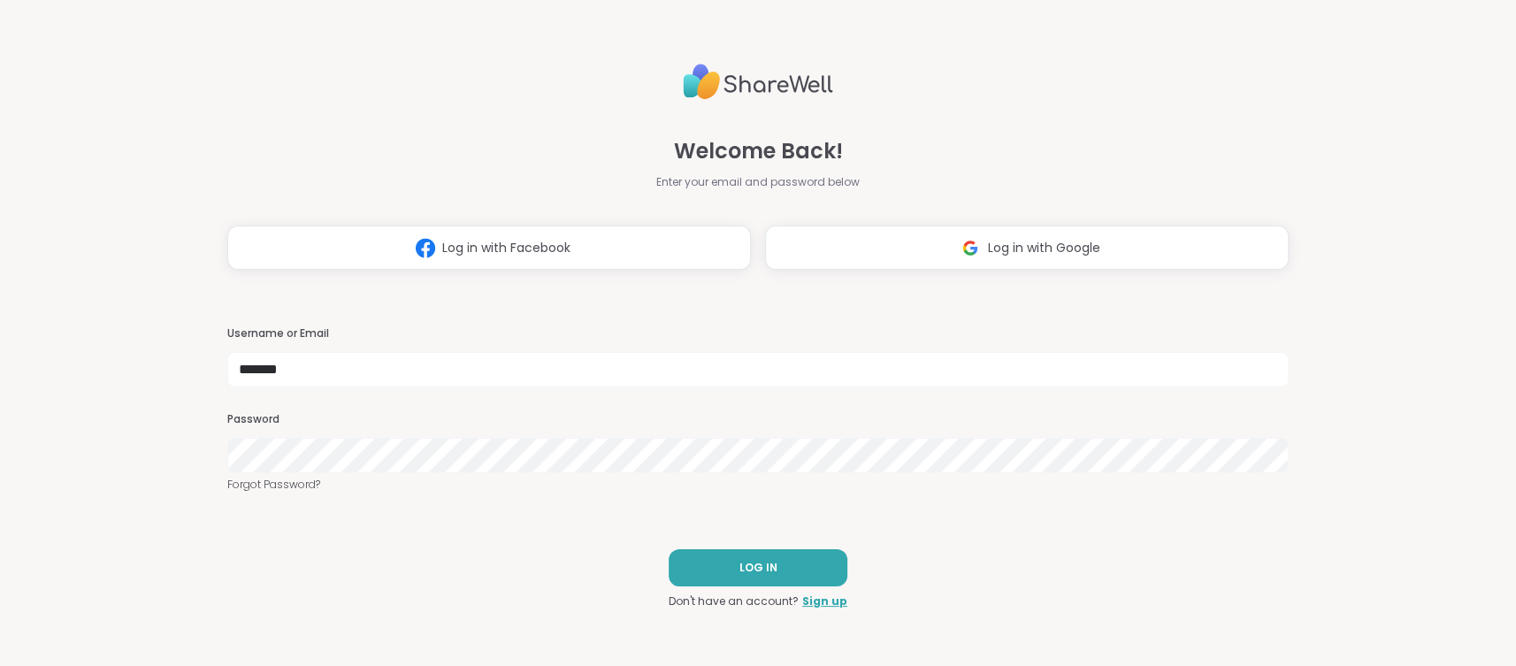
type input "*******"
click at [749, 579] on button "LOG IN" at bounding box center [758, 567] width 179 height 37
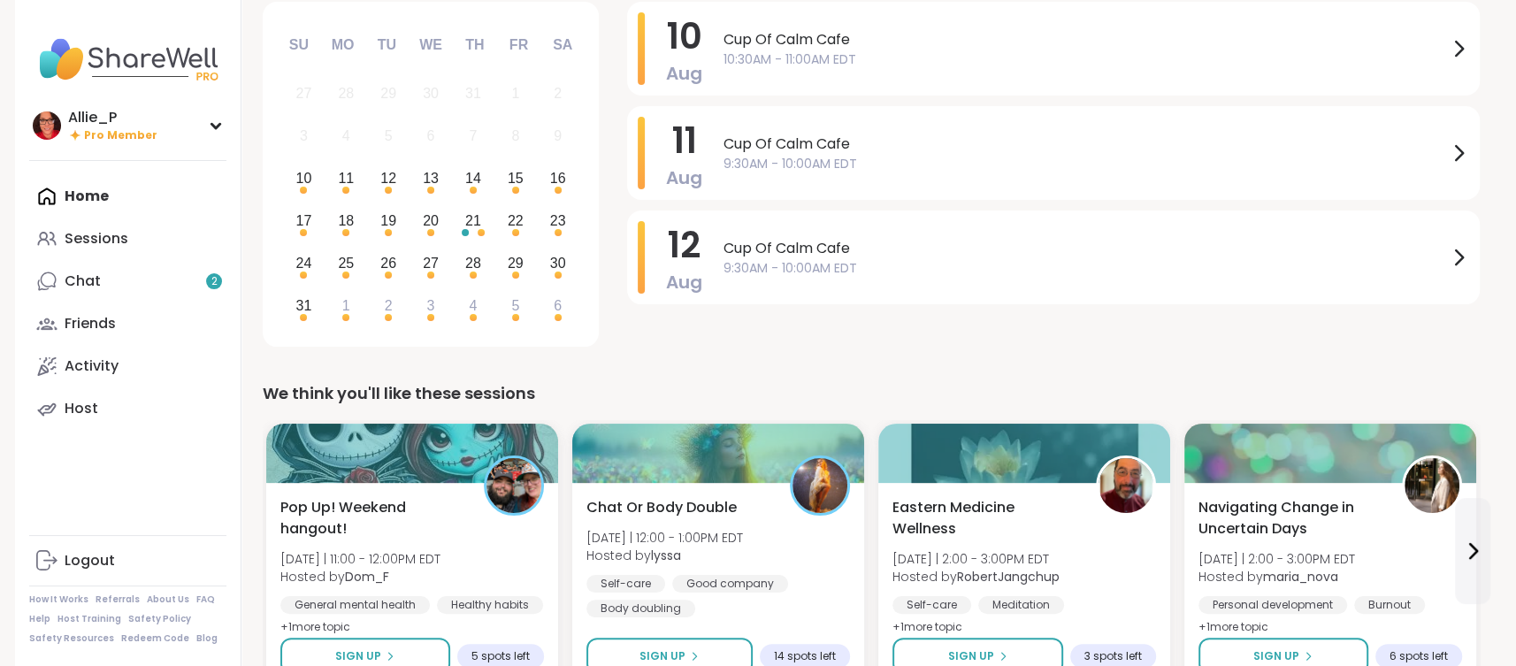
scroll to position [4, 0]
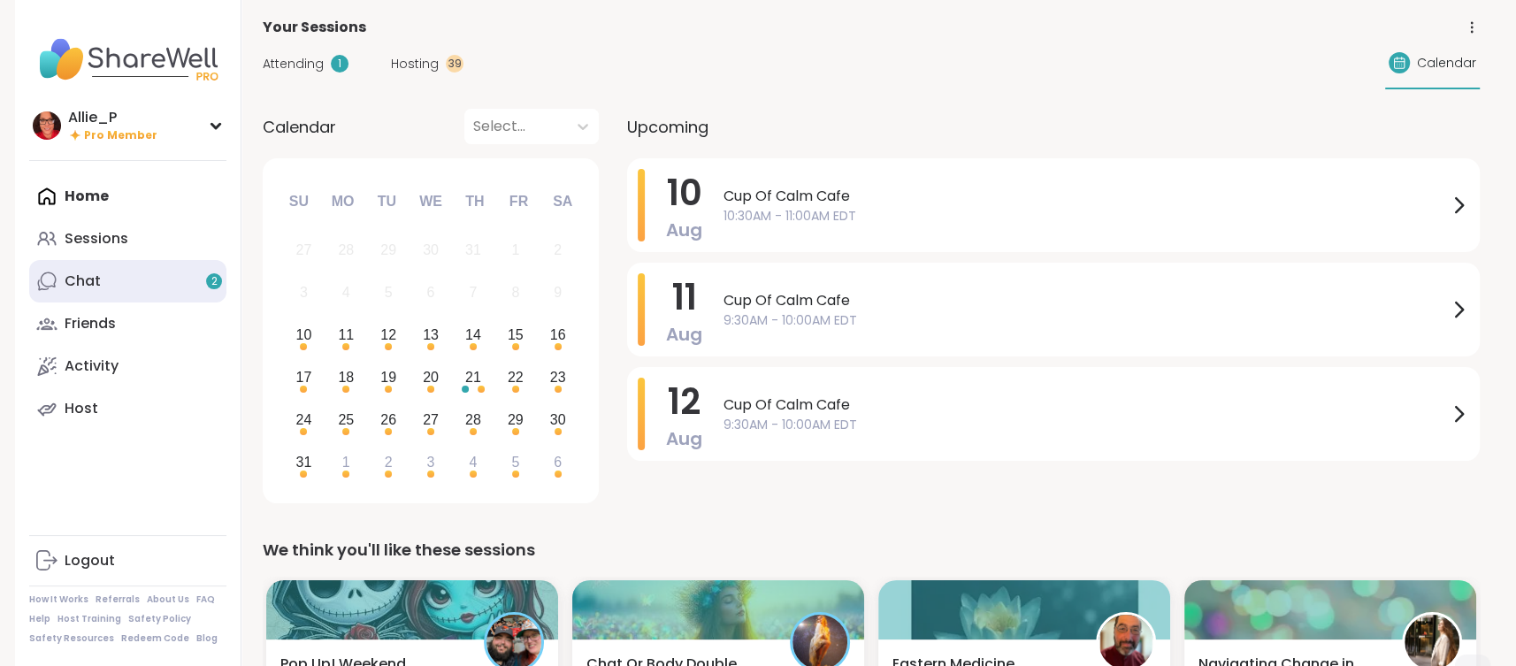
click at [91, 273] on div "Chat 2" at bounding box center [83, 281] width 36 height 19
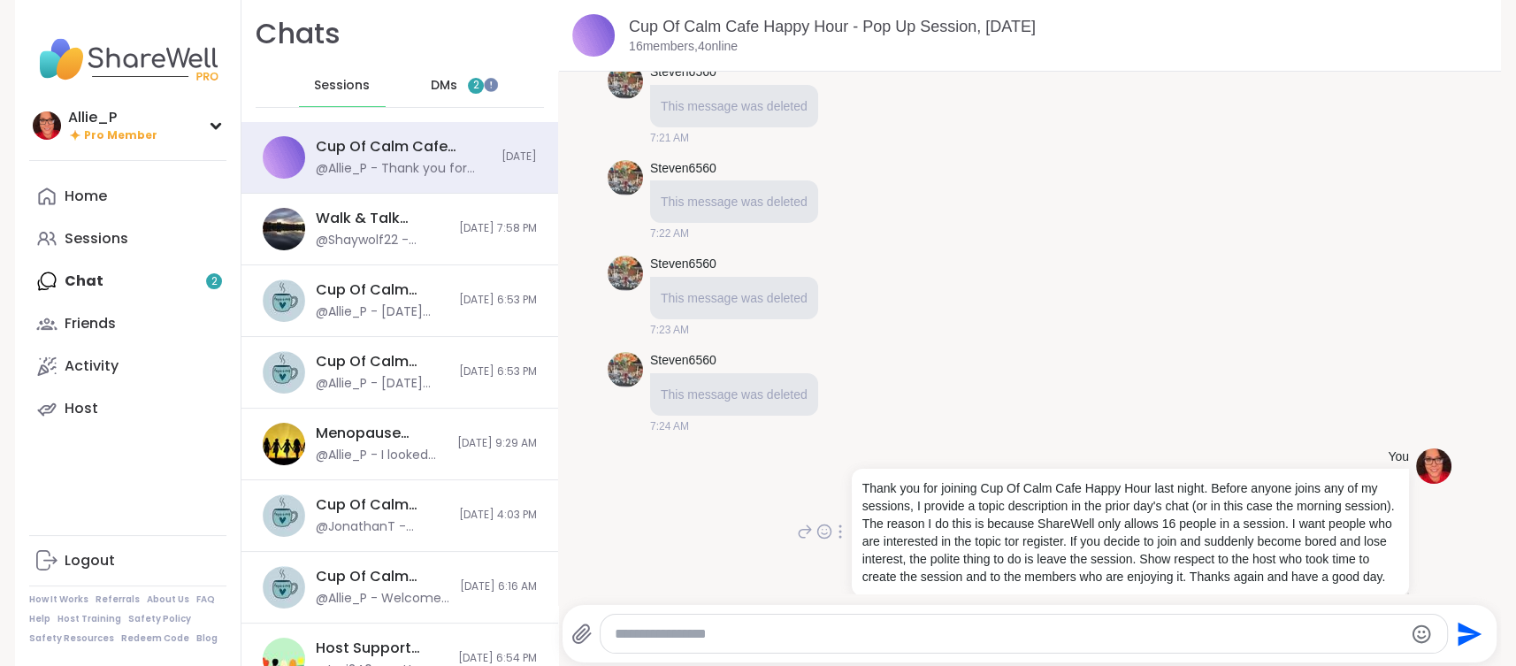
click at [842, 521] on div at bounding box center [840, 531] width 16 height 21
click at [756, 548] on div "You Thank you for joining Cup Of Calm Cafe Happy Hour last night. Before anyone…" at bounding box center [1030, 532] width 844 height 183
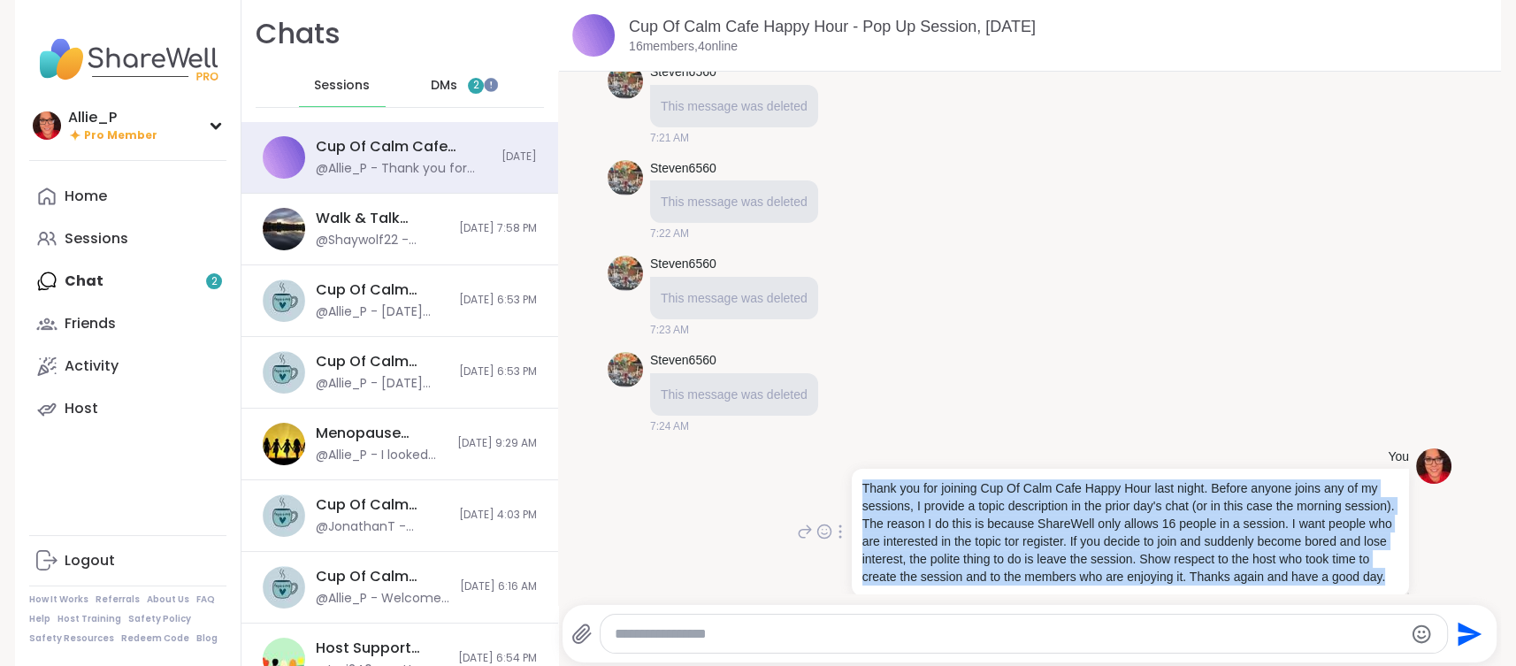
drag, startPoint x: 864, startPoint y: 462, endPoint x: 1419, endPoint y: 552, distance: 562.0
click at [1419, 552] on div "You Thank you for joining Cup Of Calm Cafe Happy Hour last night. Before anyone…" at bounding box center [1030, 532] width 844 height 183
copy p "Thank you for joining Cup Of Calm Cafe Happy Hour last night. Before anyone joi…"
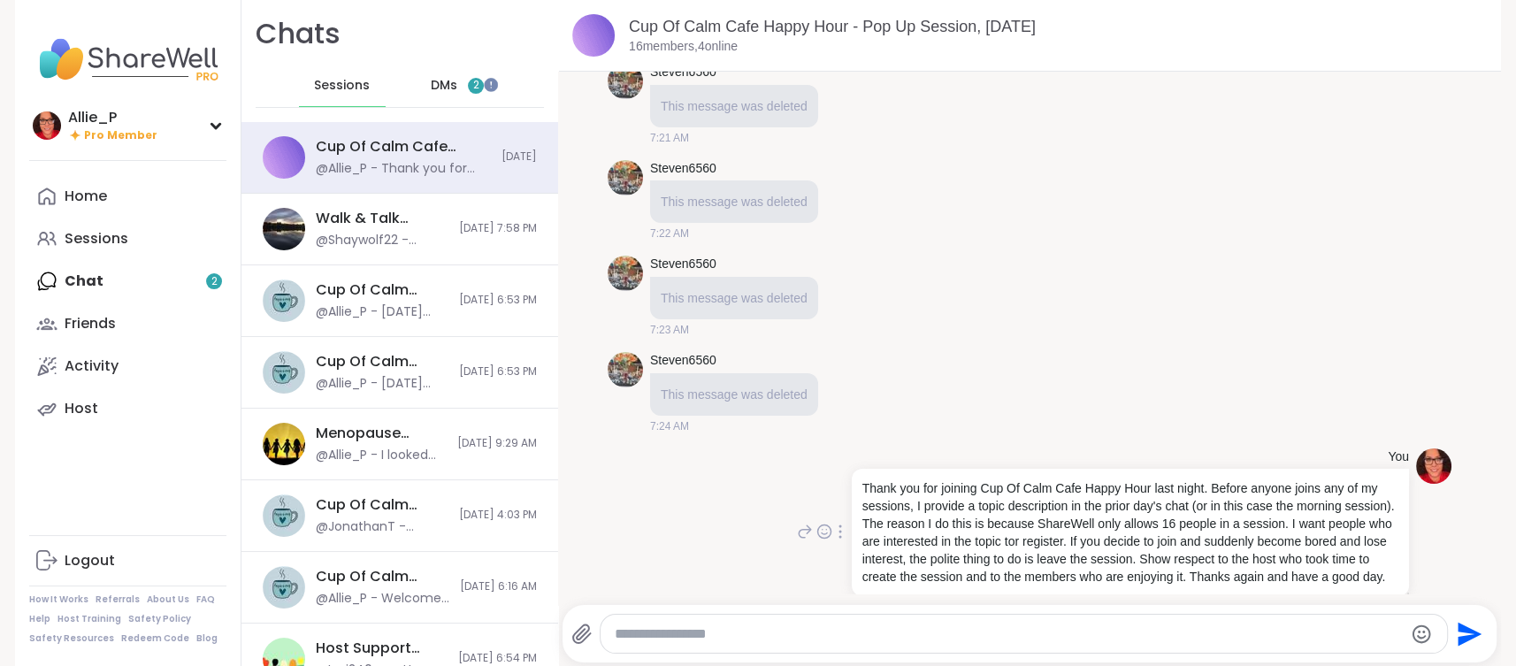
click at [843, 521] on div at bounding box center [840, 531] width 16 height 21
click at [851, 548] on icon at bounding box center [851, 557] width 18 height 18
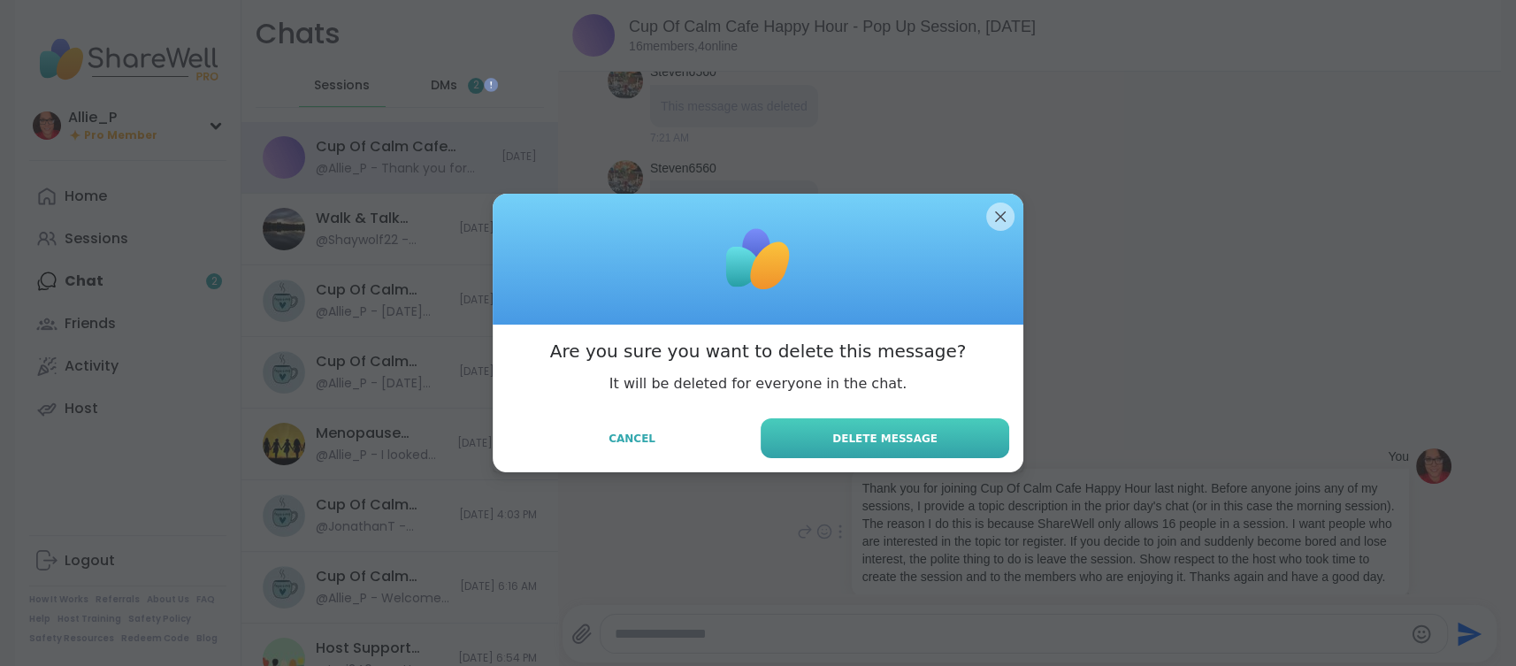
click at [863, 442] on span "Delete Message" at bounding box center [884, 439] width 105 height 16
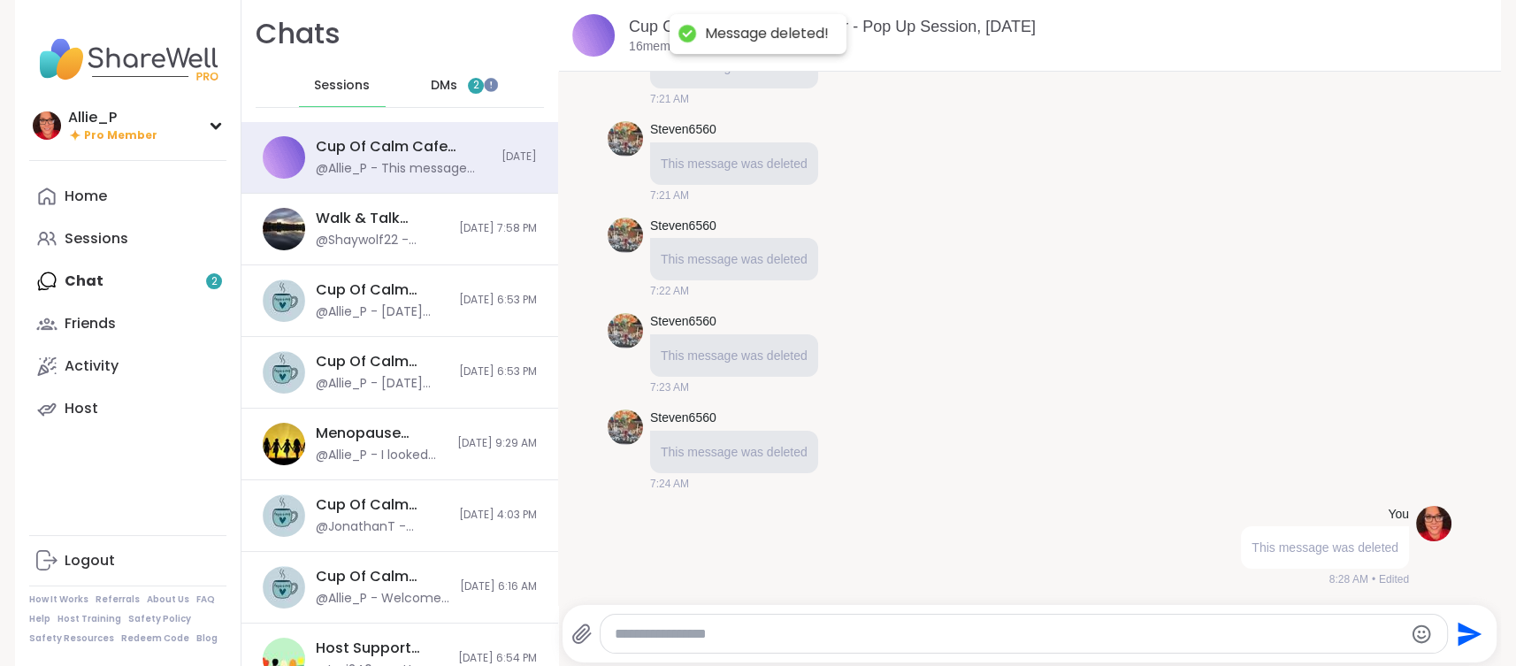
scroll to position [12446, 0]
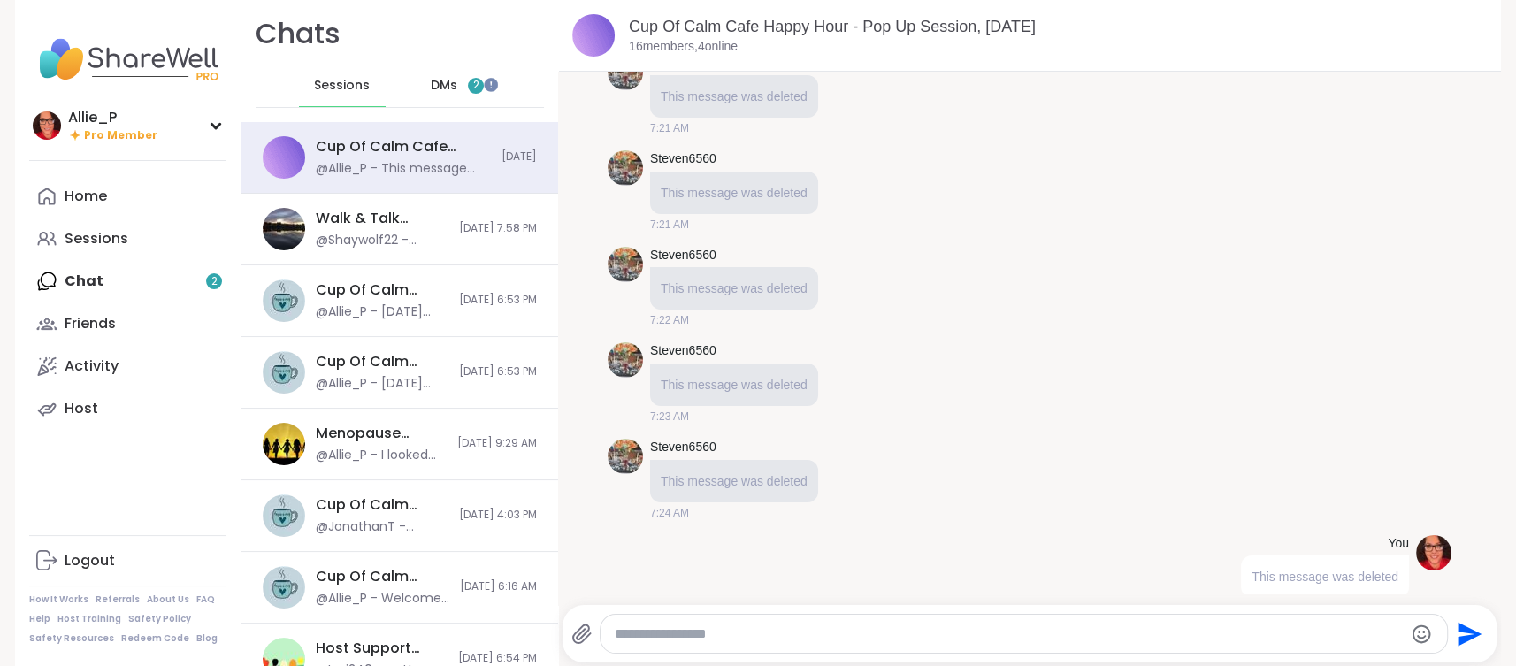
paste textarea "**********"
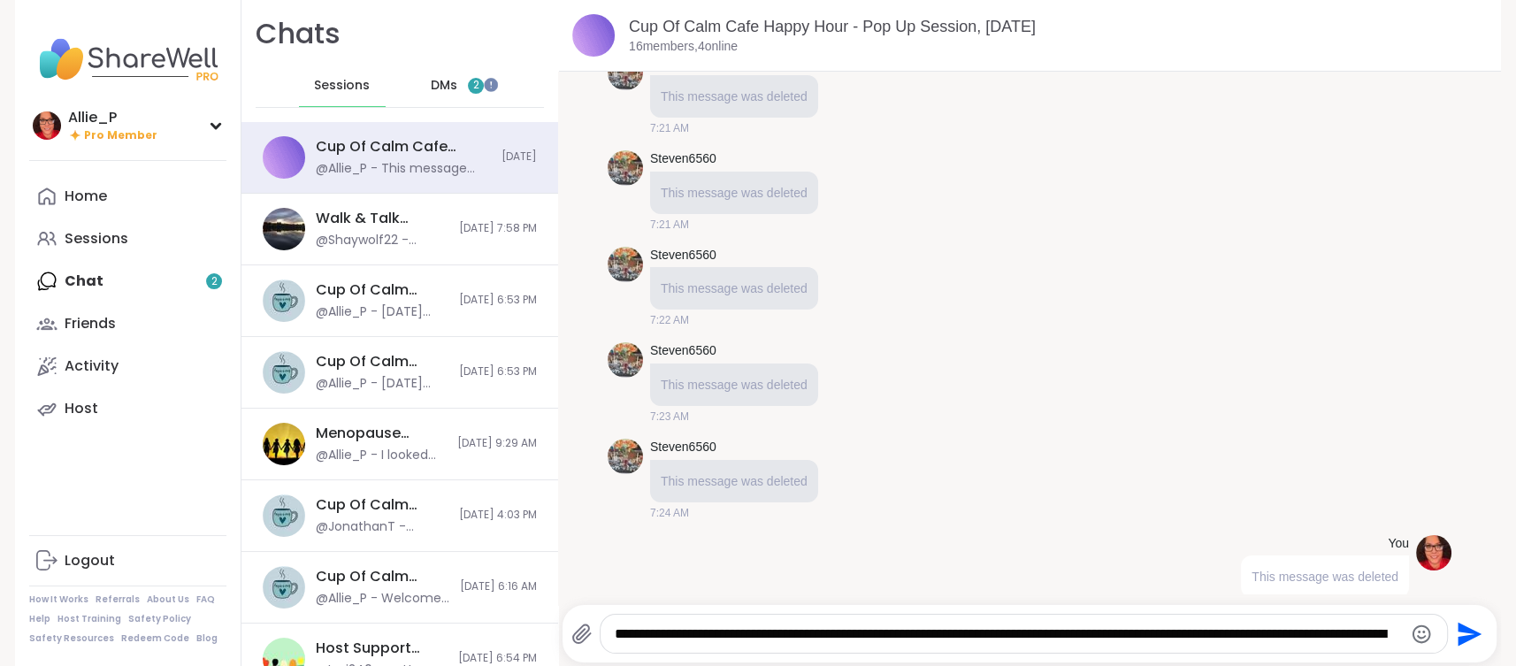
scroll to position [12511, 0]
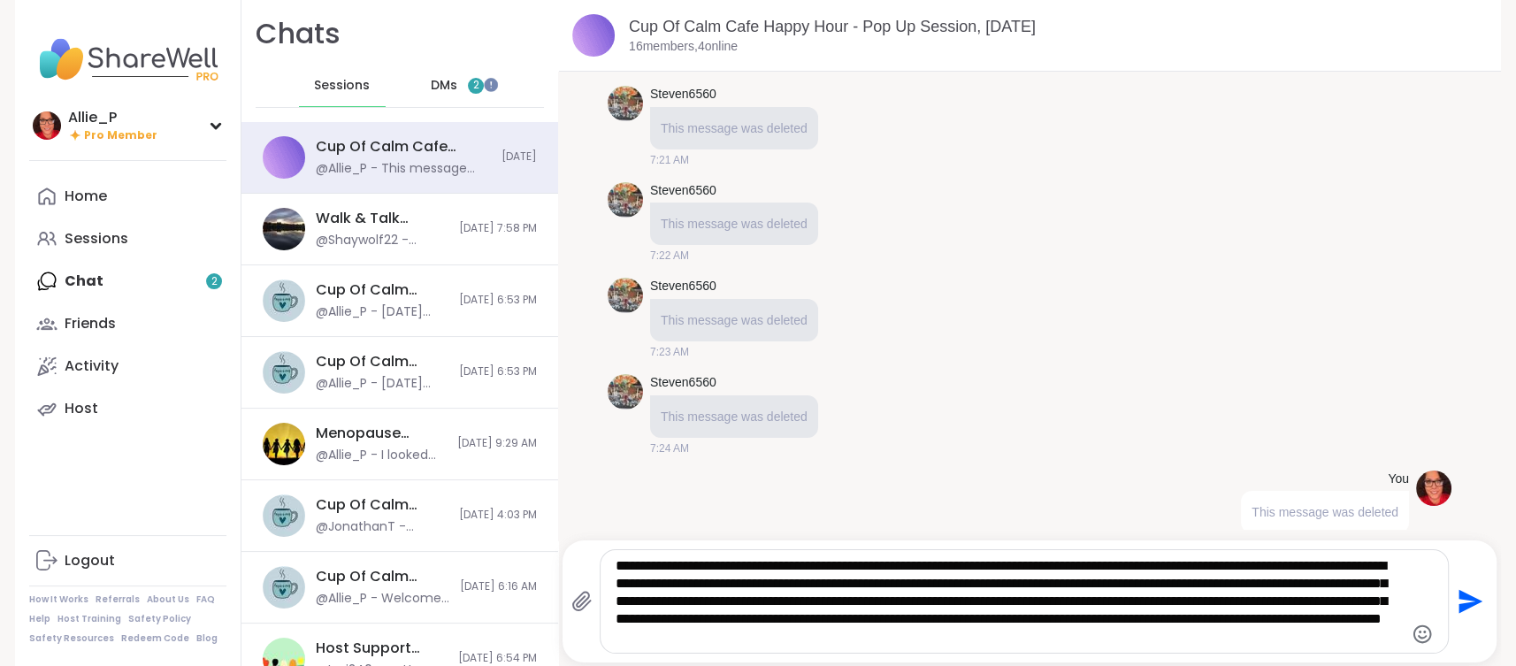
drag, startPoint x: 1065, startPoint y: 602, endPoint x: 1089, endPoint y: 543, distance: 63.9
click at [1065, 590] on textarea "**********" at bounding box center [1010, 601] width 788 height 88
type textarea "**********"
click at [1468, 602] on icon "Send" at bounding box center [1472, 602] width 24 height 24
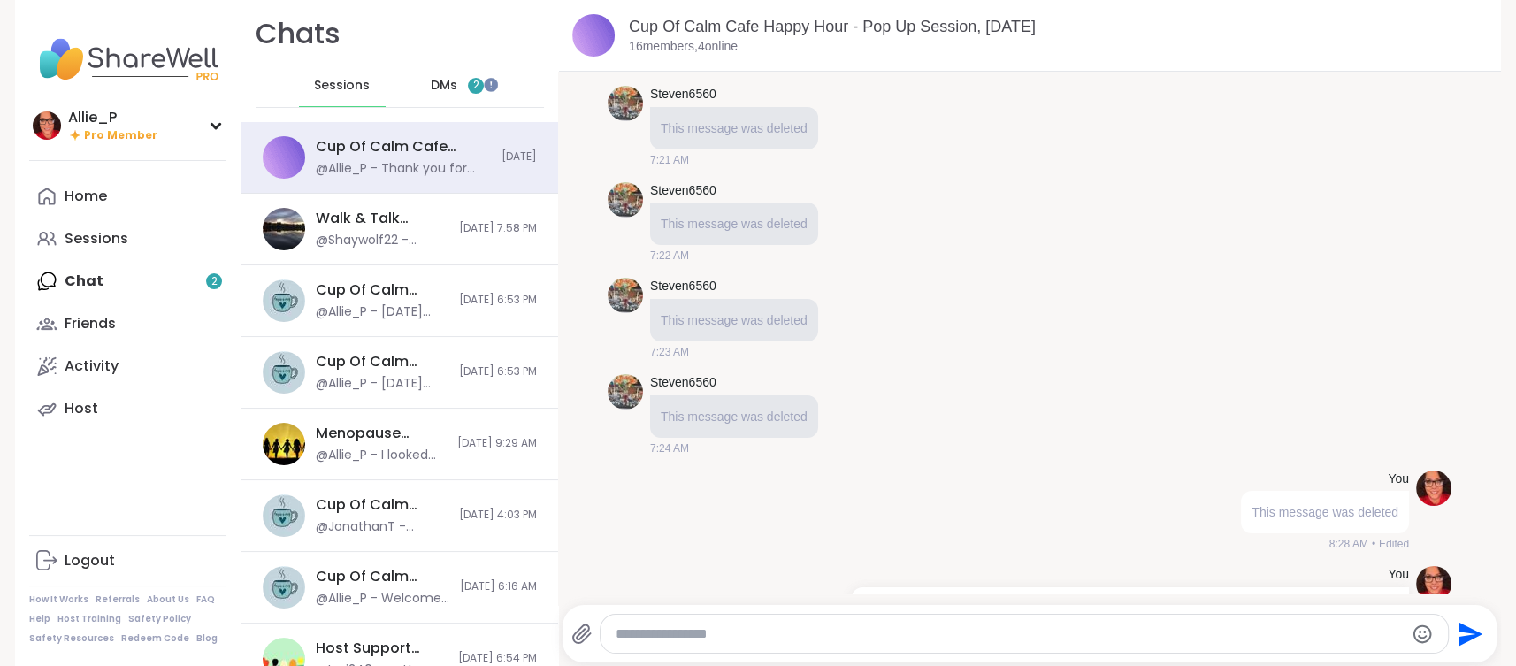
scroll to position [12630, 0]
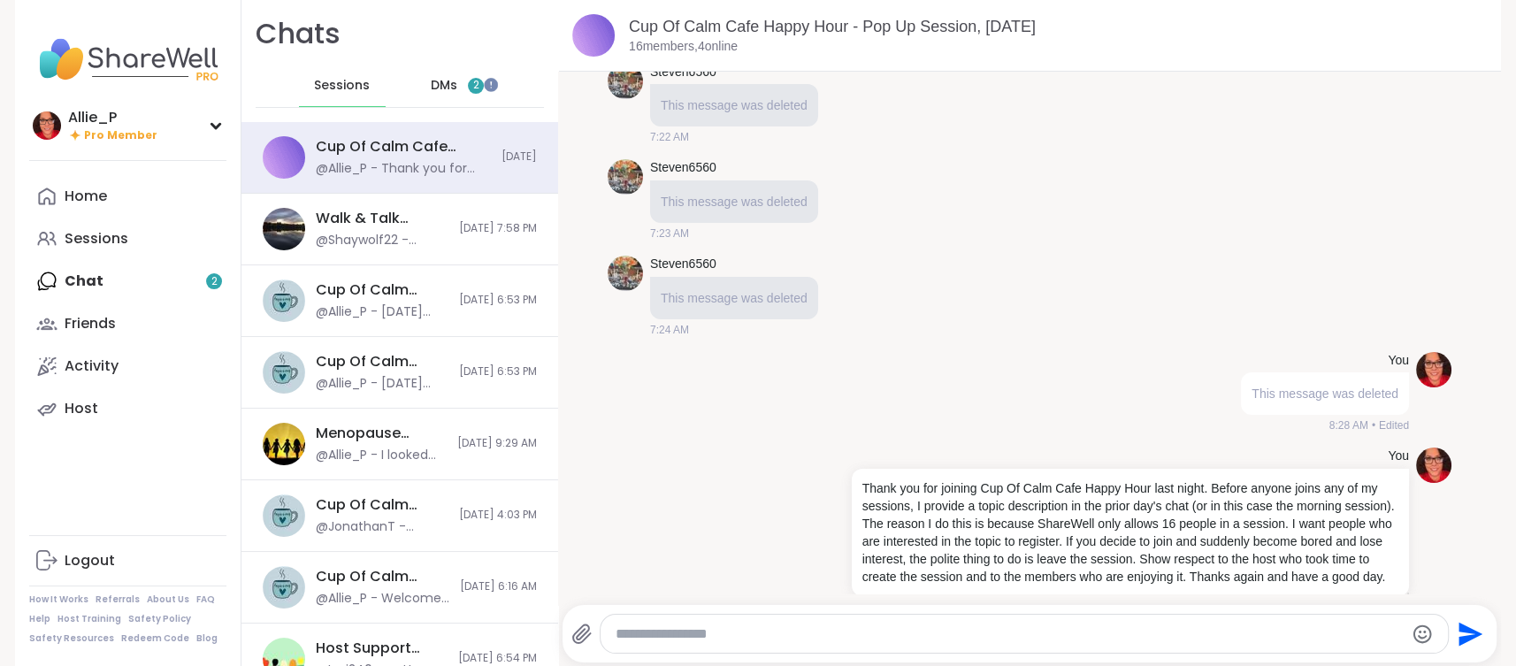
click at [444, 87] on span "DMs" at bounding box center [444, 86] width 27 height 18
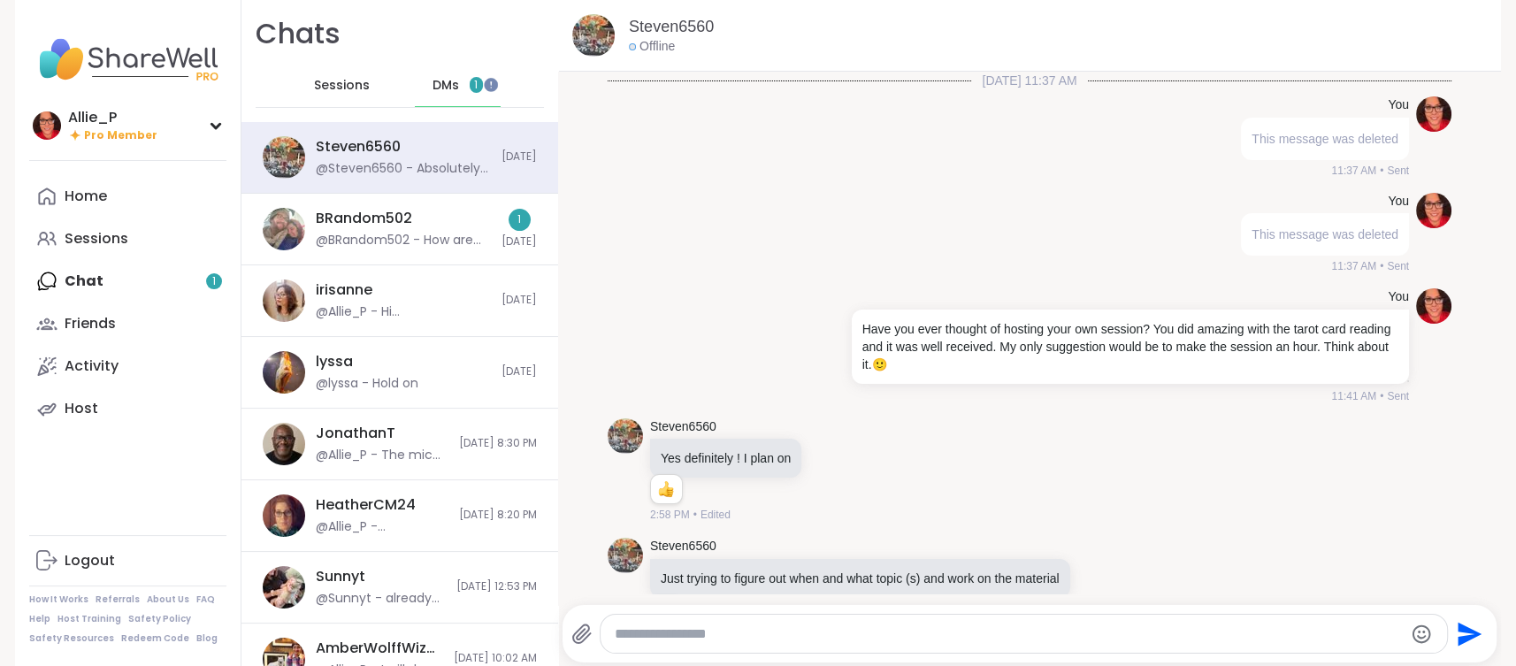
scroll to position [12354, 0]
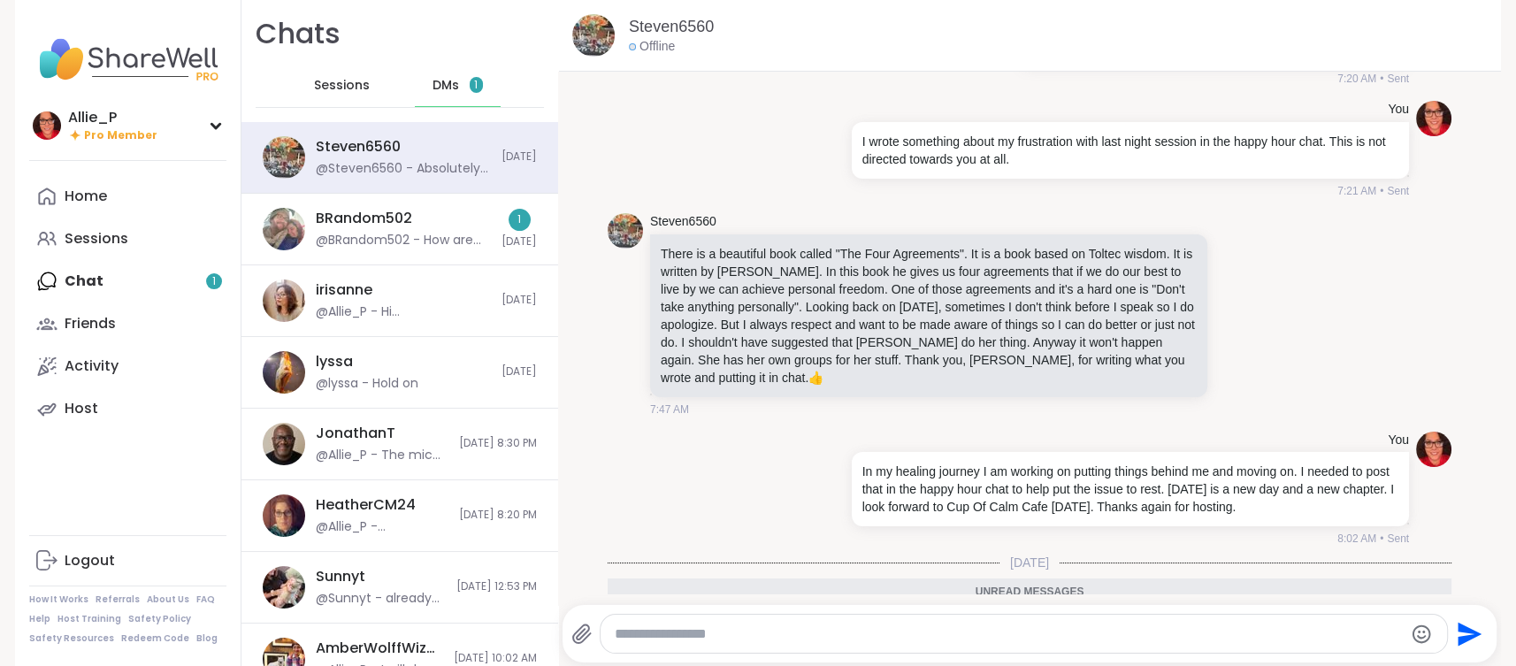
click at [1169, 651] on icon at bounding box center [1169, 660] width 16 height 18
click at [996, 614] on button "Select Reaction: Thumbs up" at bounding box center [988, 631] width 35 height 35
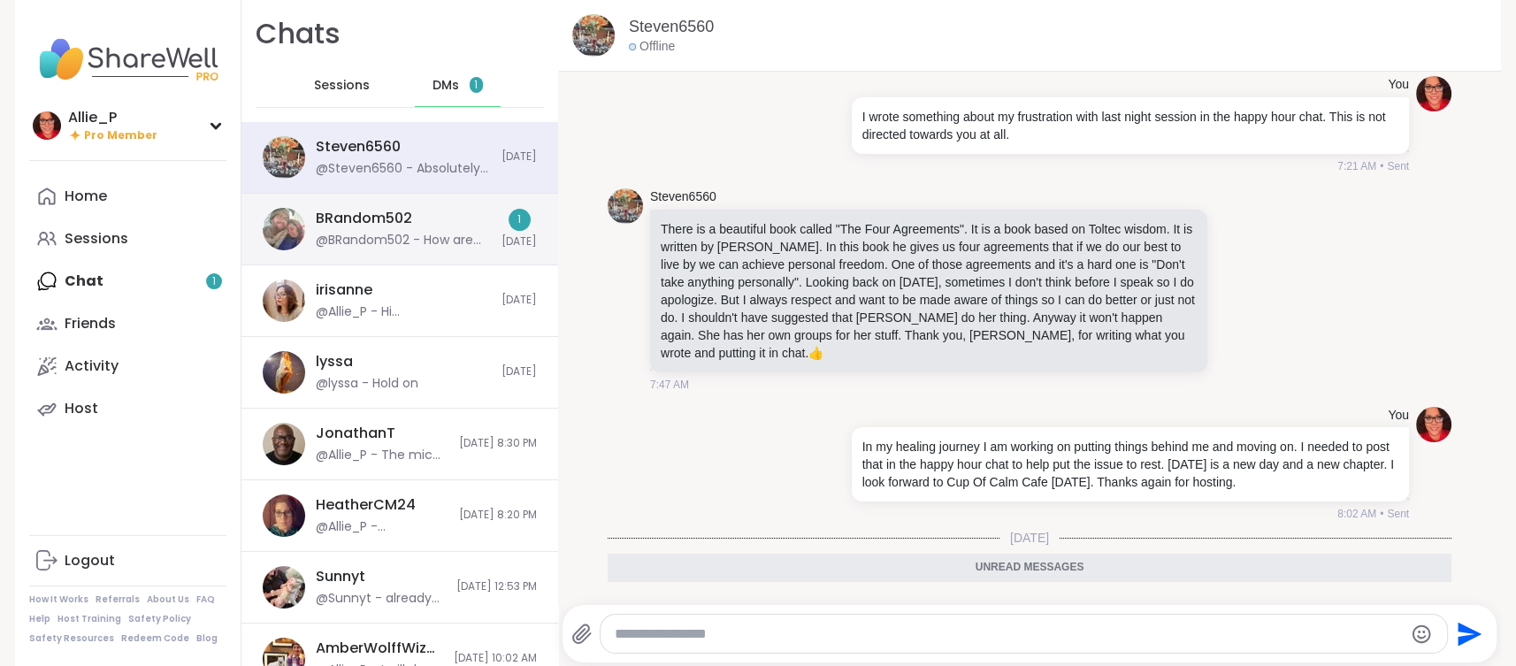
click at [409, 235] on div "@BRandom502 - How are you doing this morning?" at bounding box center [403, 241] width 175 height 18
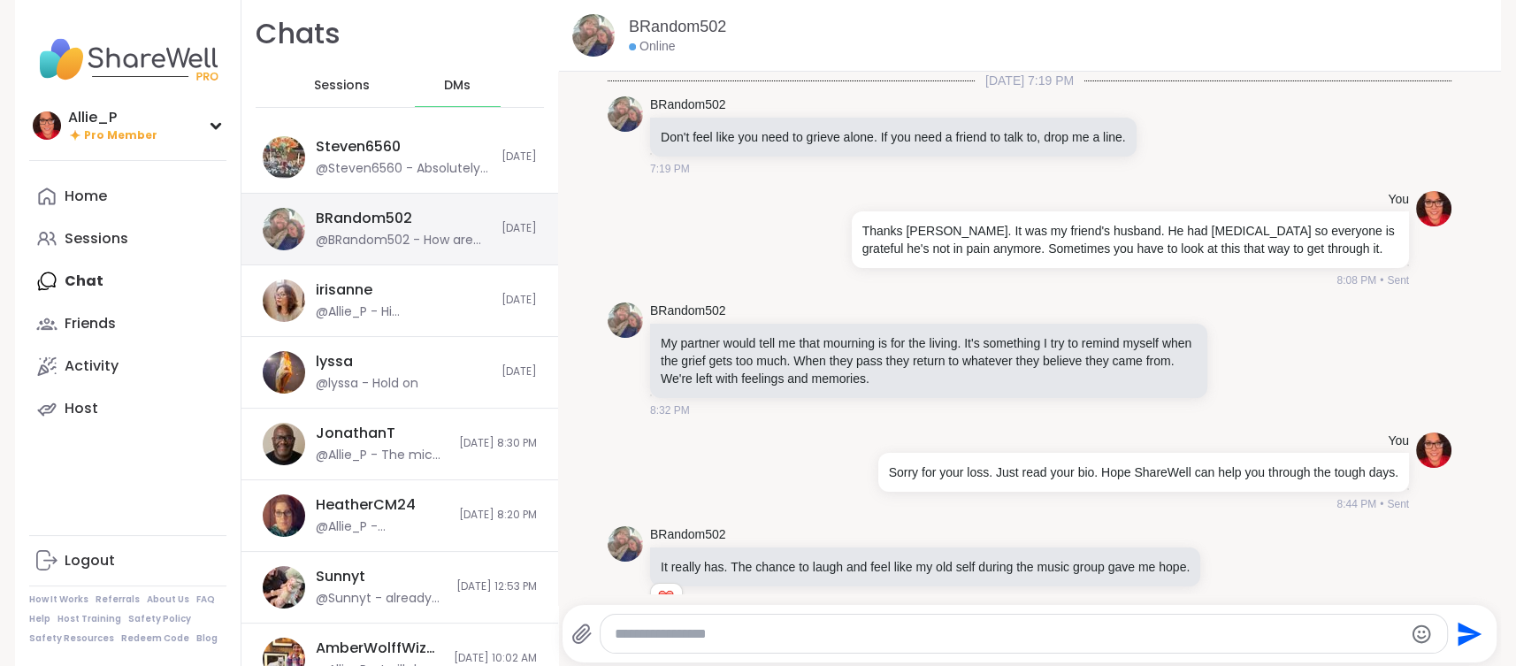
scroll to position [3732, 0]
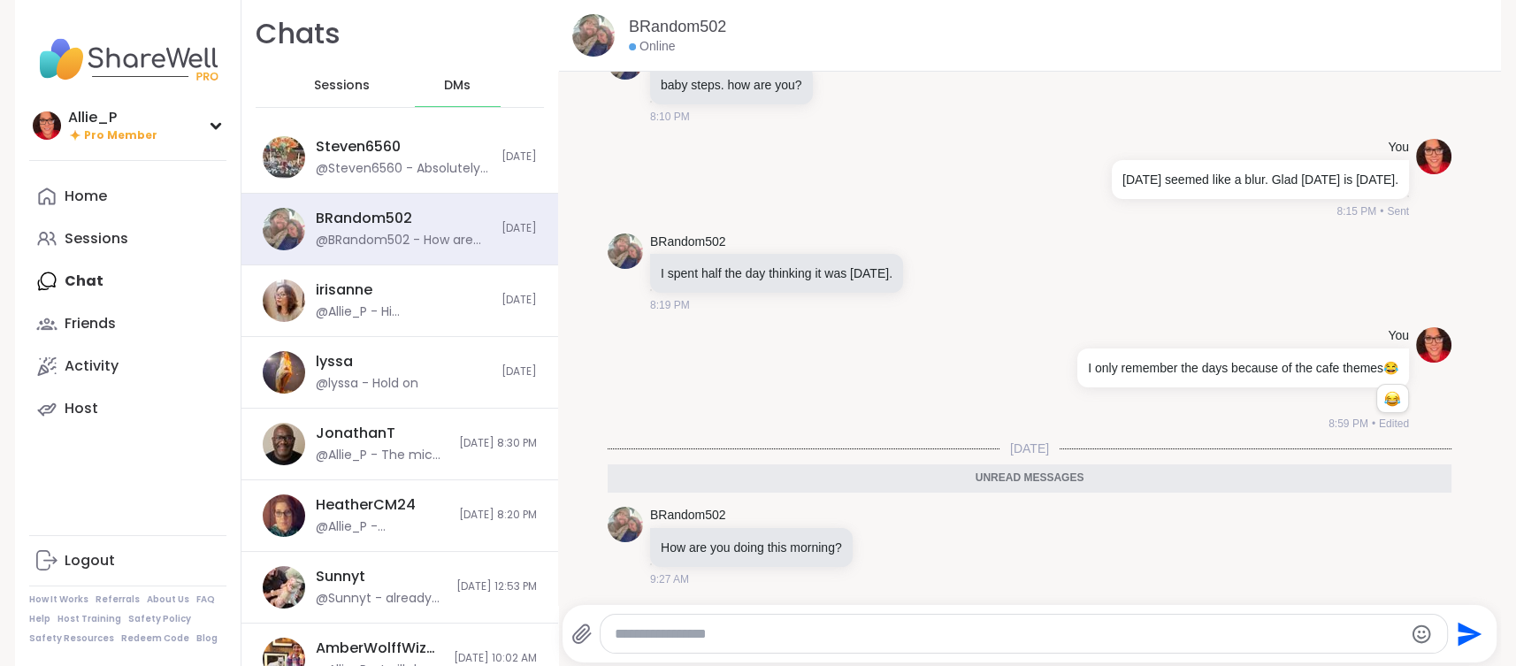
click at [748, 633] on textarea "Type your message" at bounding box center [1008, 634] width 787 height 18
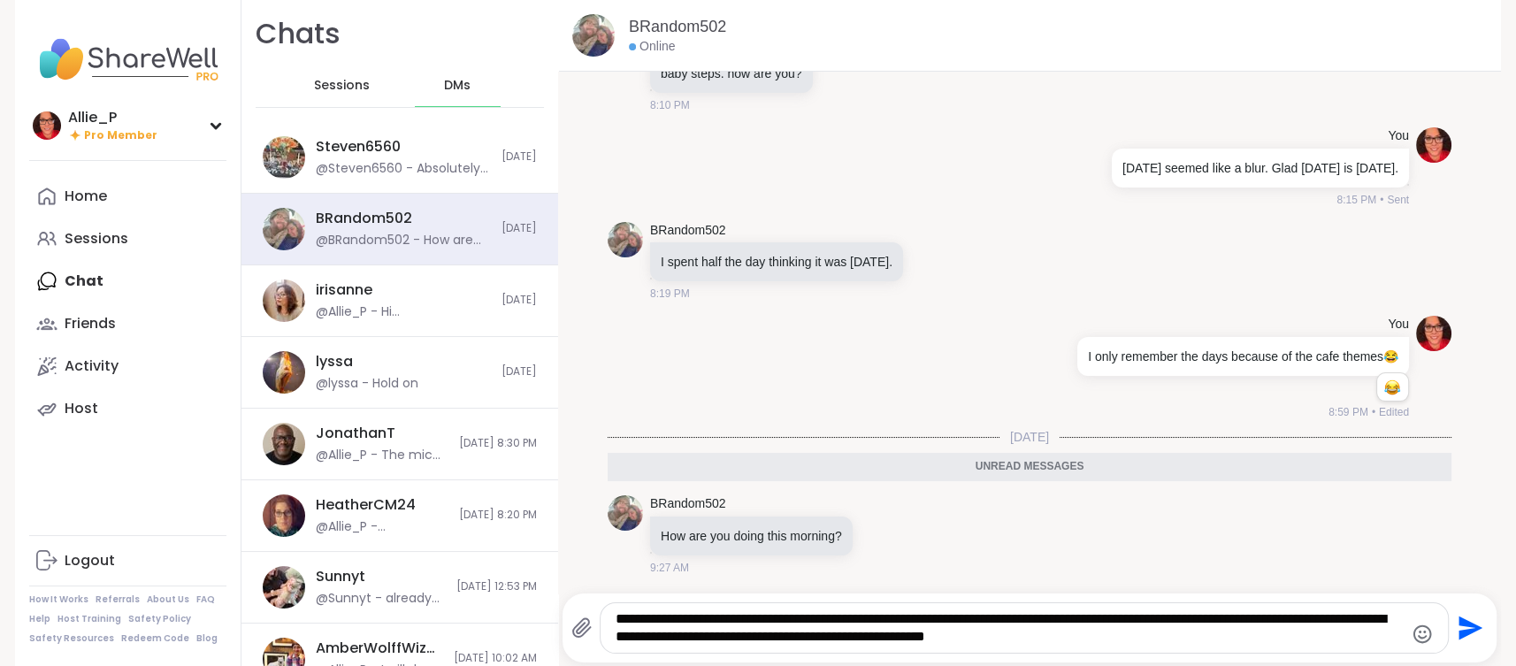
click at [936, 636] on textarea "**********" at bounding box center [1010, 627] width 788 height 35
drag, startPoint x: 1018, startPoint y: 623, endPoint x: 1013, endPoint y: 576, distance: 47.2
click at [1018, 607] on div "**********" at bounding box center [1025, 628] width 848 height 50
click at [1204, 617] on textarea "**********" at bounding box center [1010, 627] width 788 height 35
type textarea "**********"
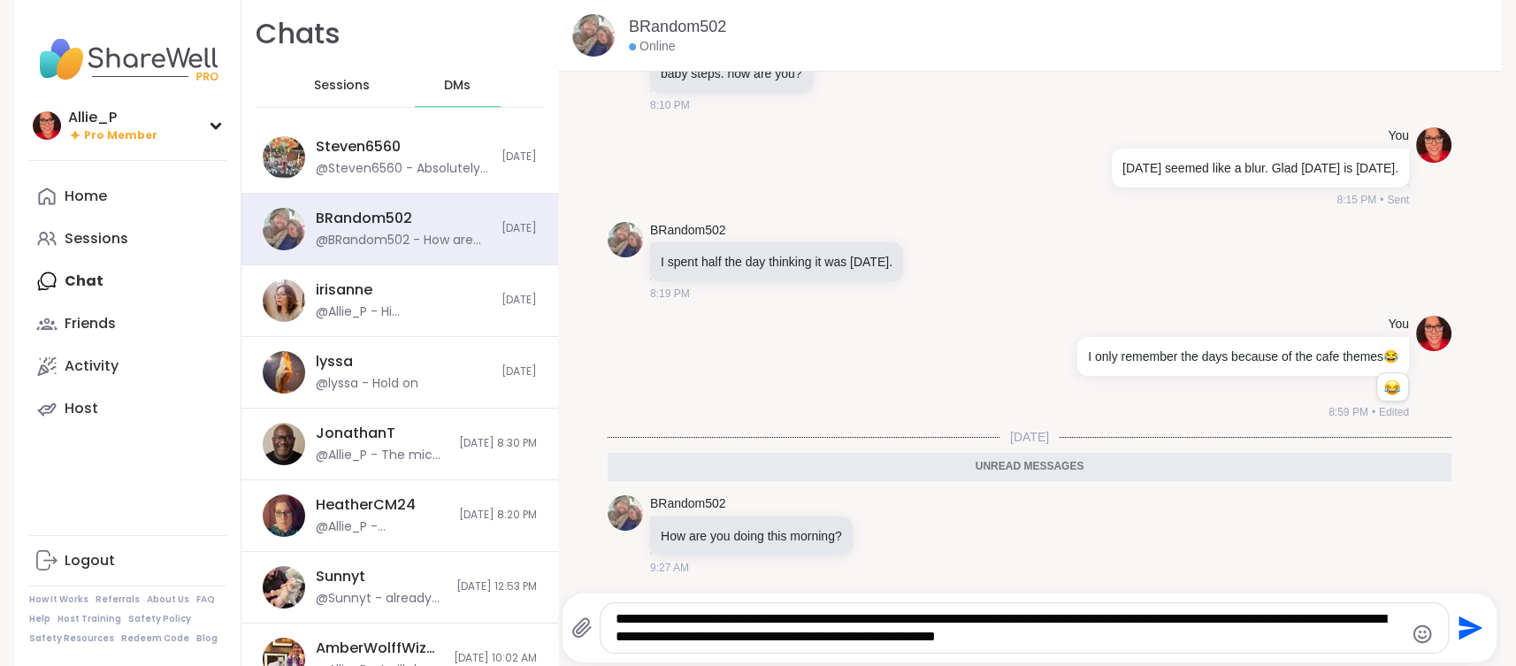
click at [1472, 632] on icon "Send" at bounding box center [1472, 629] width 24 height 24
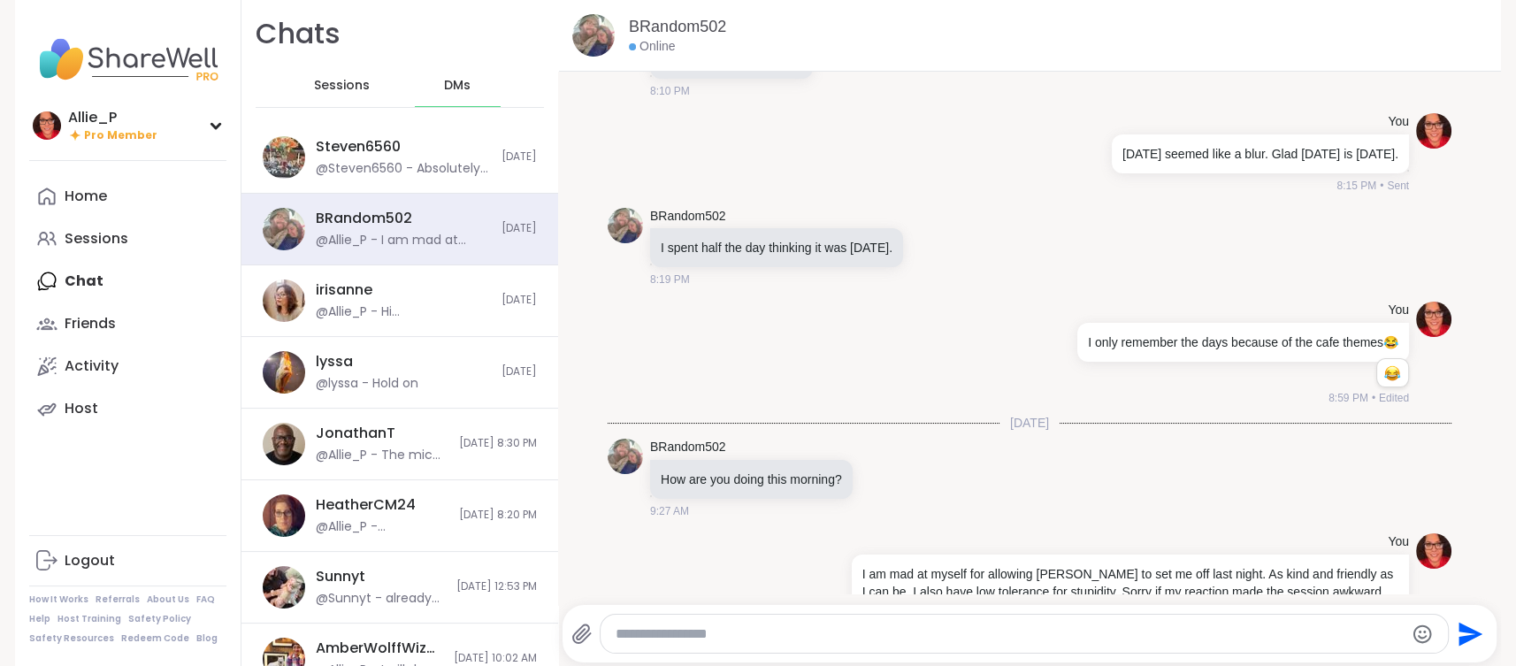
scroll to position [3820, 0]
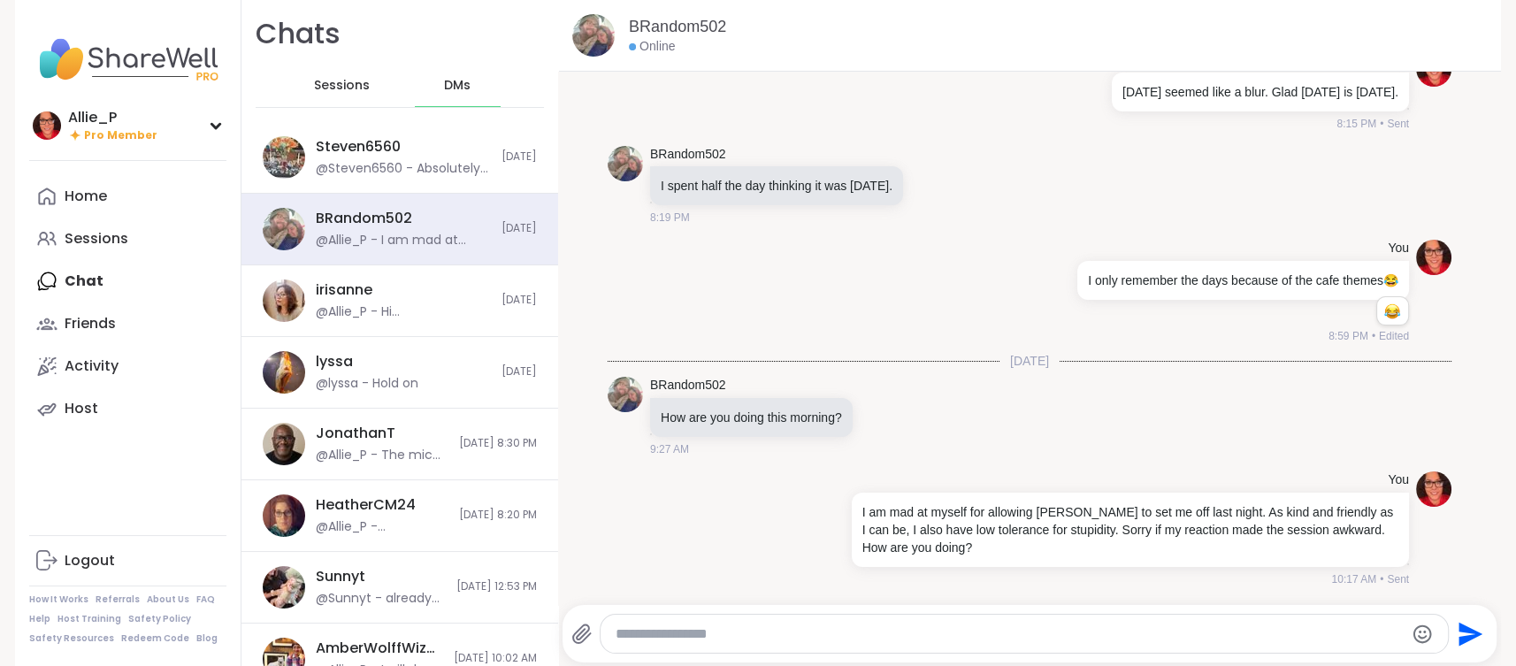
click at [804, 627] on textarea "Type your message" at bounding box center [1010, 634] width 788 height 18
type textarea "**********"
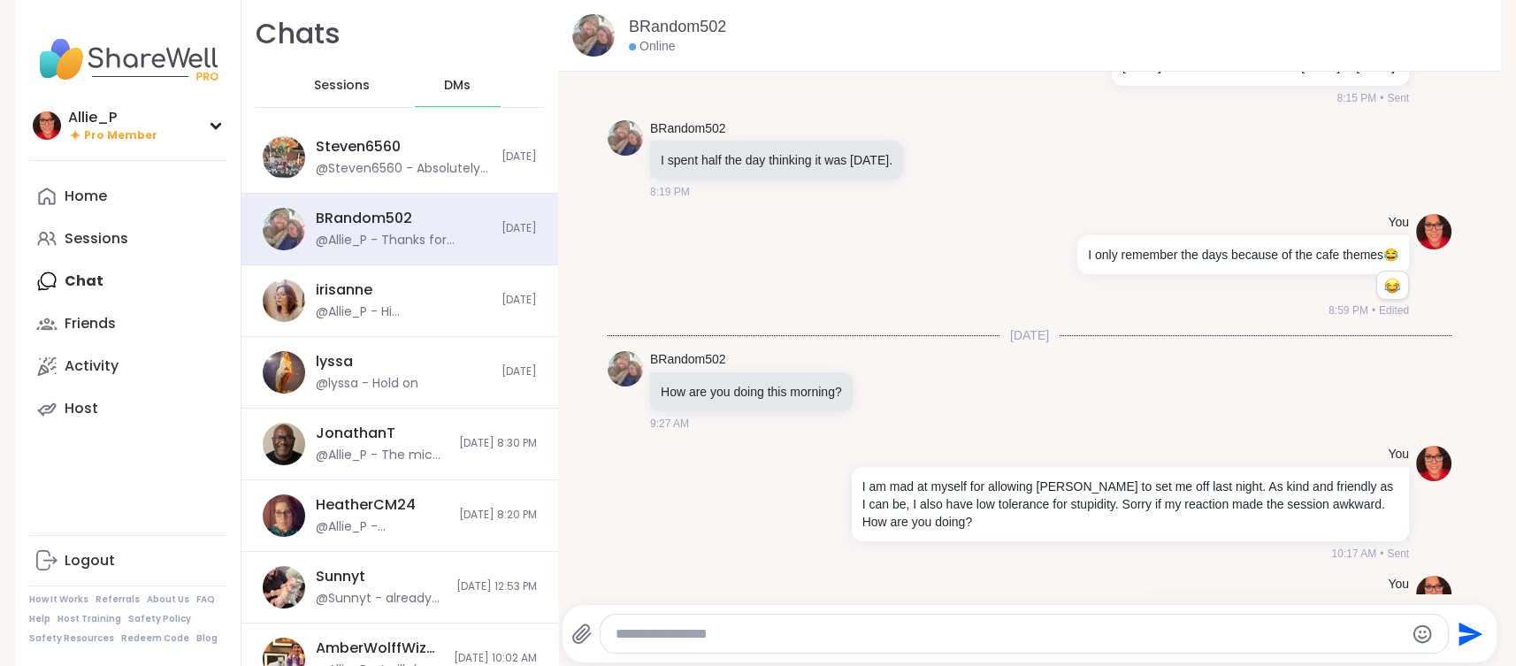
scroll to position [3914, 0]
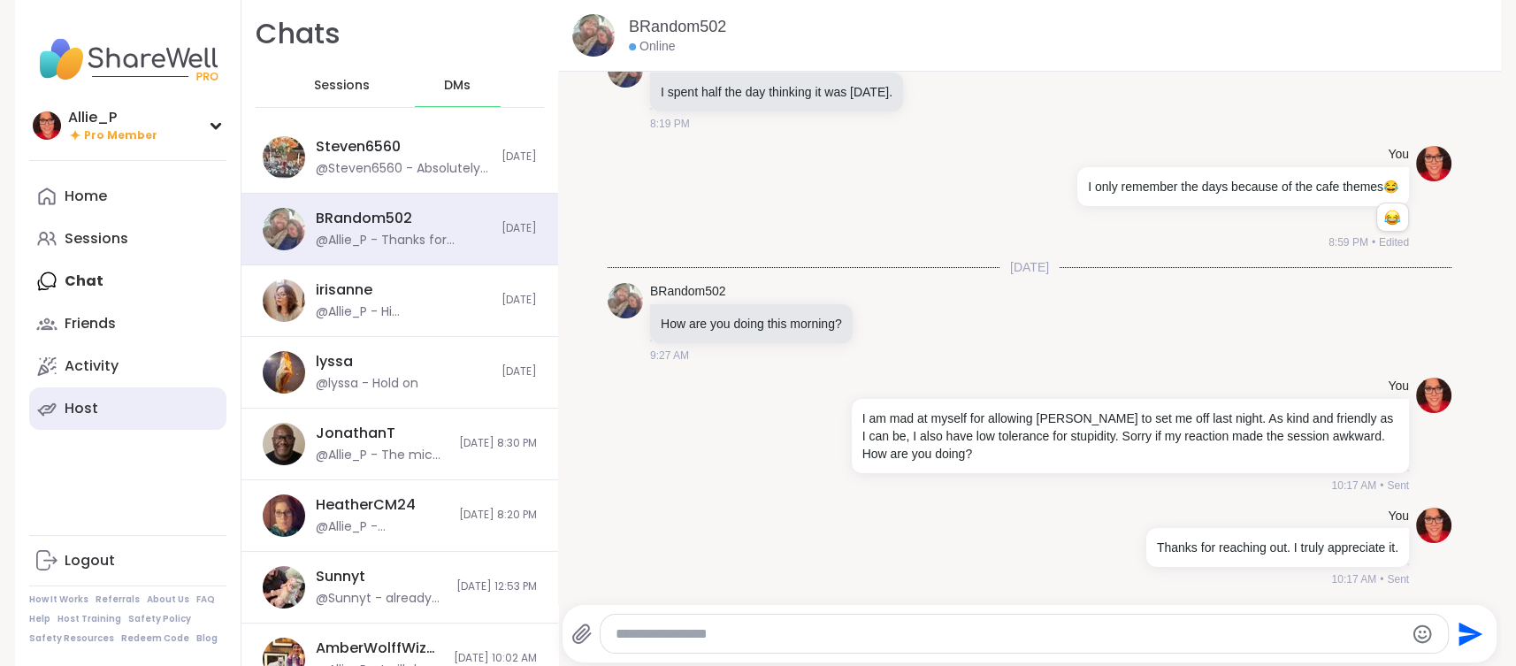
click at [86, 416] on div "Host" at bounding box center [82, 408] width 34 height 19
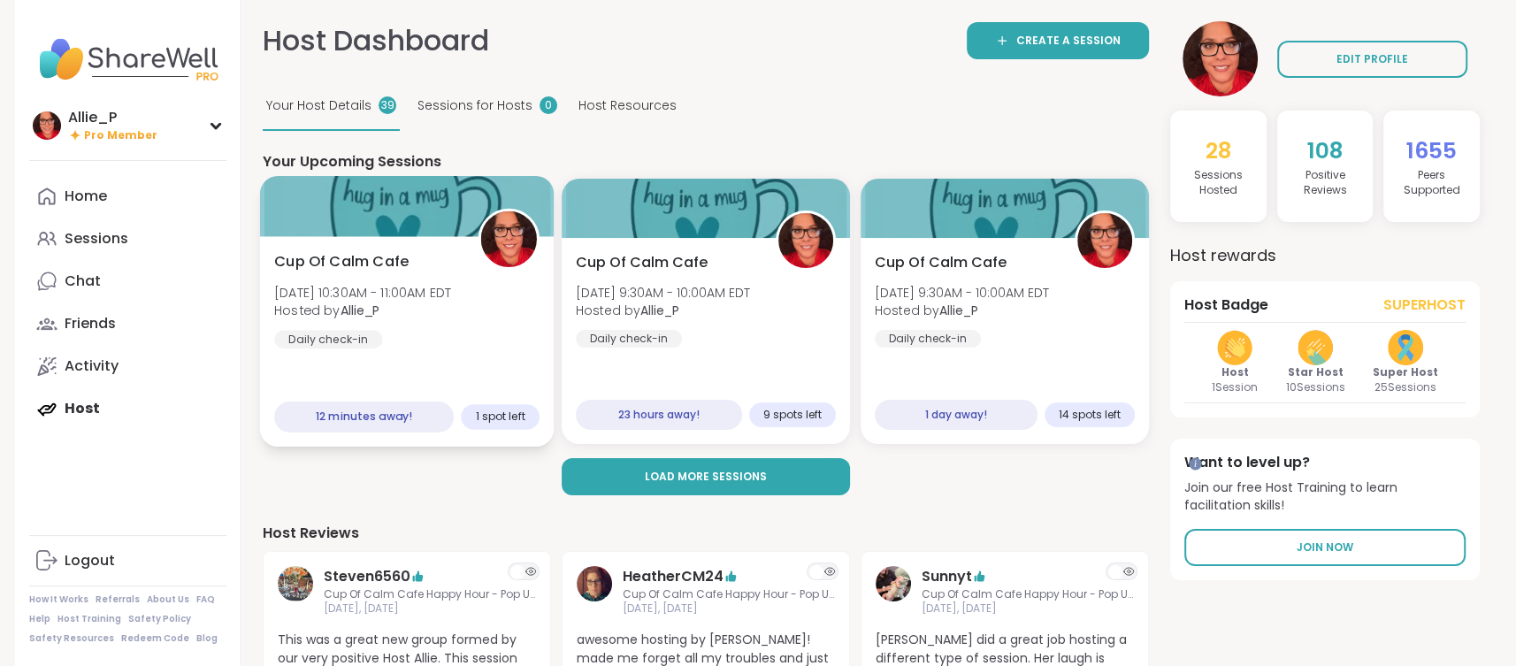
click at [375, 288] on span "[DATE] 10:30AM - 11:00AM EDT" at bounding box center [362, 293] width 177 height 18
click at [377, 351] on div "Cup Of Calm Cafe Sun, Aug 10 | 10:30AM - 11:00AM EDT Hosted by Allie_P Daily ch…" at bounding box center [407, 342] width 295 height 211
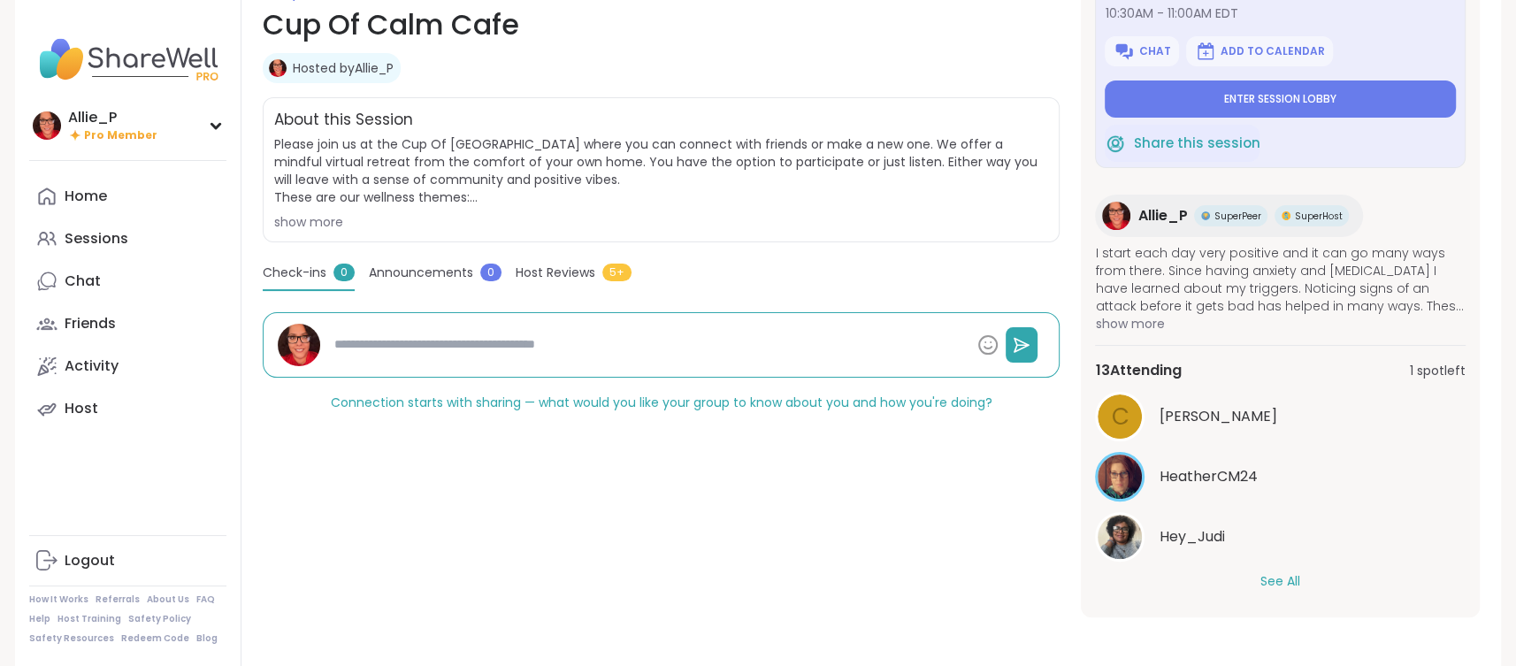
scroll to position [276, 0]
click at [1293, 581] on button "See All" at bounding box center [1281, 580] width 40 height 19
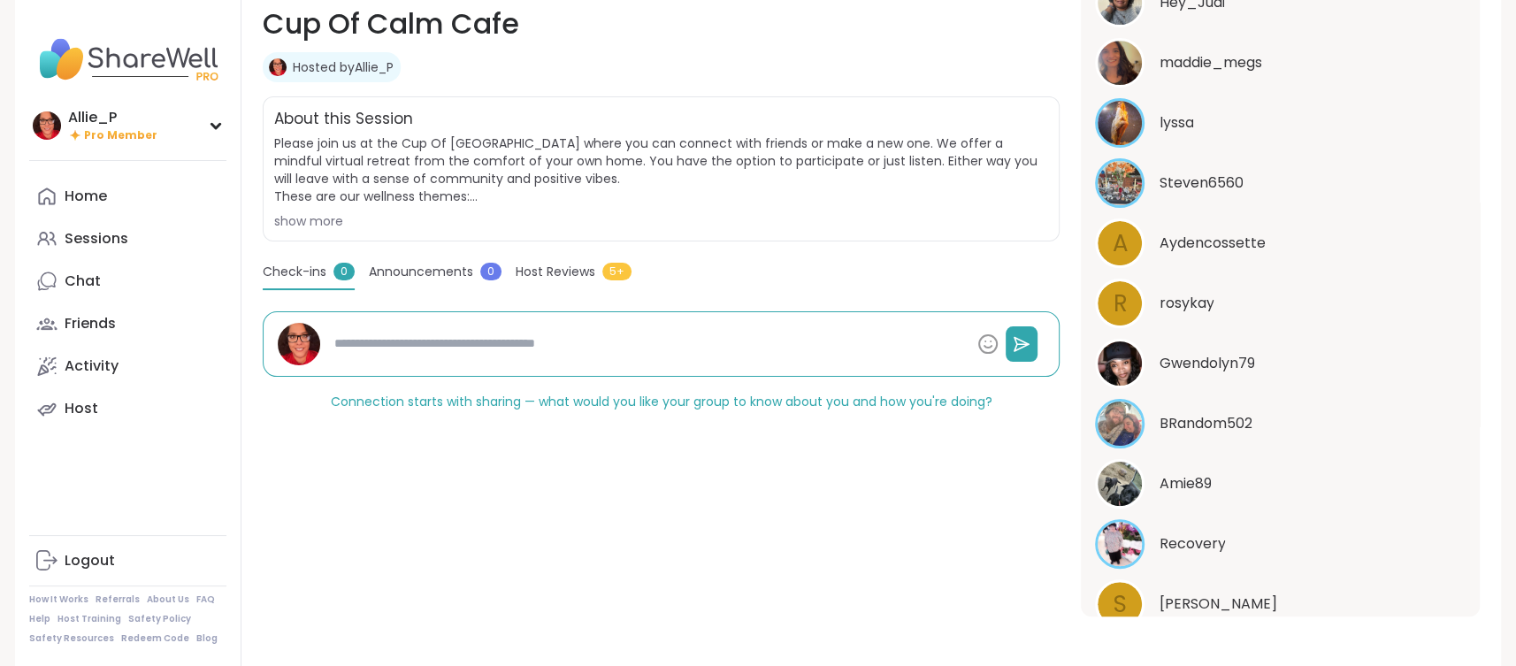
scroll to position [602, 0]
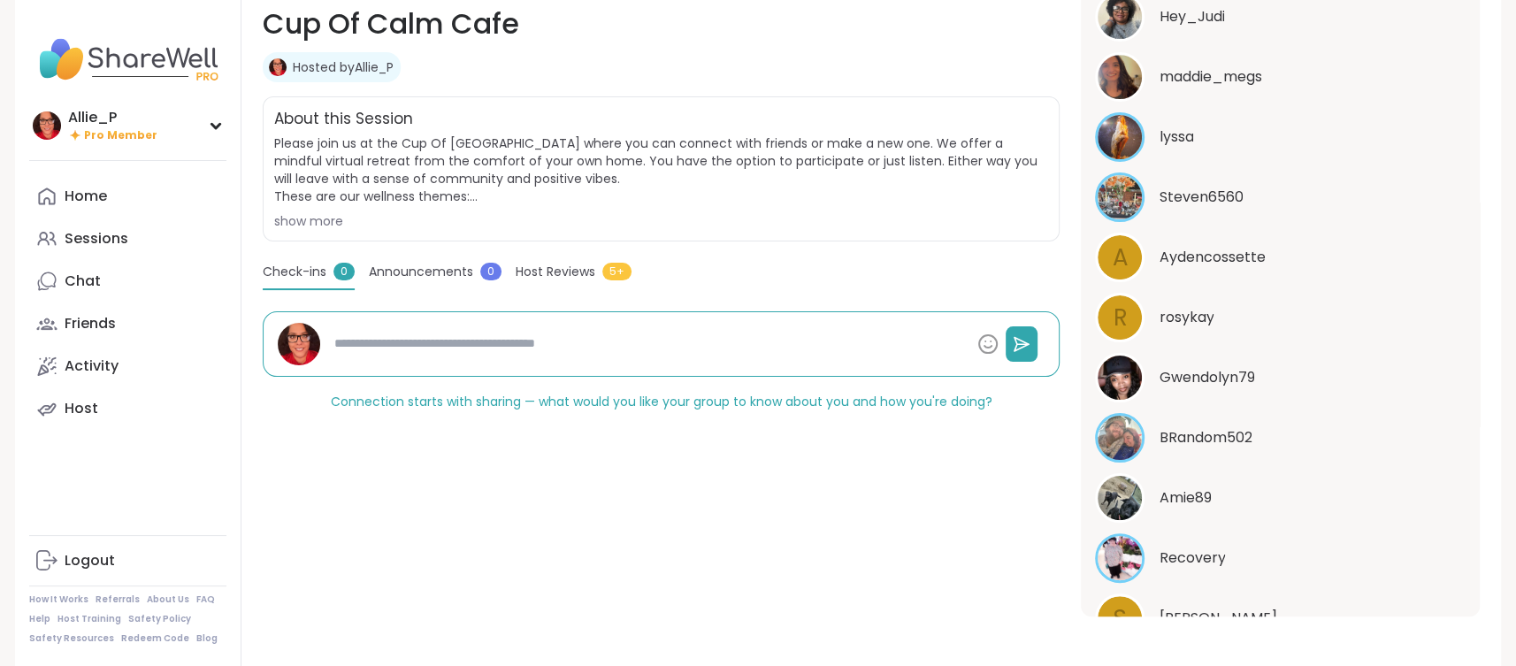
type textarea "*"
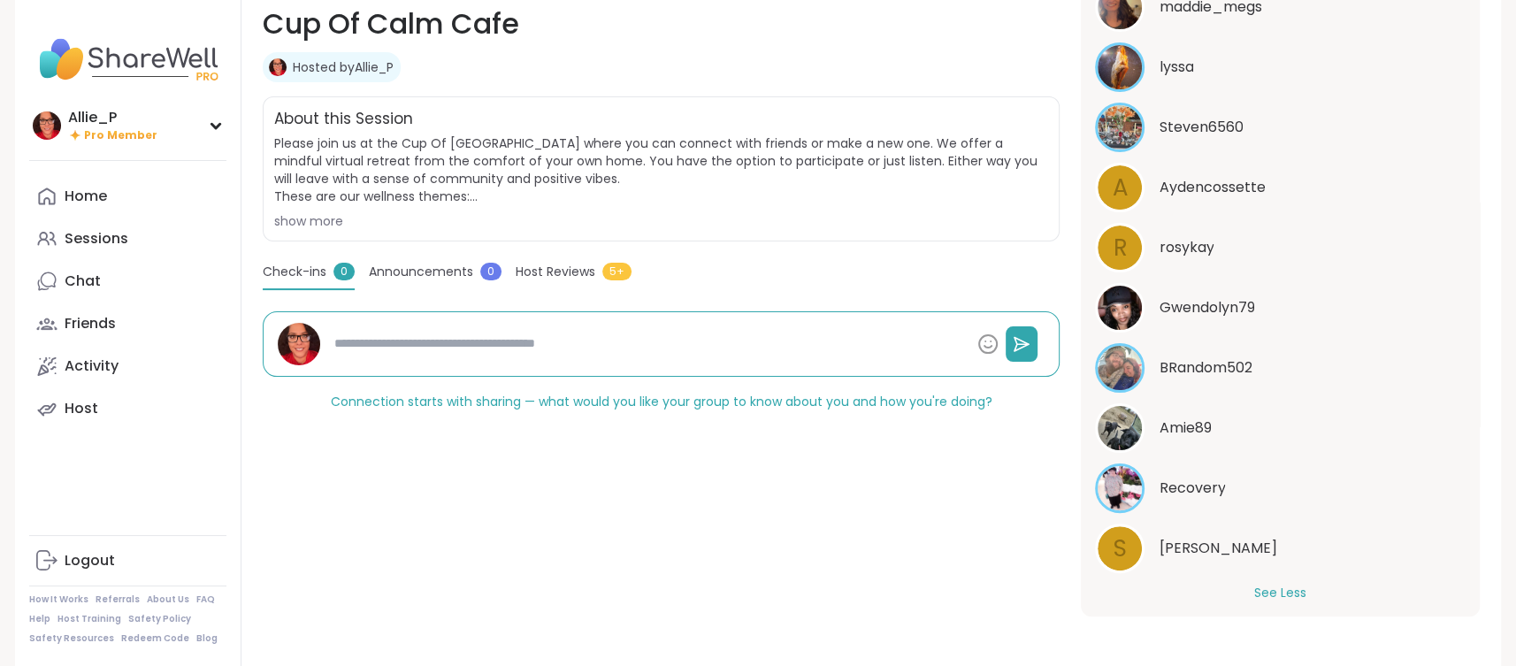
scroll to position [685, 0]
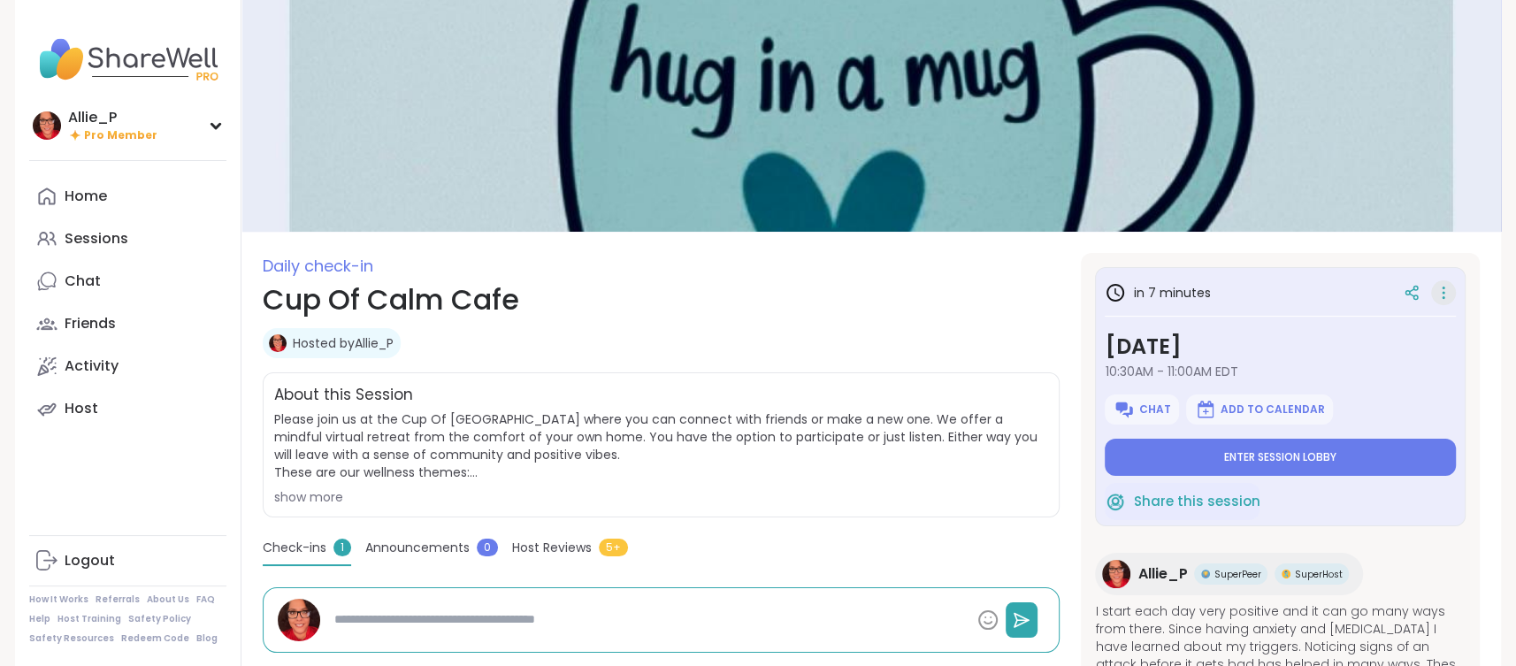
click at [1446, 295] on icon at bounding box center [1444, 292] width 18 height 25
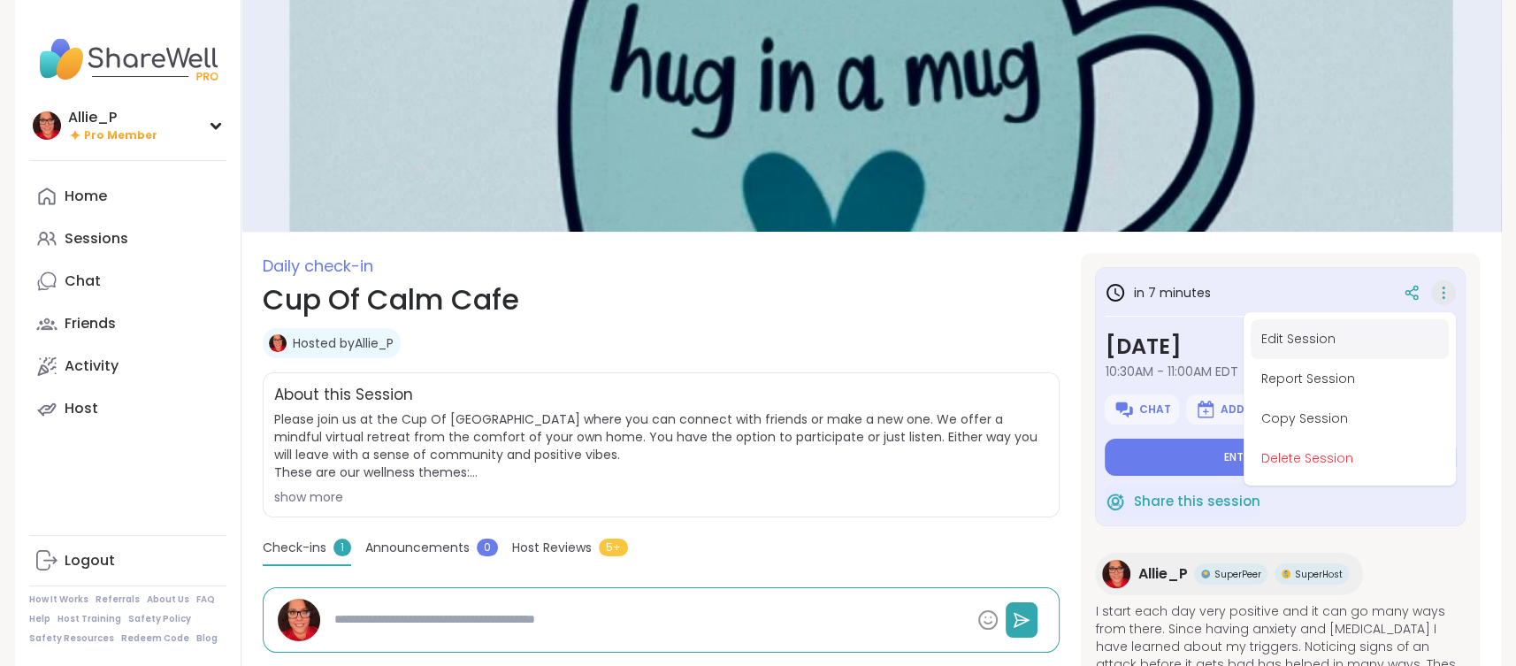
click at [1289, 337] on button "Edit Session" at bounding box center [1350, 339] width 198 height 40
type textarea "*"
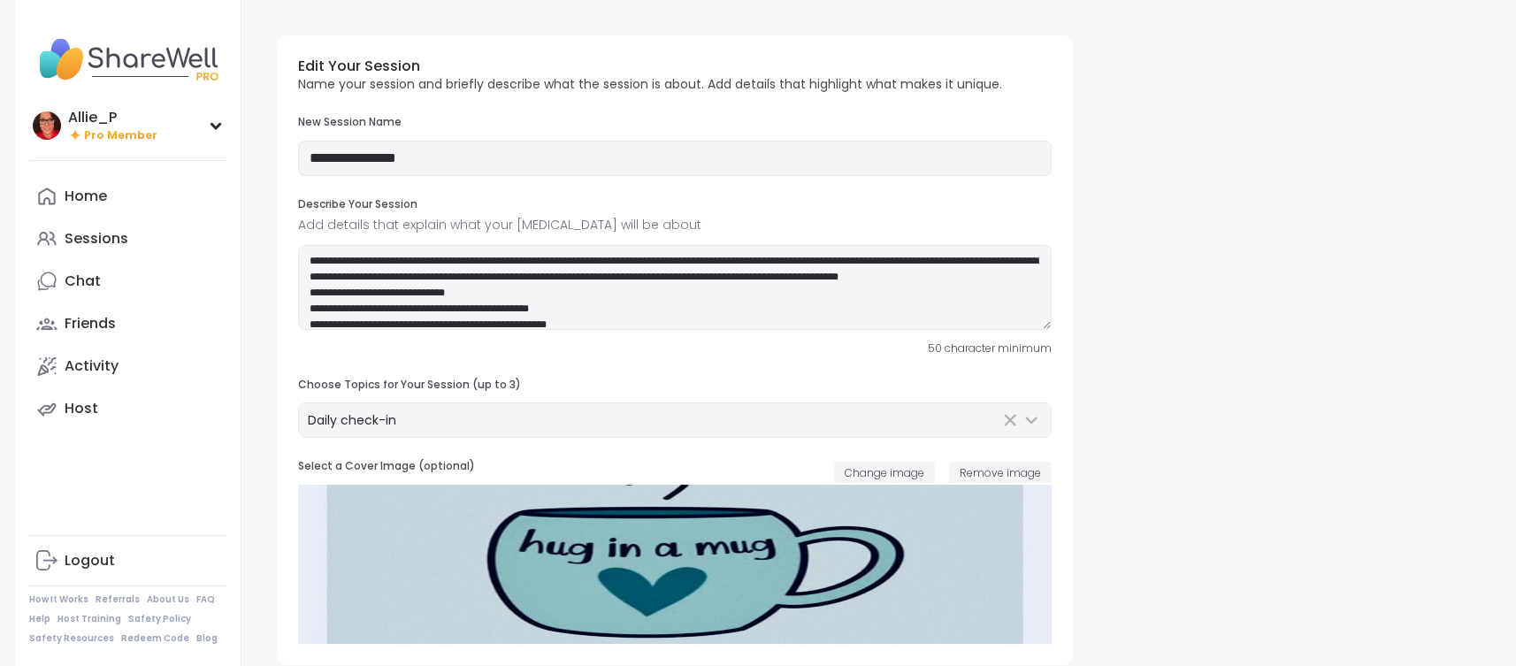
type input "**********"
type textarea "**********"
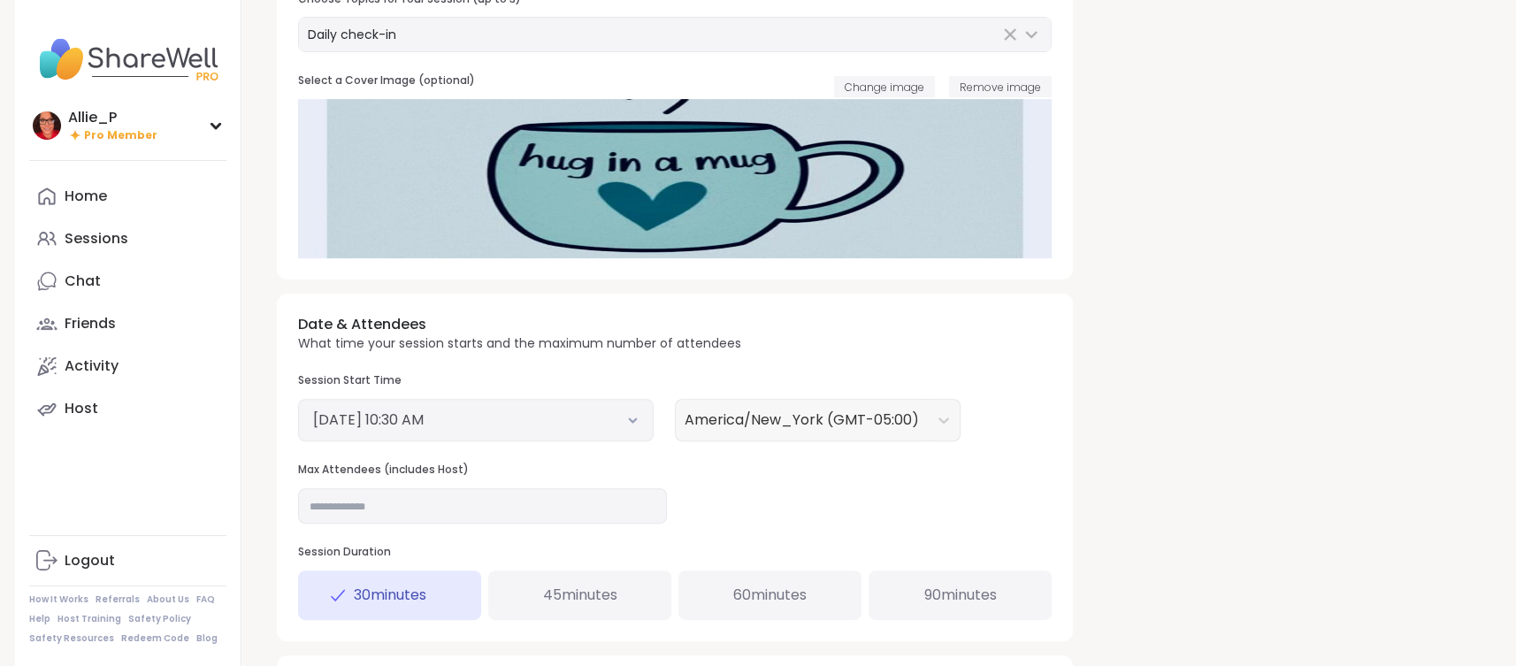
scroll to position [418, 0]
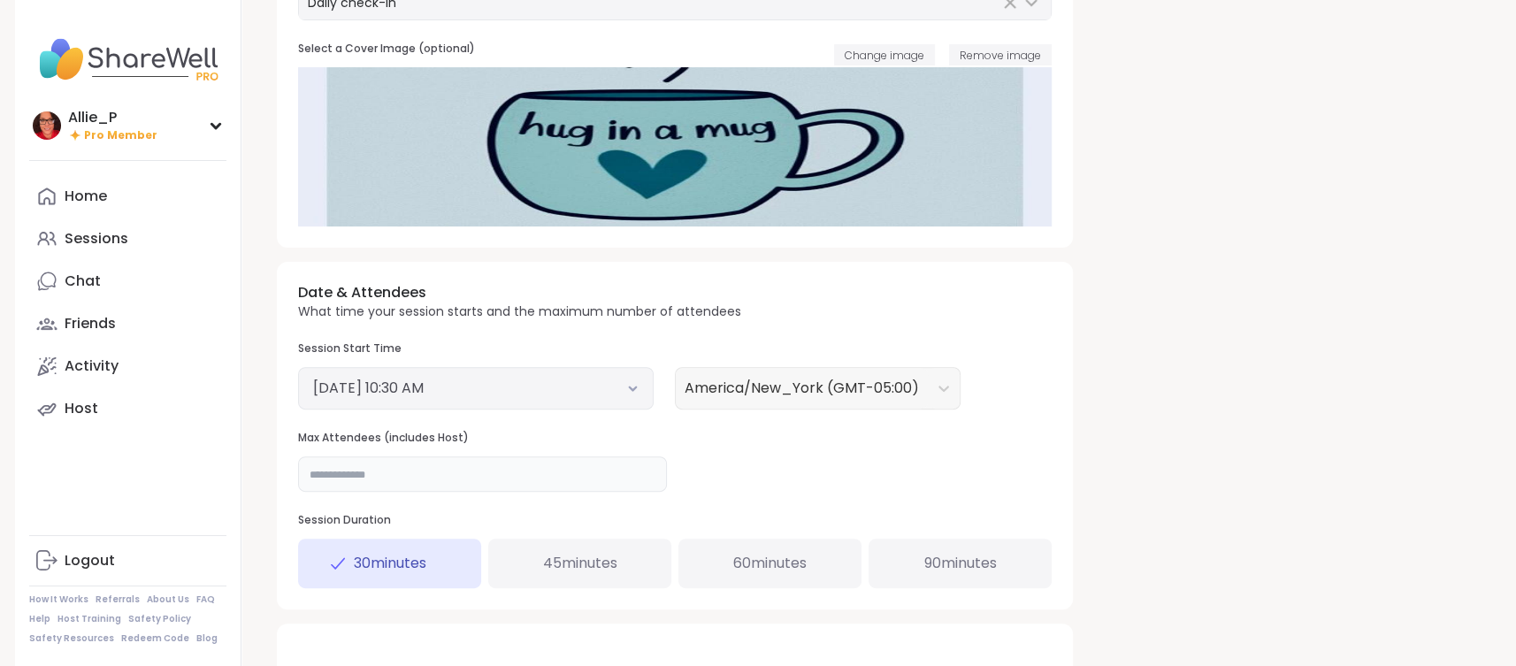
click at [372, 469] on input "**" at bounding box center [482, 473] width 369 height 35
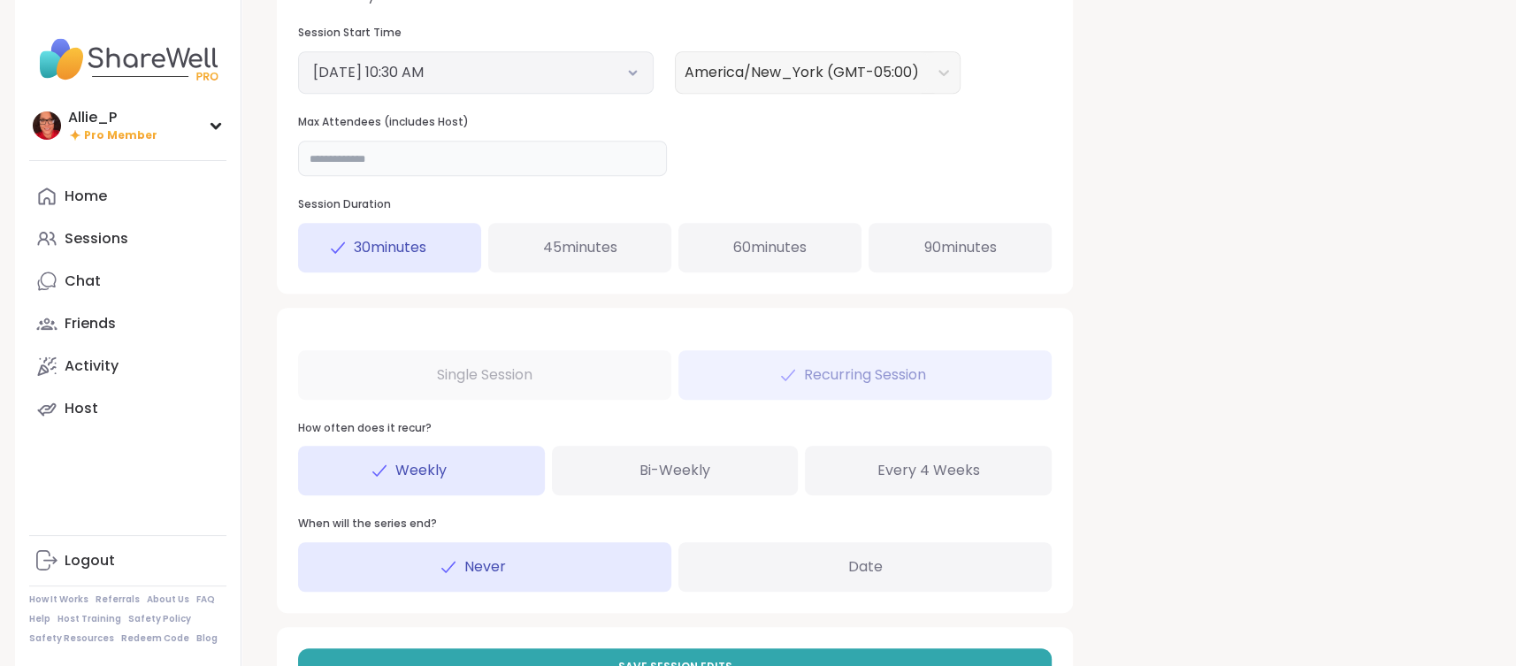
scroll to position [740, 0]
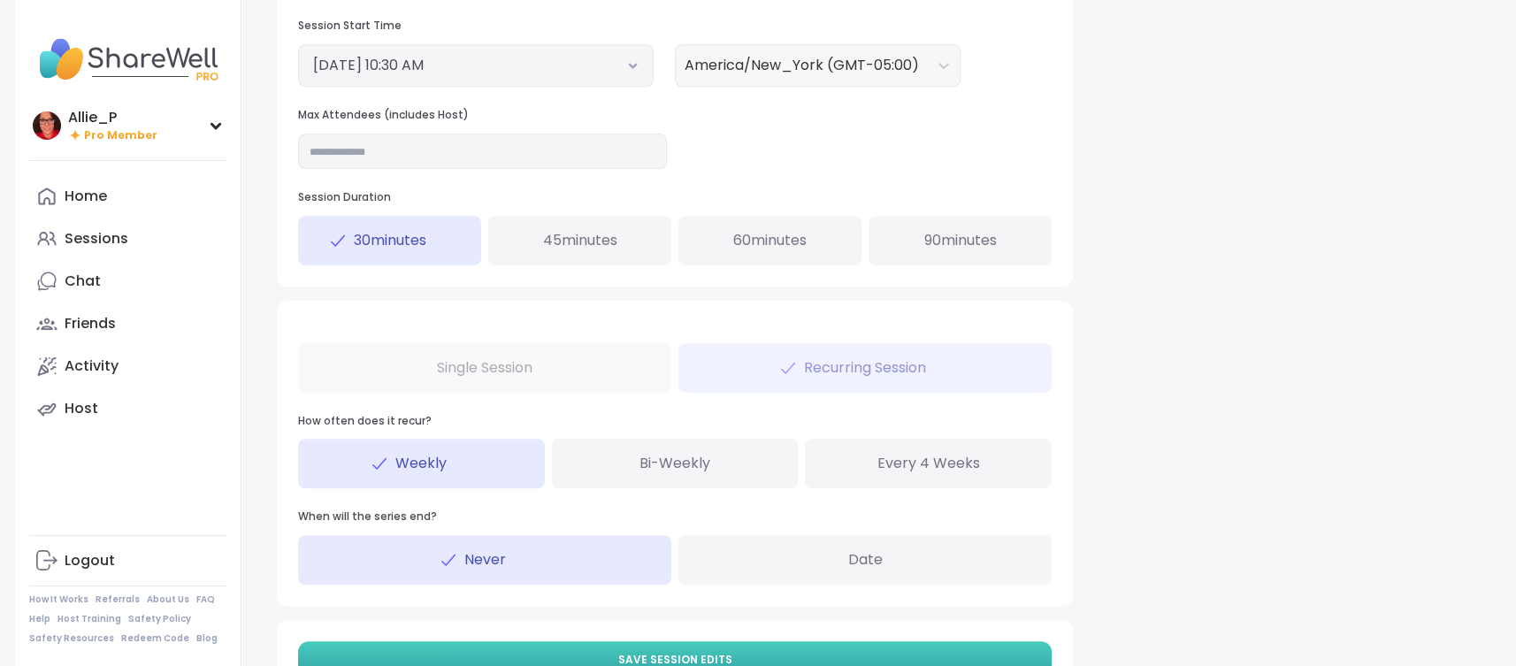
click at [690, 655] on span "Save Session Edits" at bounding box center [675, 660] width 114 height 16
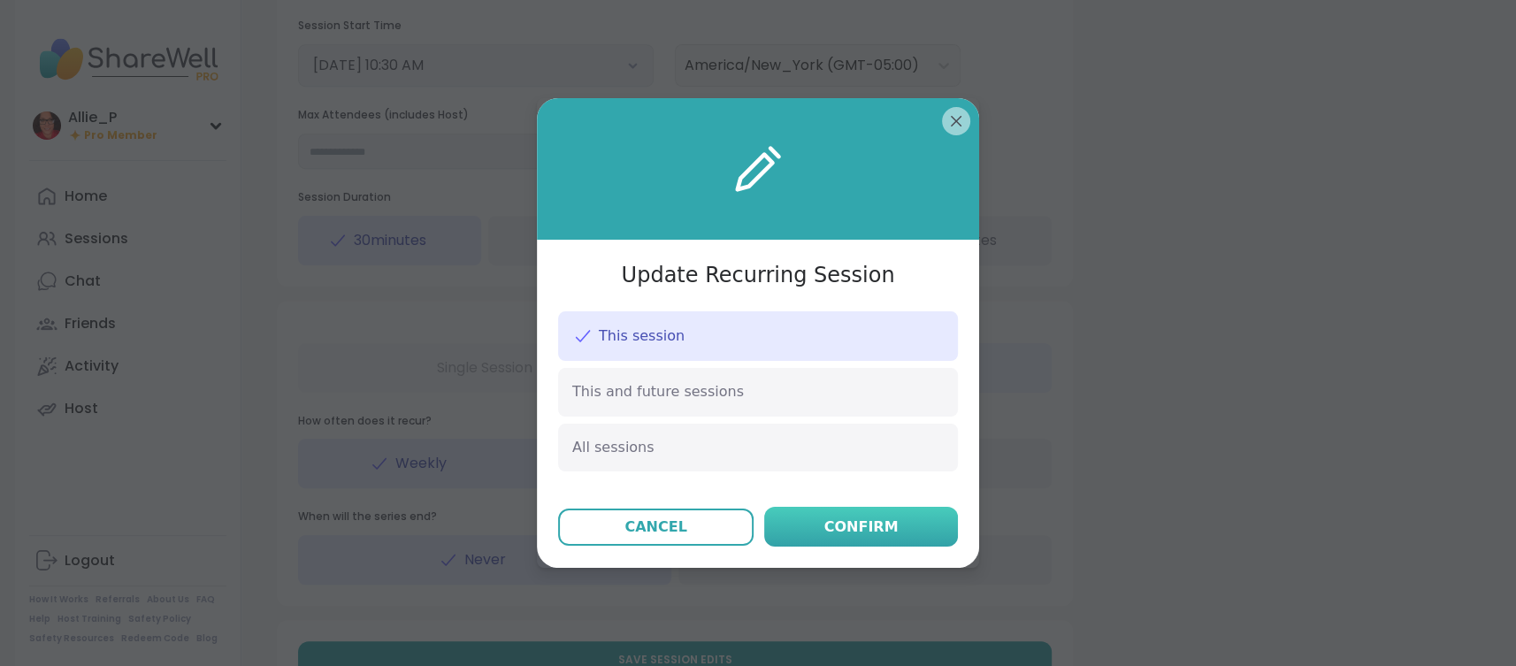
click at [866, 532] on div "Confirm" at bounding box center [862, 527] width 74 height 21
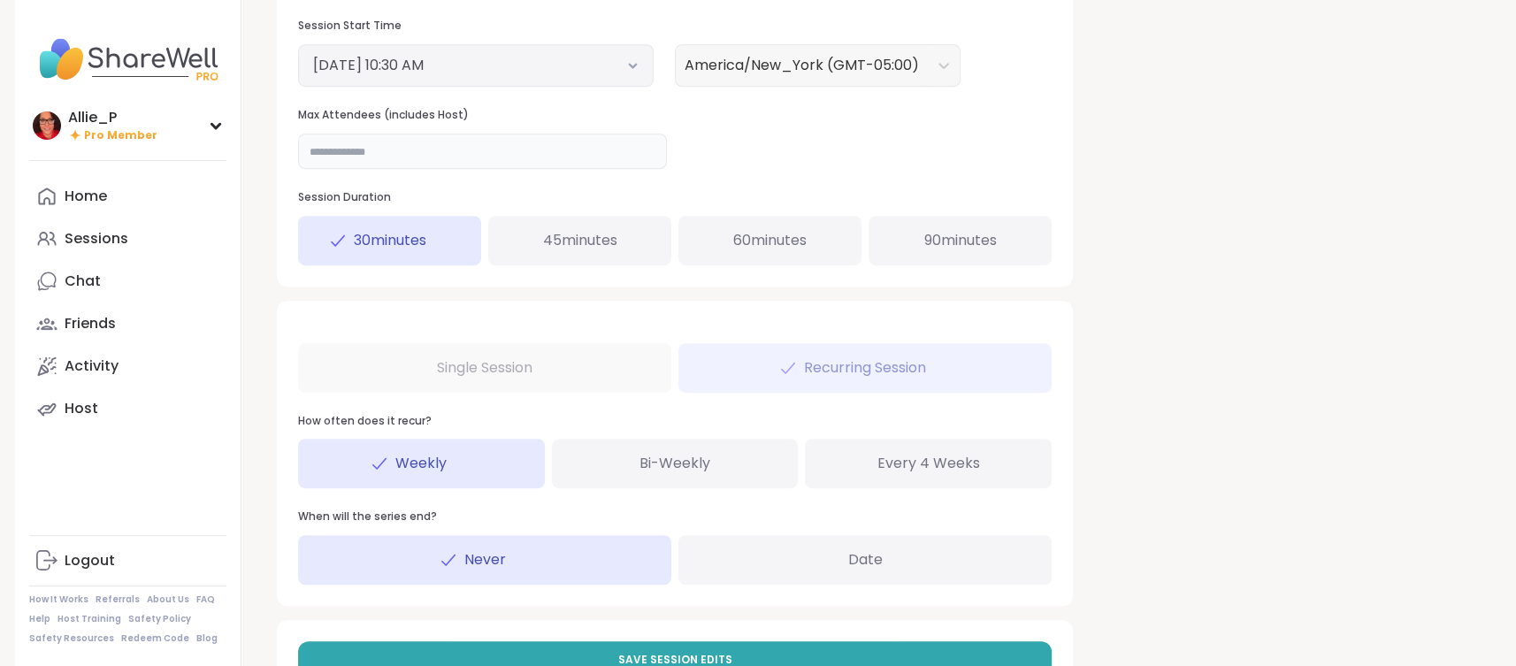
click at [388, 146] on input "**" at bounding box center [482, 151] width 369 height 35
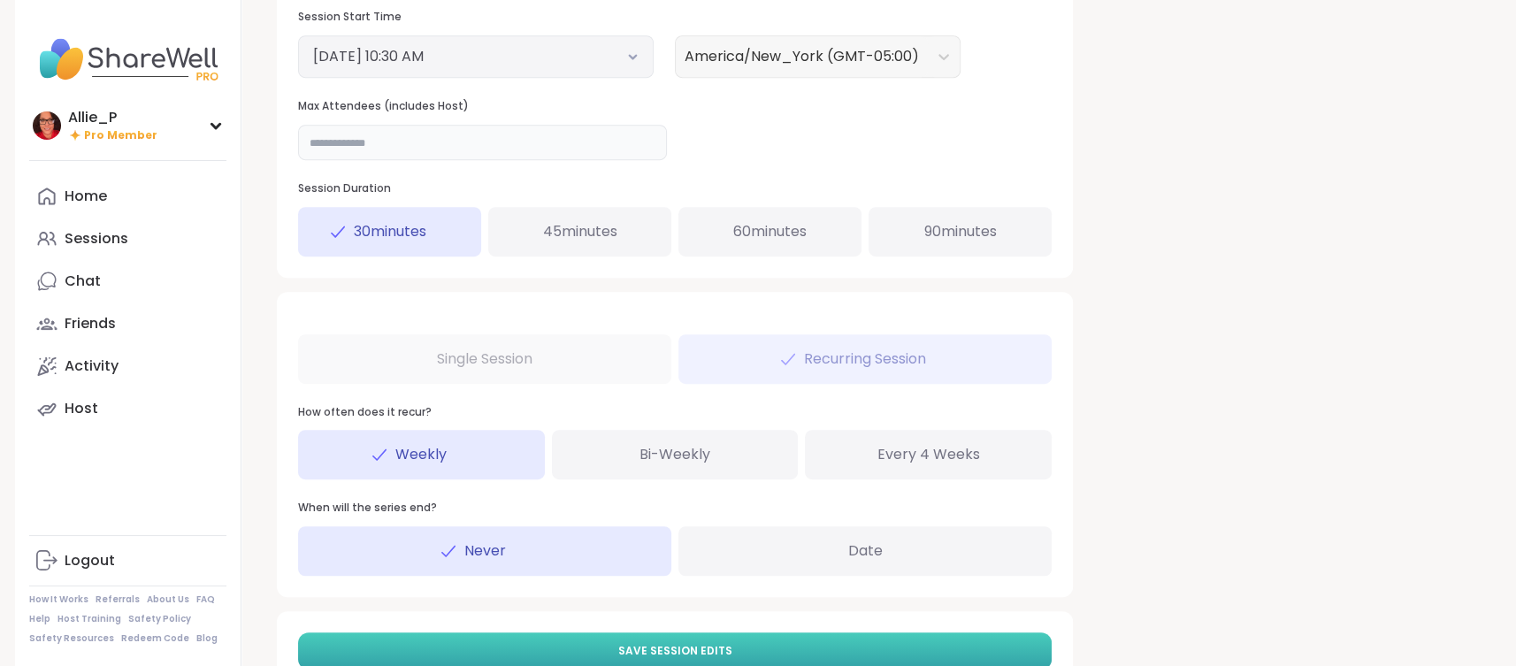
scroll to position [751, 0]
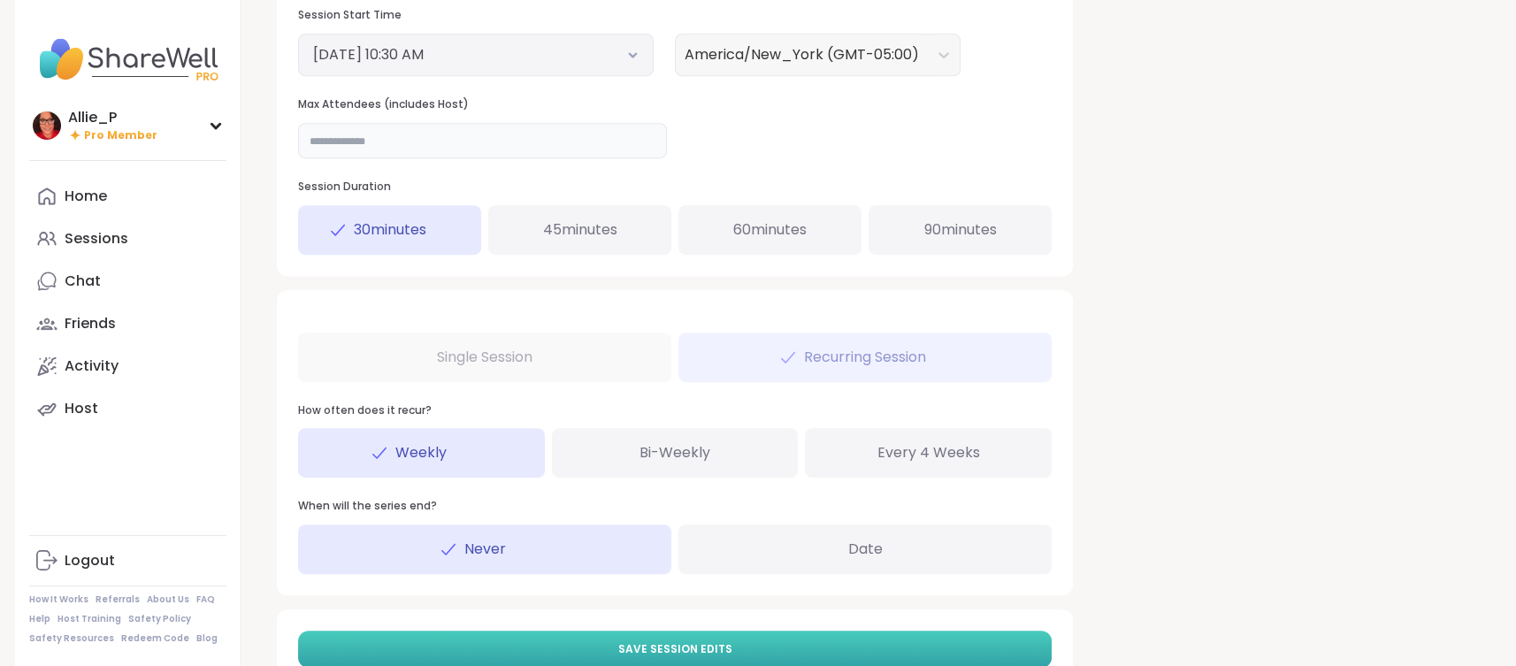
type input "**"
click at [711, 652] on span "Save Session Edits" at bounding box center [675, 649] width 114 height 16
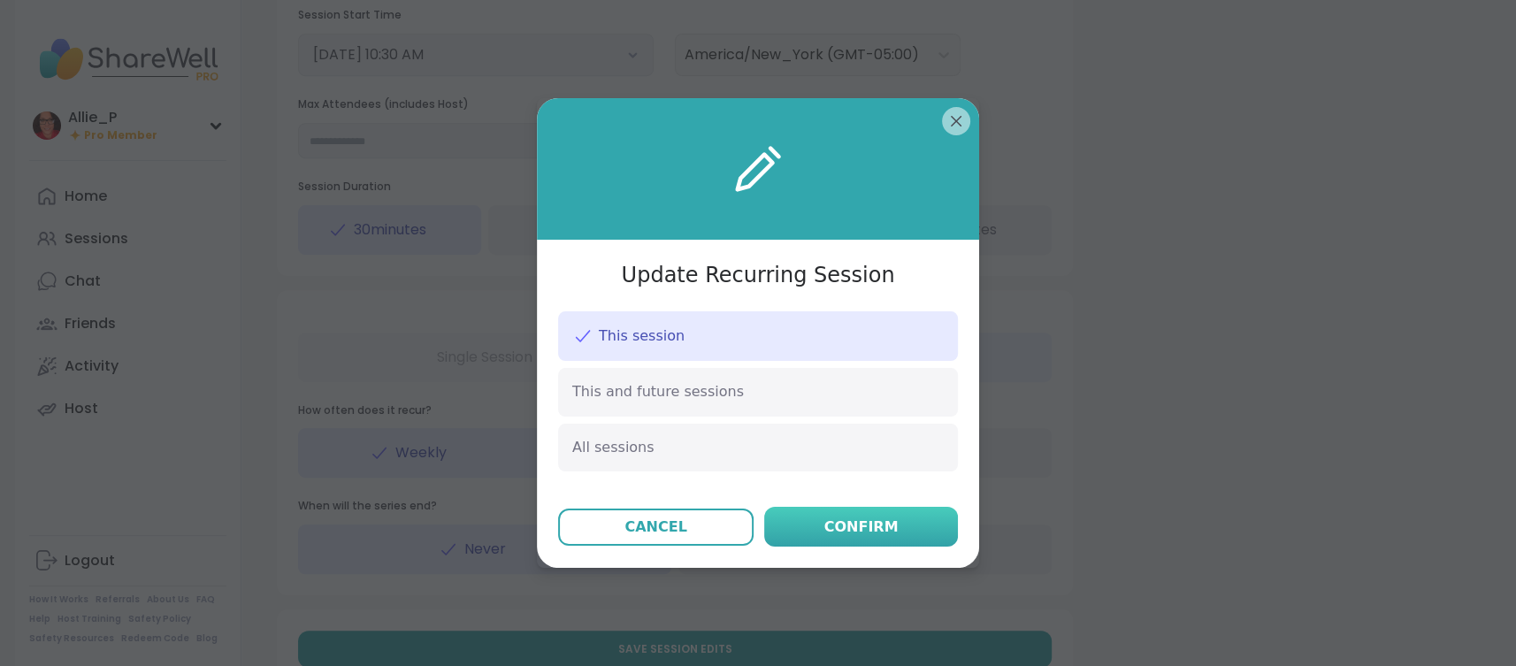
click at [879, 531] on div "Confirm" at bounding box center [862, 527] width 74 height 21
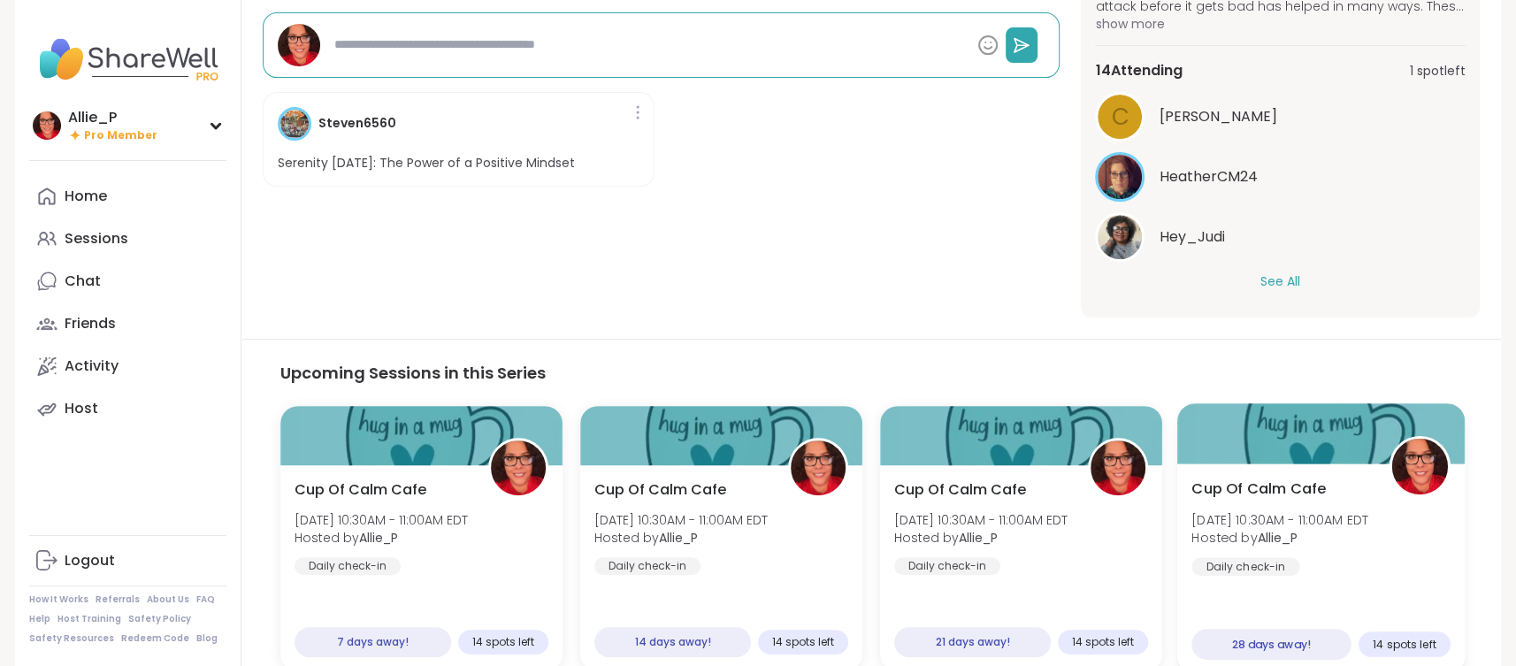
scroll to position [581, 0]
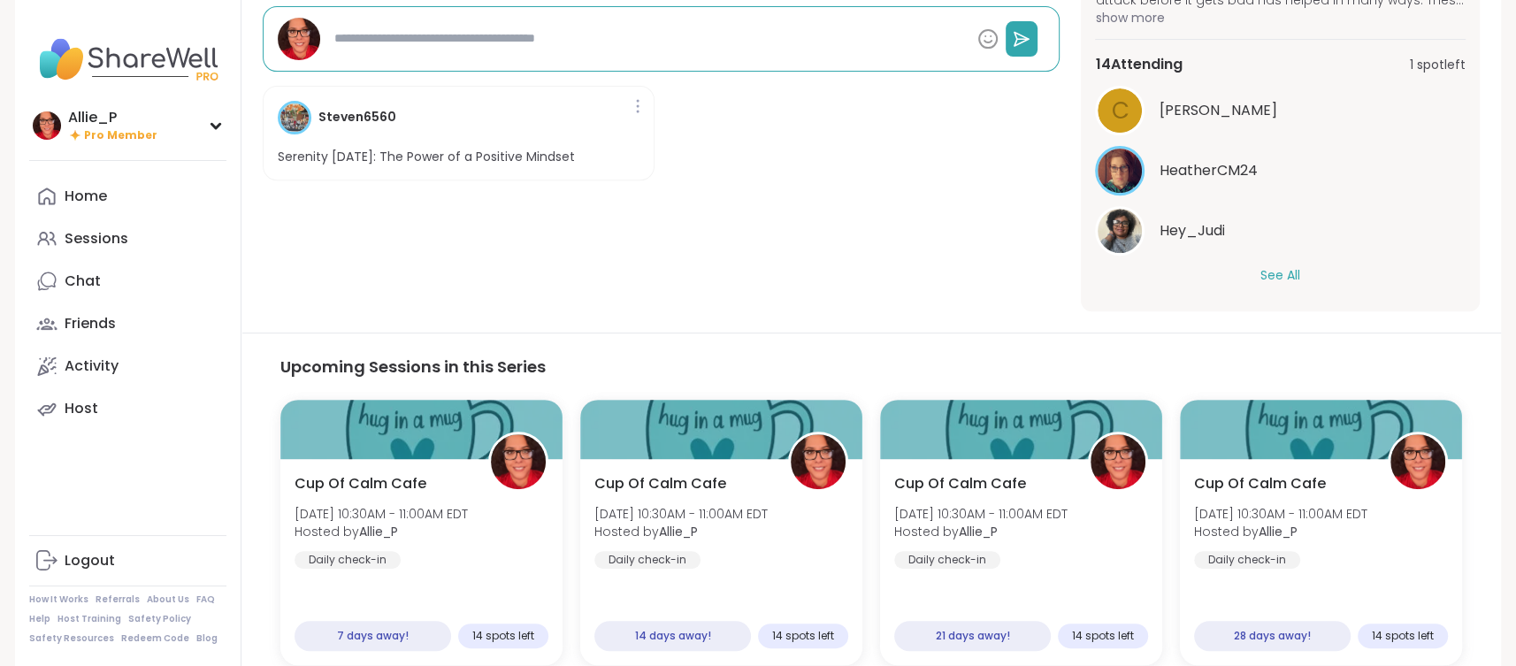
click at [1288, 272] on button "See All" at bounding box center [1281, 275] width 40 height 19
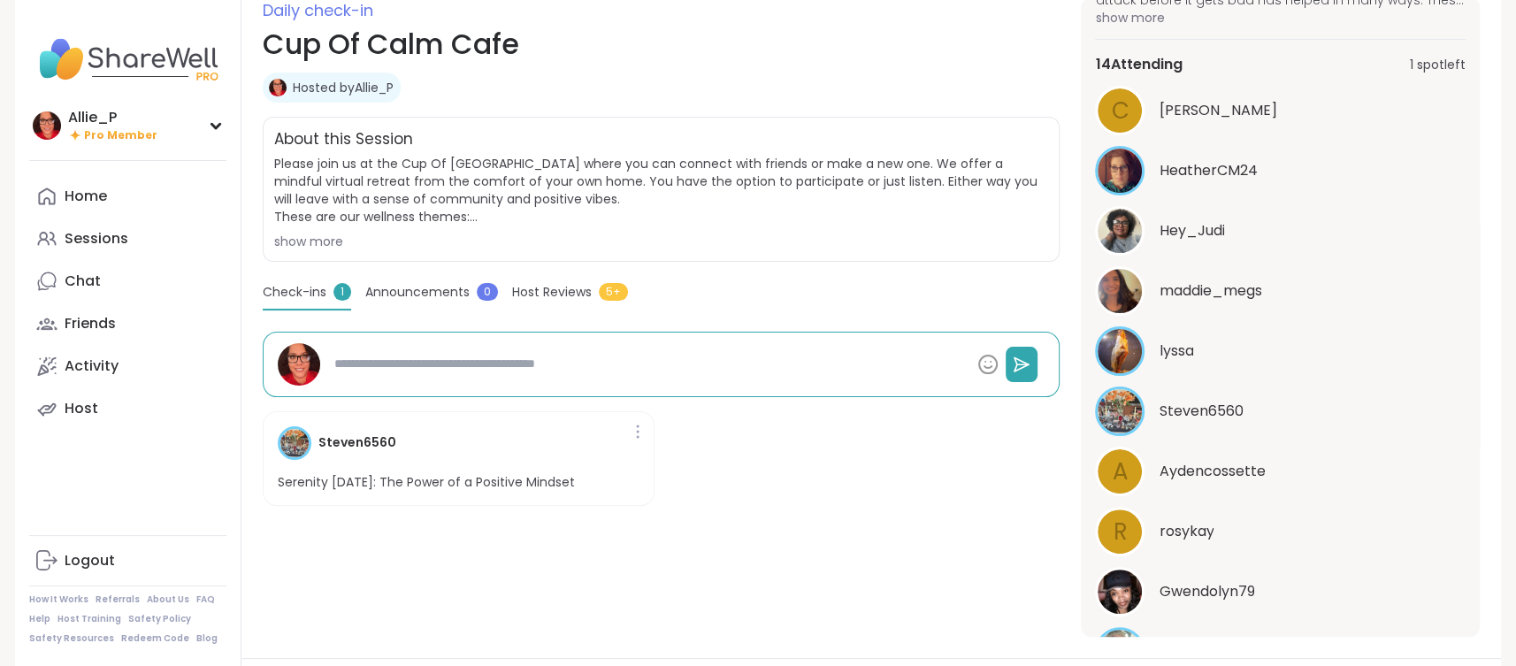
scroll to position [384, 0]
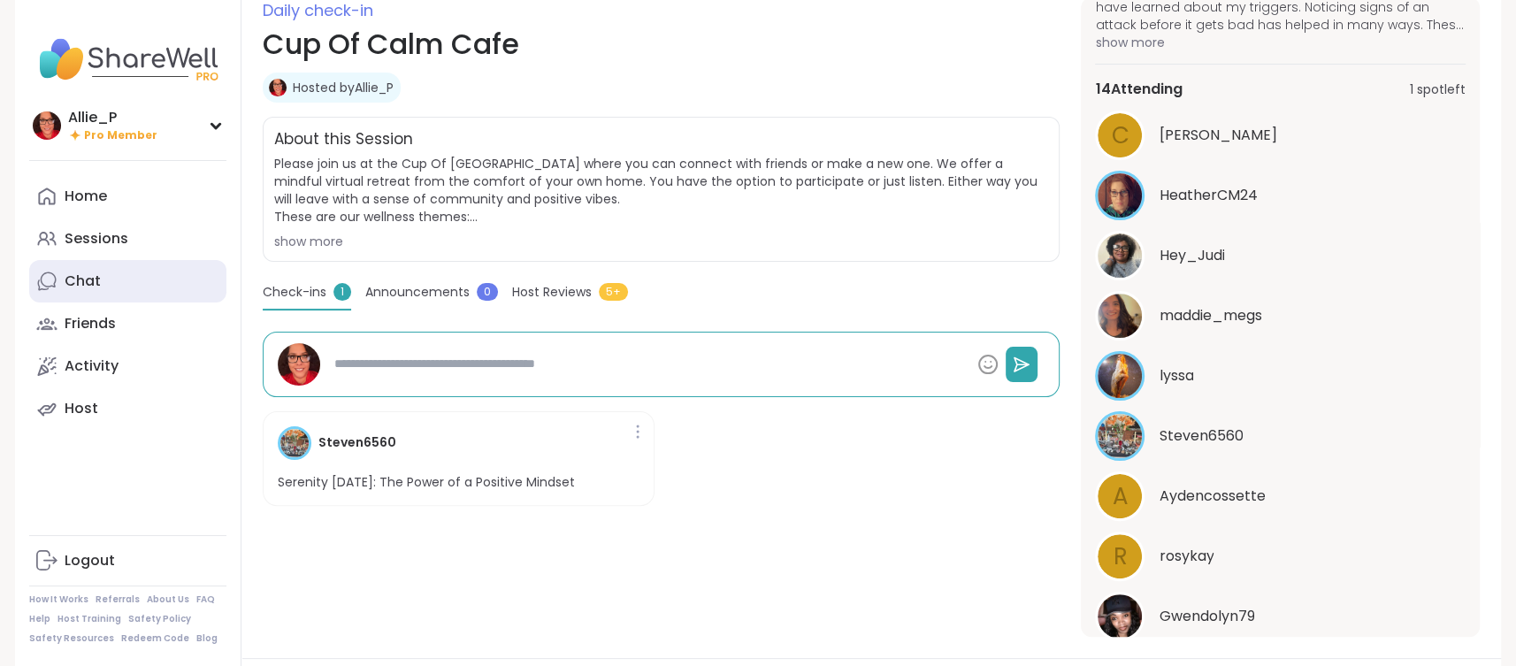
click at [105, 288] on link "Chat" at bounding box center [127, 281] width 197 height 42
type textarea "*"
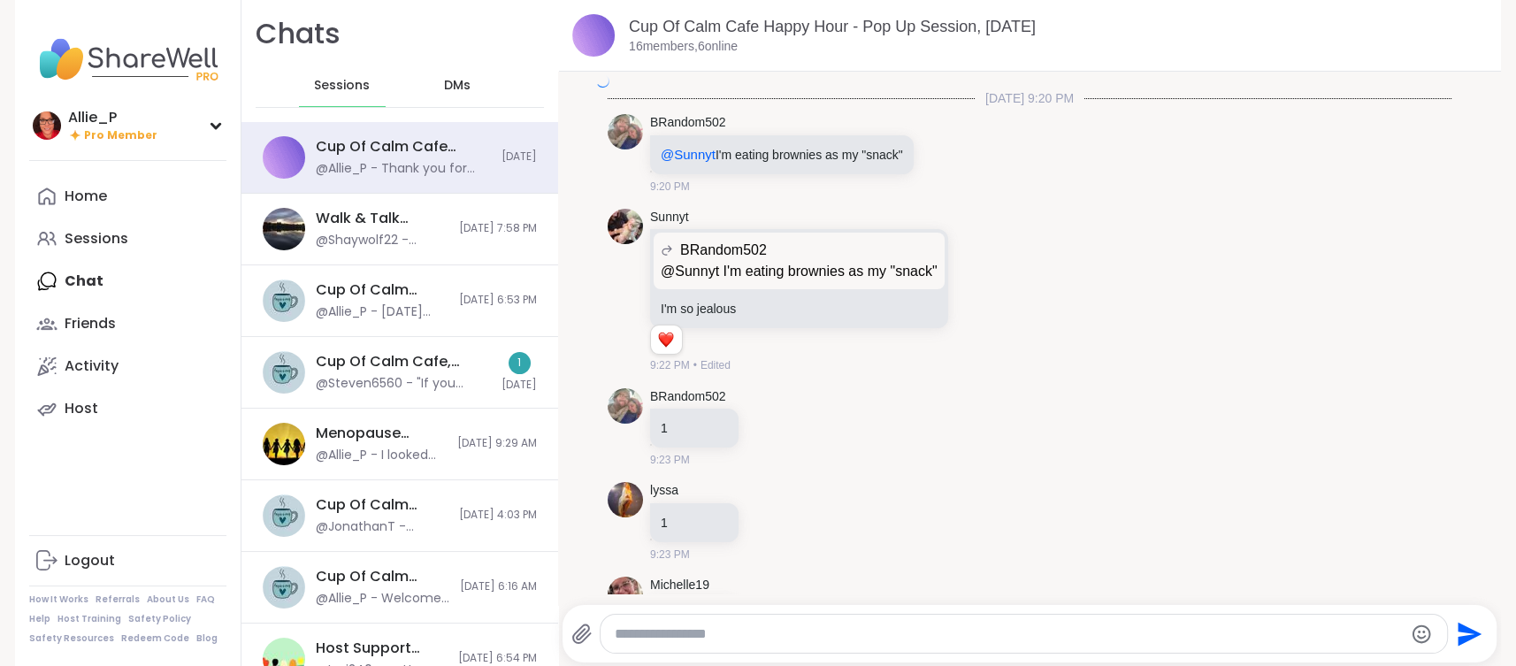
click at [450, 84] on span "DMs" at bounding box center [457, 86] width 27 height 18
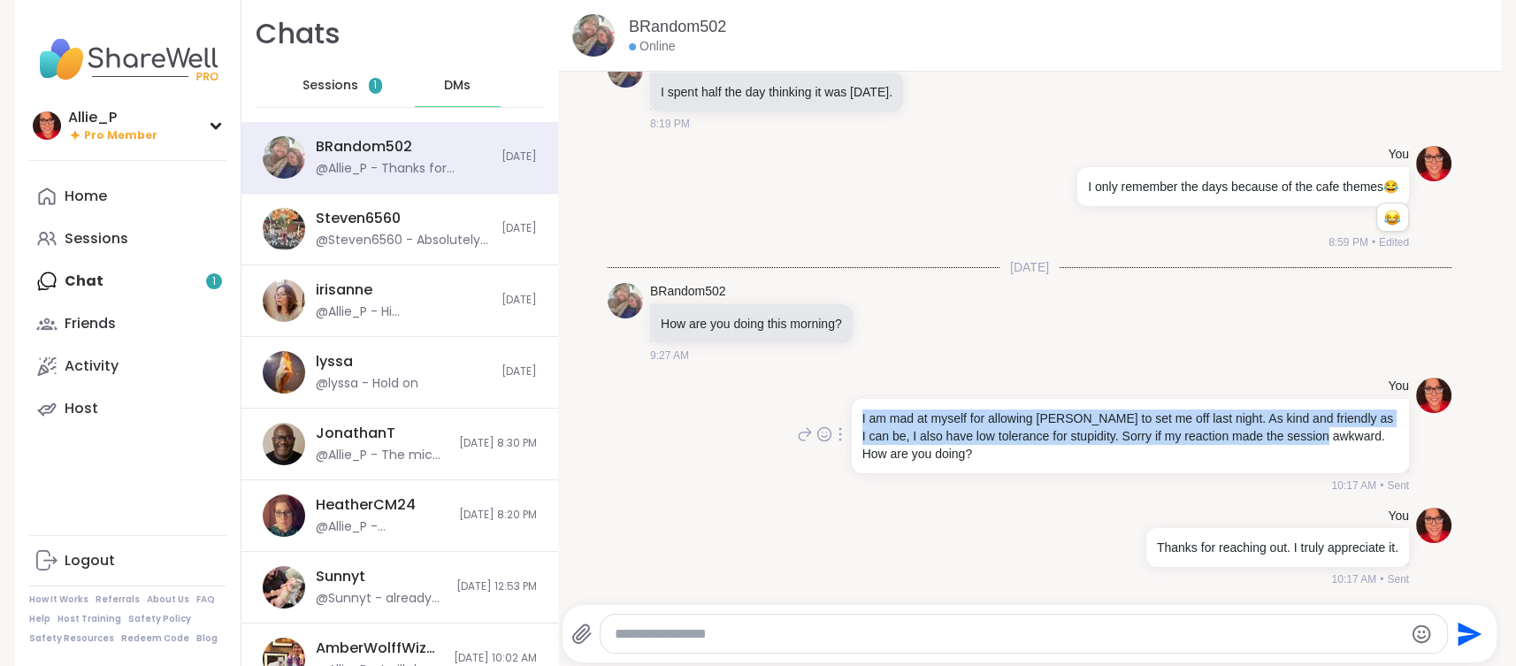
drag, startPoint x: 862, startPoint y: 420, endPoint x: 1324, endPoint y: 440, distance: 463.1
click at [1324, 440] on p "I am mad at myself for allowing Amber to set me off last night. As kind and fri…" at bounding box center [1131, 436] width 536 height 53
copy p "I am mad at myself for allowing Amber to set me off last night. As kind and fri…"
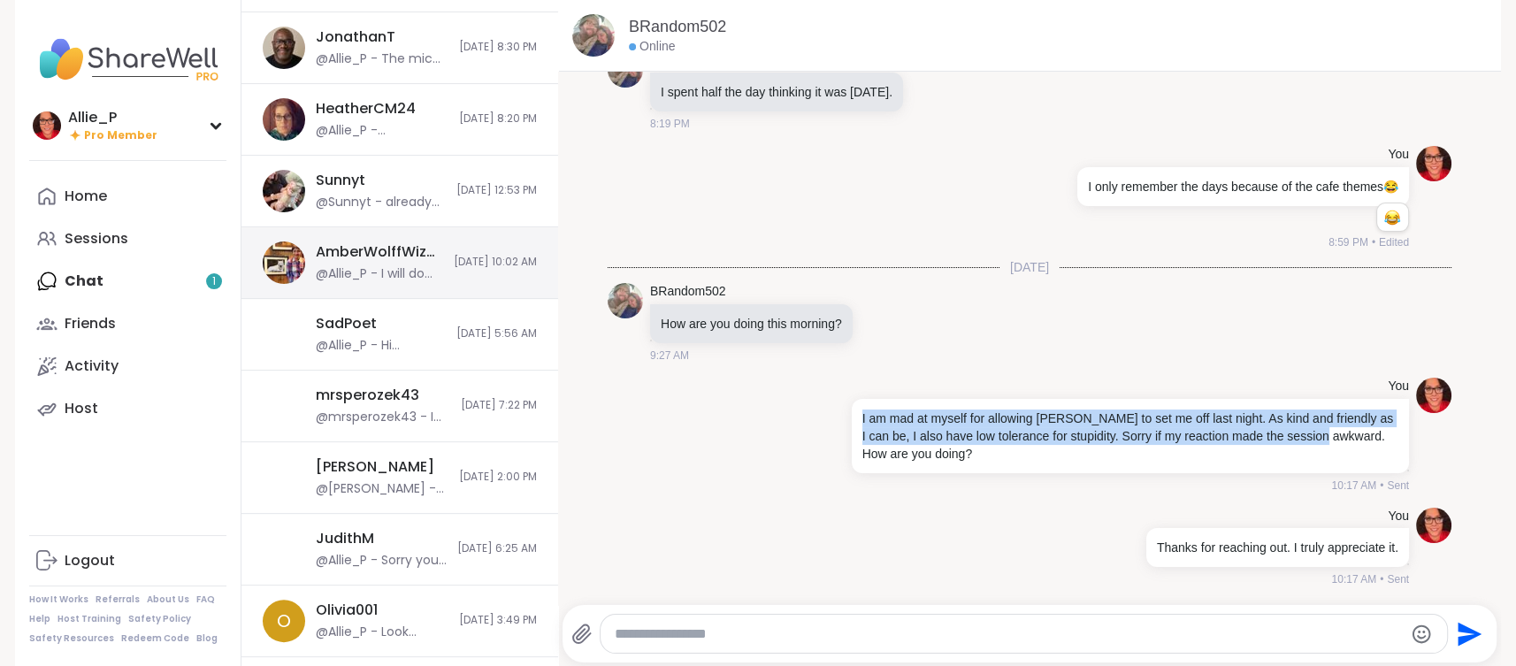
scroll to position [403, 0]
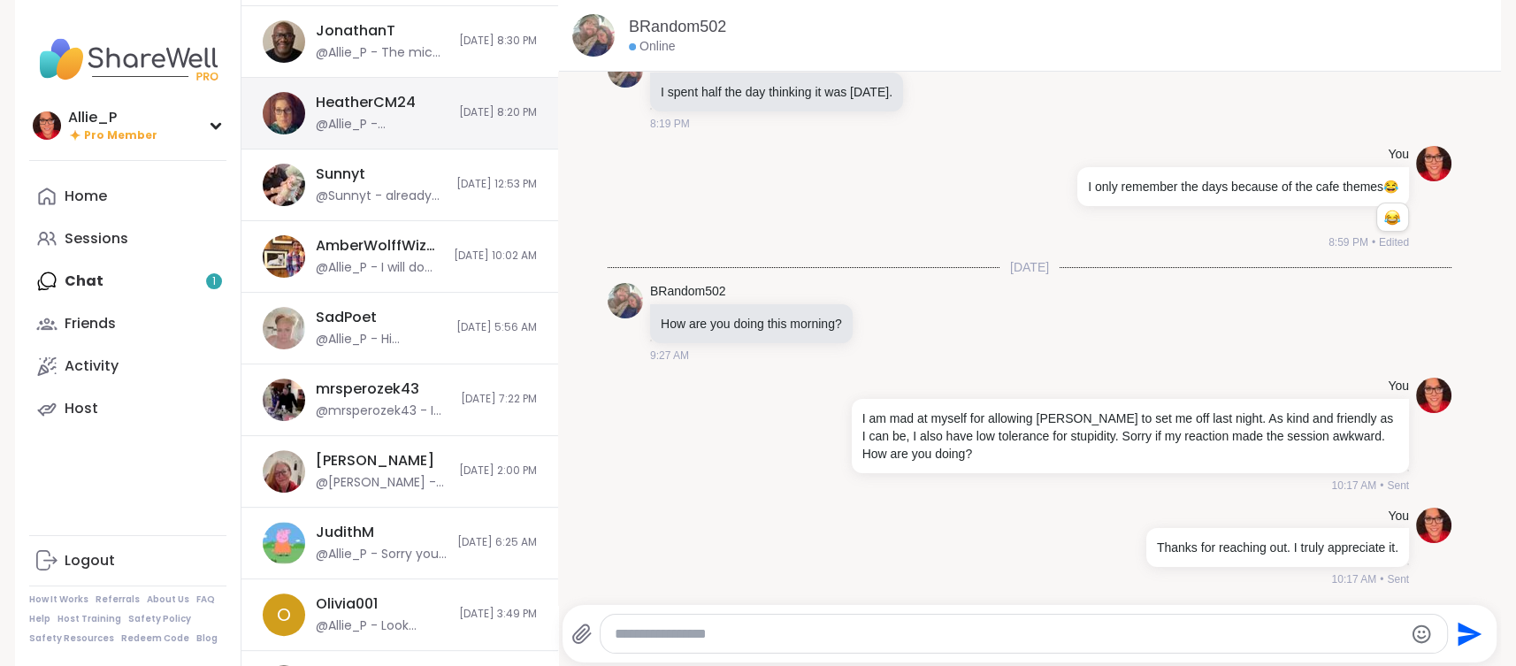
click at [395, 116] on div "@Allie_P - HOORAY!!!!!" at bounding box center [382, 125] width 133 height 18
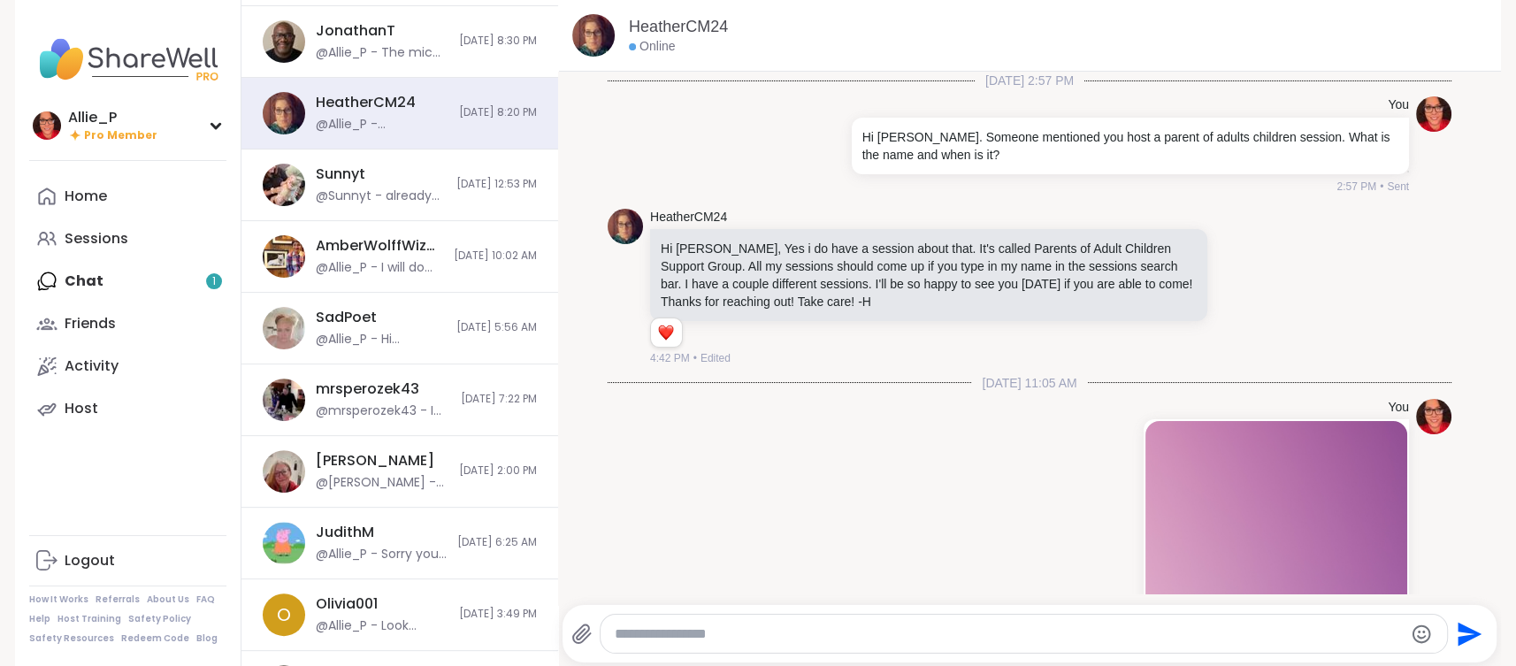
scroll to position [2278, 0]
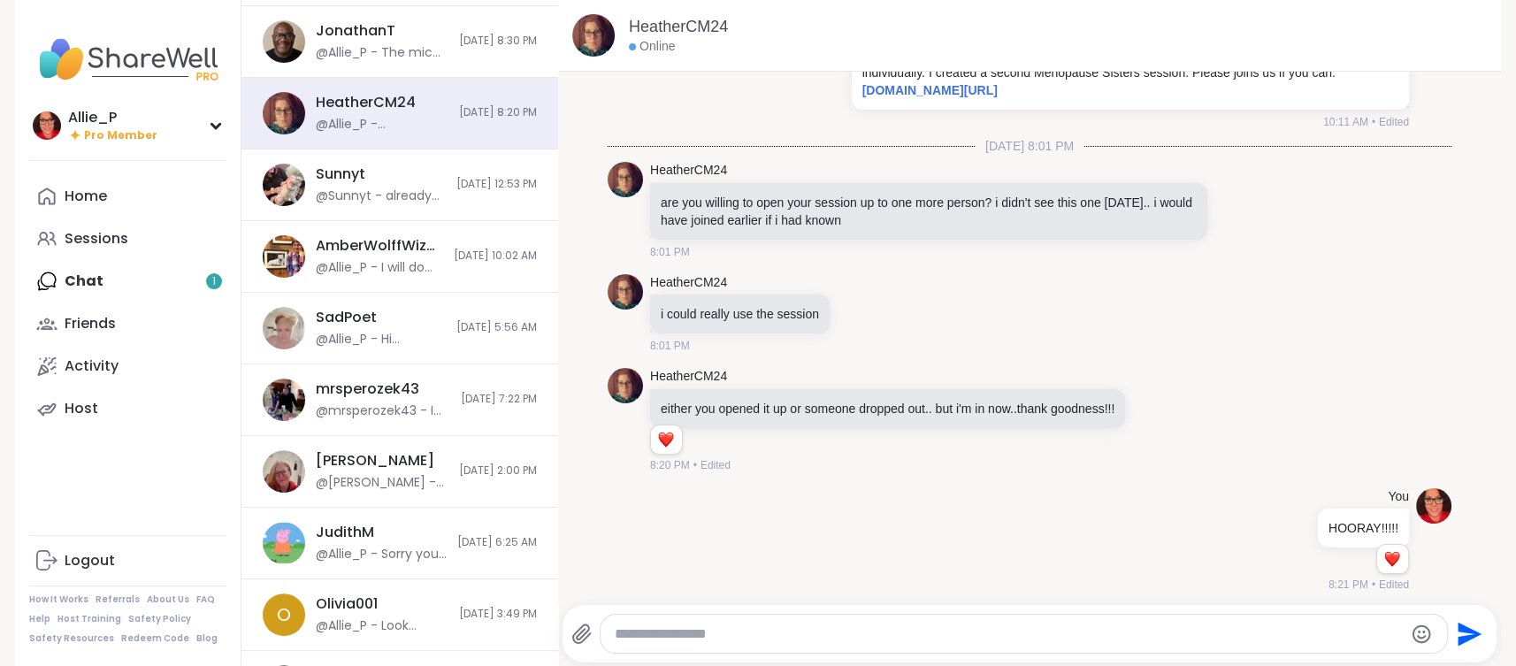
click at [731, 632] on textarea "Type your message" at bounding box center [1008, 634] width 787 height 18
type textarea "*"
paste textarea "**********"
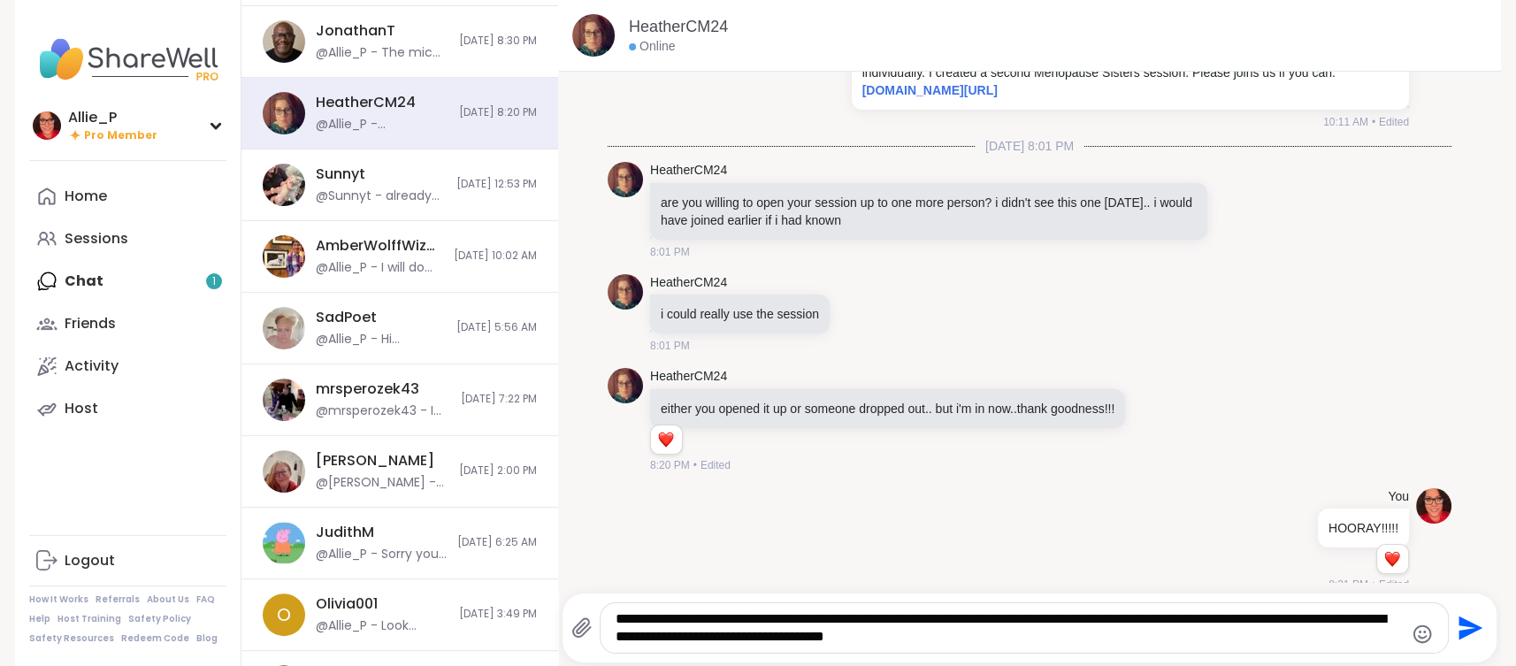
drag, startPoint x: 1002, startPoint y: 625, endPoint x: 1019, endPoint y: 618, distance: 17.9
click at [1009, 620] on textarea "**********" at bounding box center [1010, 627] width 788 height 35
click at [1186, 641] on textarea "**********" at bounding box center [1010, 627] width 788 height 35
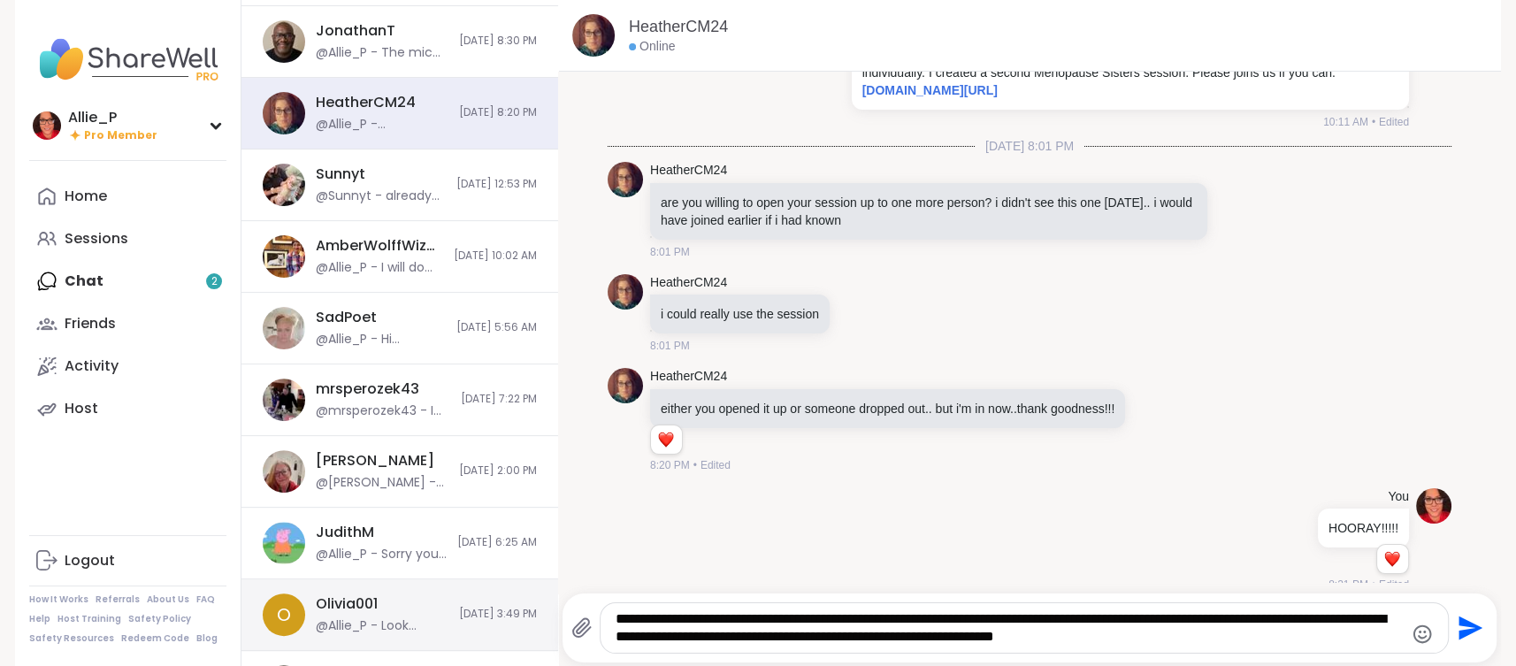
drag, startPoint x: 1206, startPoint y: 633, endPoint x: 556, endPoint y: 617, distance: 650.5
click at [556, 617] on div "Chats Sessions 2 DMs BRandom502 @Allie_P - Thanks for reaching out. I truly app…" at bounding box center [872, 333] width 1260 height 666
type textarea "**********"
click at [1469, 625] on icon "Send" at bounding box center [1472, 629] width 24 height 24
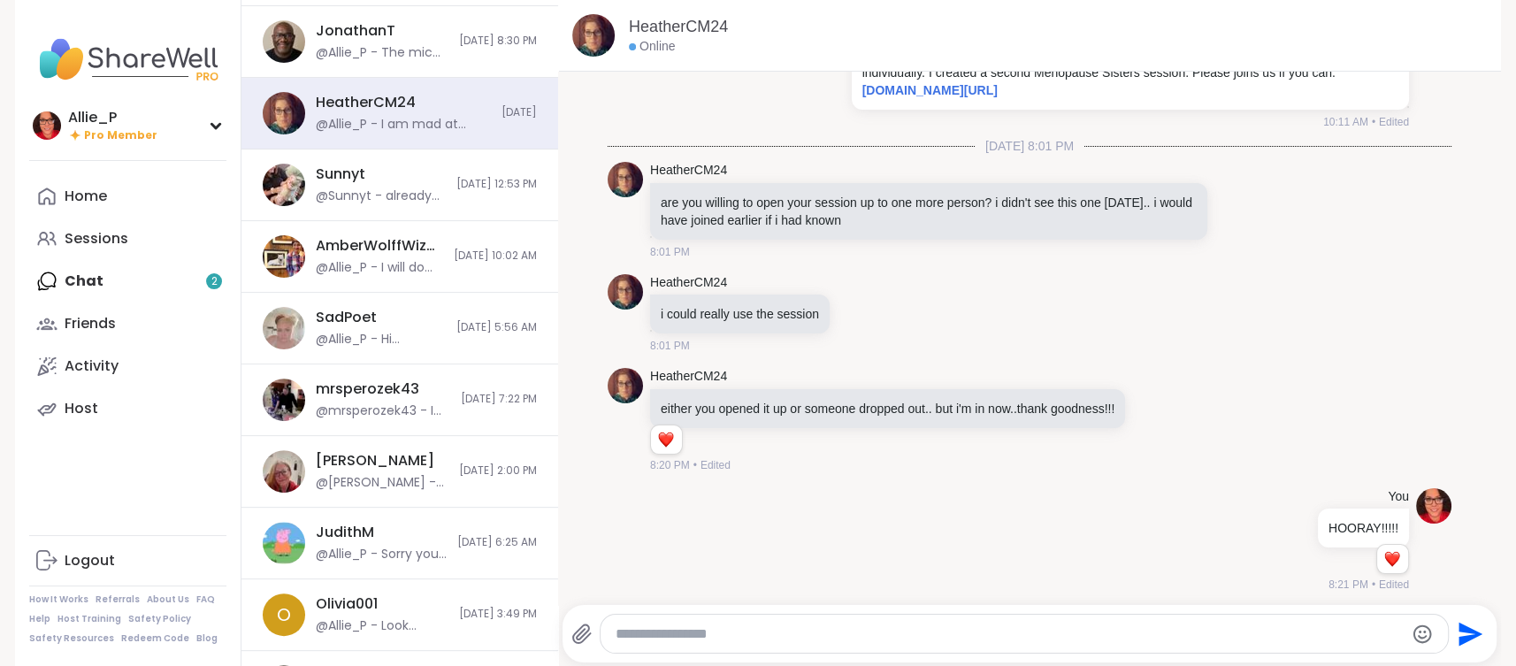
scroll to position [2426, 0]
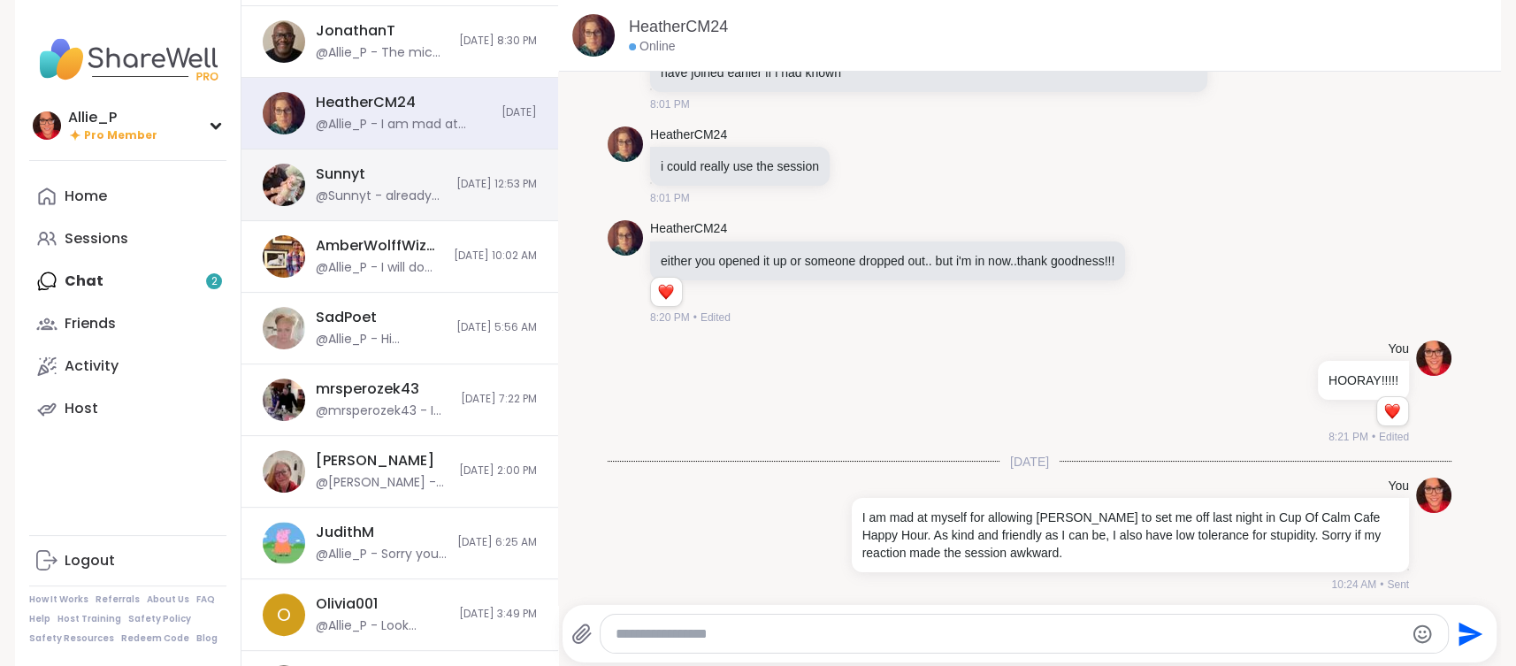
click at [380, 188] on div "@Sunnyt - already joined!" at bounding box center [381, 197] width 130 height 18
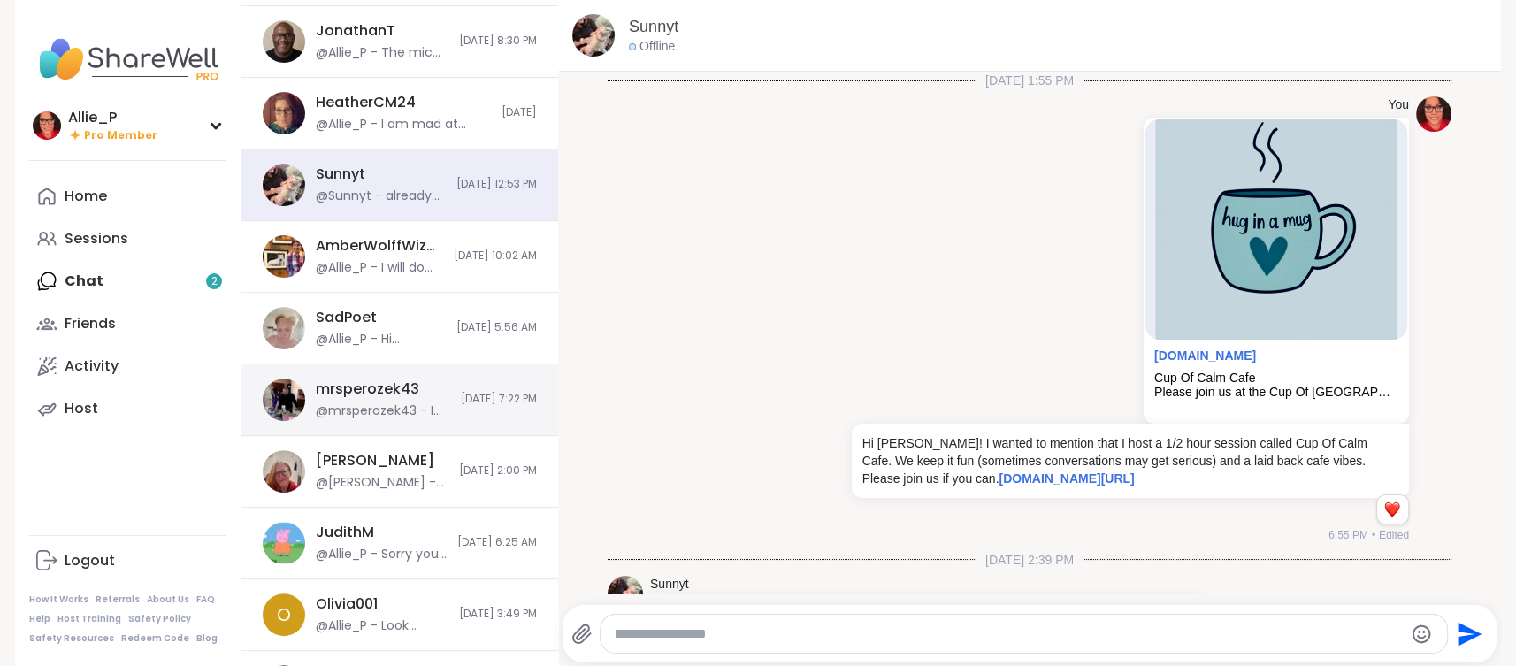
scroll to position [1459, 0]
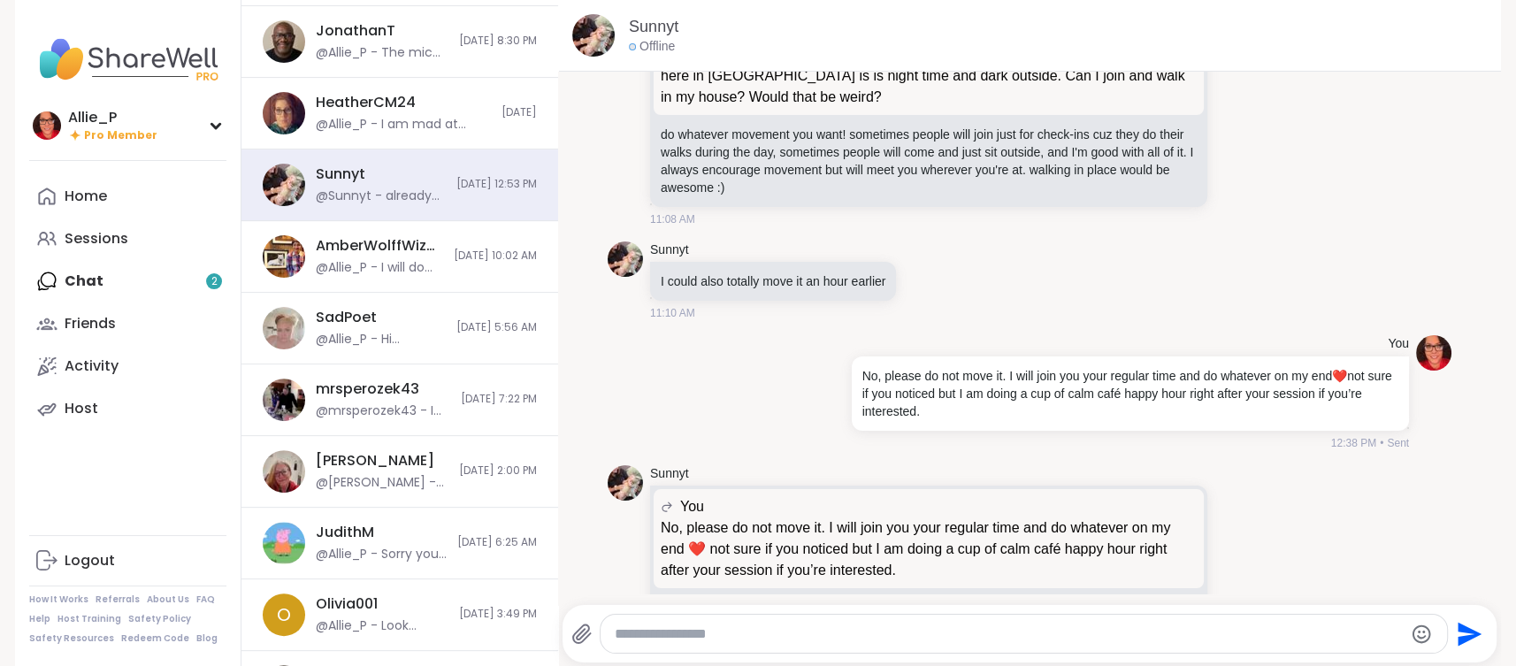
click at [674, 640] on textarea "Type your message" at bounding box center [1008, 634] width 787 height 18
paste textarea "**********"
type textarea "**********"
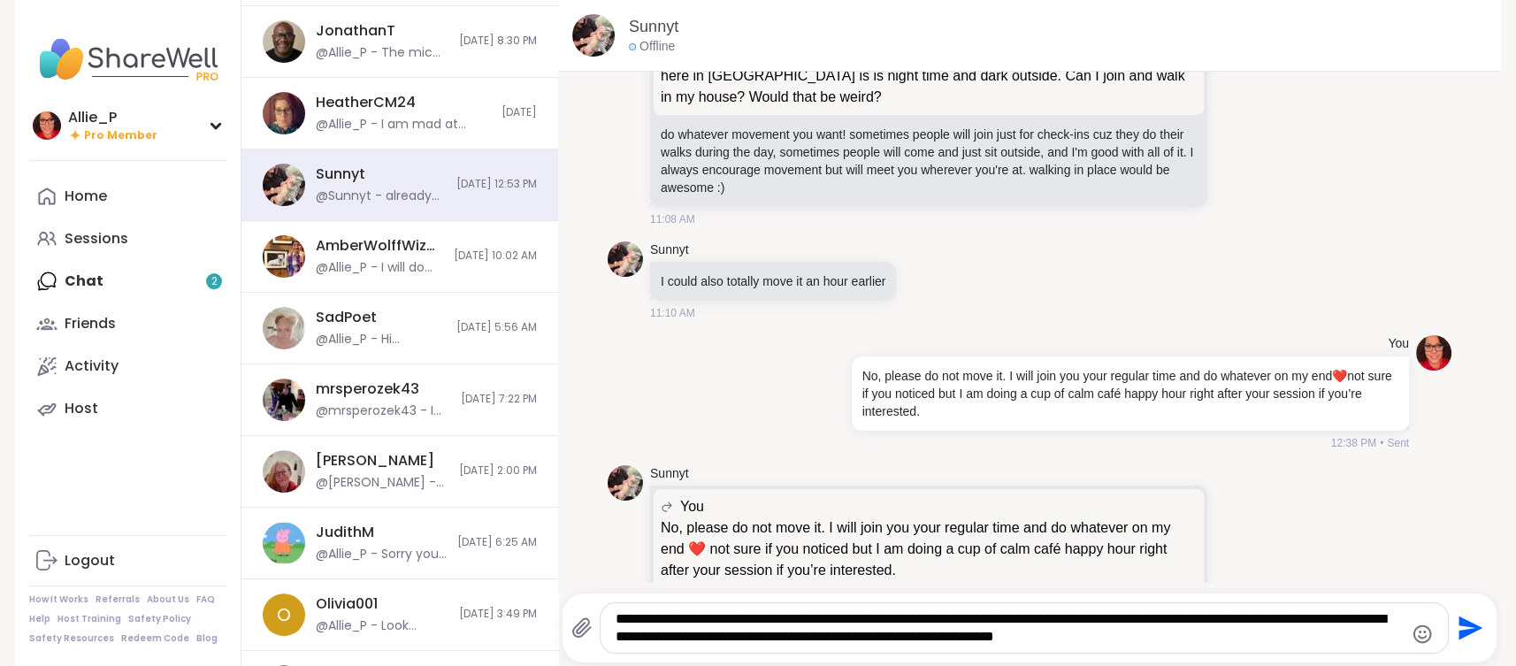
click at [1467, 632] on icon "Send" at bounding box center [1472, 629] width 24 height 24
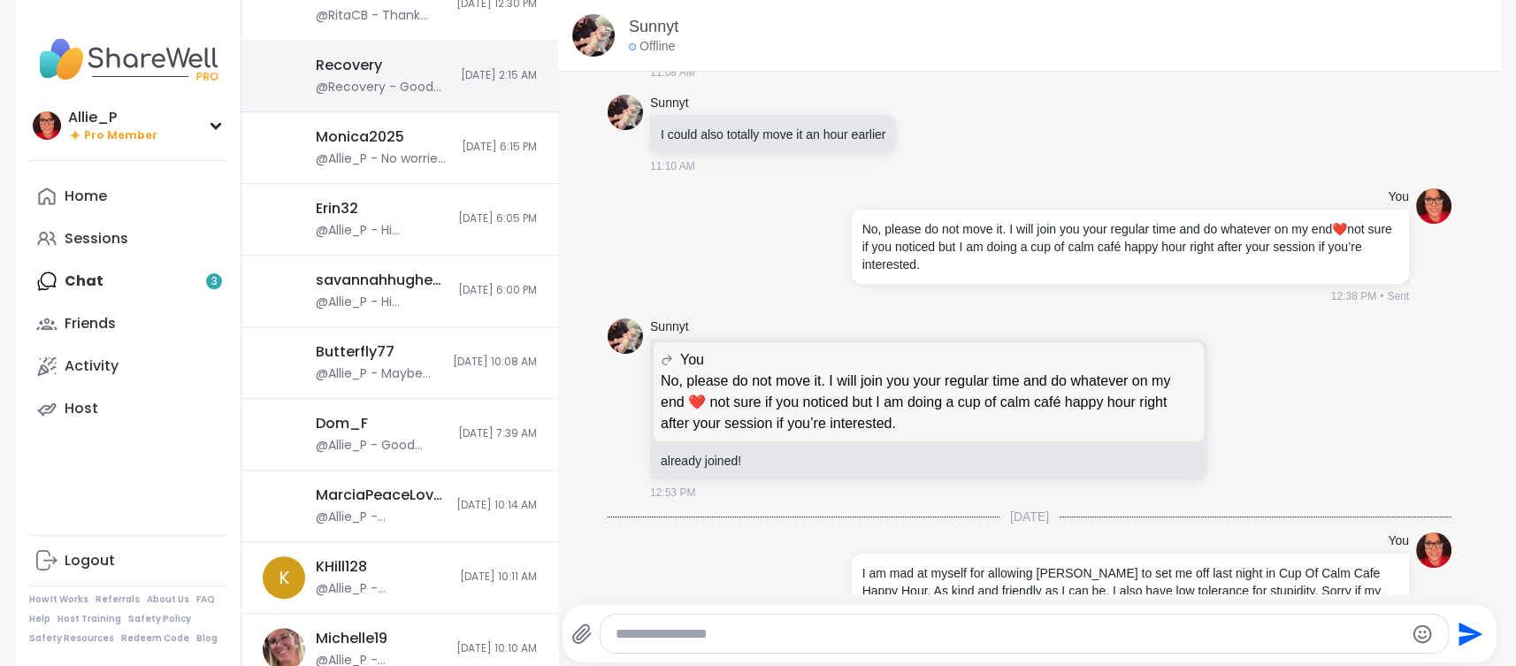
scroll to position [1243, 0]
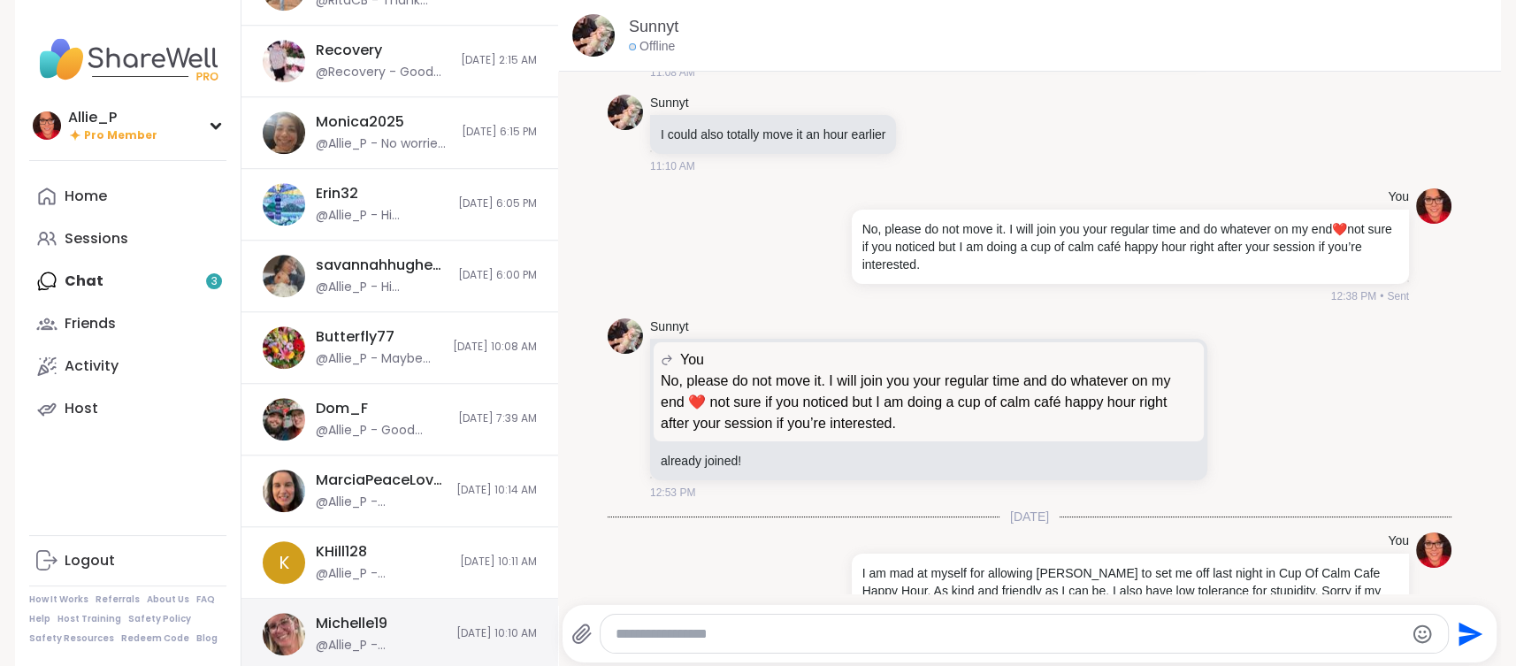
click at [381, 641] on div "@Allie_P - Unfortunately our Menopause Sisters group chat is gone so I have to …" at bounding box center [381, 646] width 130 height 18
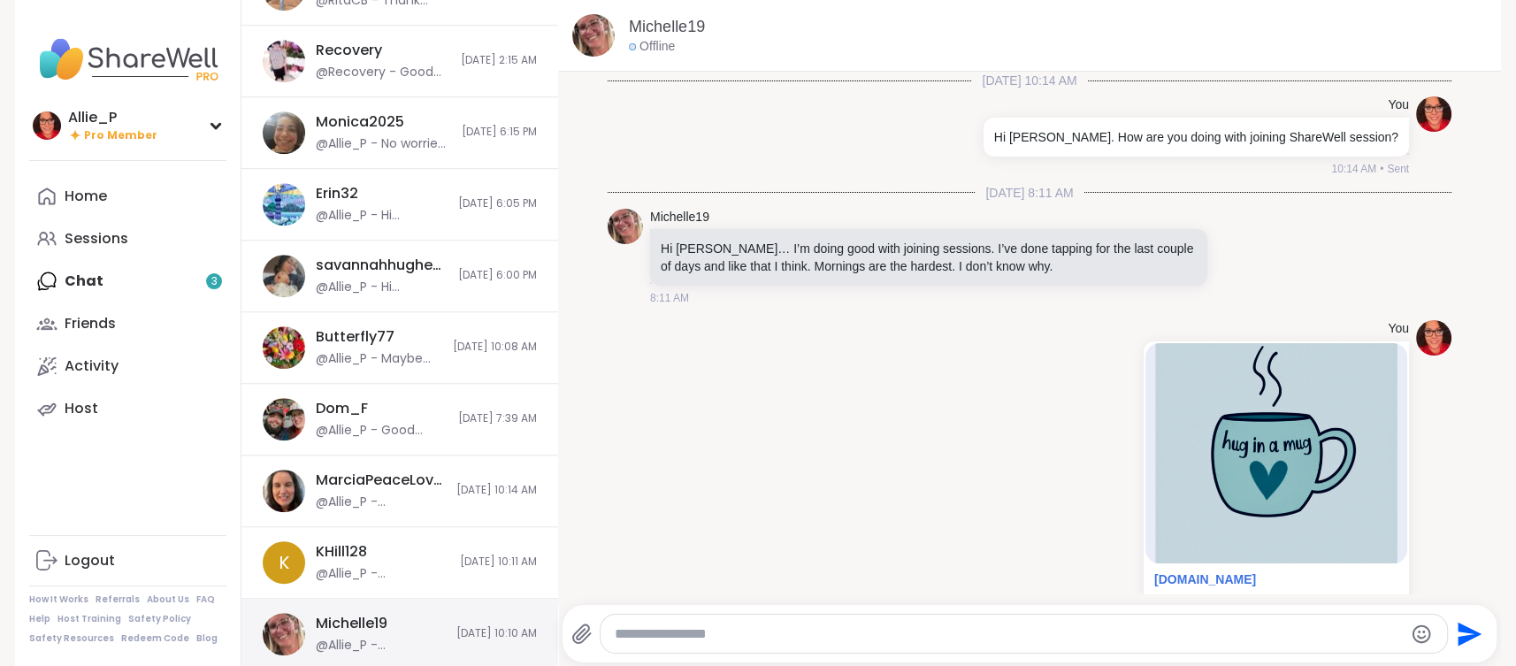
scroll to position [2823, 0]
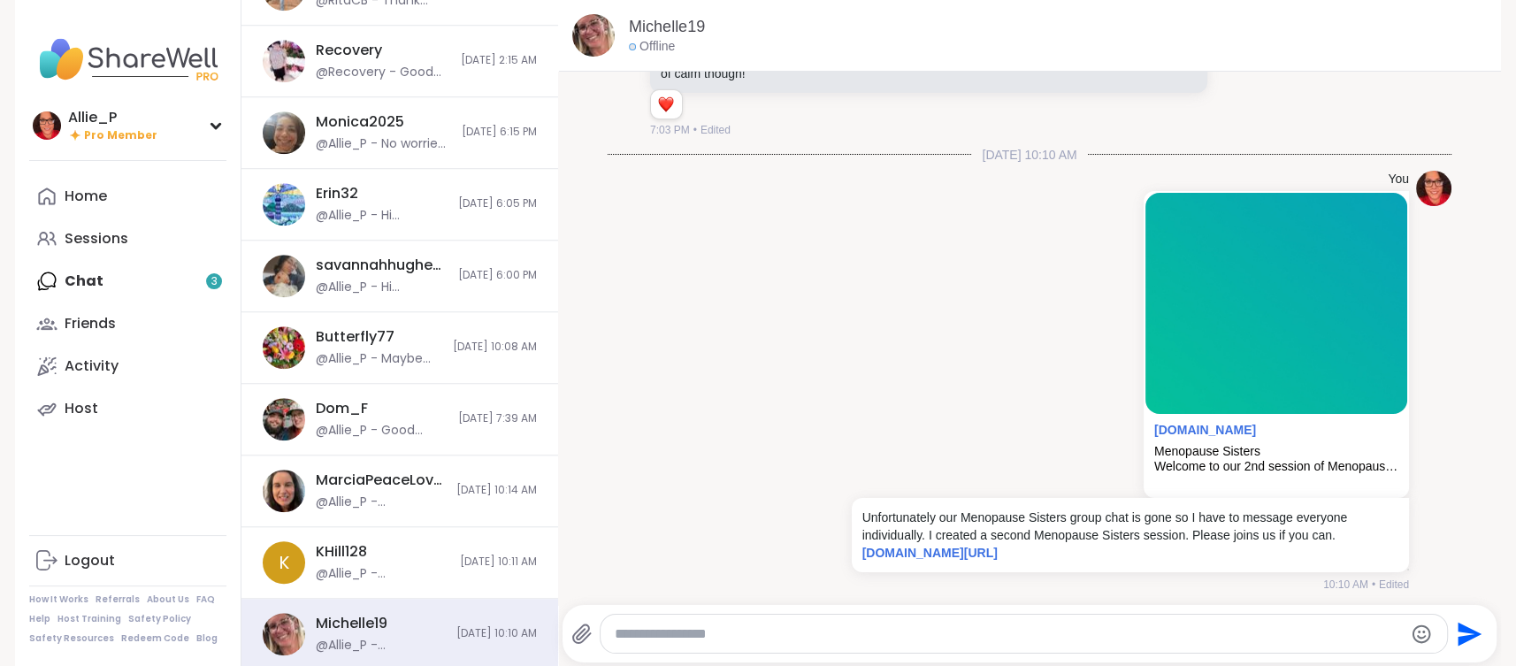
click at [711, 629] on textarea "Type your message" at bounding box center [1008, 634] width 787 height 18
paste textarea "**********"
type textarea "**********"
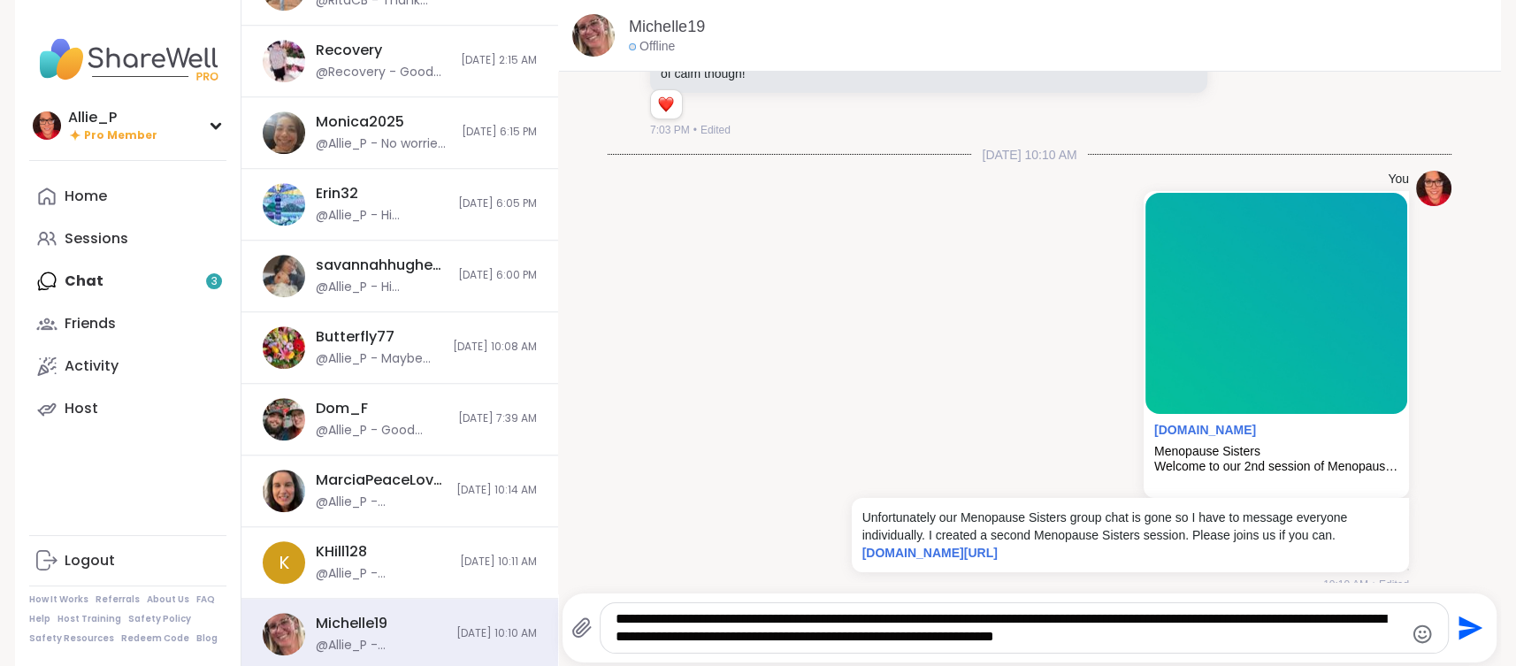
click at [1469, 631] on icon "Send" at bounding box center [1472, 629] width 24 height 24
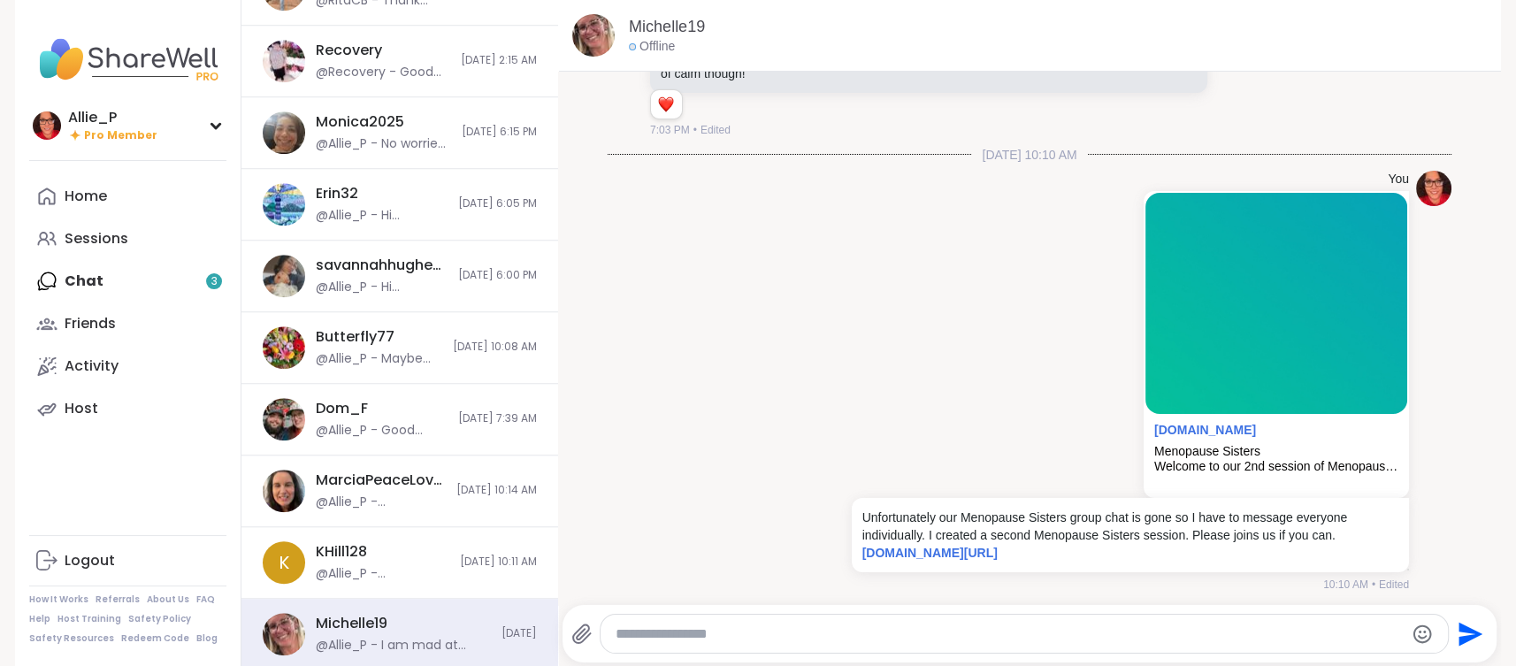
scroll to position [2971, 0]
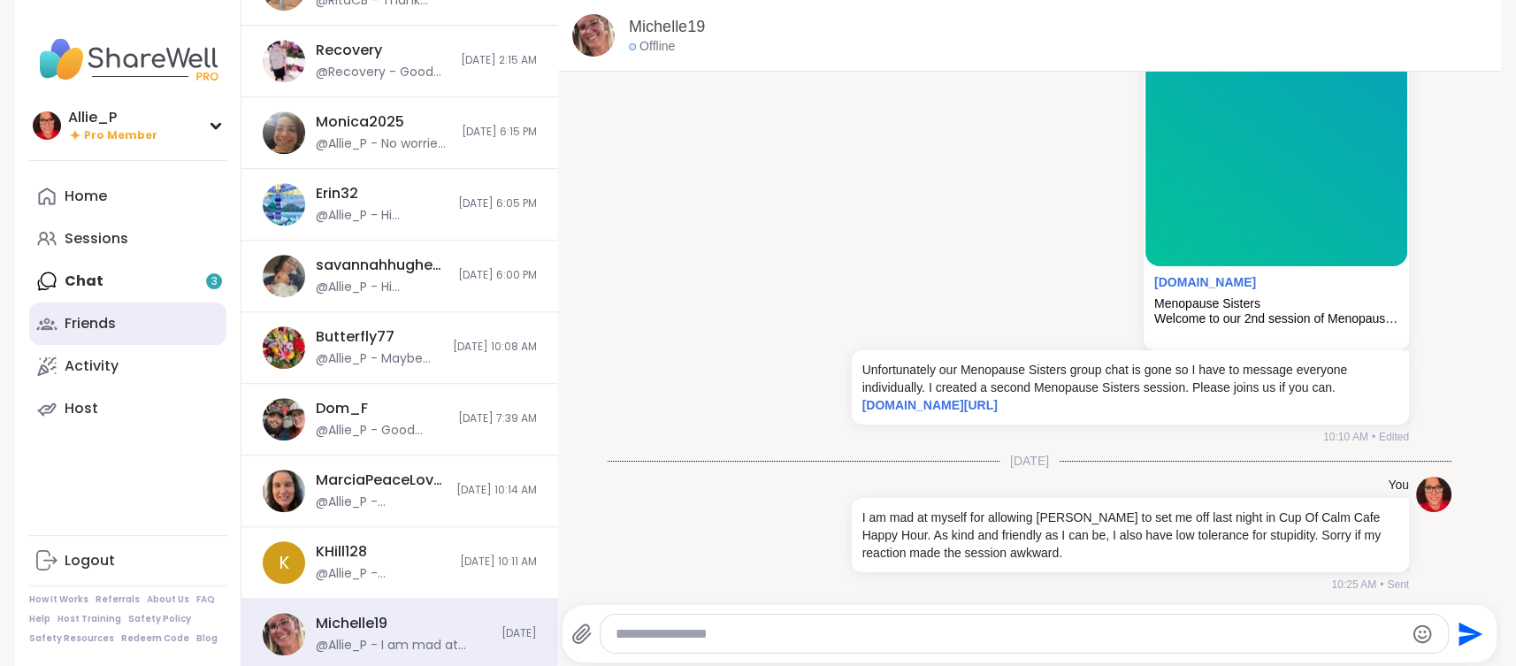
click at [105, 319] on div "Friends" at bounding box center [90, 323] width 51 height 19
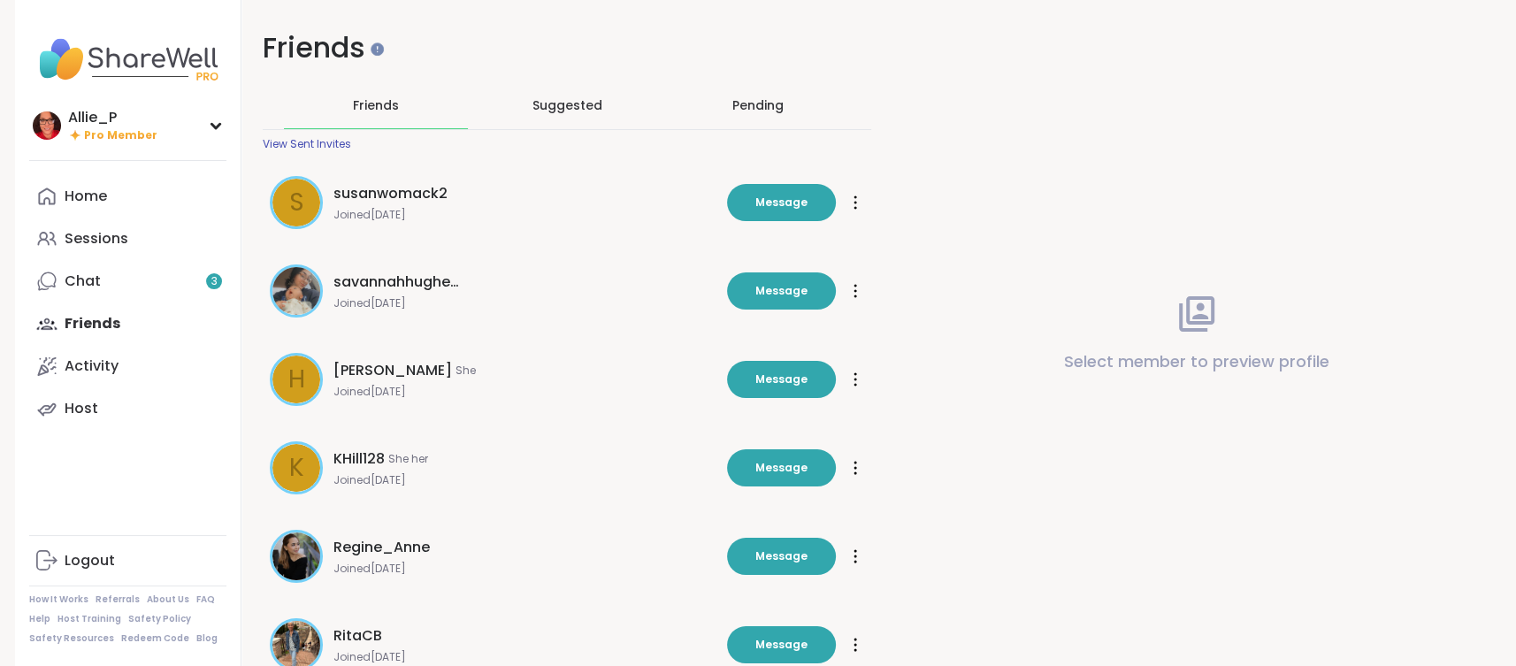
click at [854, 203] on icon at bounding box center [856, 203] width 4 height 14
click at [789, 324] on span "Unfriend" at bounding box center [795, 327] width 124 height 40
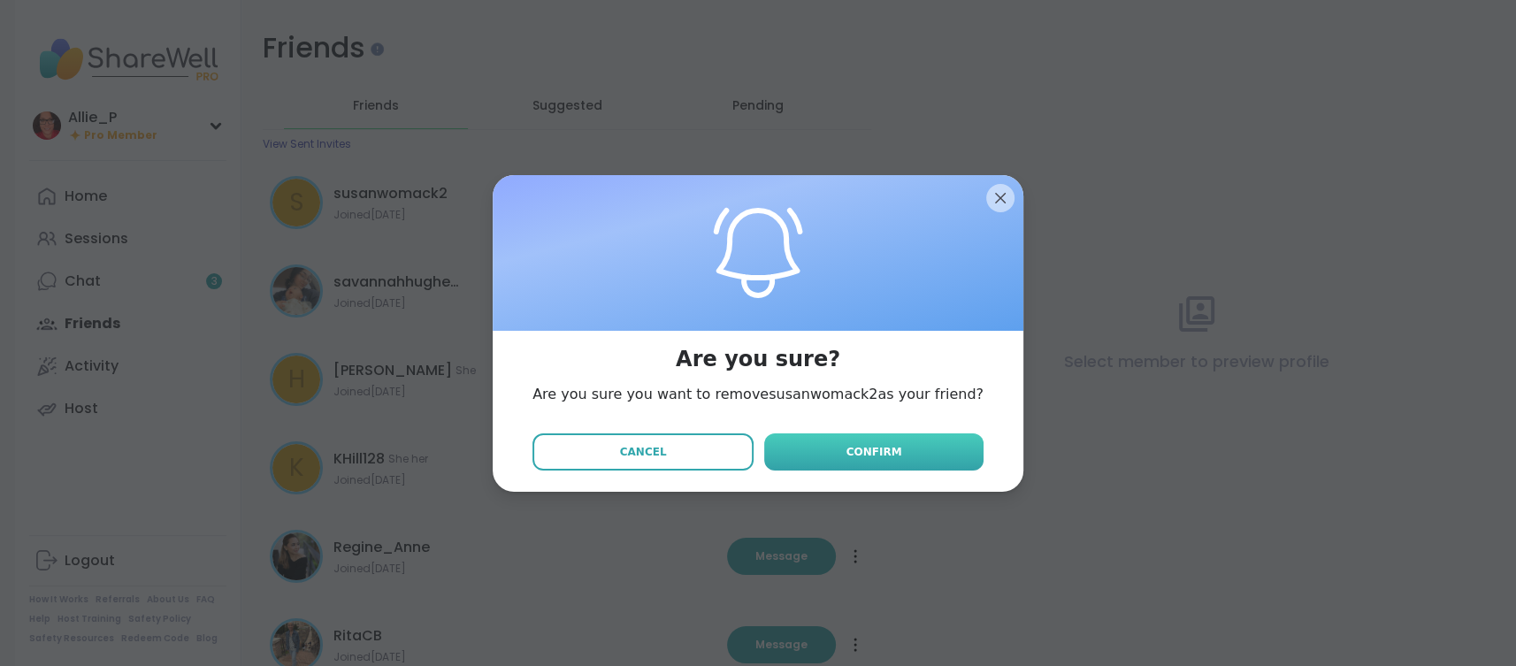
click at [863, 454] on span "Confirm" at bounding box center [875, 452] width 56 height 16
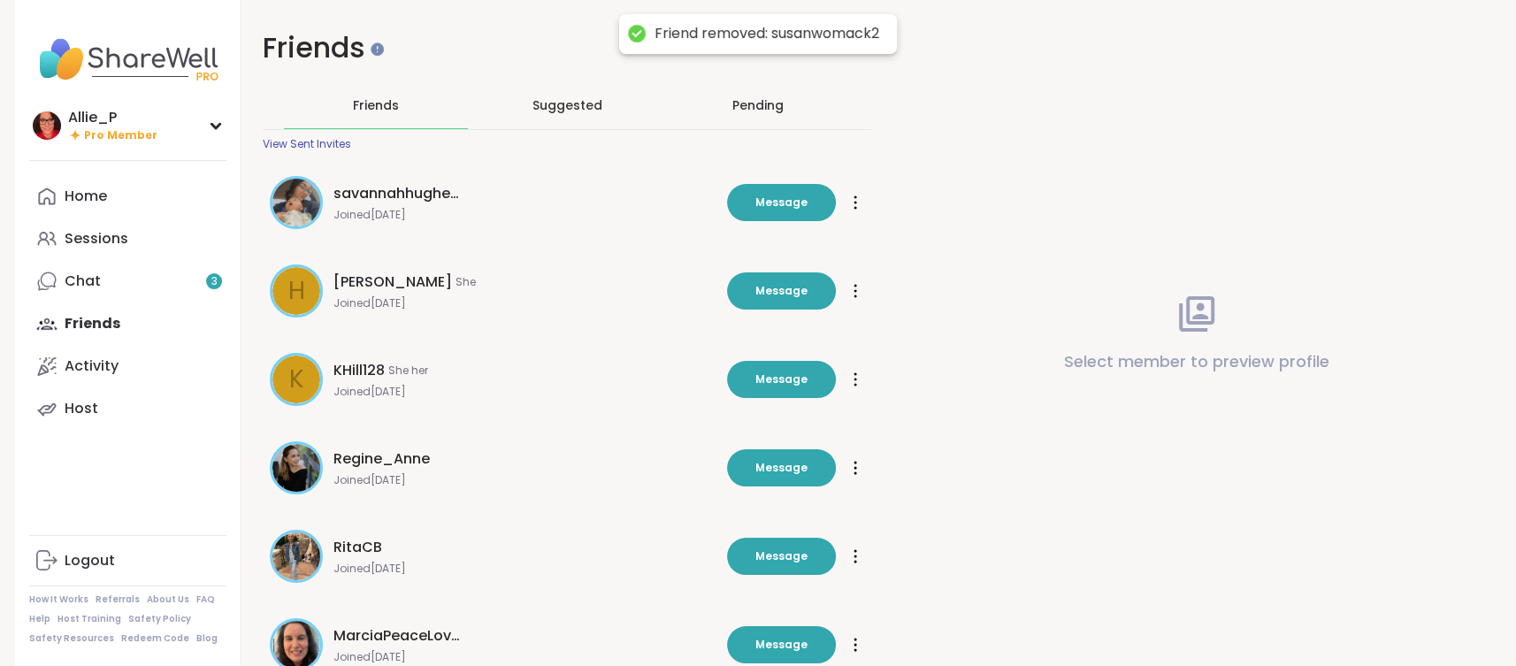
click at [859, 201] on div at bounding box center [856, 202] width 18 height 28
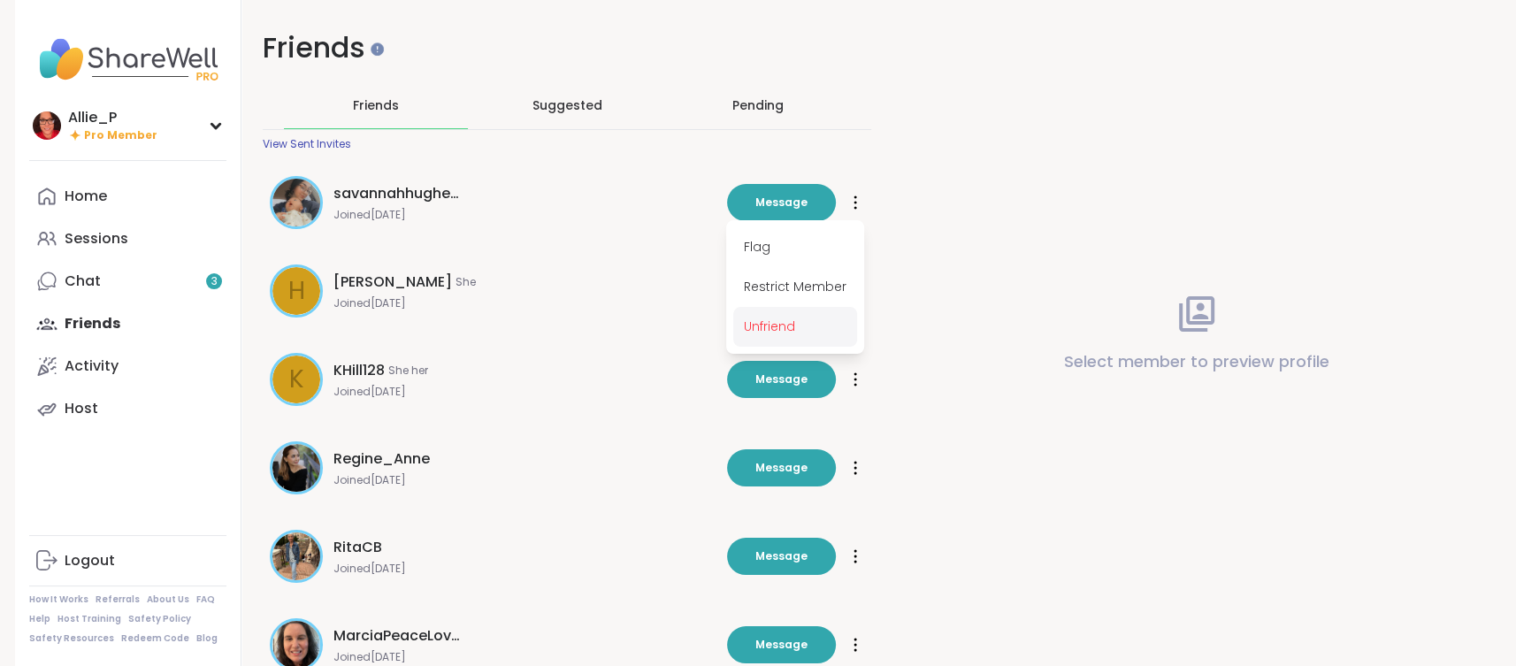
click at [795, 326] on span "Unfriend" at bounding box center [795, 327] width 124 height 40
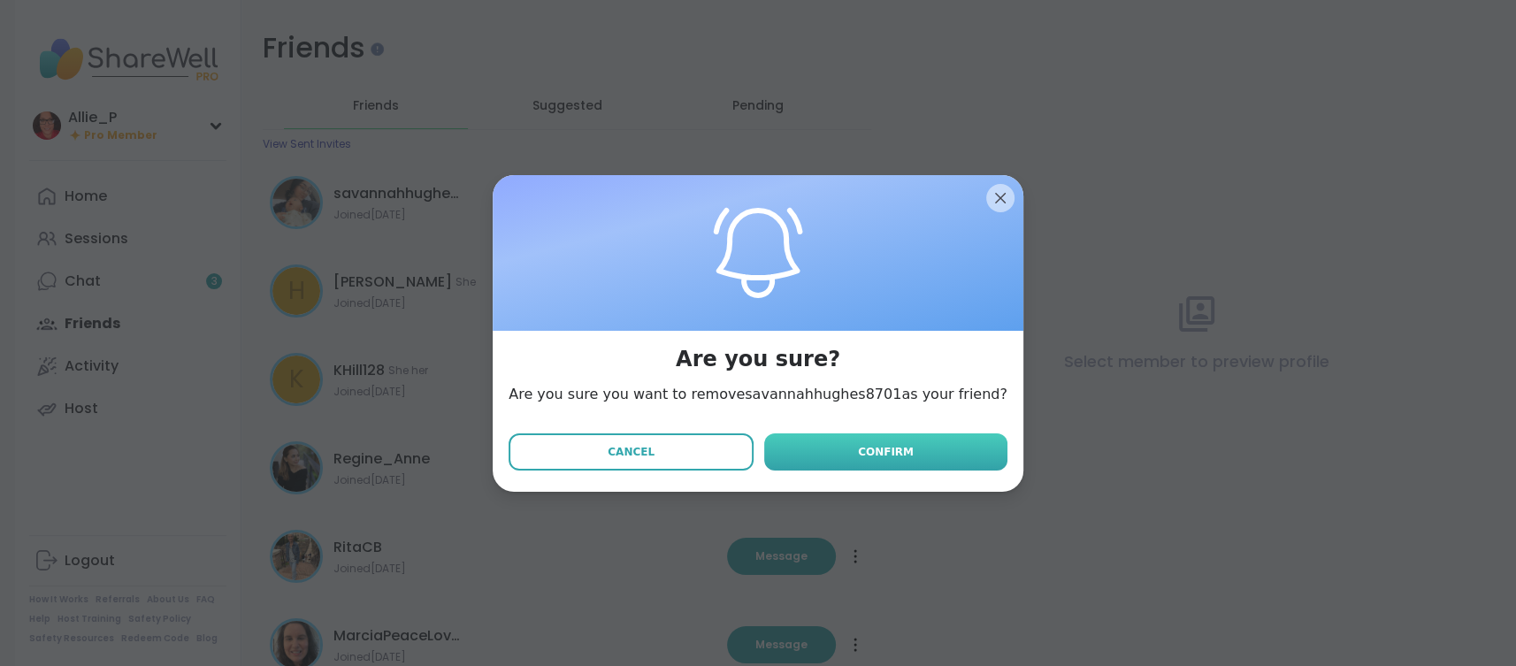
click at [863, 455] on span "Confirm" at bounding box center [886, 452] width 56 height 16
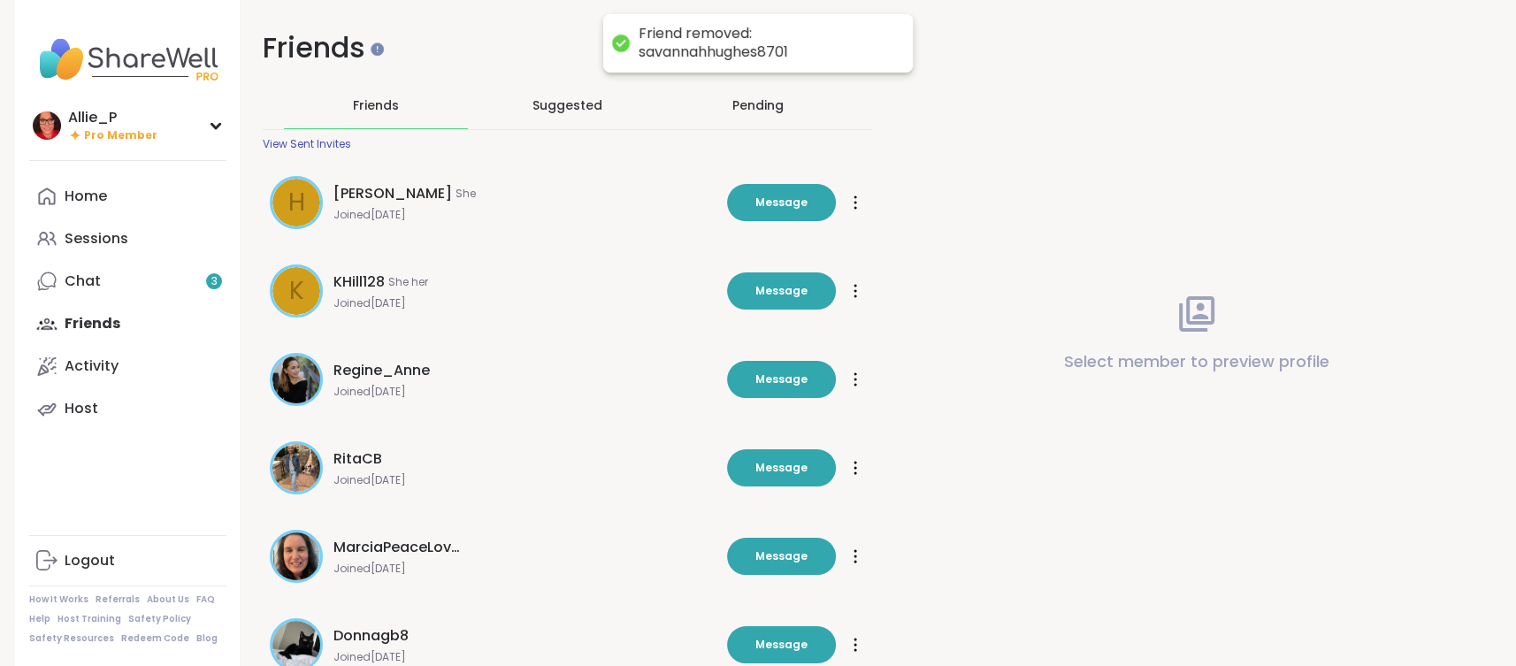
click at [855, 205] on icon at bounding box center [856, 203] width 4 height 14
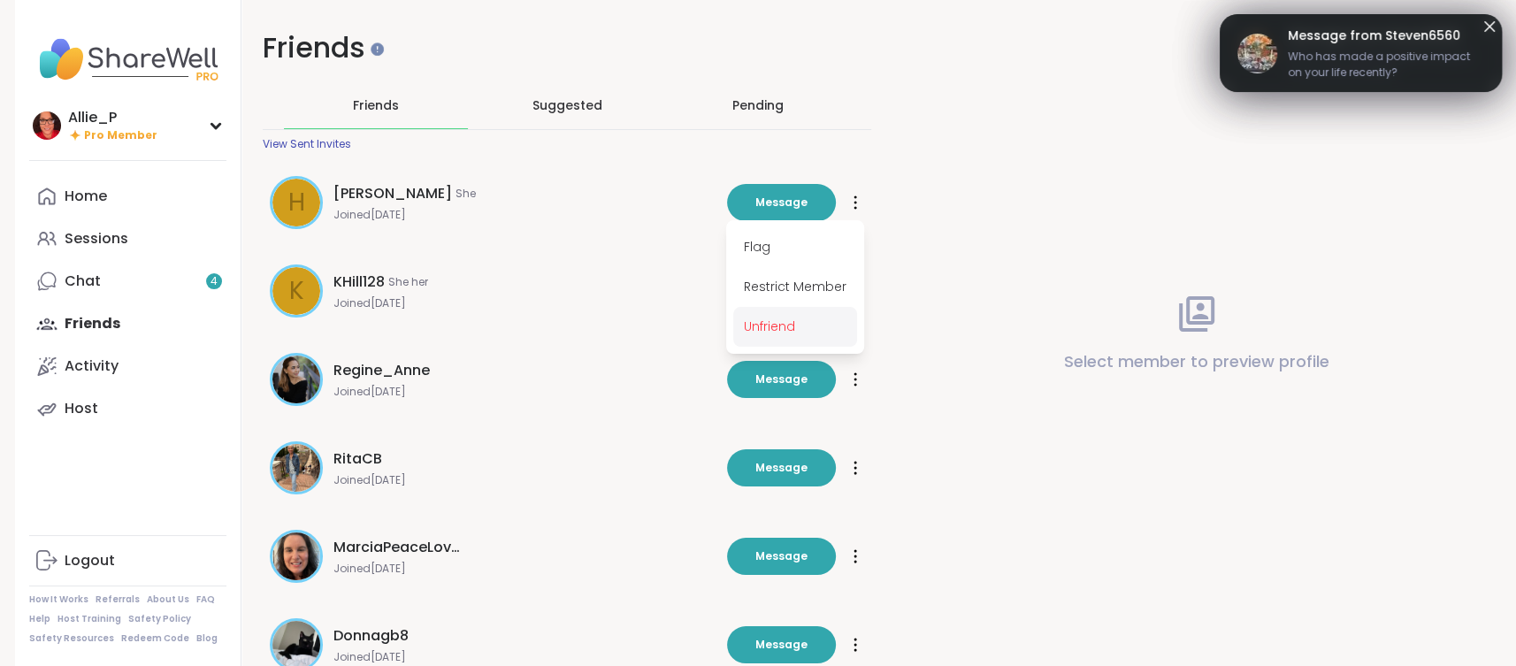
click at [766, 328] on span "Unfriend" at bounding box center [795, 327] width 124 height 40
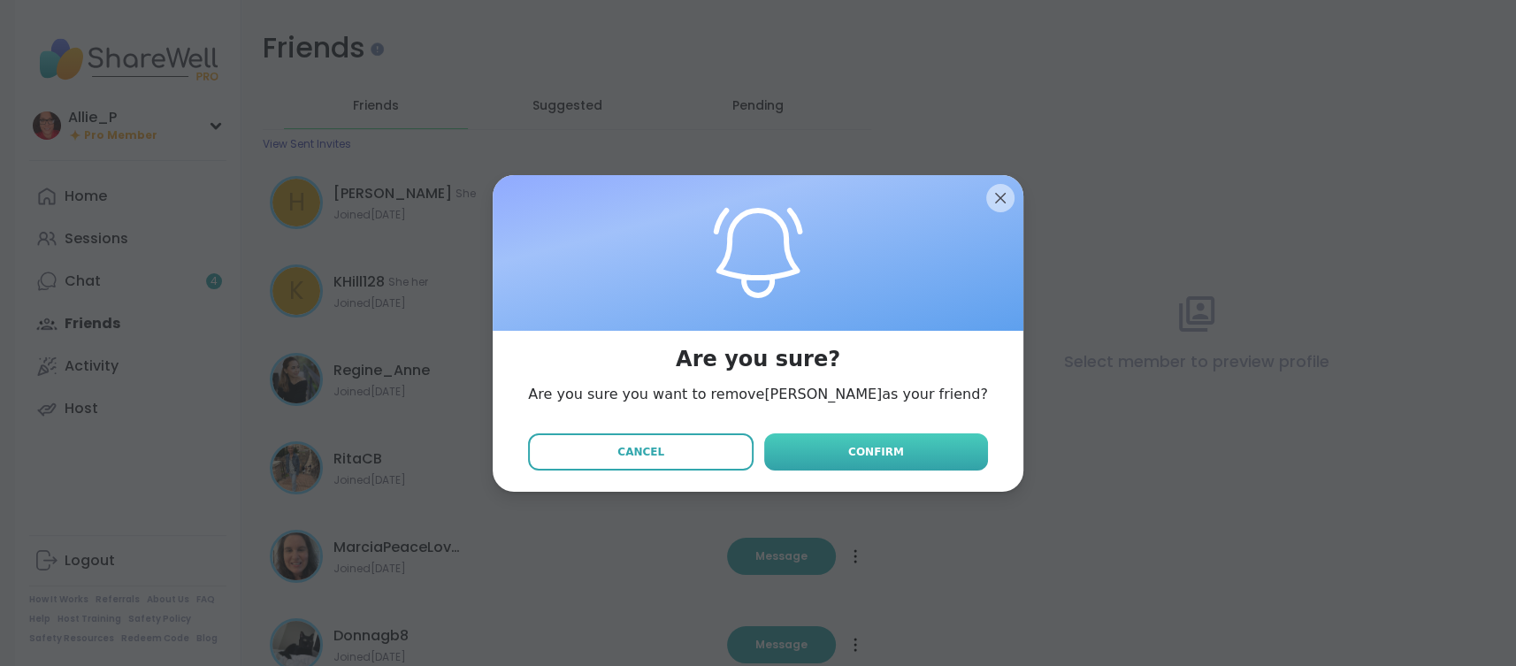
click at [865, 459] on button "Confirm" at bounding box center [876, 451] width 224 height 37
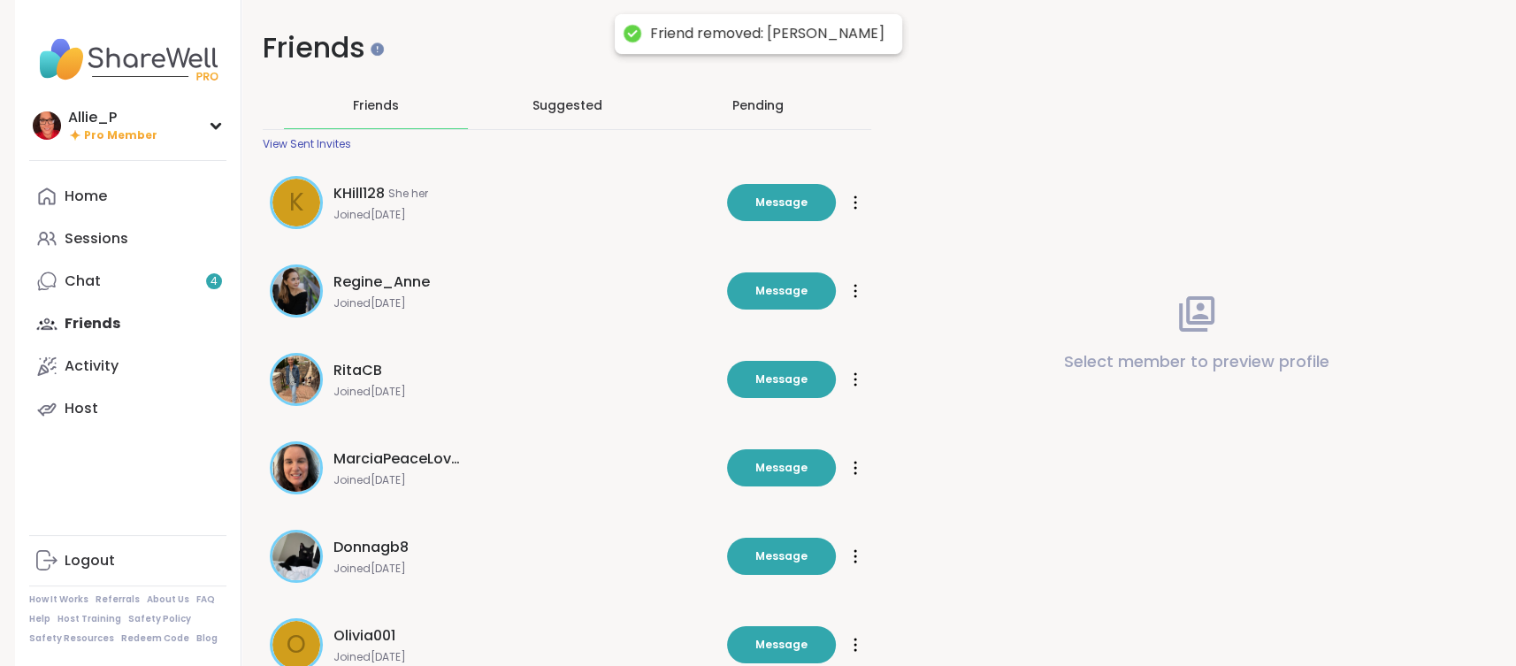
click at [856, 206] on icon at bounding box center [856, 203] width 4 height 14
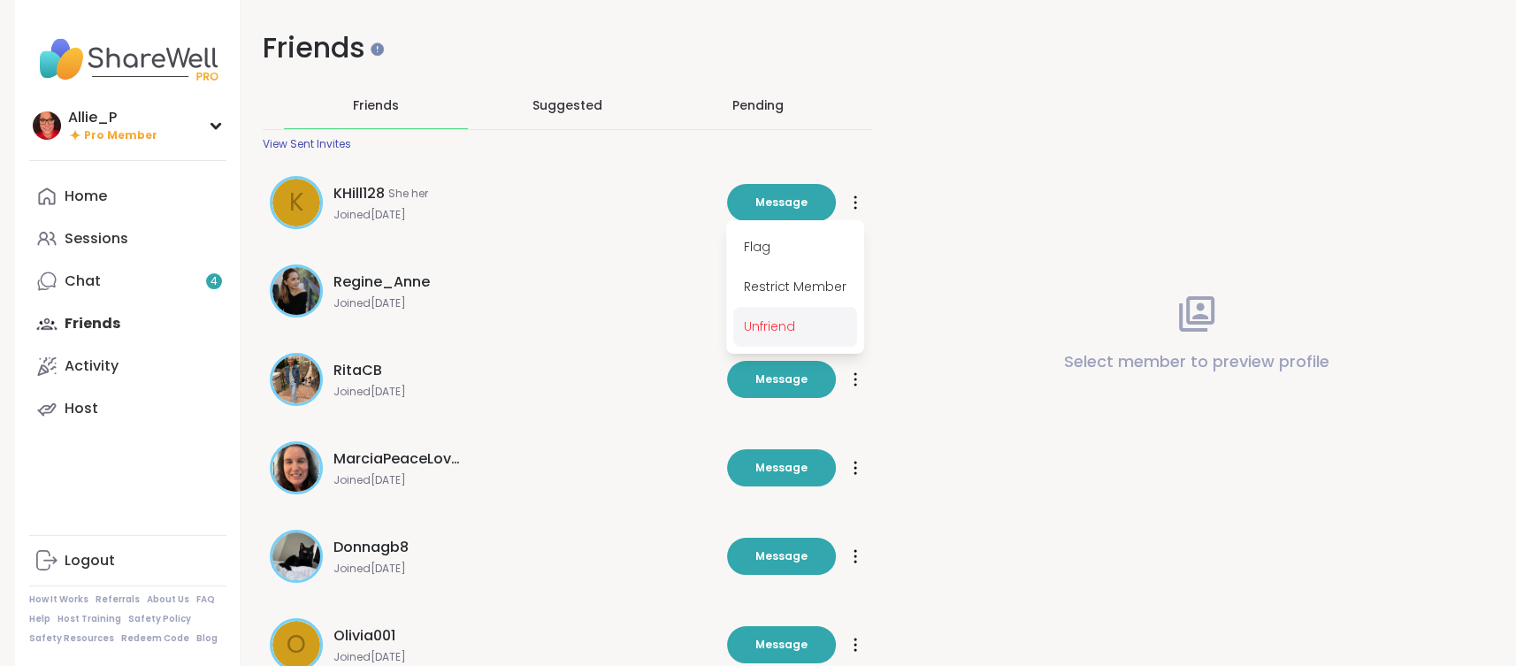
click at [787, 324] on span "Unfriend" at bounding box center [795, 327] width 124 height 40
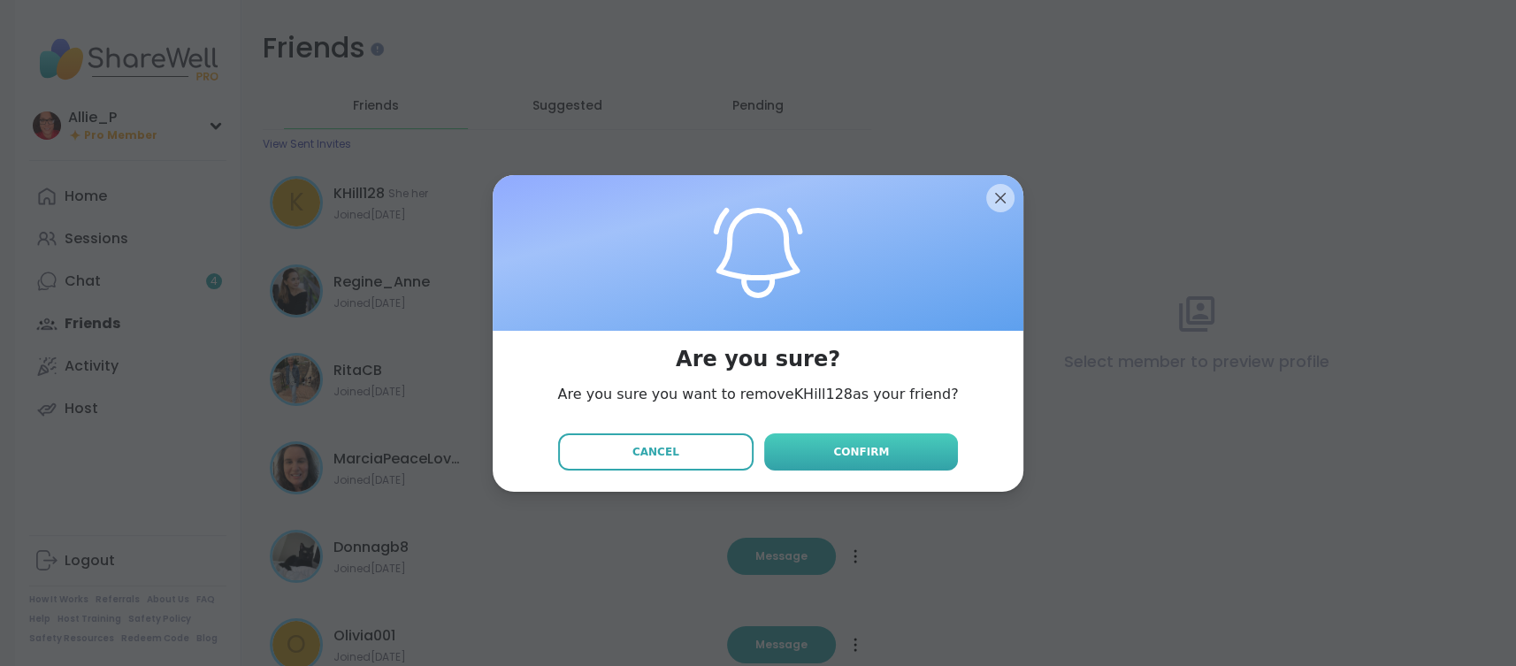
click at [871, 457] on span "Confirm" at bounding box center [861, 452] width 56 height 16
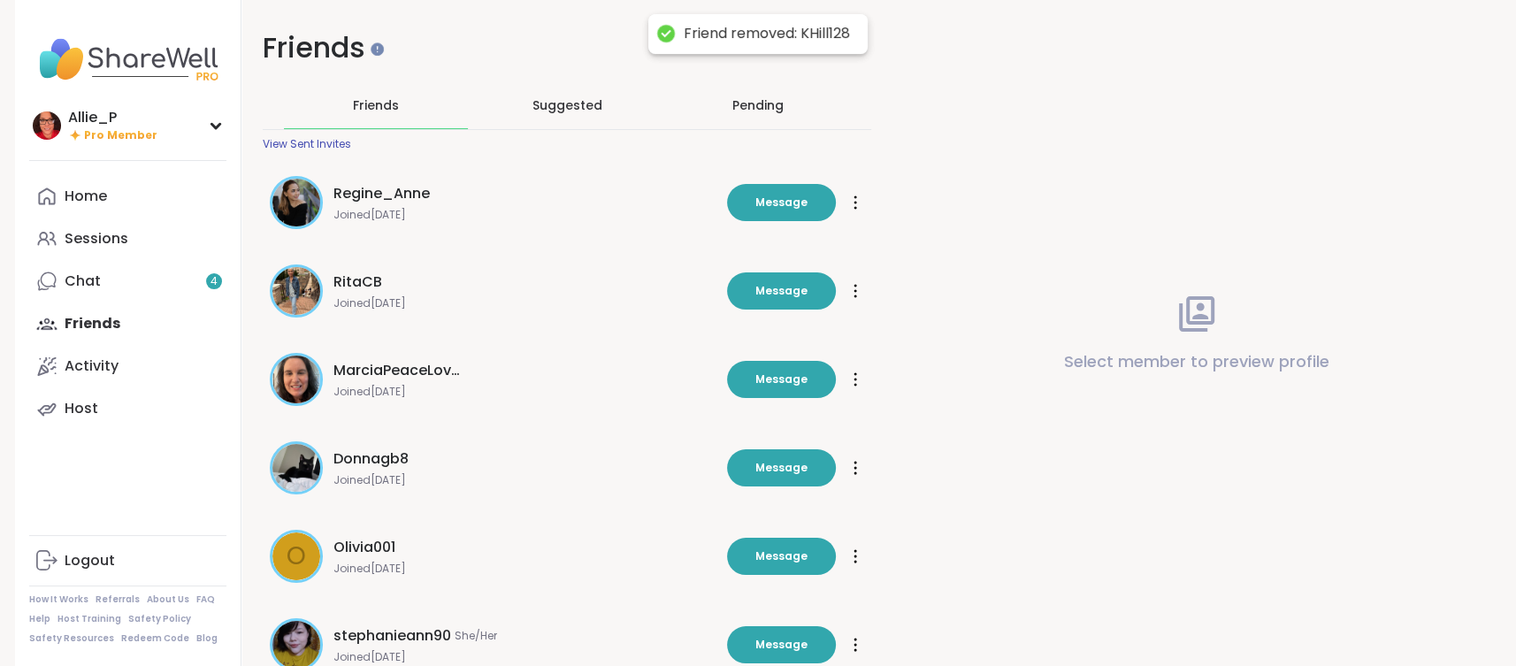
click at [854, 196] on icon at bounding box center [856, 203] width 4 height 14
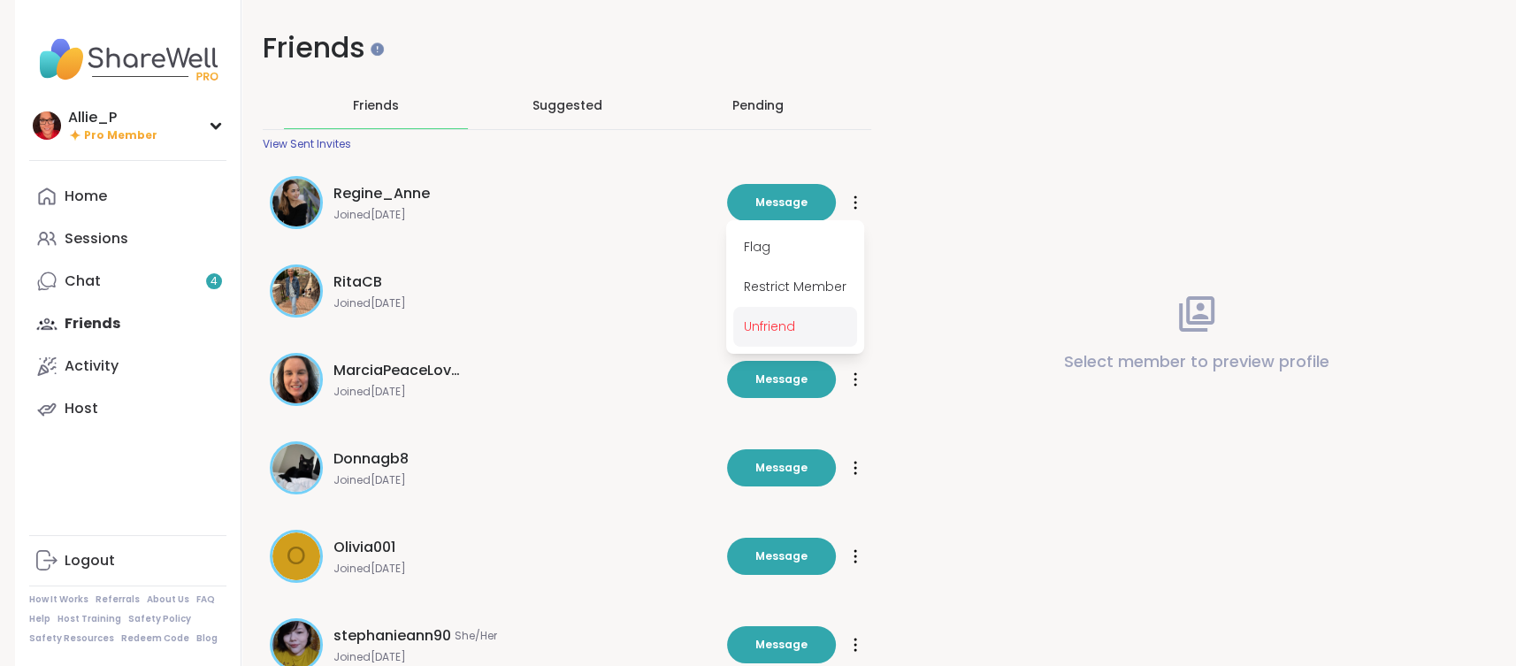
click at [767, 324] on span "Unfriend" at bounding box center [795, 327] width 124 height 40
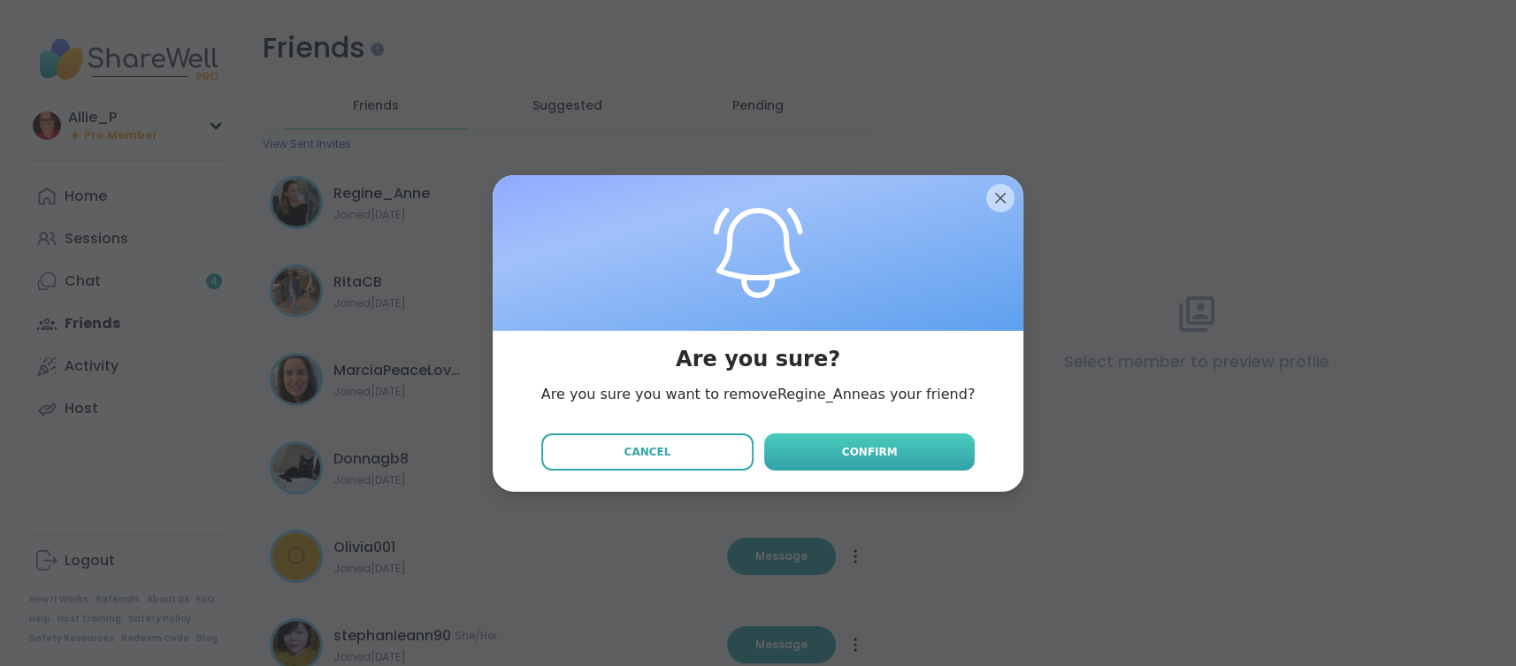
click at [854, 444] on span "Confirm" at bounding box center [870, 452] width 56 height 16
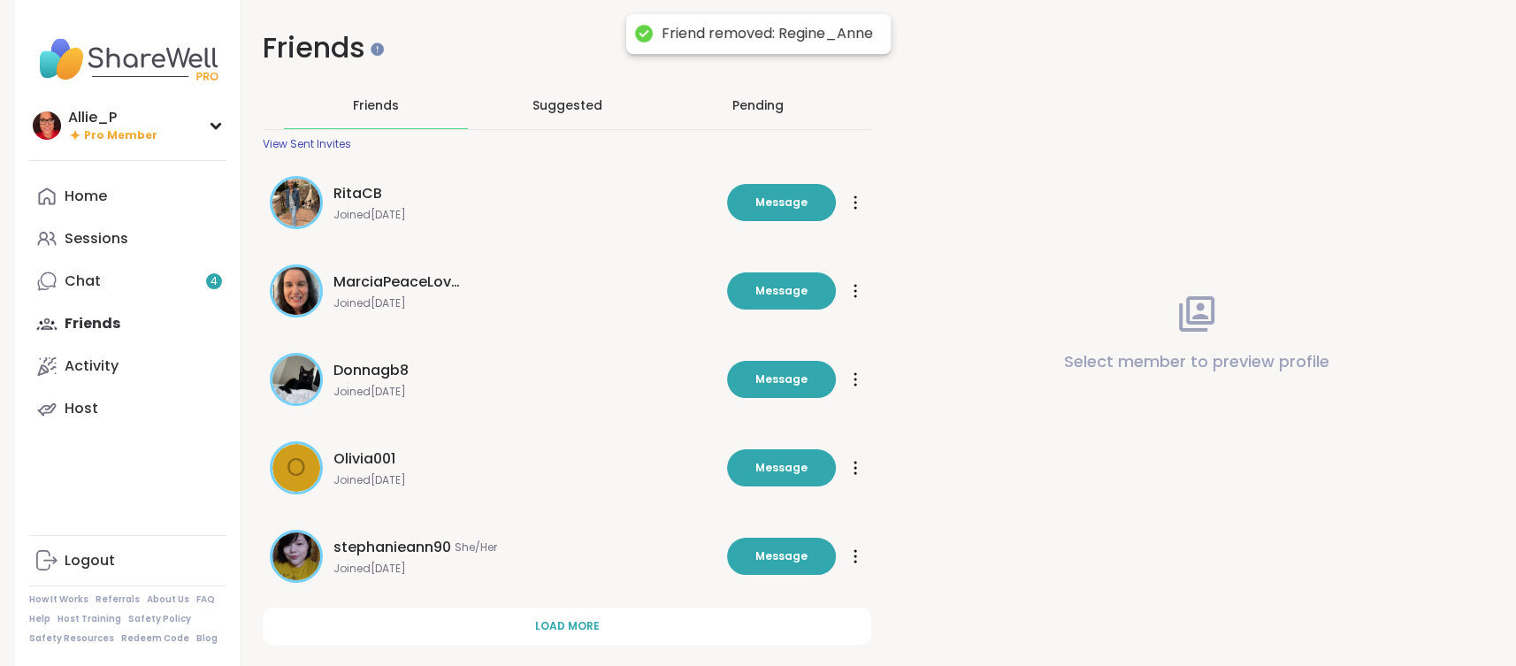
click at [855, 204] on icon at bounding box center [856, 203] width 4 height 14
click at [793, 329] on span "Unfriend" at bounding box center [795, 327] width 124 height 40
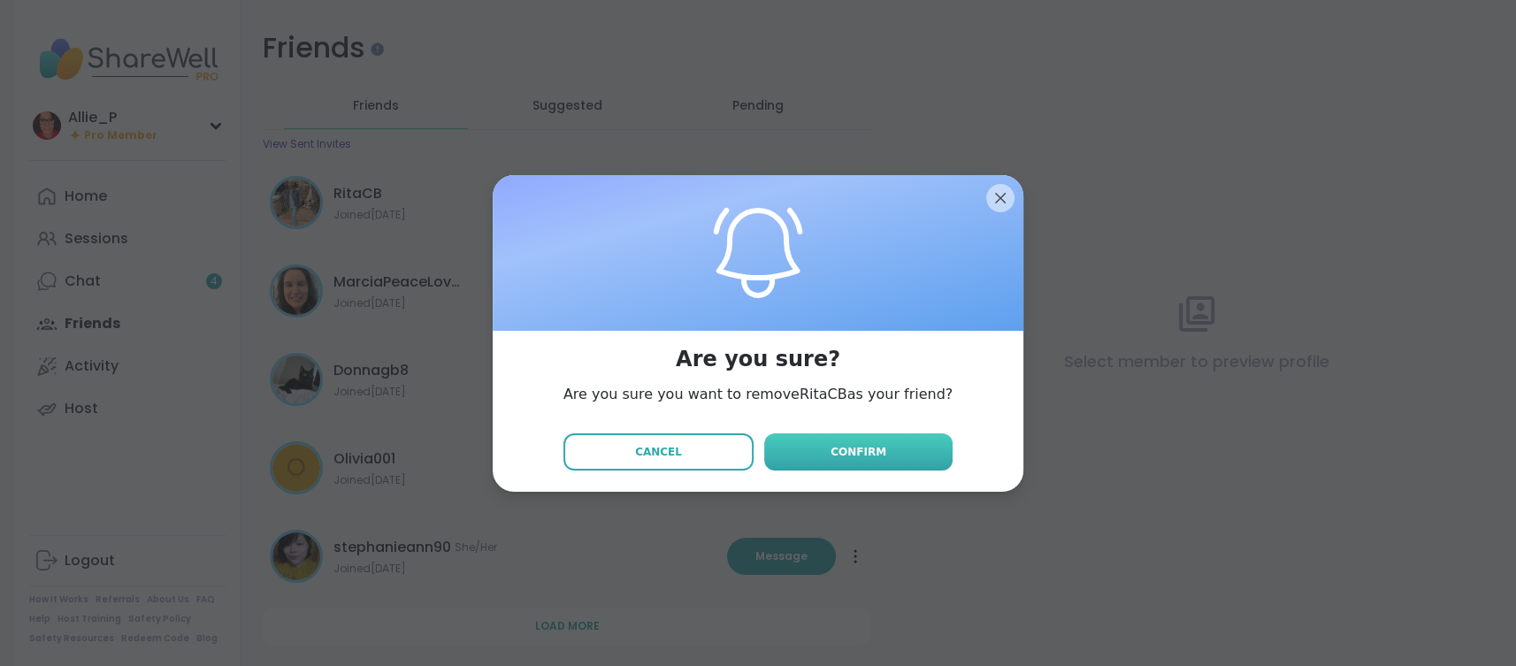
click at [840, 449] on span "Confirm" at bounding box center [859, 452] width 56 height 16
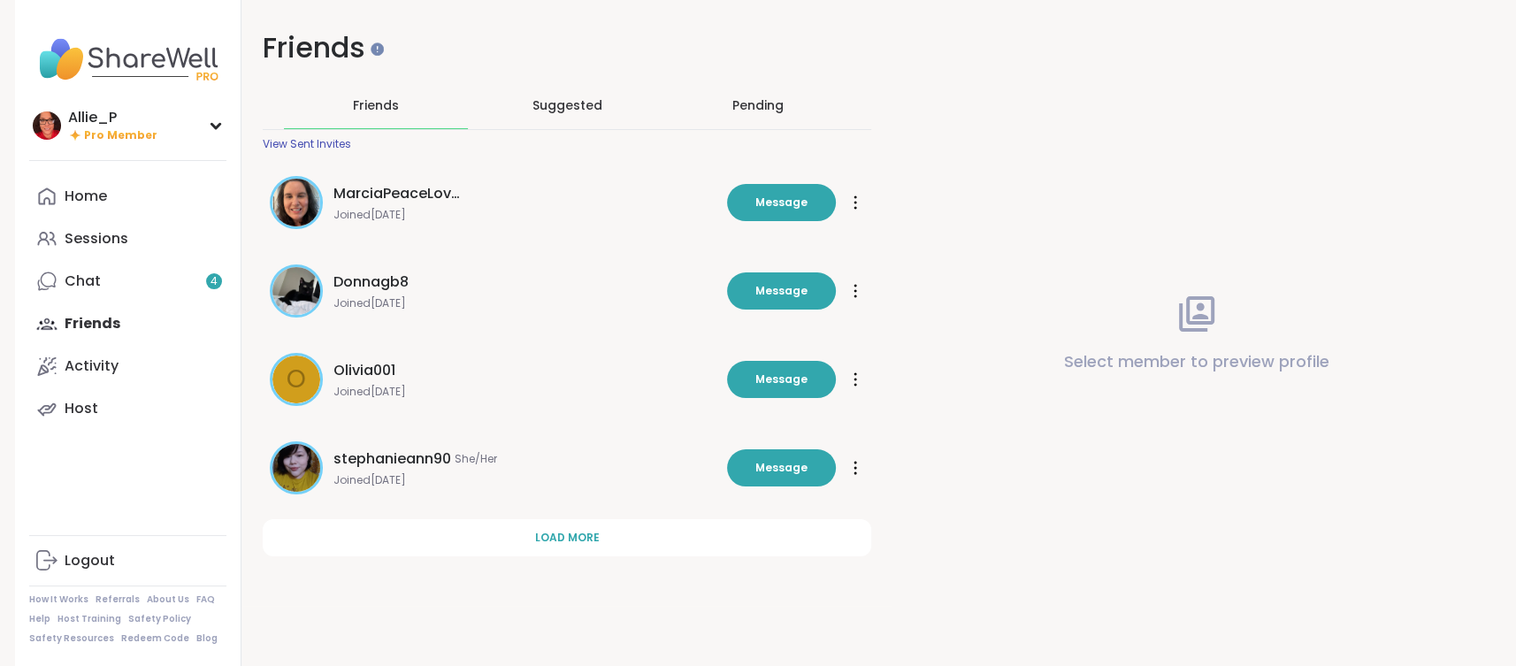
click at [854, 473] on icon at bounding box center [856, 468] width 4 height 14
click at [778, 591] on span "Unfriend" at bounding box center [795, 592] width 124 height 40
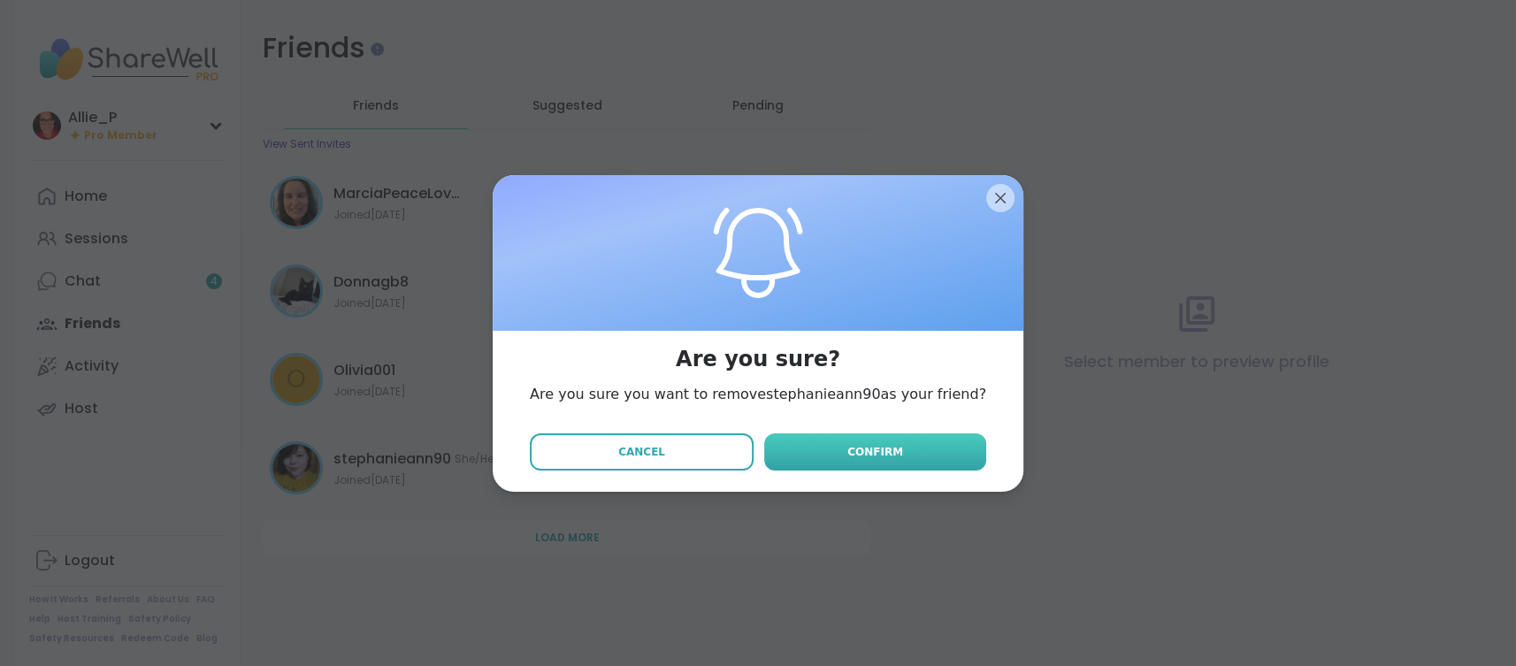
click at [856, 454] on span "Confirm" at bounding box center [876, 452] width 56 height 16
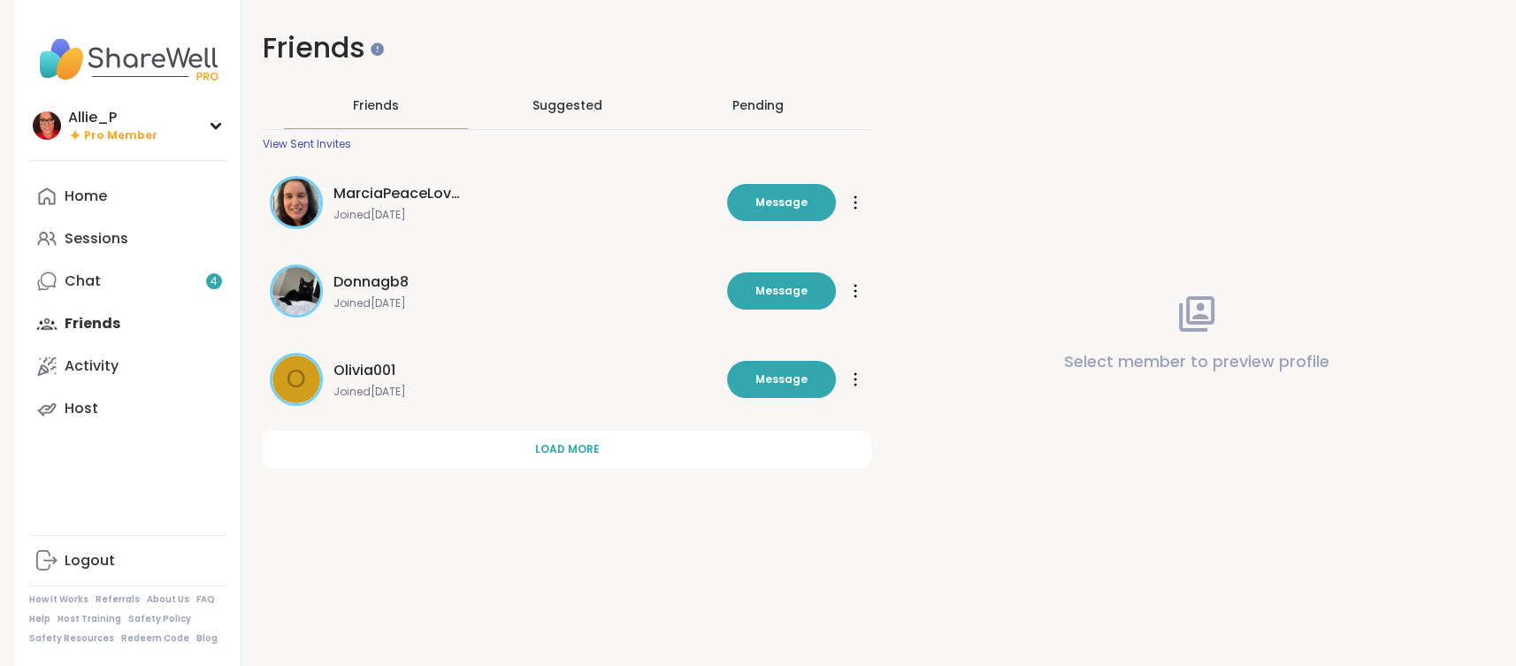
click at [855, 293] on icon at bounding box center [856, 291] width 4 height 14
click at [784, 420] on span "Unfriend" at bounding box center [795, 415] width 124 height 40
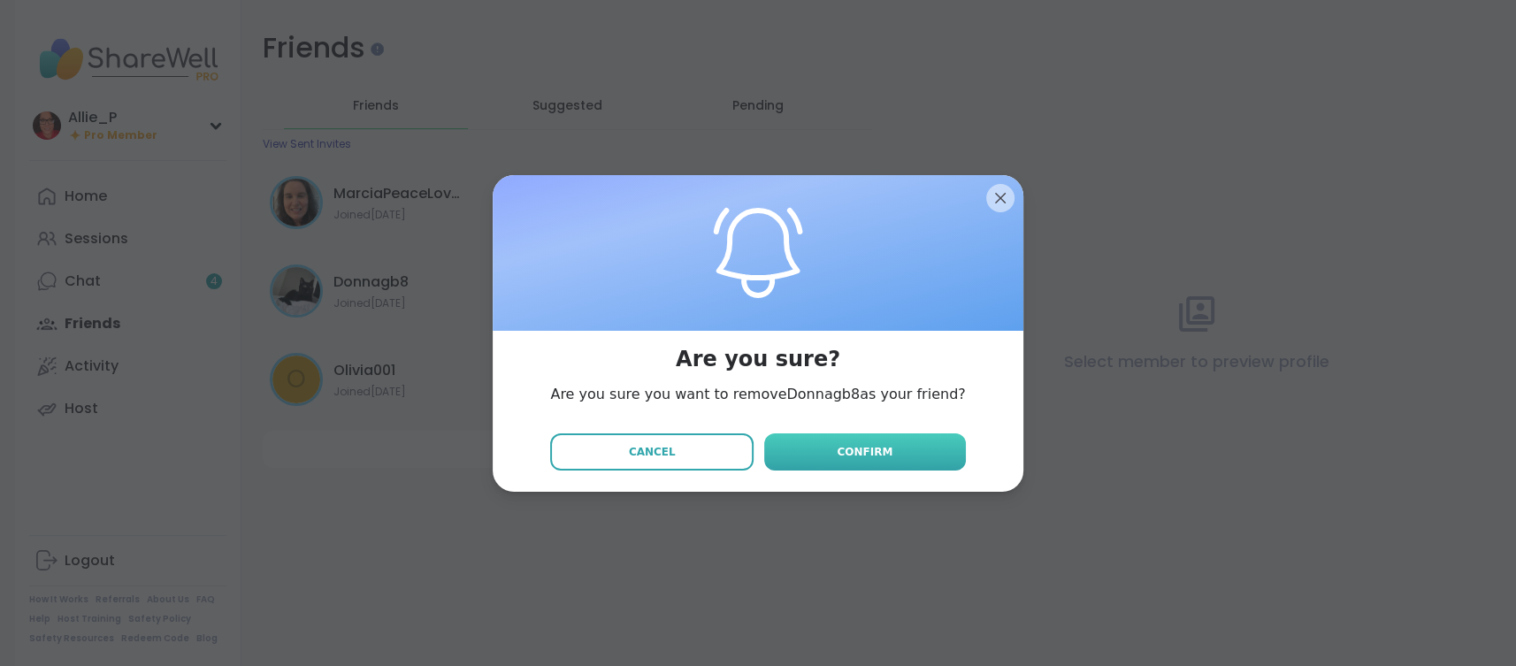
click at [857, 449] on span "Confirm" at bounding box center [865, 452] width 56 height 16
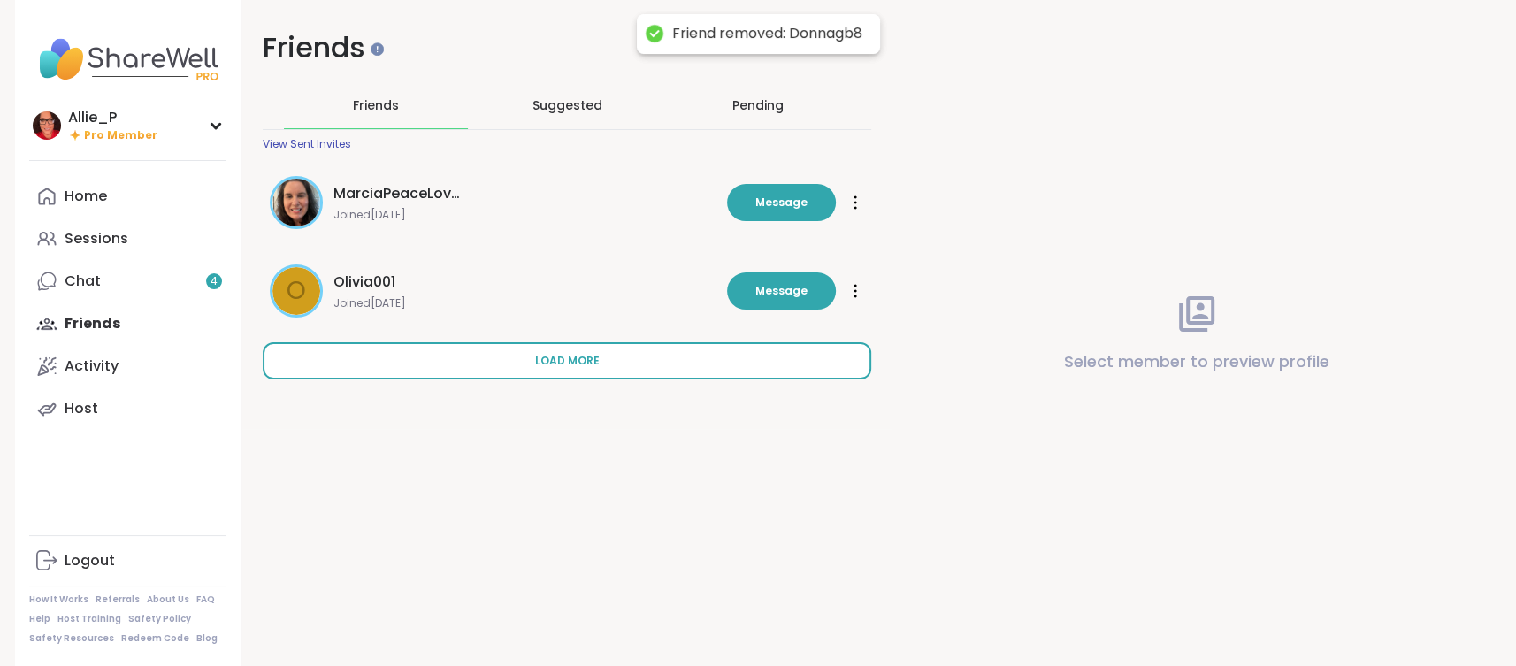
click at [570, 364] on span "Load more" at bounding box center [567, 361] width 65 height 16
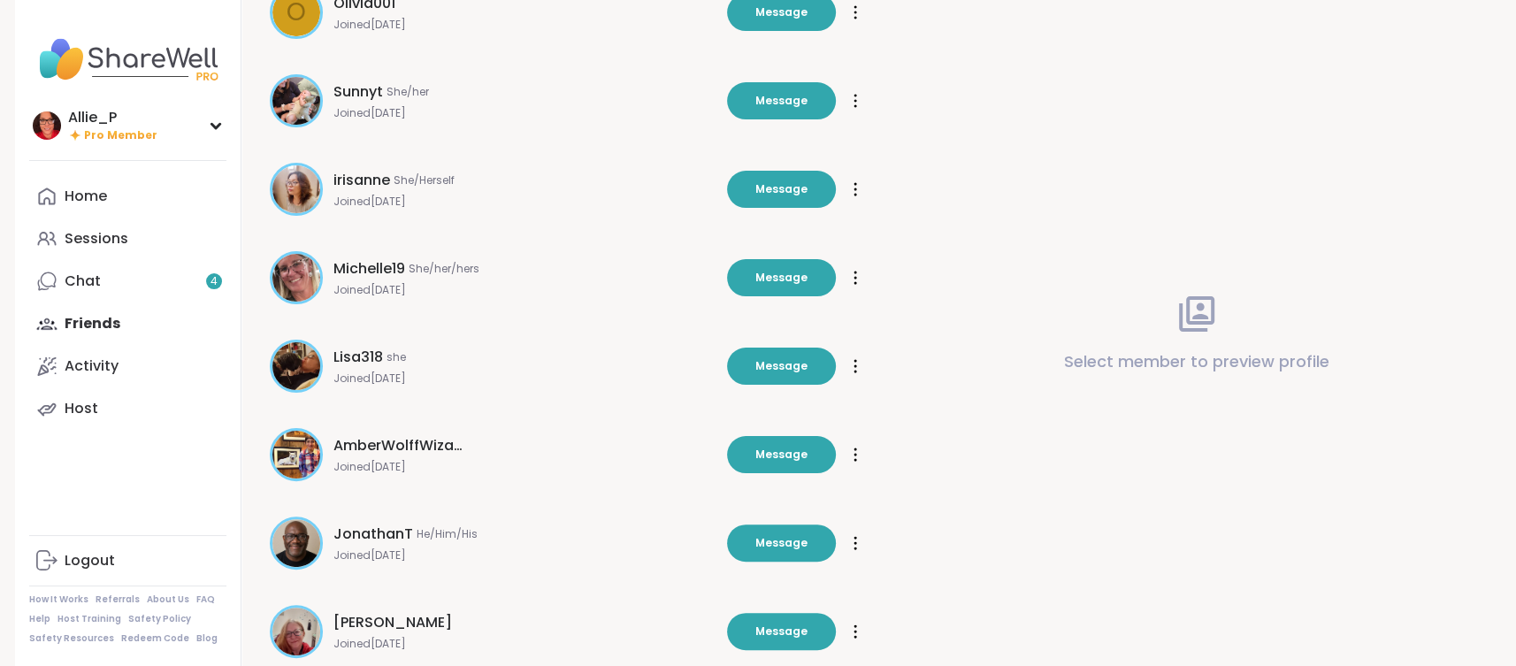
scroll to position [377, 0]
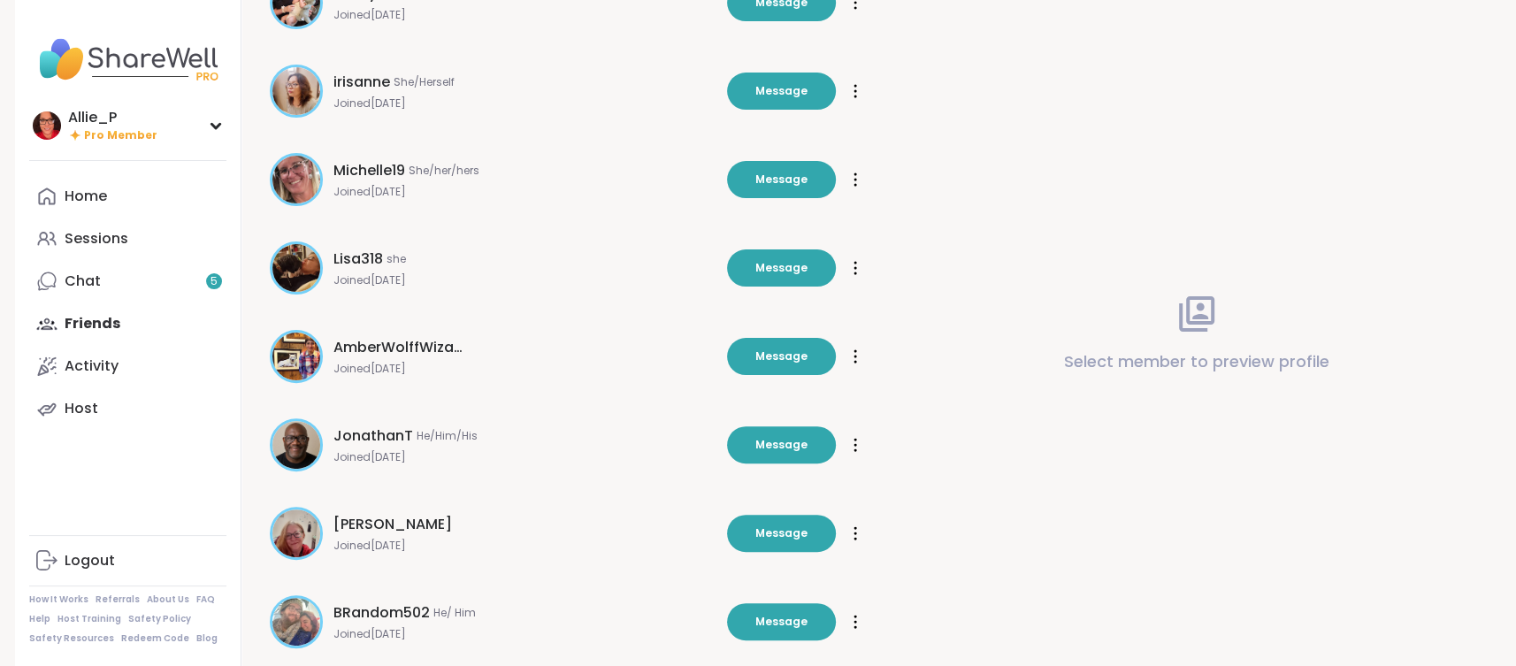
click at [852, 272] on div at bounding box center [856, 268] width 18 height 28
click at [776, 387] on span "Unfriend" at bounding box center [795, 392] width 124 height 40
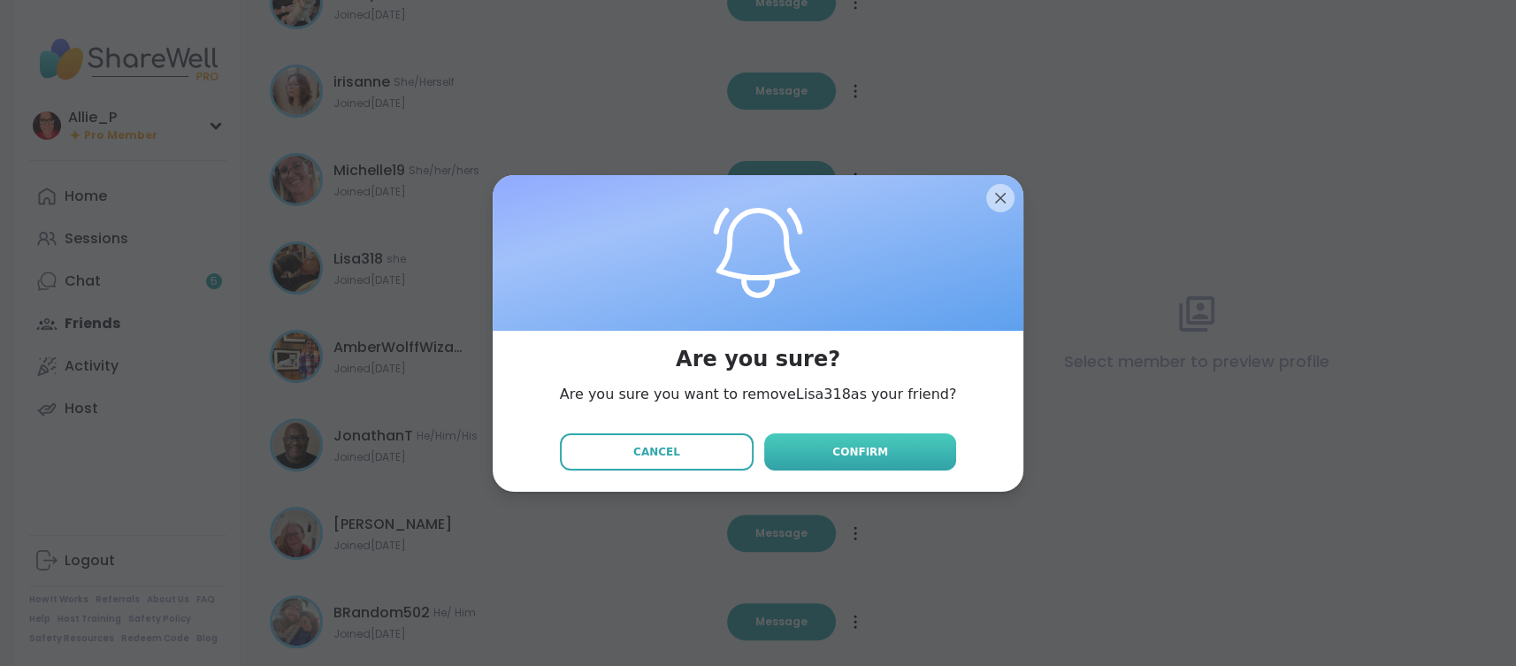
click at [861, 447] on span "Confirm" at bounding box center [860, 452] width 56 height 16
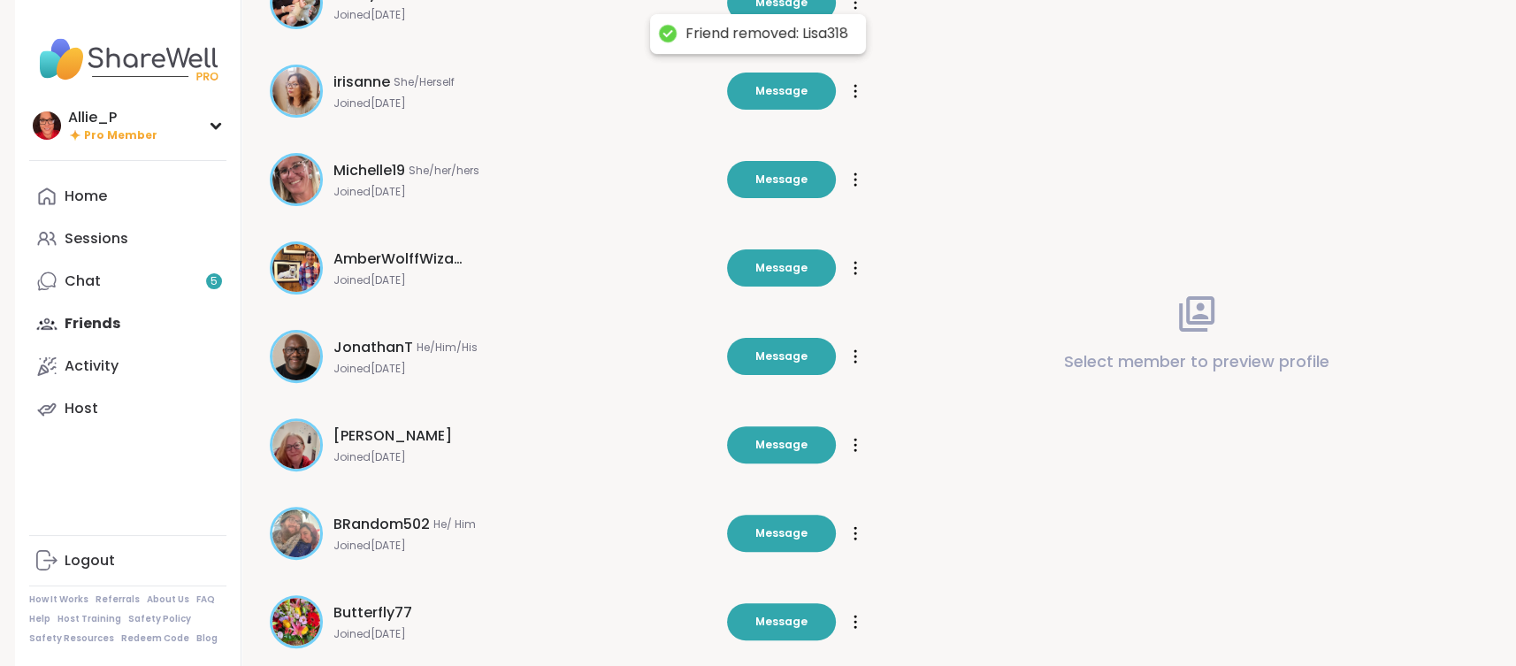
click at [855, 268] on icon at bounding box center [856, 268] width 4 height 14
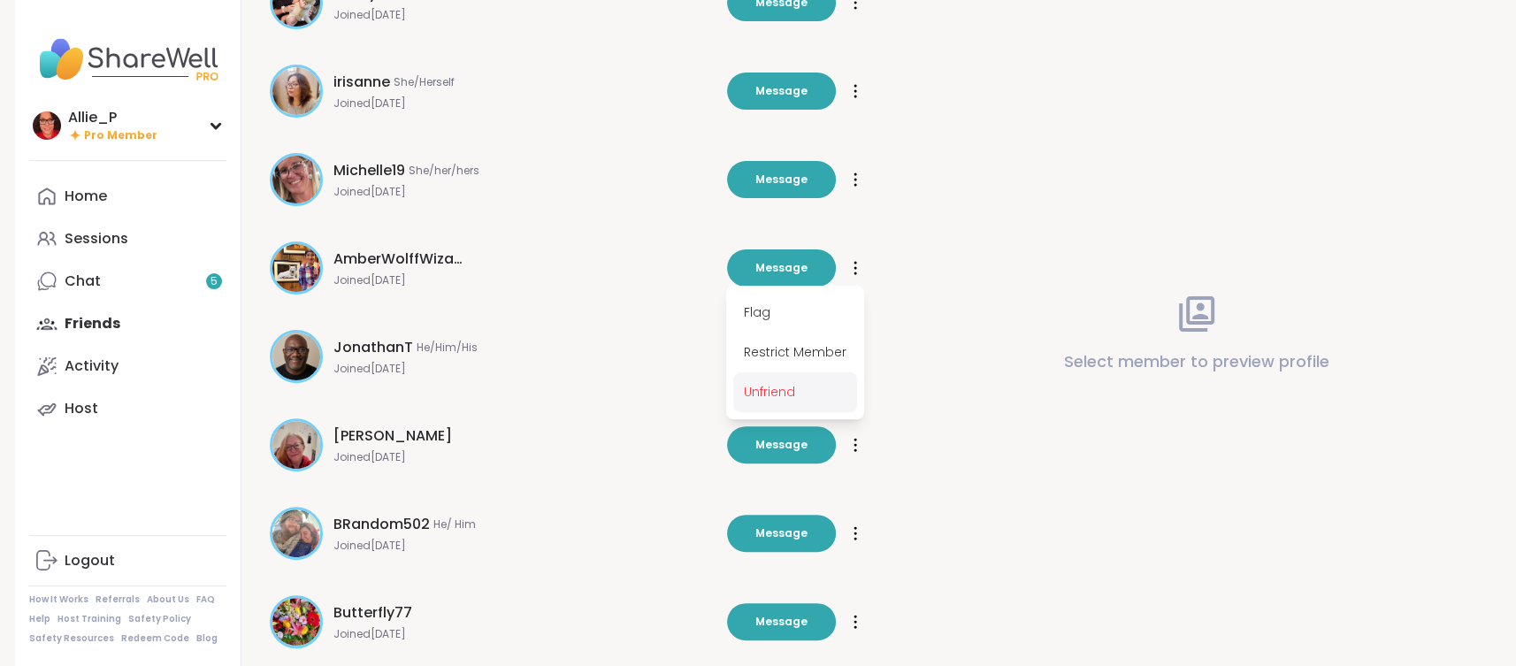
click at [794, 388] on span "Unfriend" at bounding box center [795, 392] width 124 height 40
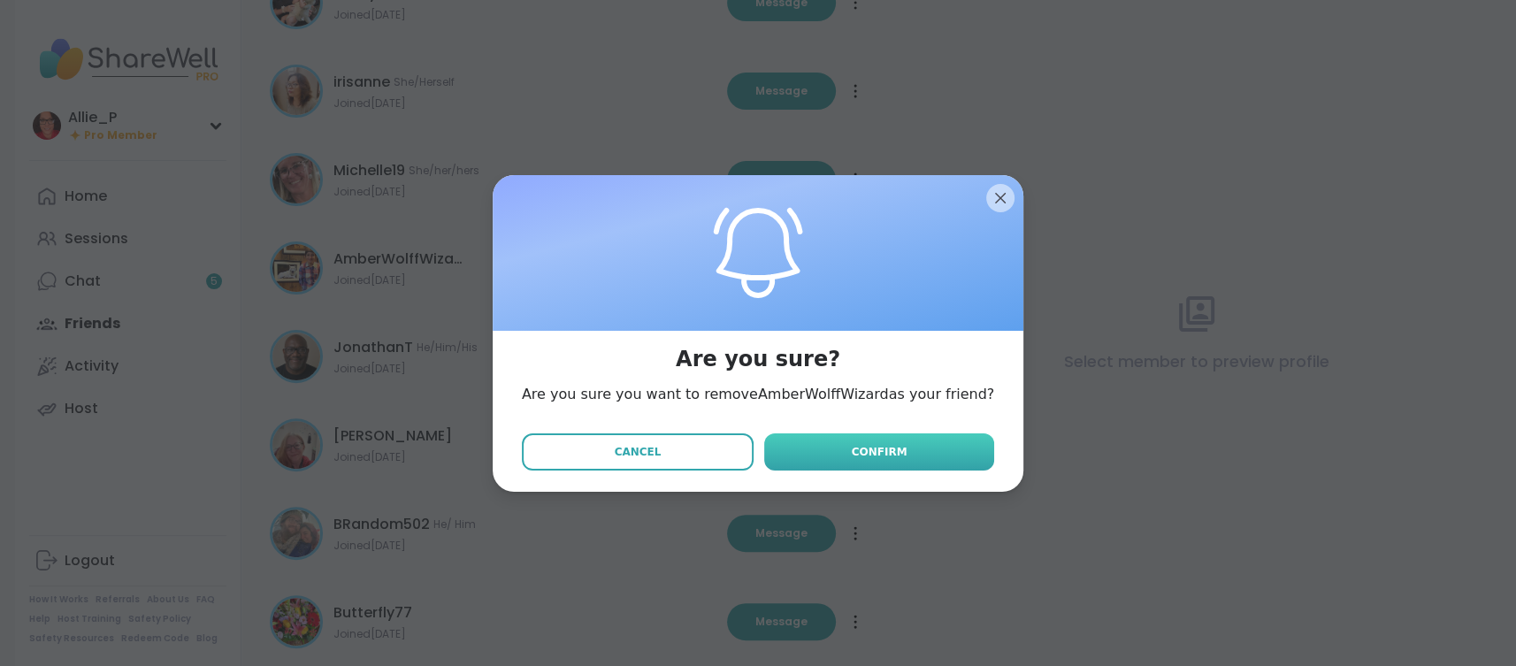
click at [865, 448] on span "Confirm" at bounding box center [880, 452] width 56 height 16
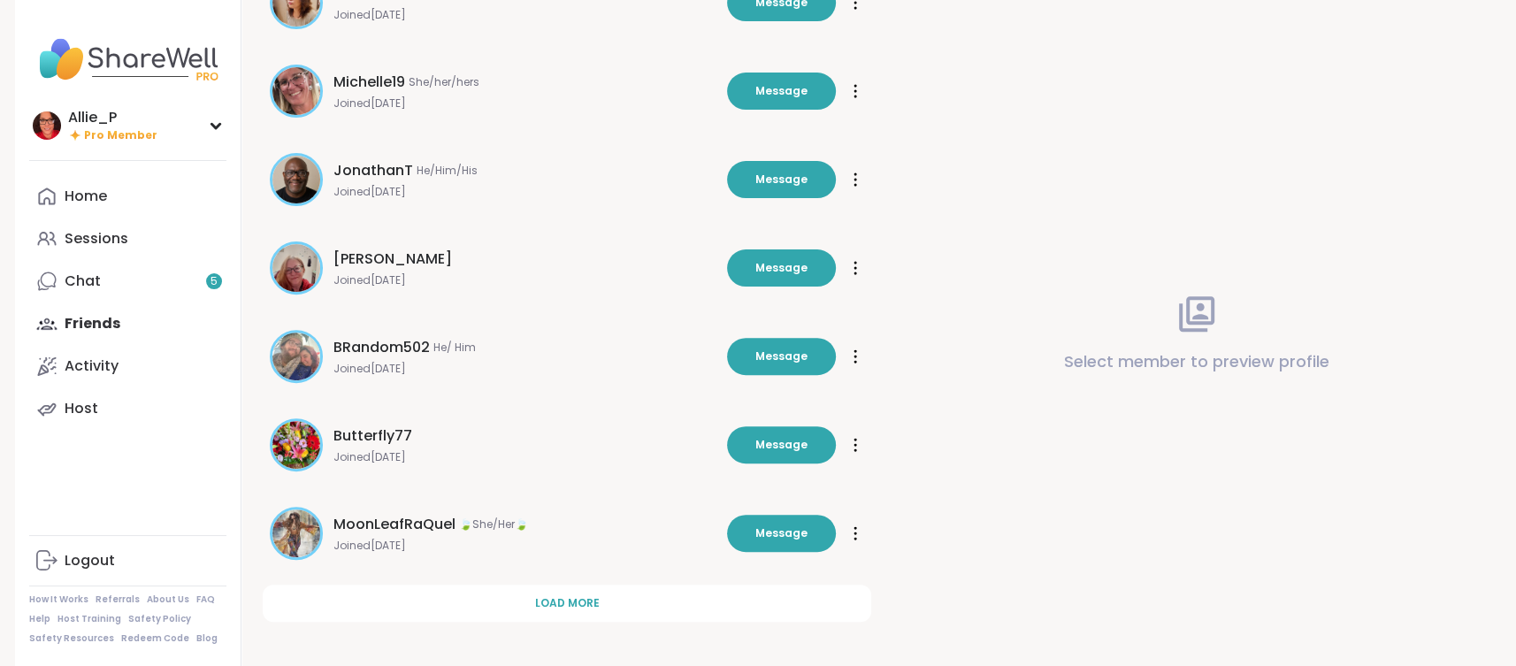
scroll to position [470, 0]
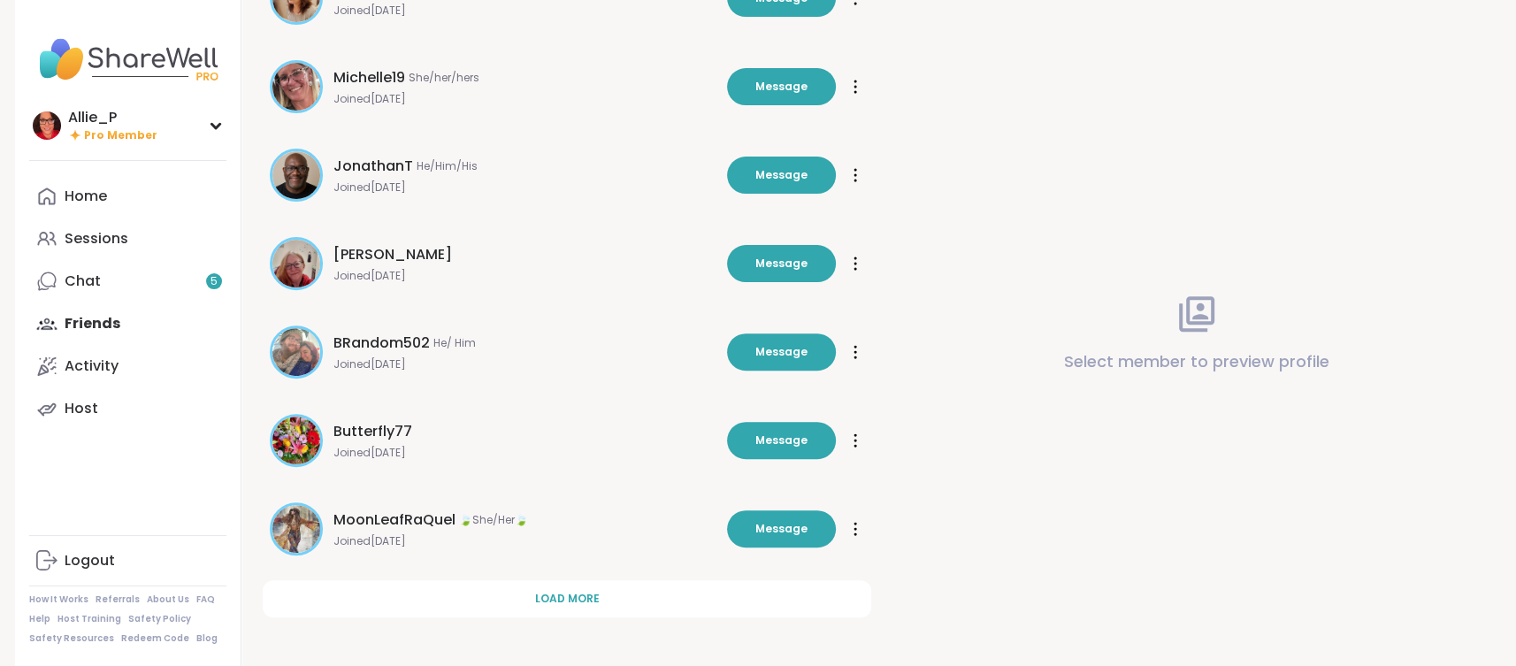
click at [857, 536] on div at bounding box center [856, 529] width 18 height 28
click at [786, 650] on span "Unfriend" at bounding box center [795, 653] width 124 height 40
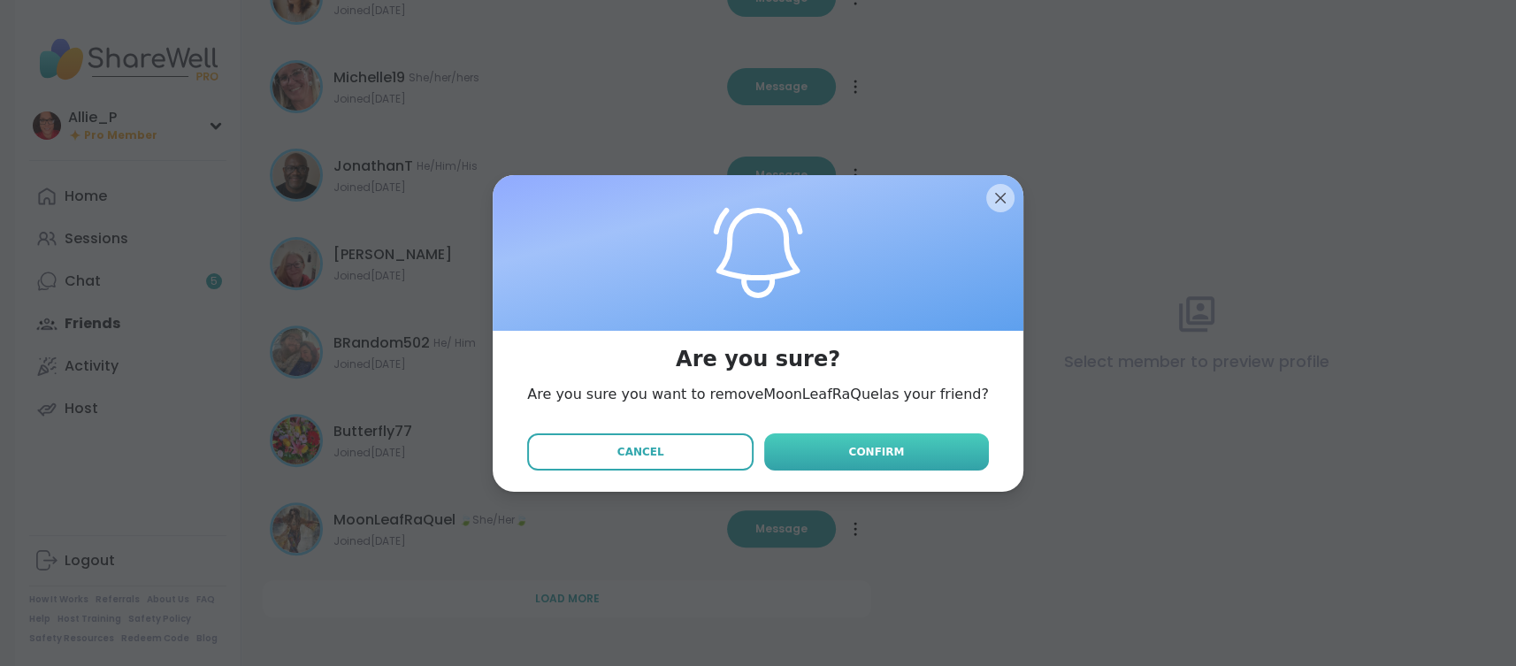
click at [874, 445] on span "Confirm" at bounding box center [876, 452] width 56 height 16
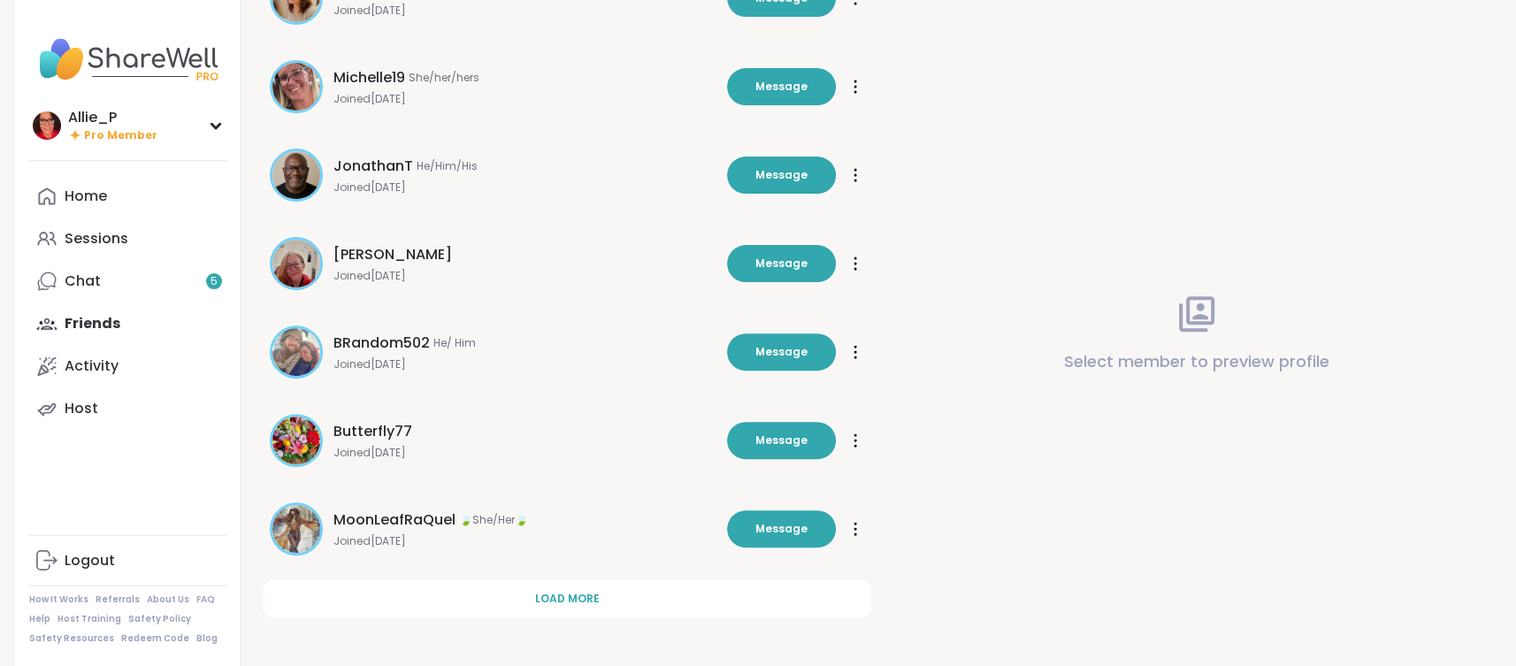
scroll to position [381, 0]
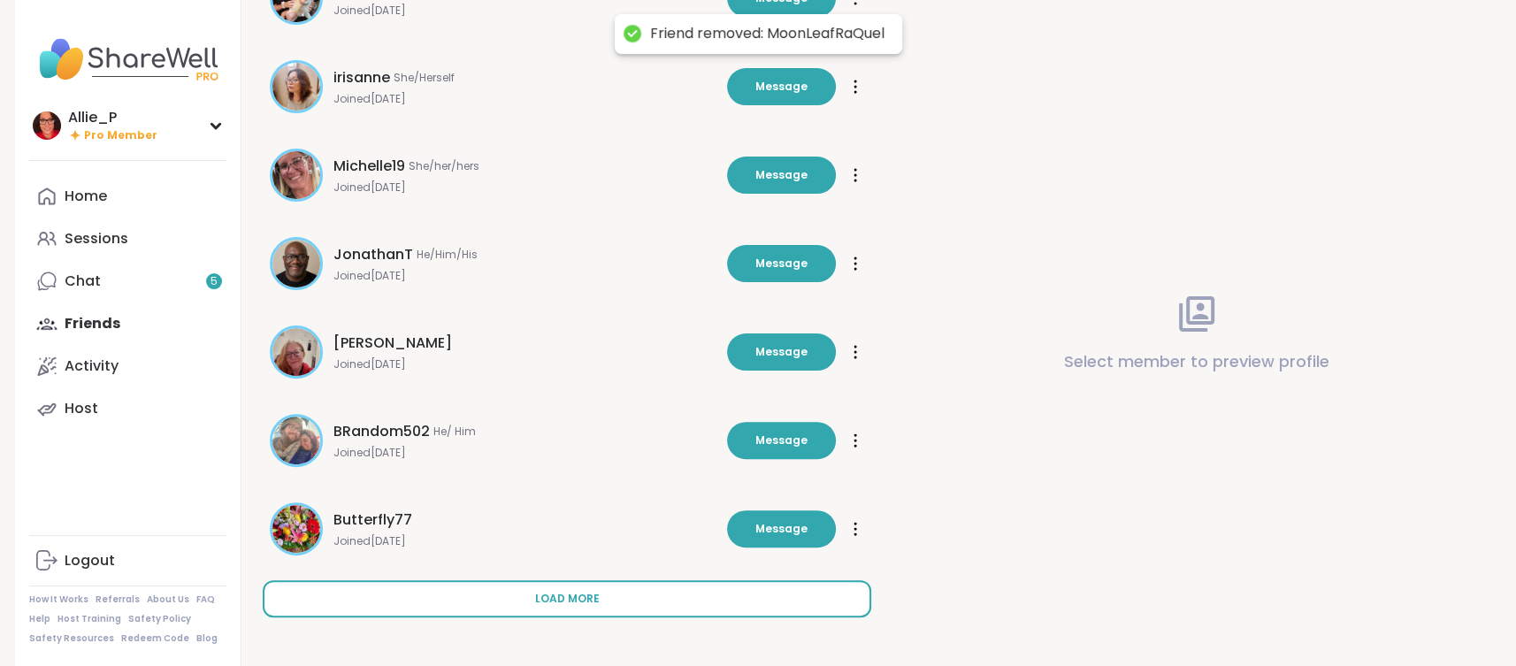
click at [595, 603] on span "Load more" at bounding box center [567, 599] width 65 height 16
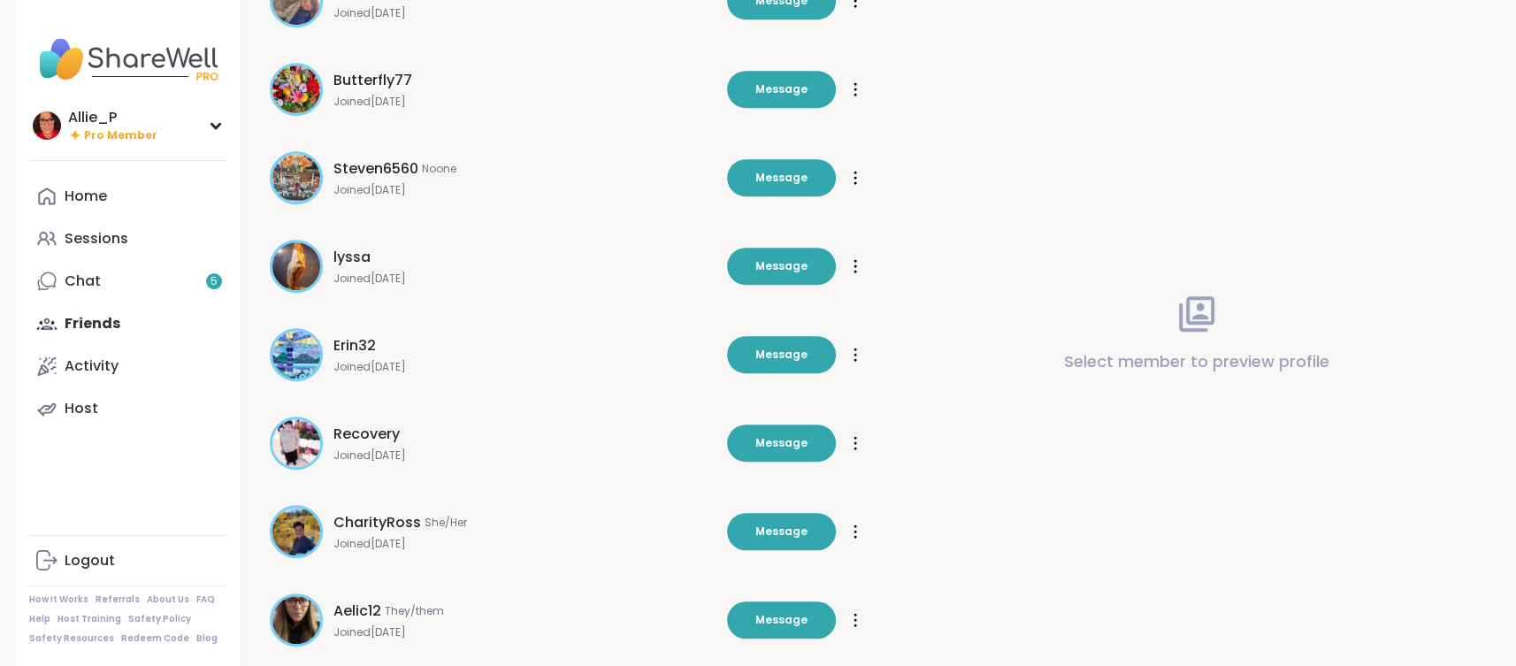
scroll to position [941, 0]
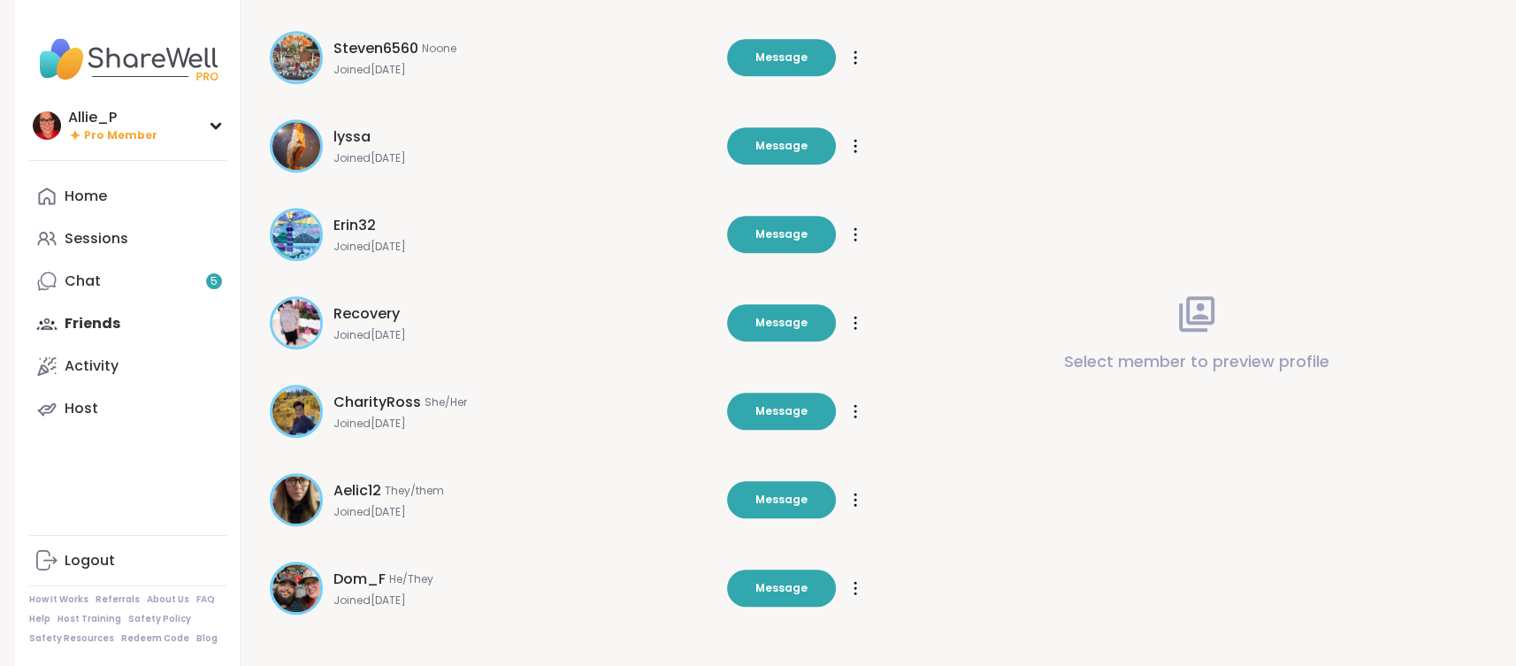
click at [859, 409] on div at bounding box center [856, 411] width 18 height 28
click at [790, 536] on span "Unfriend" at bounding box center [795, 536] width 124 height 40
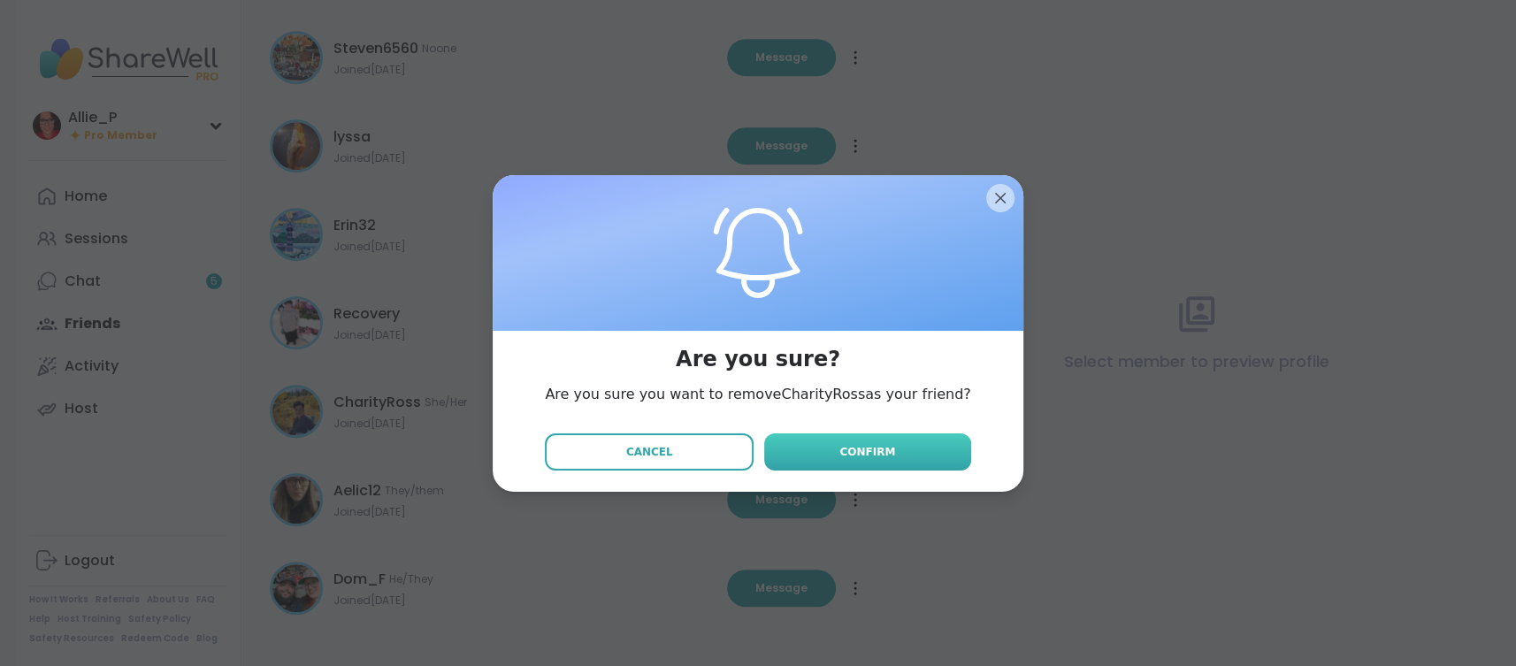
click at [863, 456] on span "Confirm" at bounding box center [868, 452] width 56 height 16
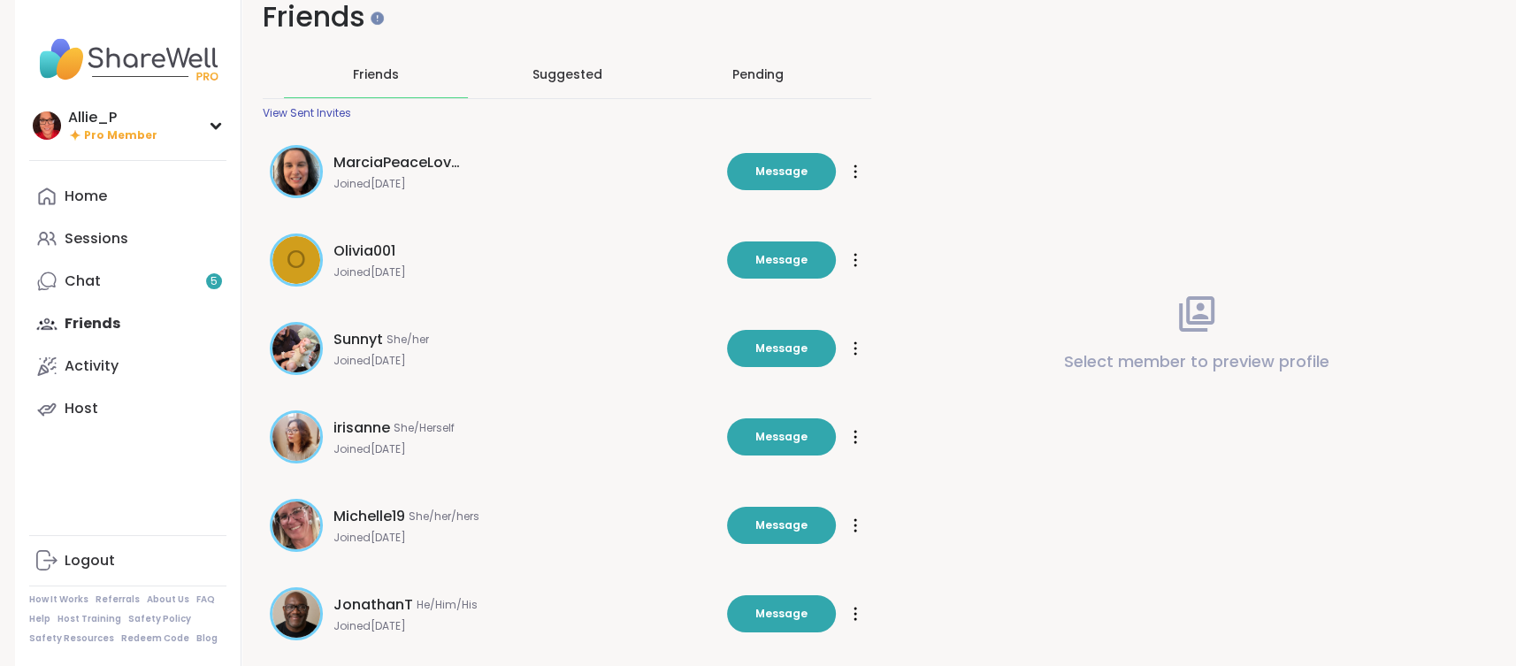
scroll to position [0, 0]
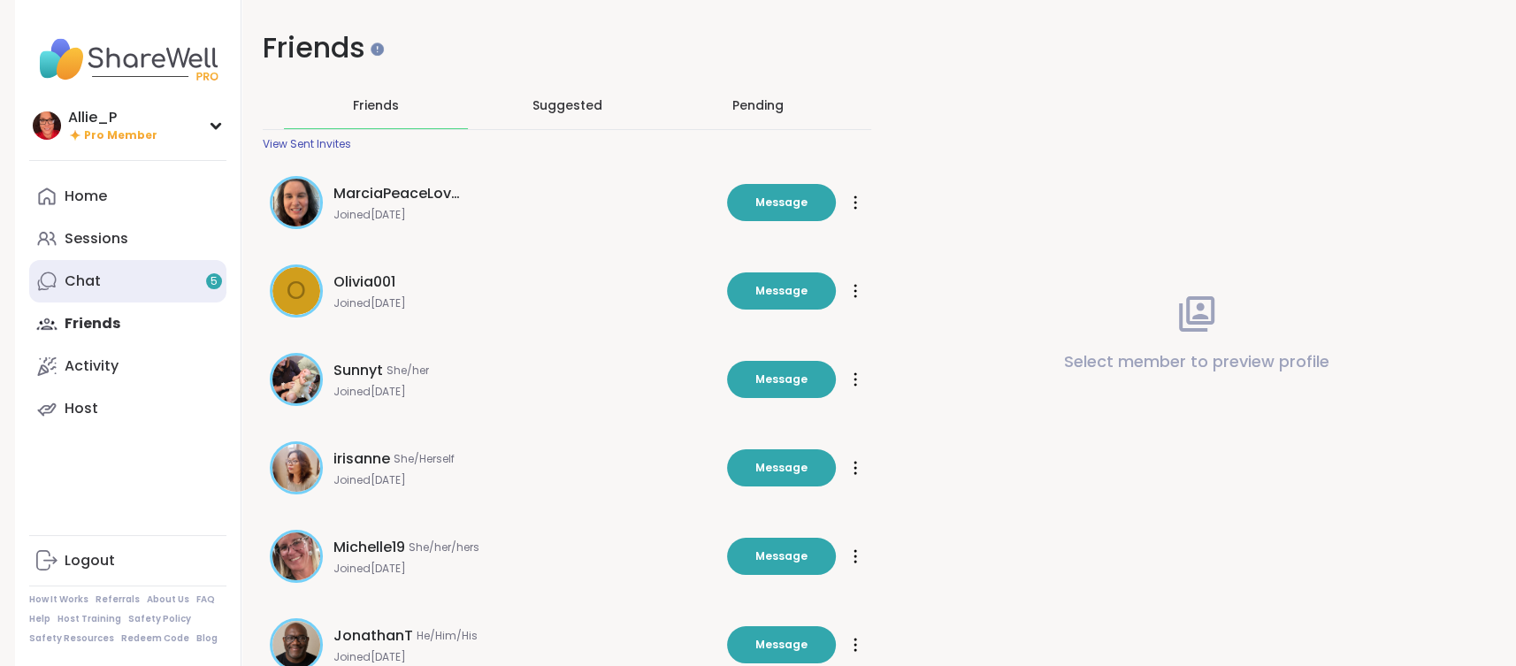
click at [133, 286] on link "Chat 5" at bounding box center [127, 281] width 197 height 42
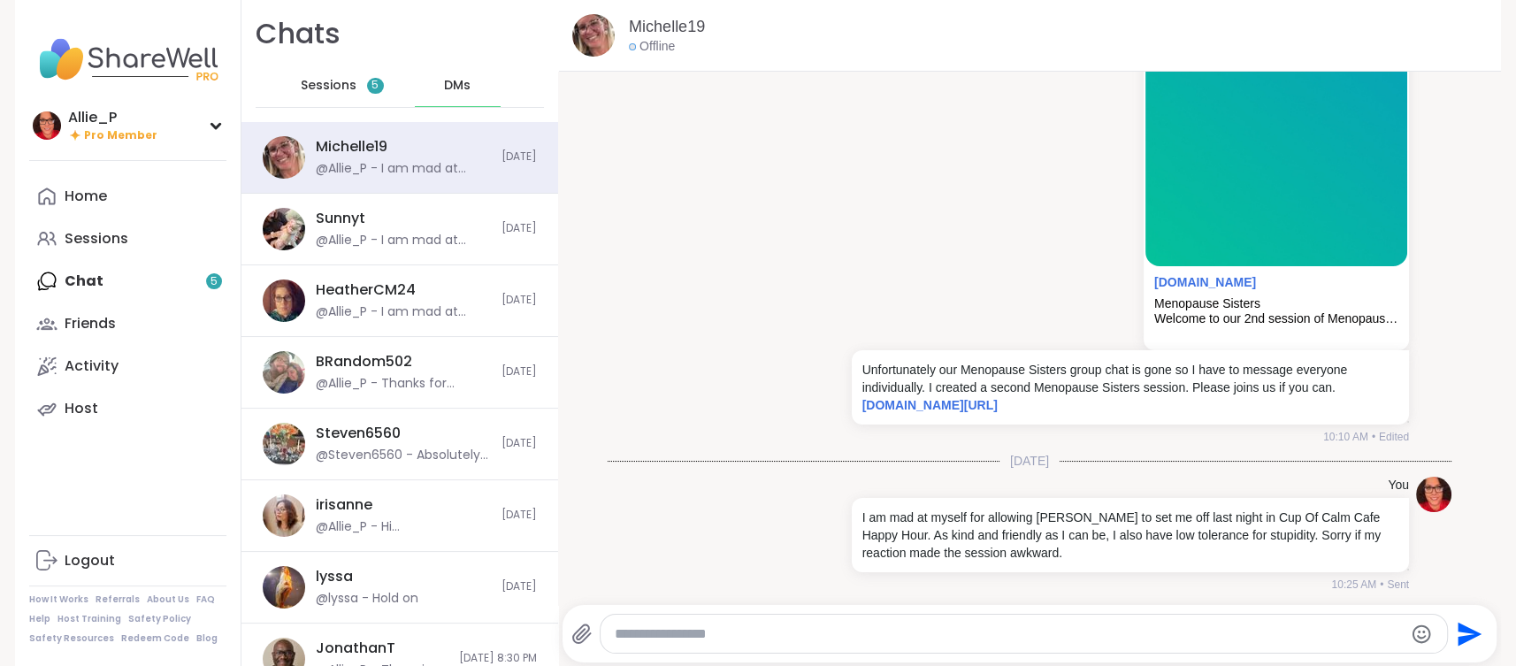
click at [335, 77] on span "Sessions" at bounding box center [329, 86] width 56 height 18
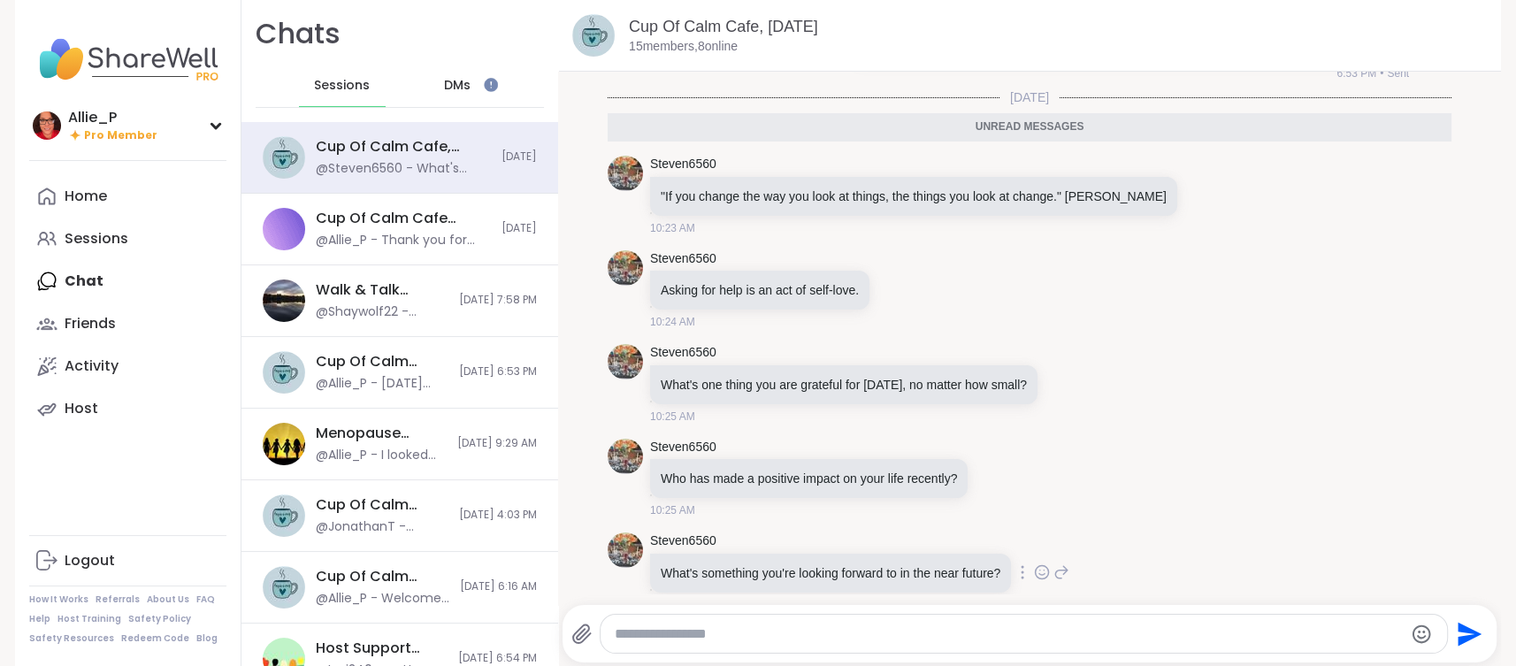
scroll to position [771, 0]
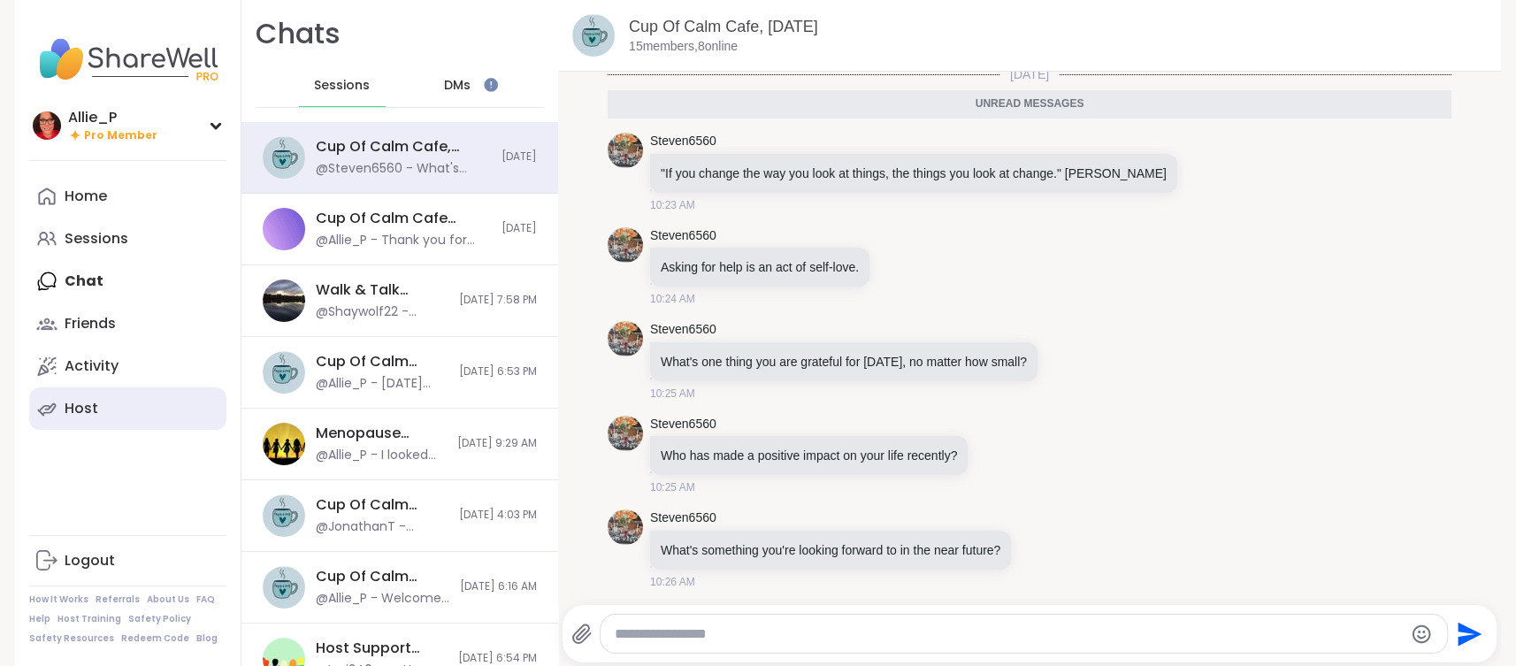
click at [78, 410] on div "Host" at bounding box center [82, 408] width 34 height 19
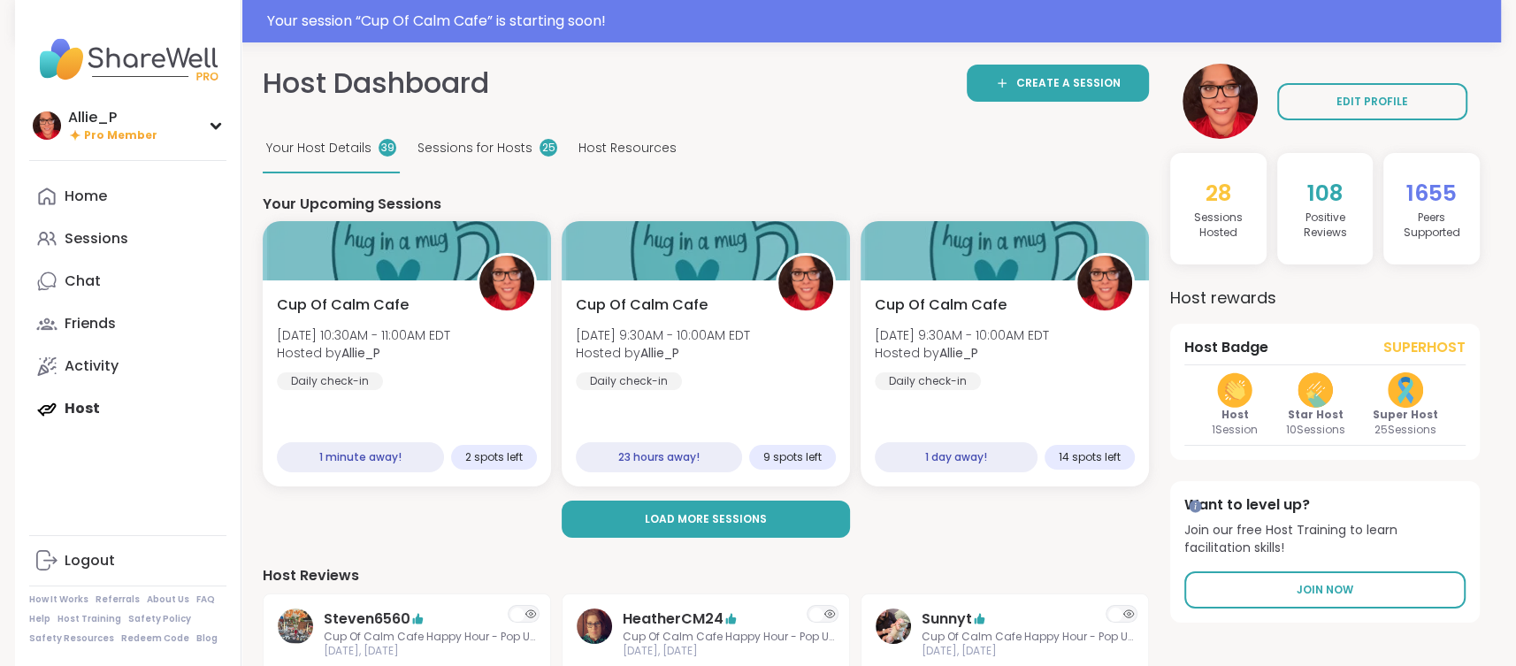
click at [78, 410] on div "Home Sessions Chat Friends Activity Host" at bounding box center [127, 302] width 197 height 255
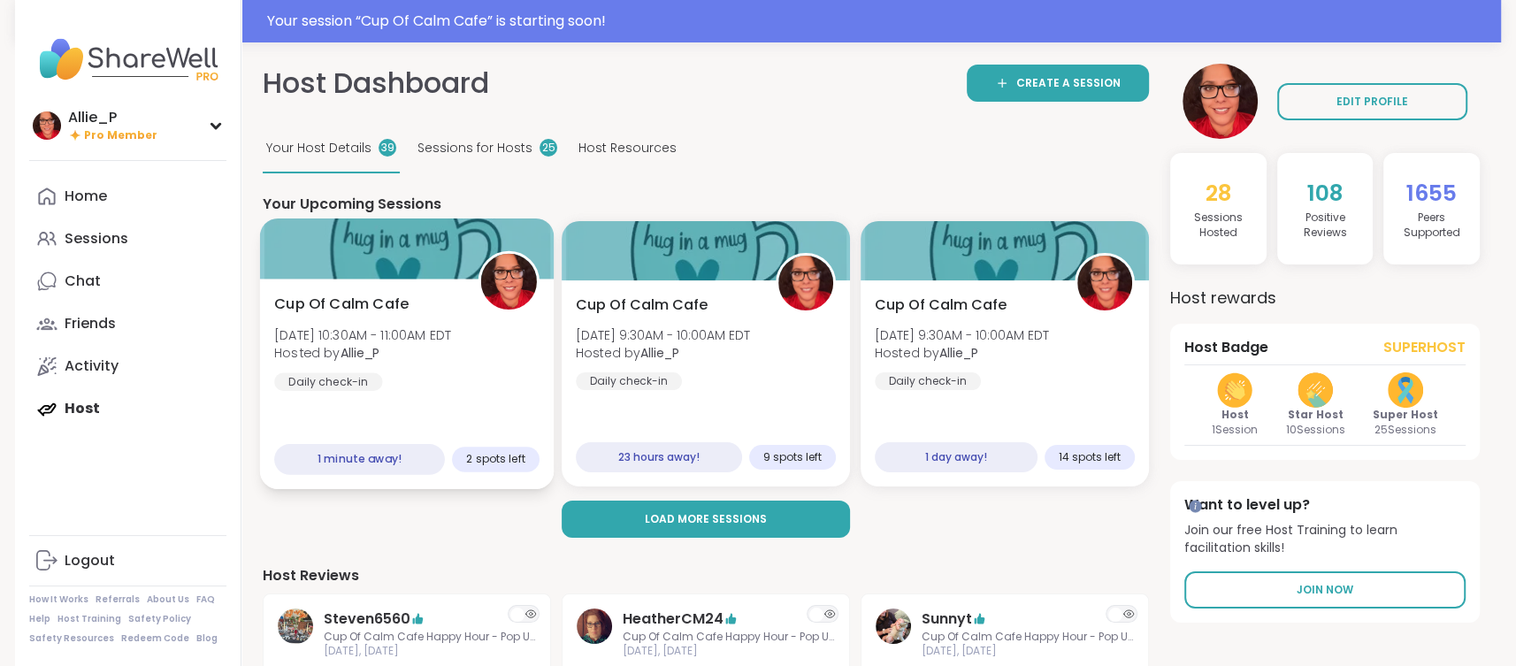
click at [367, 341] on span "[DATE] 10:30AM - 11:00AM EDT" at bounding box center [362, 335] width 177 height 18
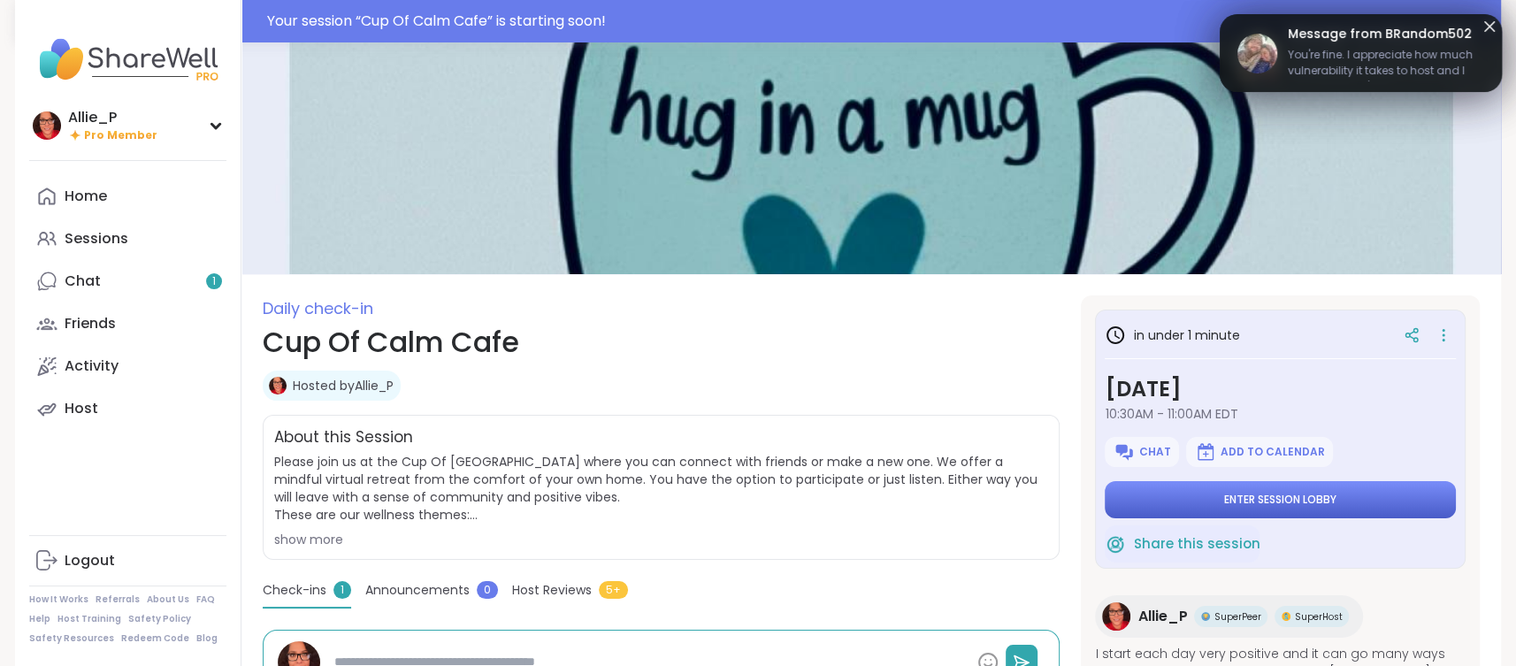
click at [1256, 505] on span "Enter session lobby" at bounding box center [1280, 500] width 112 height 14
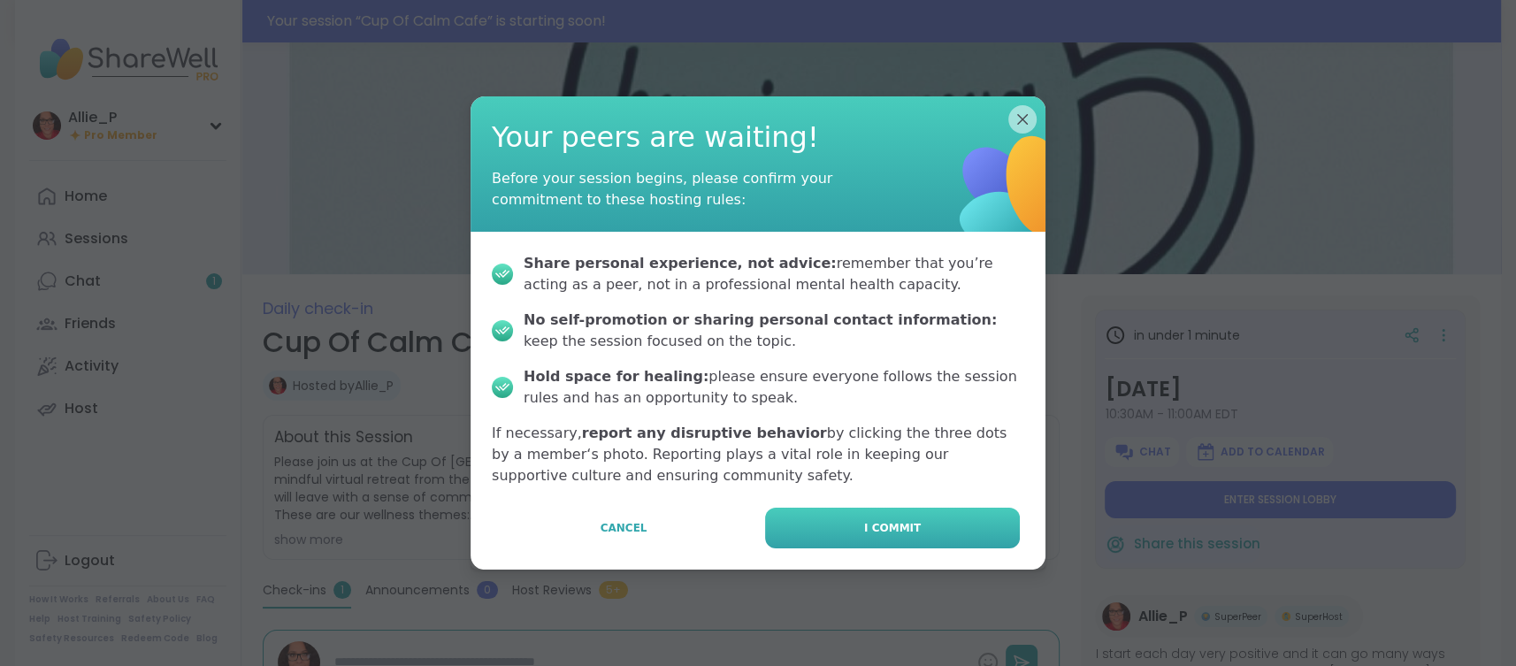
click at [917, 523] on button "I commit" at bounding box center [892, 528] width 255 height 41
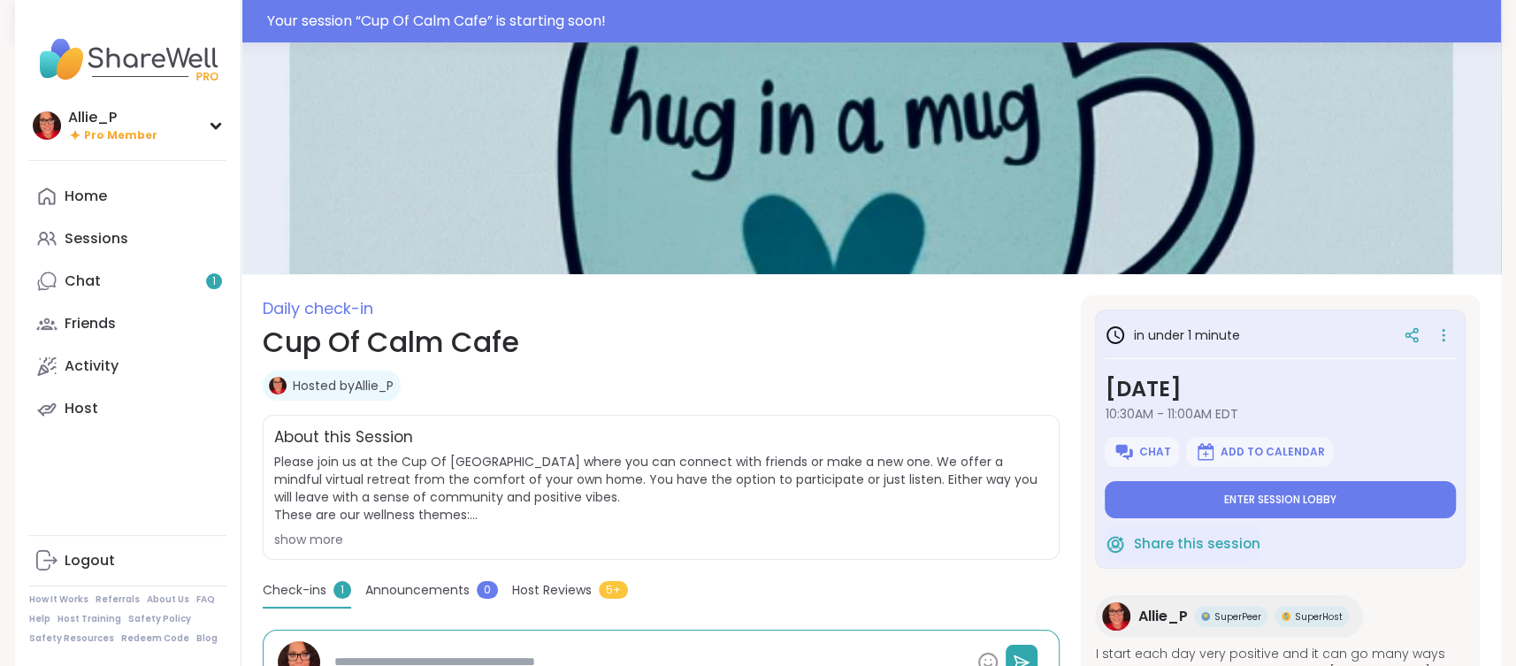
type textarea "*"
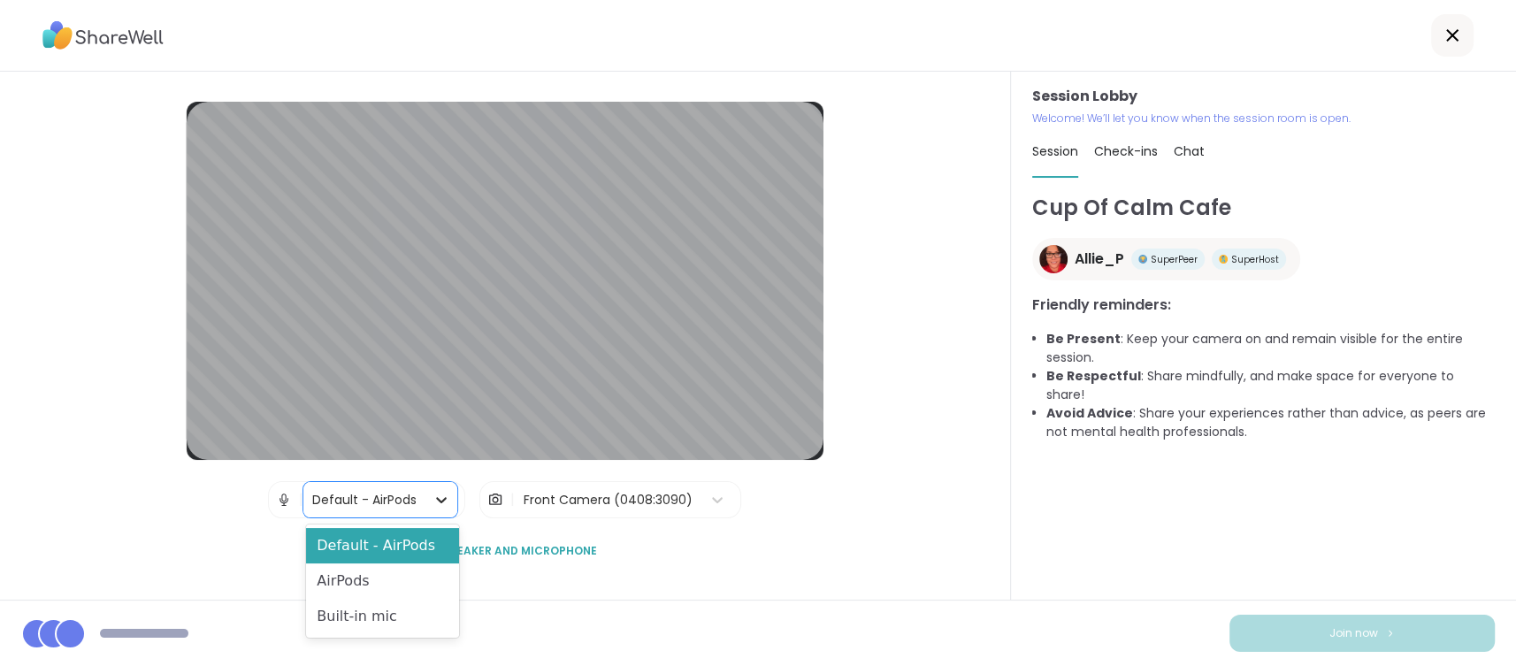
click at [437, 501] on icon at bounding box center [442, 500] width 18 height 18
click at [391, 620] on div "Built-in mic" at bounding box center [382, 616] width 153 height 35
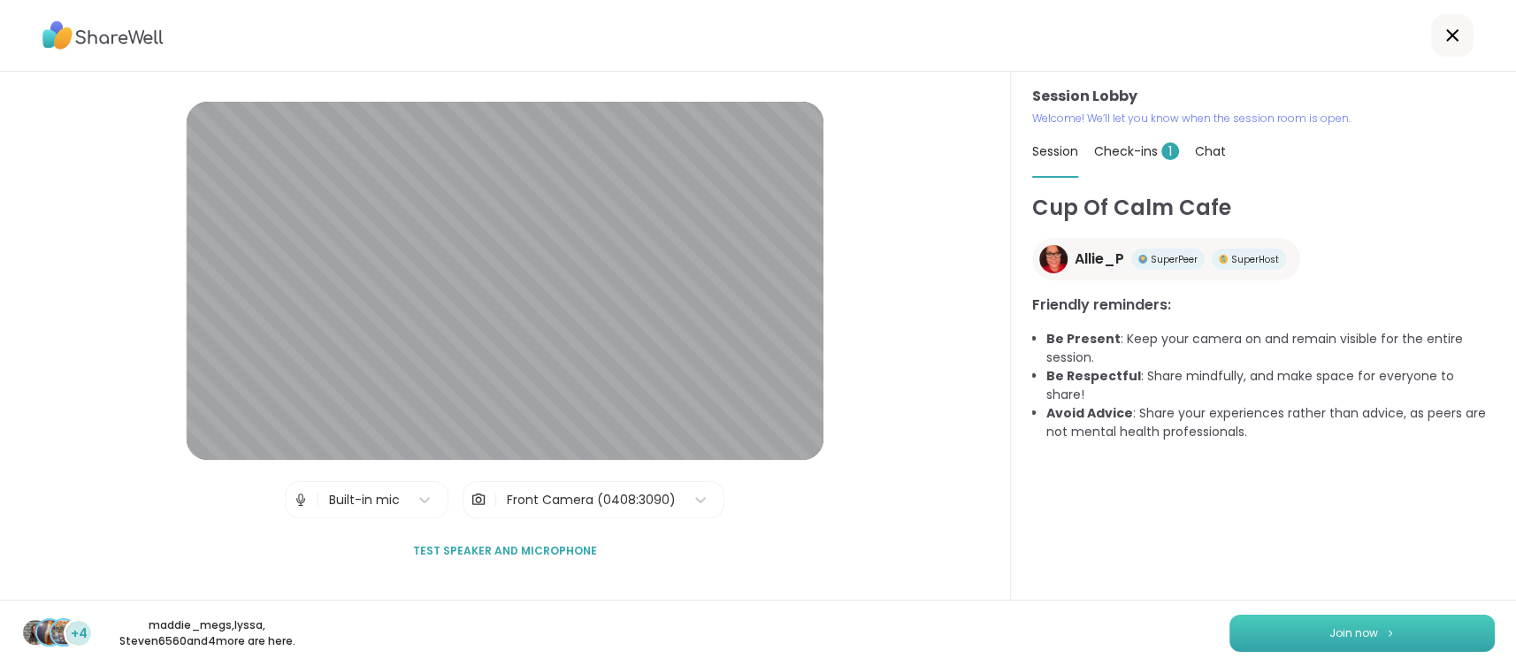
click at [1346, 631] on span "Join now" at bounding box center [1354, 633] width 49 height 16
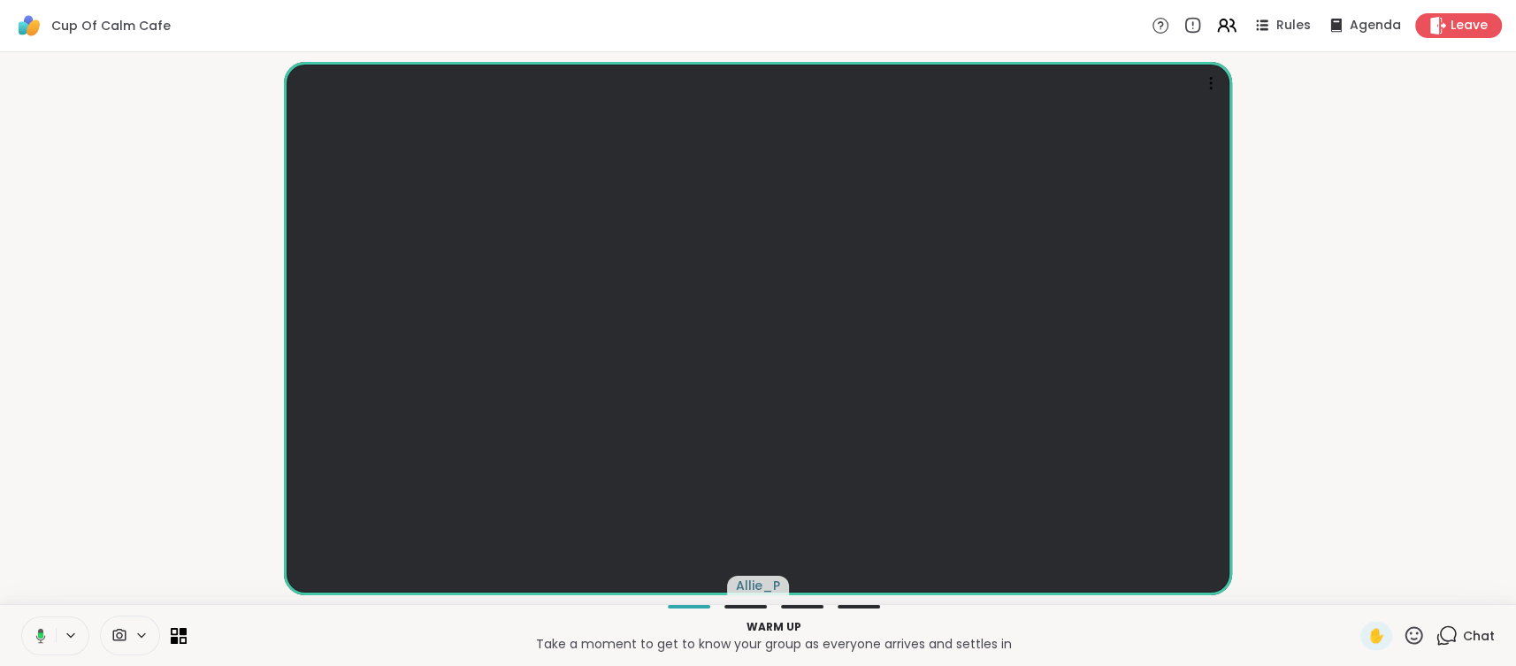
click at [71, 645] on div at bounding box center [55, 636] width 68 height 39
click at [70, 637] on icon at bounding box center [70, 635] width 7 height 4
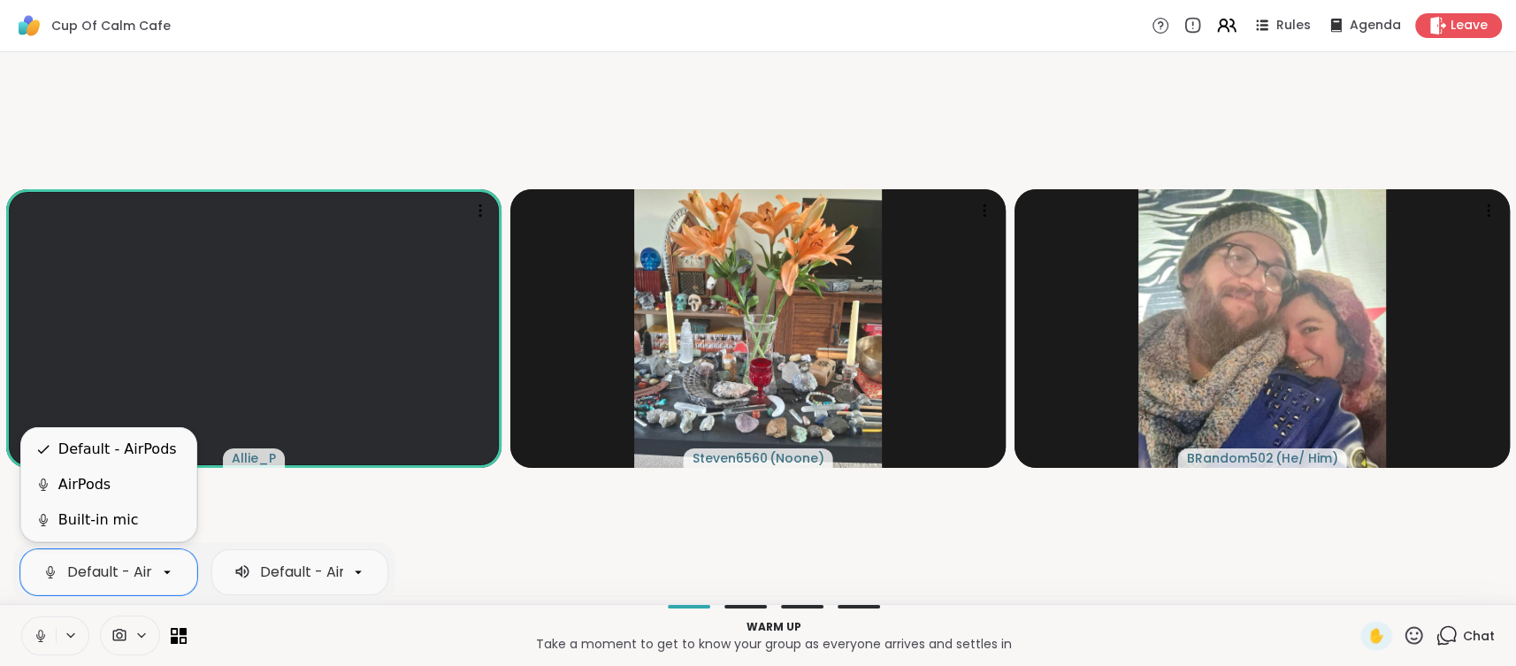
click at [163, 570] on icon at bounding box center [167, 572] width 16 height 16
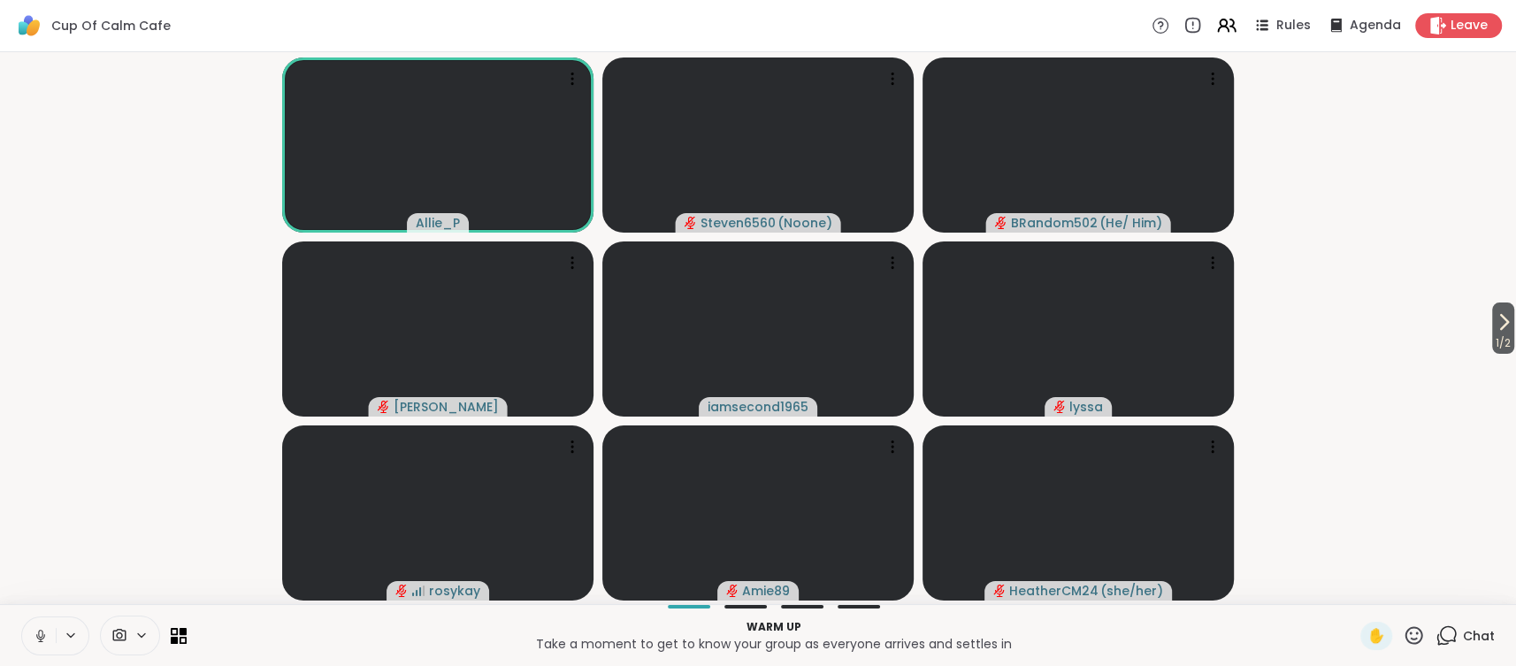
click at [1465, 633] on span "Chat" at bounding box center [1479, 636] width 32 height 18
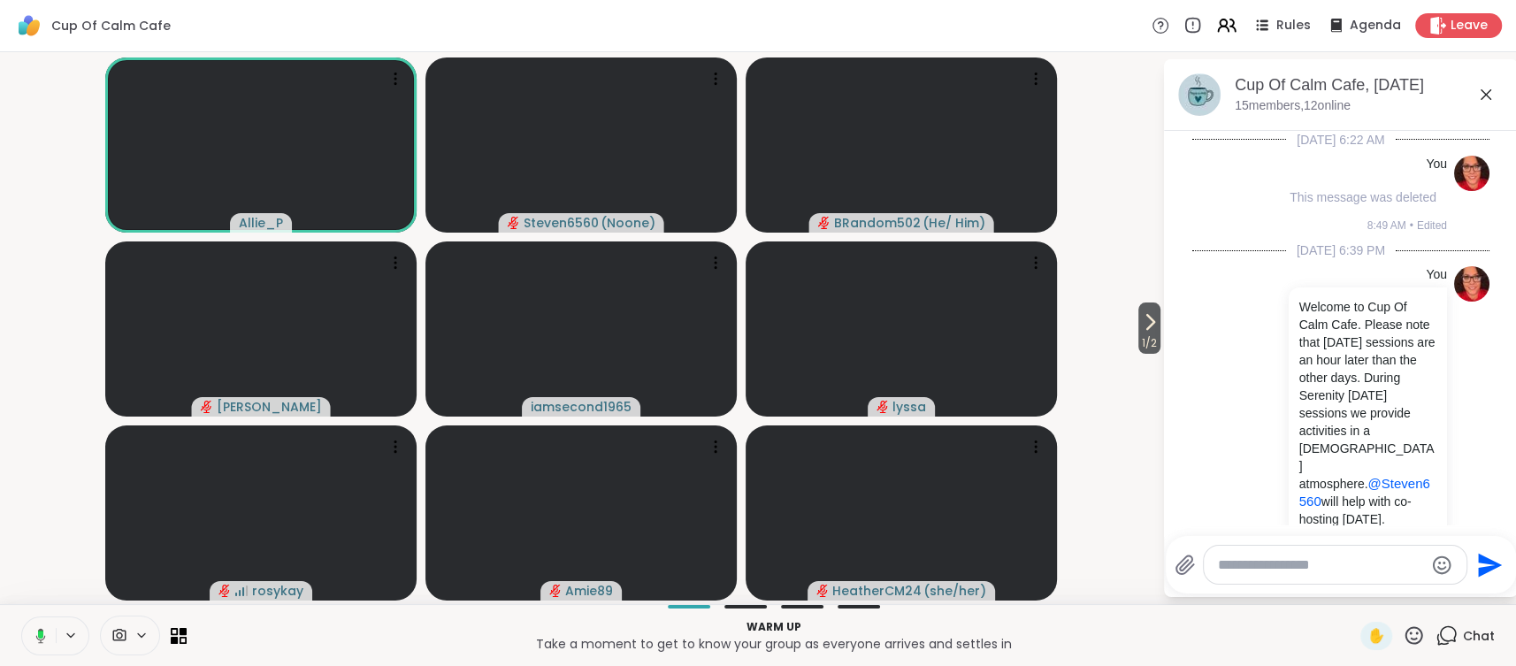
click at [1254, 565] on textarea "Type your message" at bounding box center [1321, 565] width 206 height 18
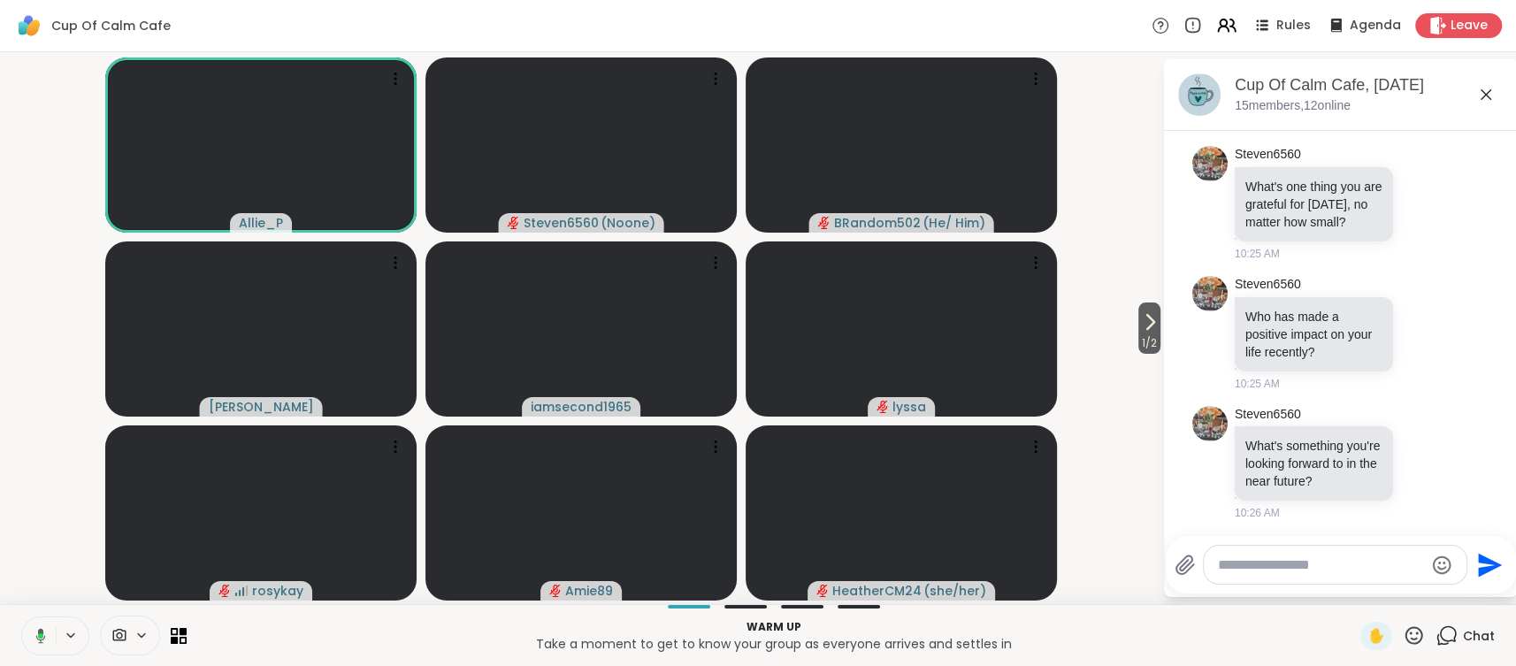
paste textarea "**********"
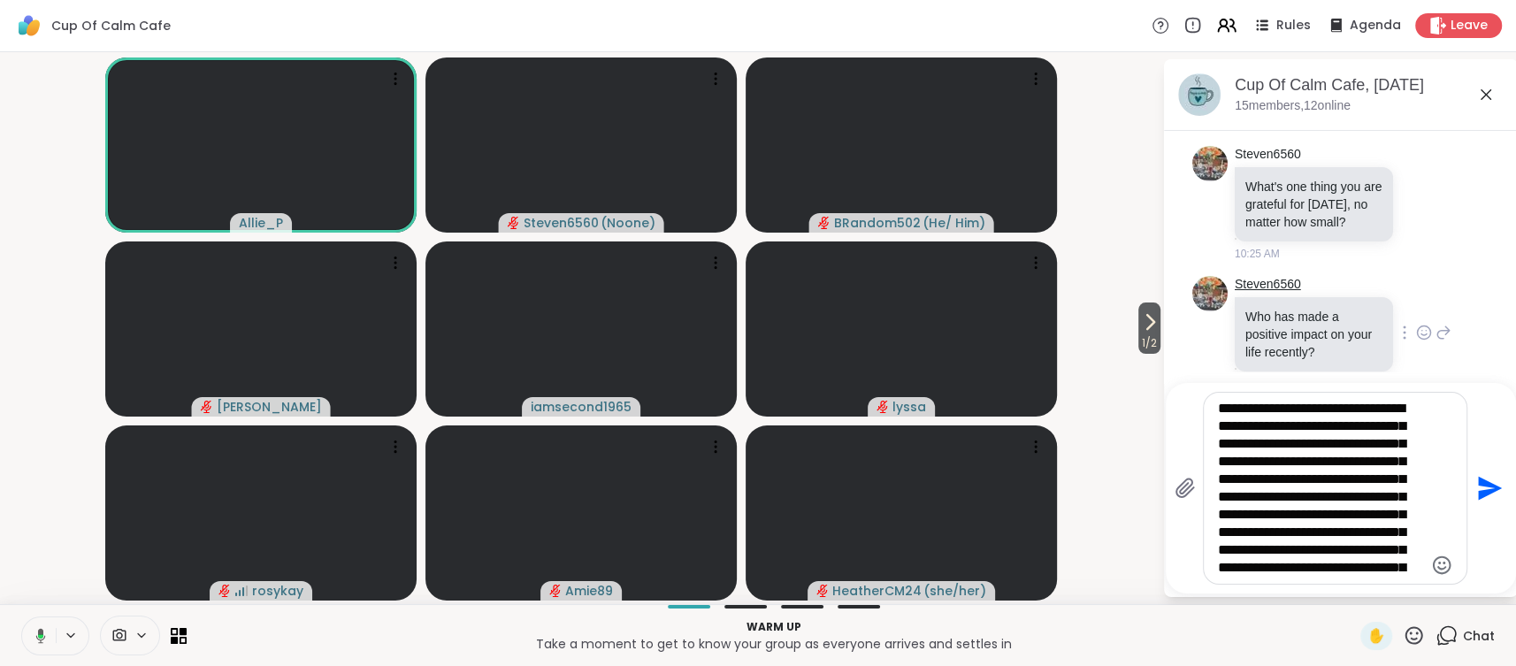
type textarea "**********"
click at [1486, 491] on icon "Send" at bounding box center [1493, 489] width 24 height 24
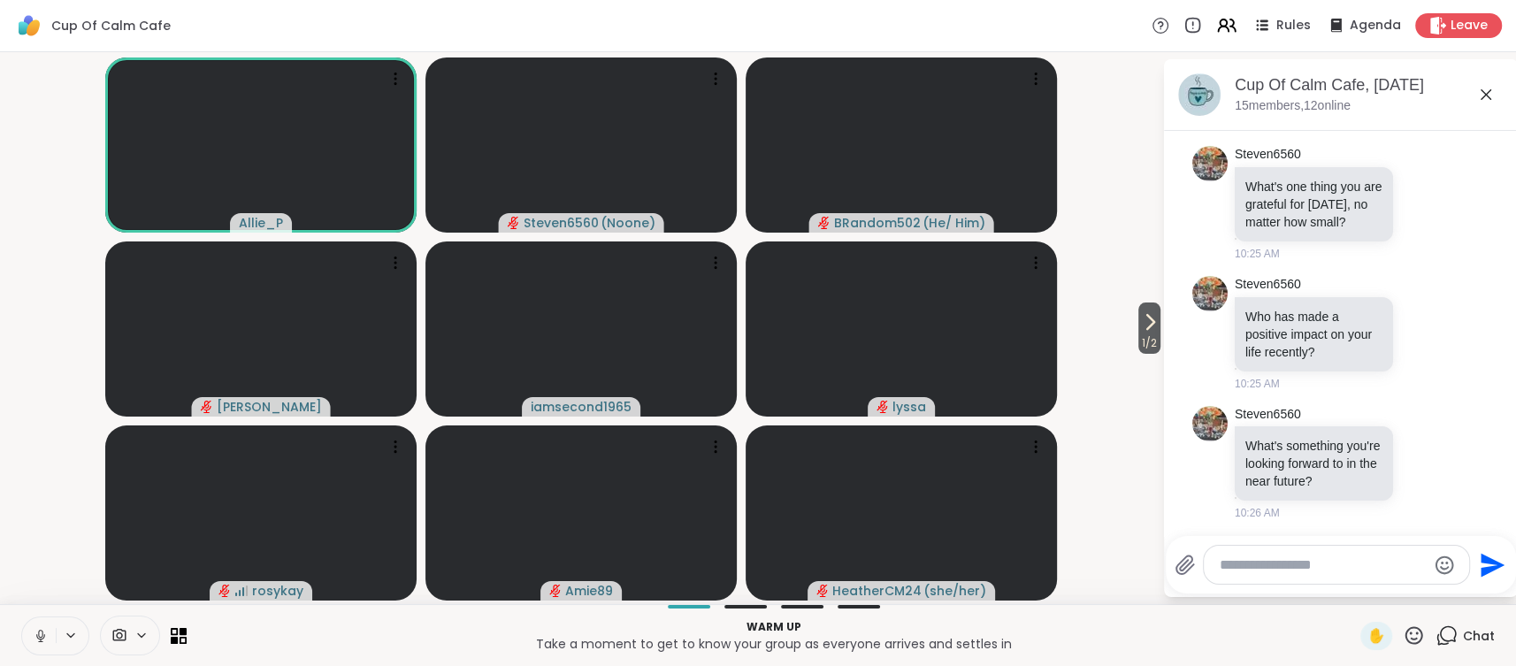
scroll to position [1942, 0]
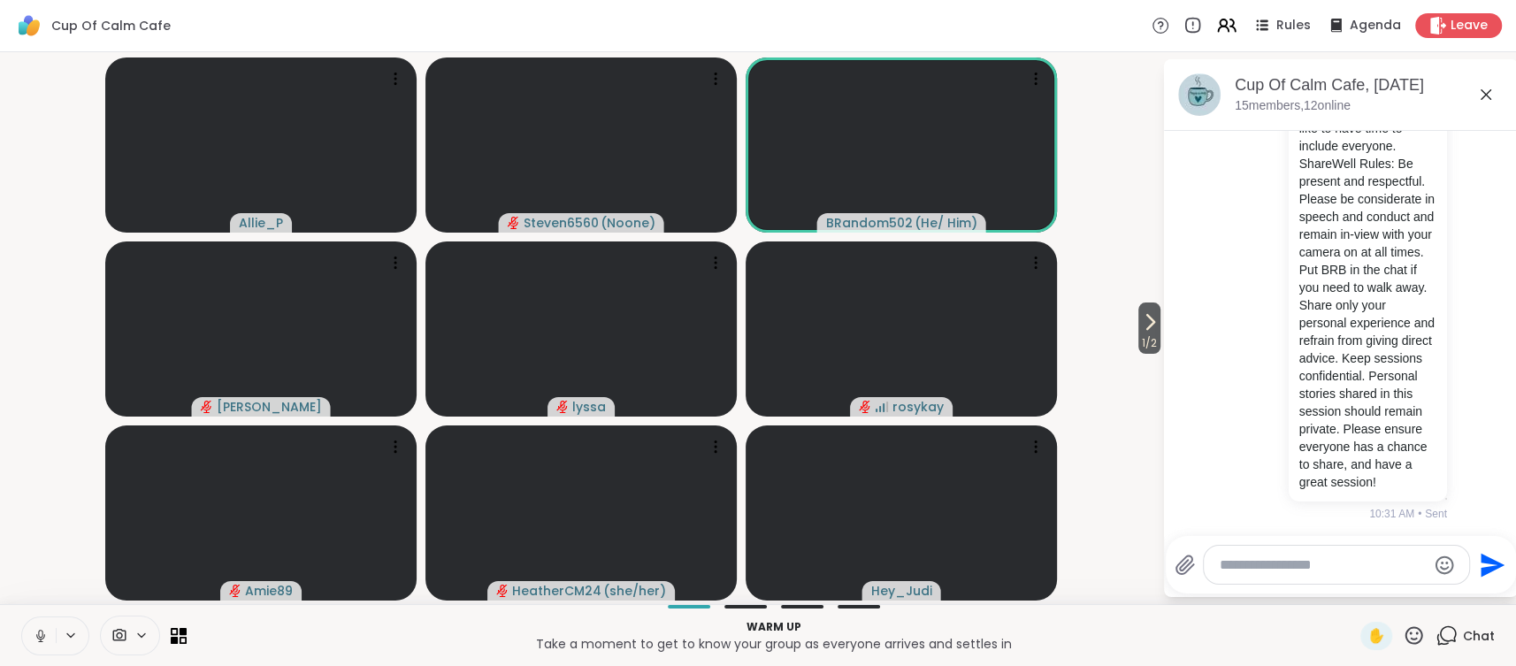
click at [69, 637] on icon at bounding box center [70, 635] width 7 height 4
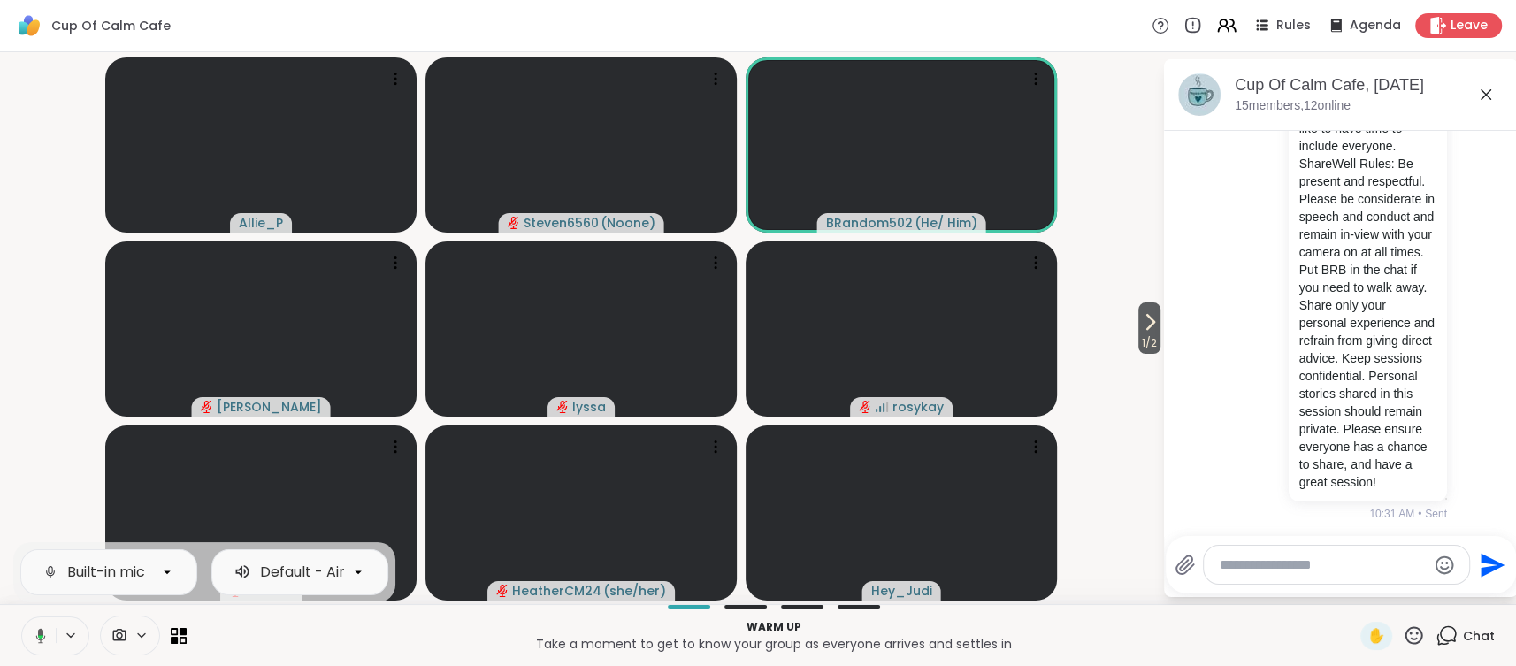
click at [50, 457] on video-player-container "1 / 2 Allie_P Steven6560 ( Noone ) BRandom502 ( He/ Him ) Sandra_D lyssa rosyka…" at bounding box center [581, 328] width 1141 height 538
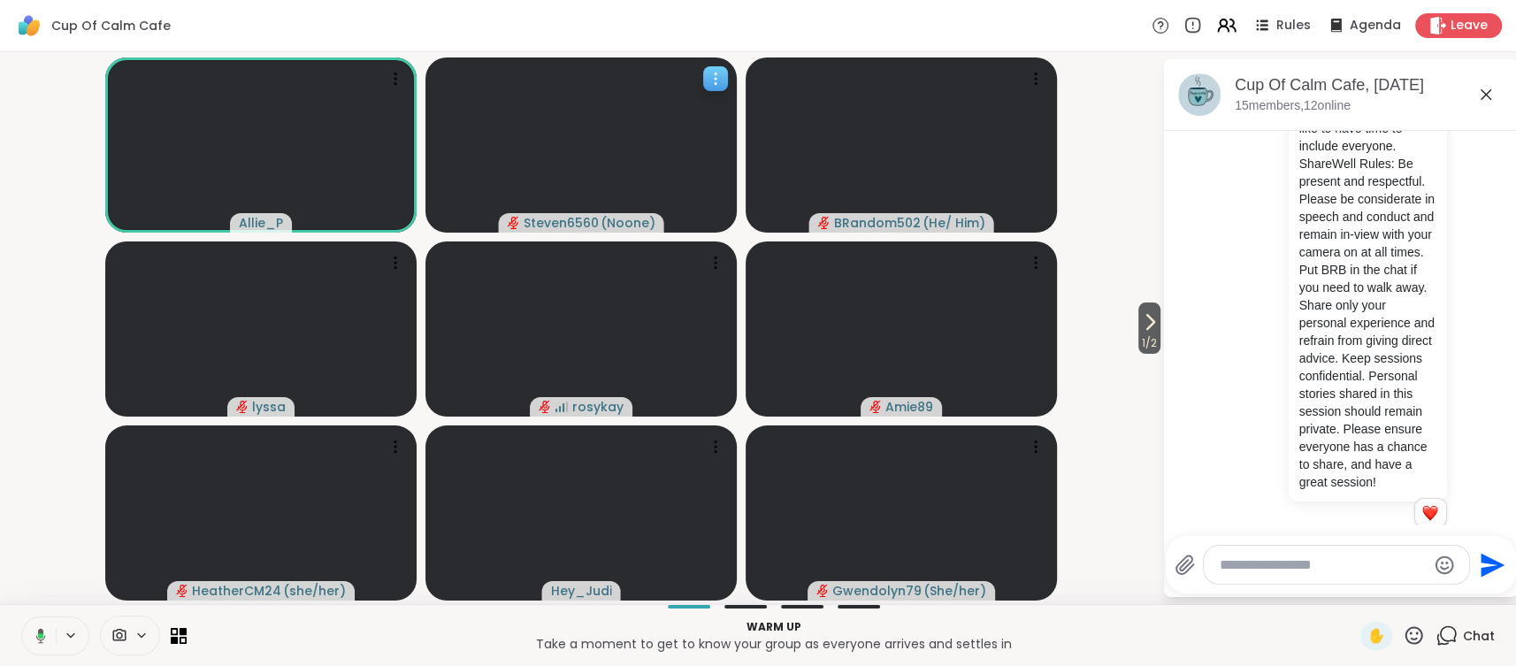
scroll to position [1968, 0]
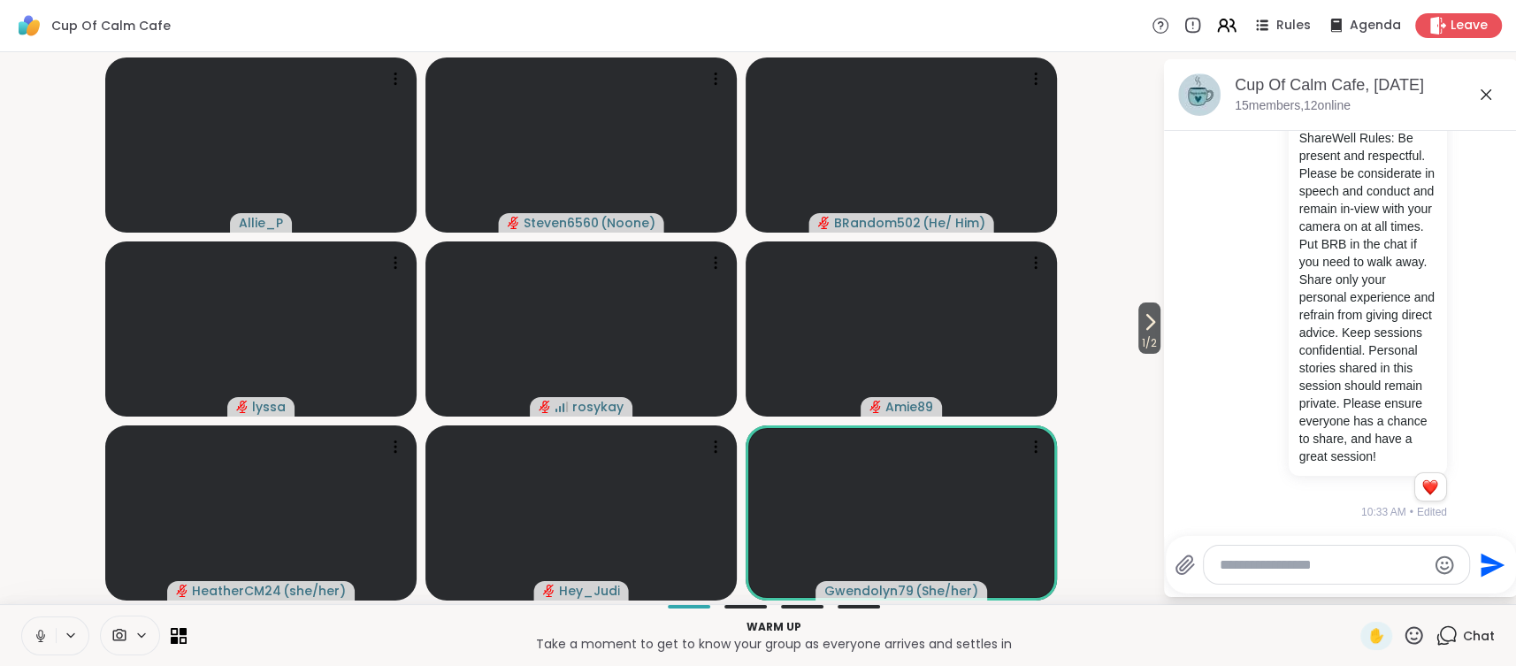
click at [1415, 632] on icon at bounding box center [1414, 636] width 22 height 22
click at [1360, 590] on span "❤️" at bounding box center [1363, 589] width 18 height 21
click at [1149, 337] on span "1 / 2" at bounding box center [1150, 343] width 22 height 21
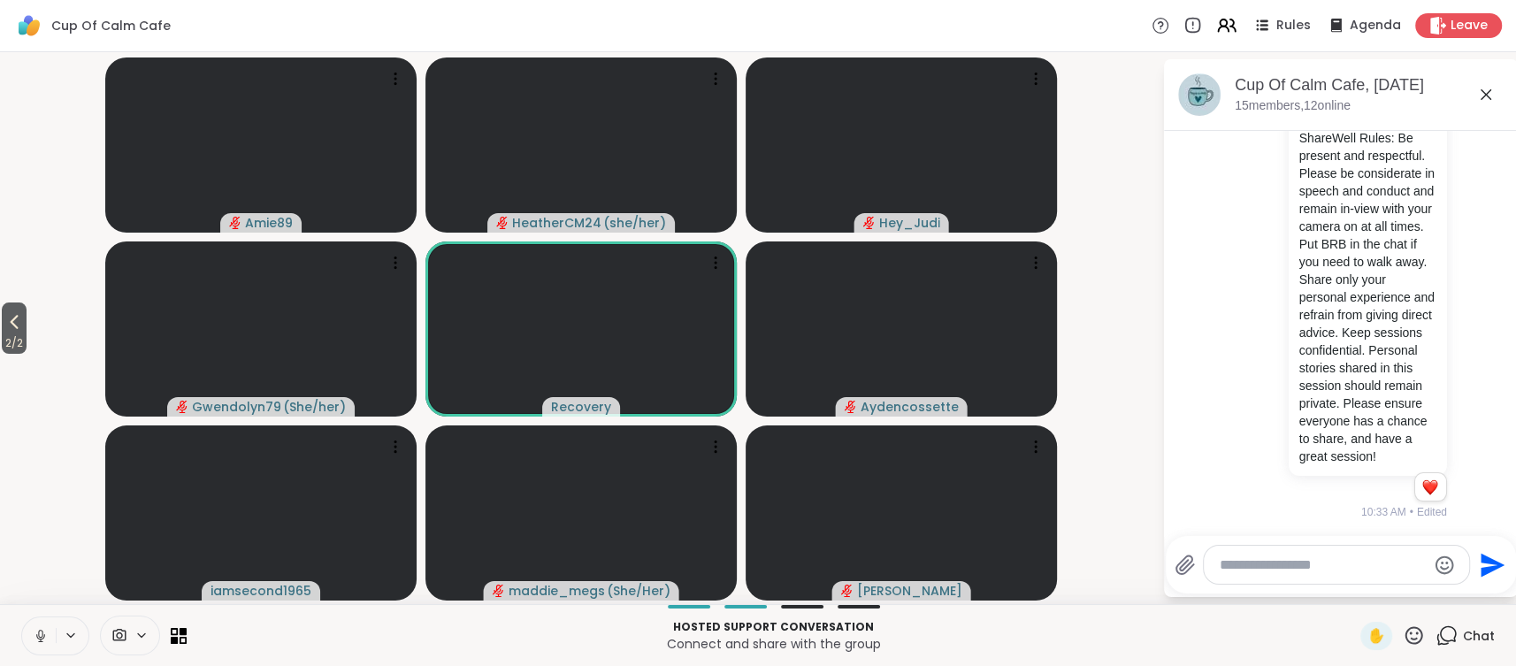
click at [72, 641] on icon at bounding box center [71, 635] width 14 height 15
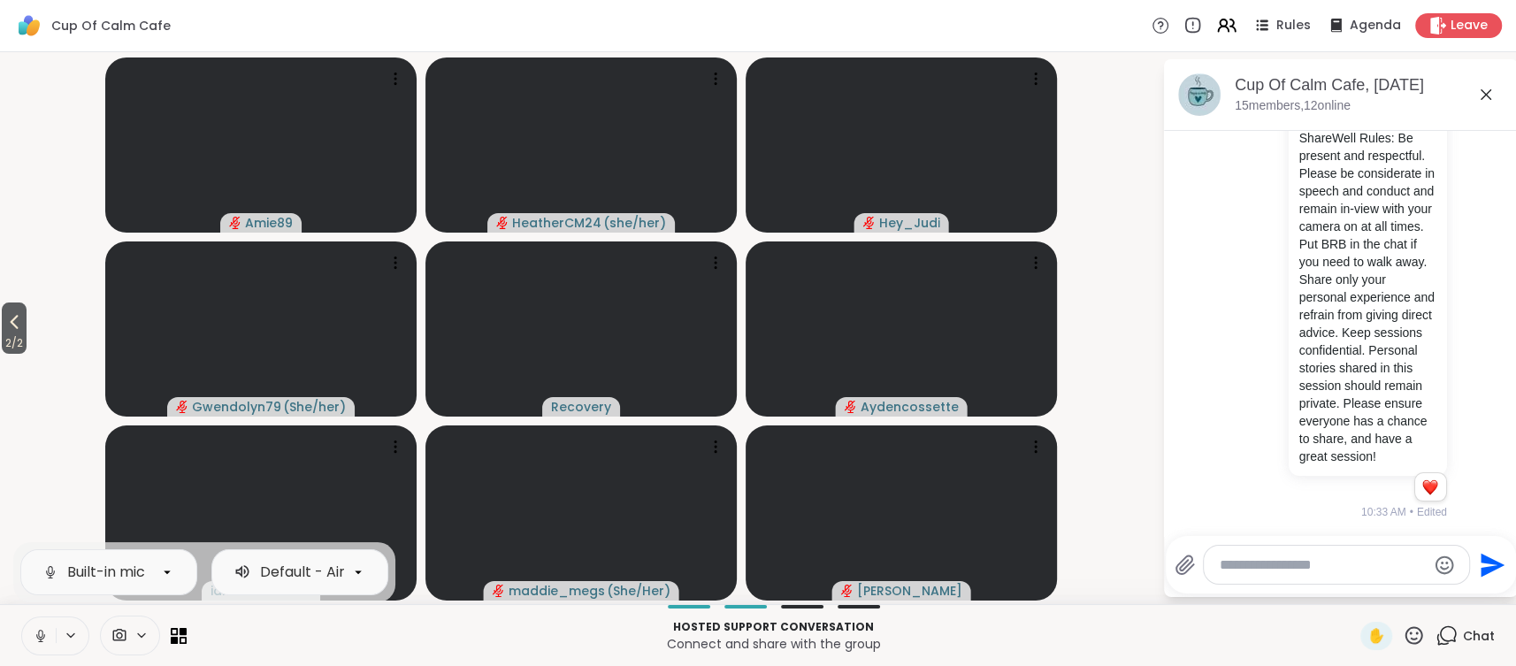
click at [58, 472] on video-player-container "2 / 2 Amie89 HeatherCM24 ( she/her ) Hey_Judi Gwendolyn79 ( She/her ) Recovery …" at bounding box center [581, 328] width 1141 height 538
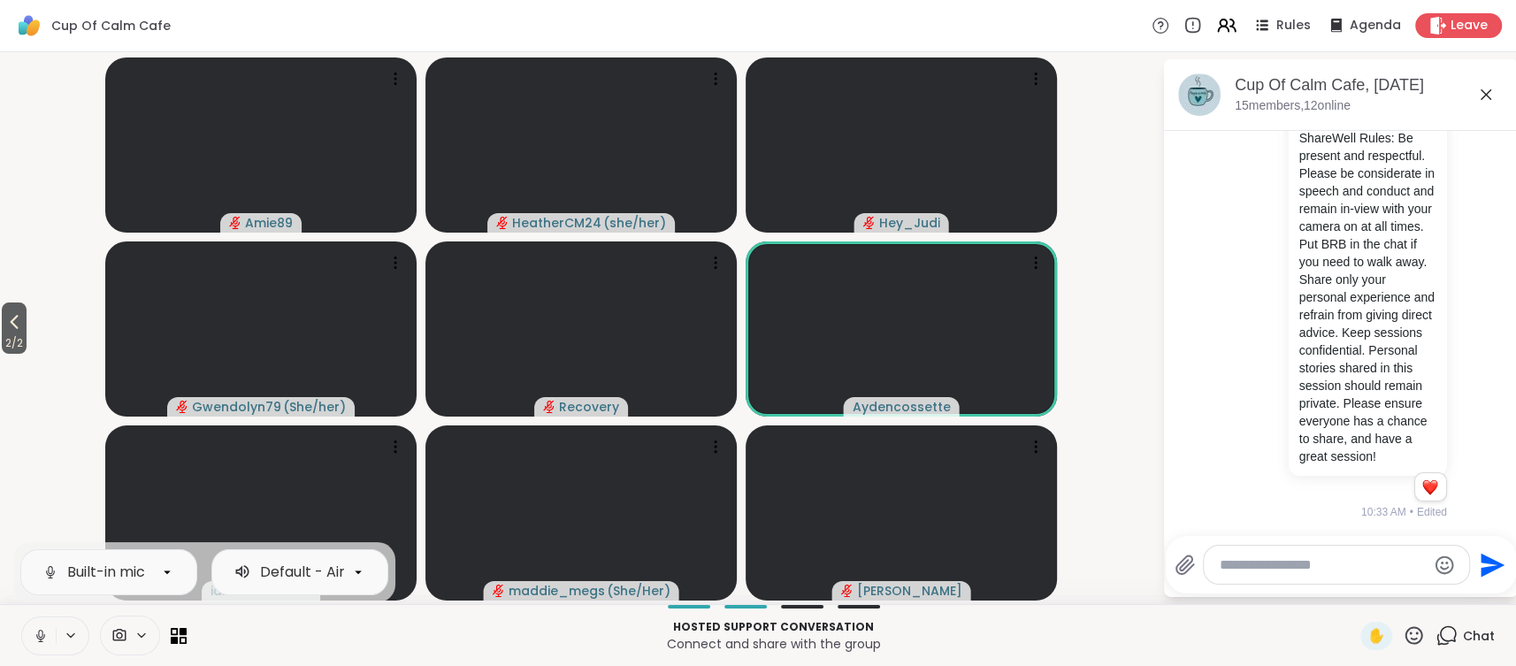
click at [39, 433] on video-player-container "2 / 2 Amie89 HeatherCM24 ( she/her ) Hey_Judi Gwendolyn79 ( She/her ) Recovery …" at bounding box center [581, 328] width 1141 height 538
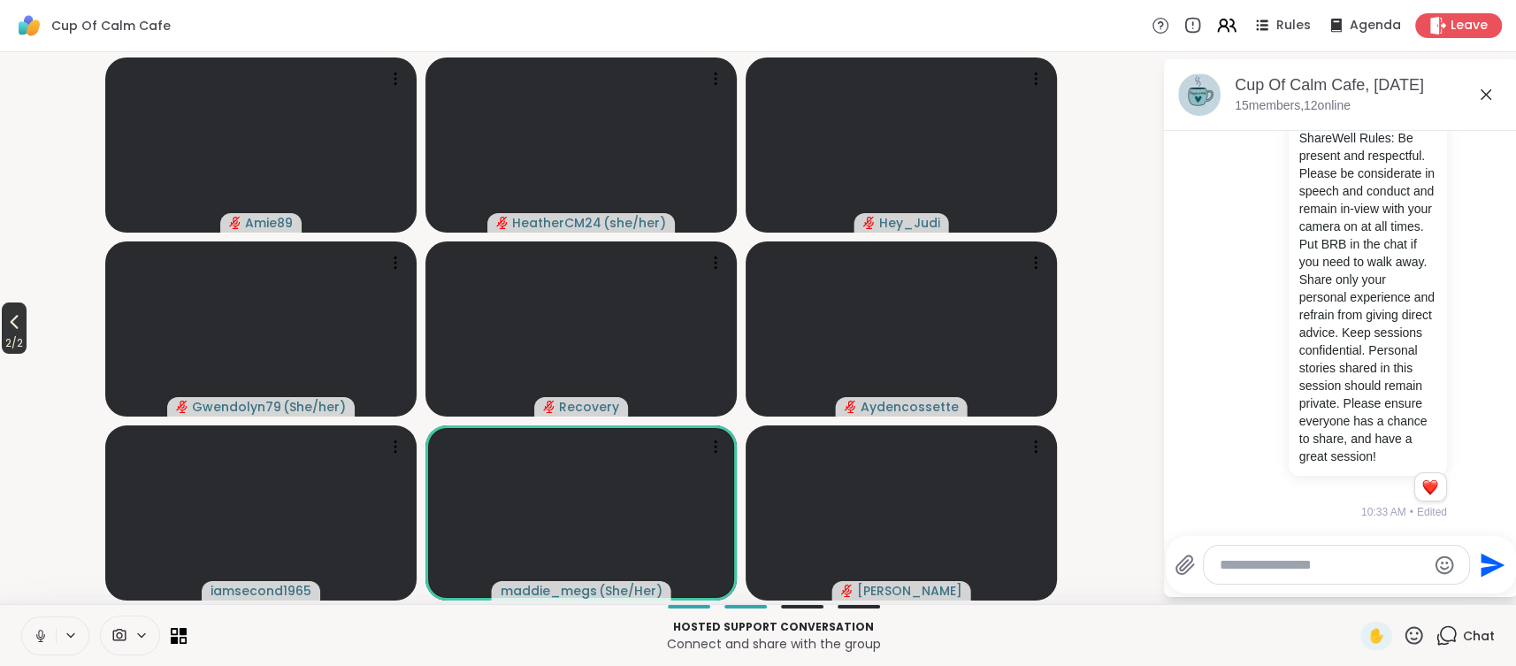
click at [21, 328] on icon at bounding box center [14, 321] width 21 height 21
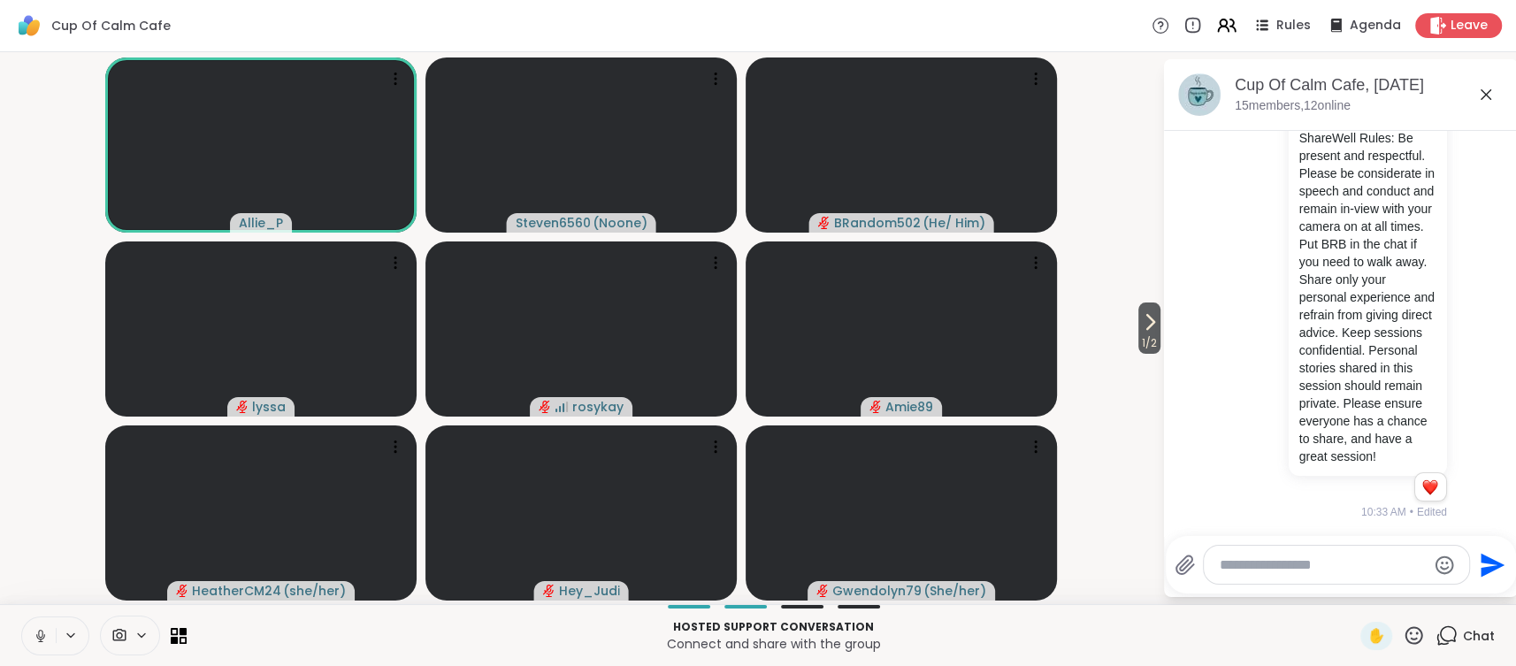
click at [43, 641] on icon at bounding box center [41, 636] width 16 height 16
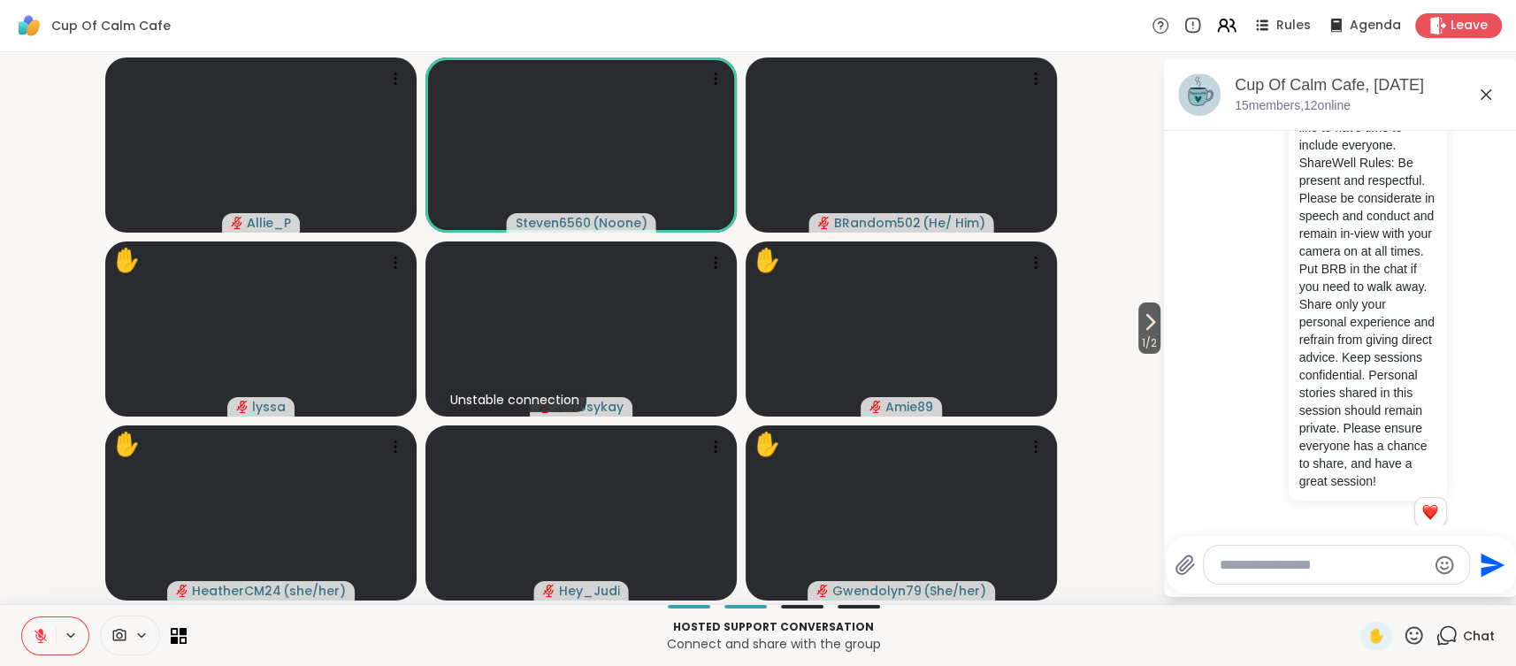
scroll to position [1992, 0]
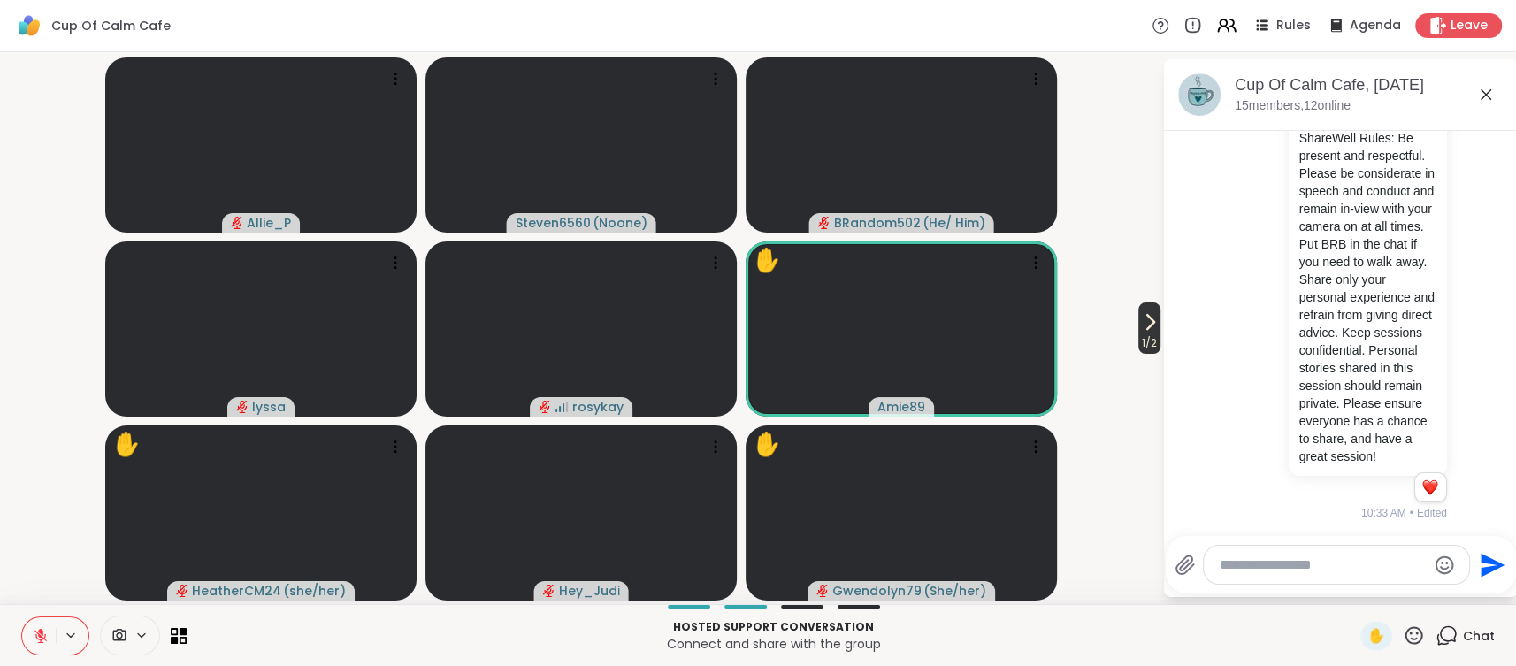
click at [1150, 338] on span "1 / 2" at bounding box center [1150, 343] width 22 height 21
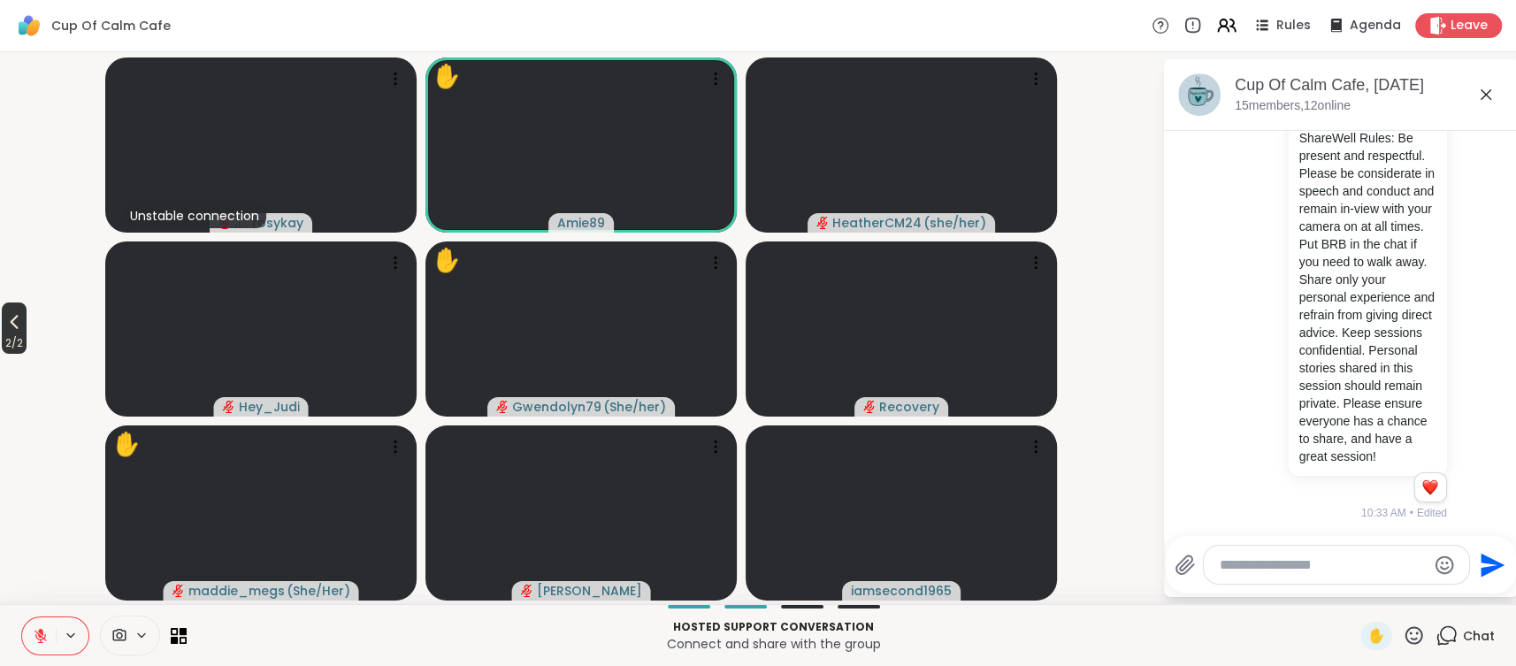
click at [20, 335] on span "2 / 2" at bounding box center [14, 343] width 25 height 21
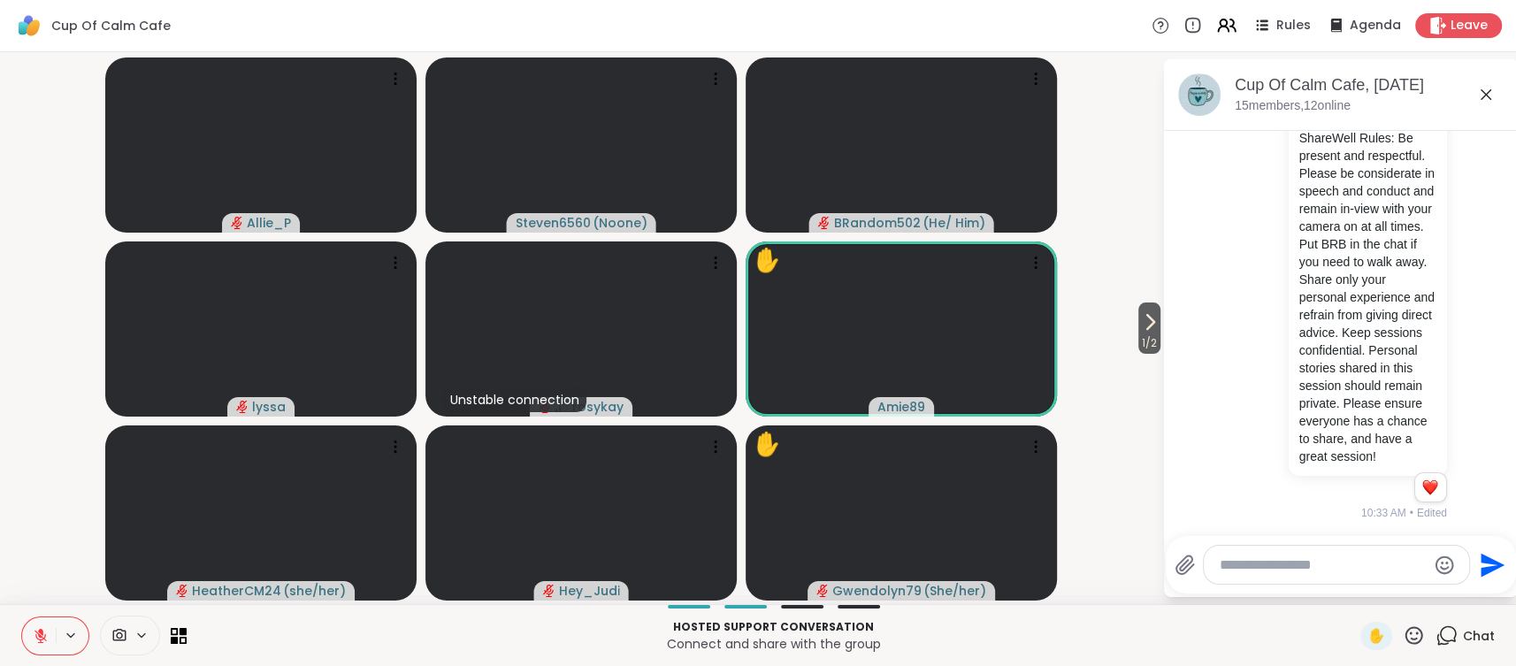
click at [180, 644] on div at bounding box center [103, 636] width 165 height 40
click at [181, 641] on icon at bounding box center [179, 635] width 17 height 17
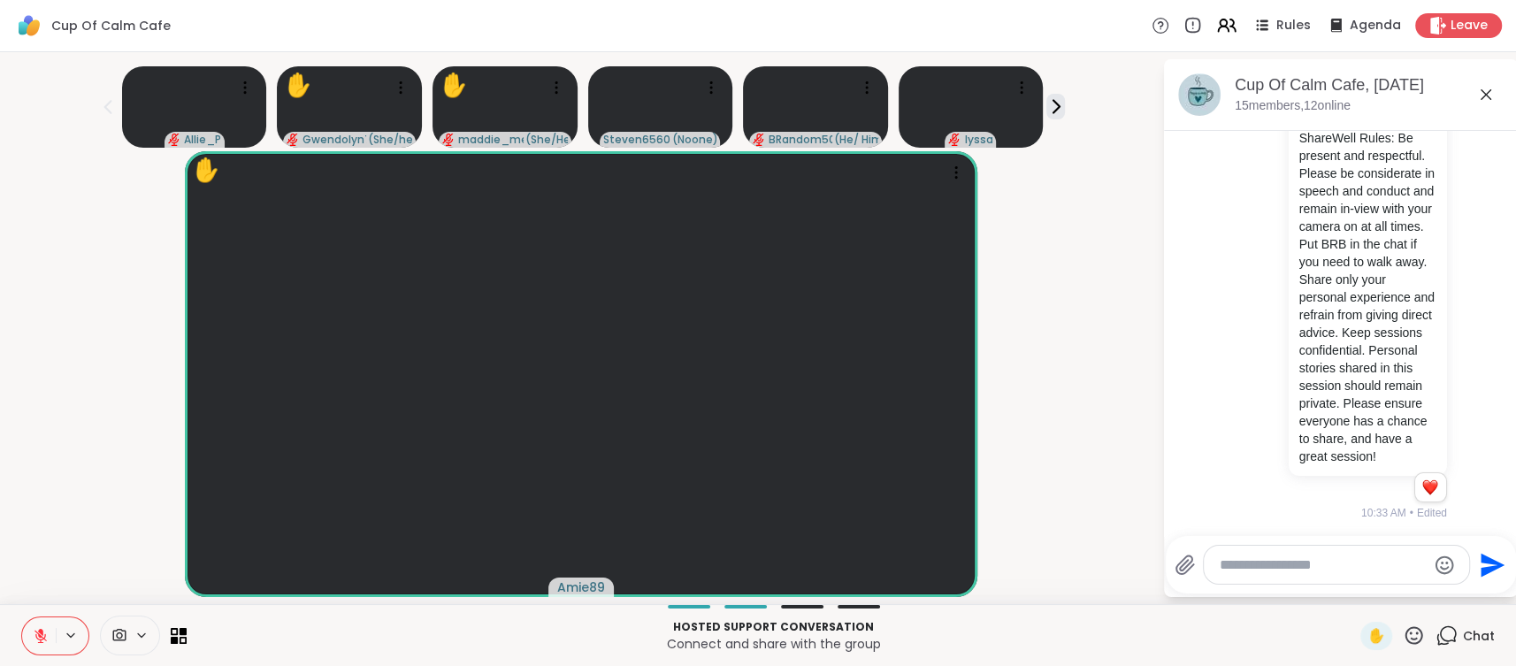
click at [79, 643] on div at bounding box center [55, 636] width 68 height 39
click at [69, 640] on icon at bounding box center [71, 635] width 14 height 15
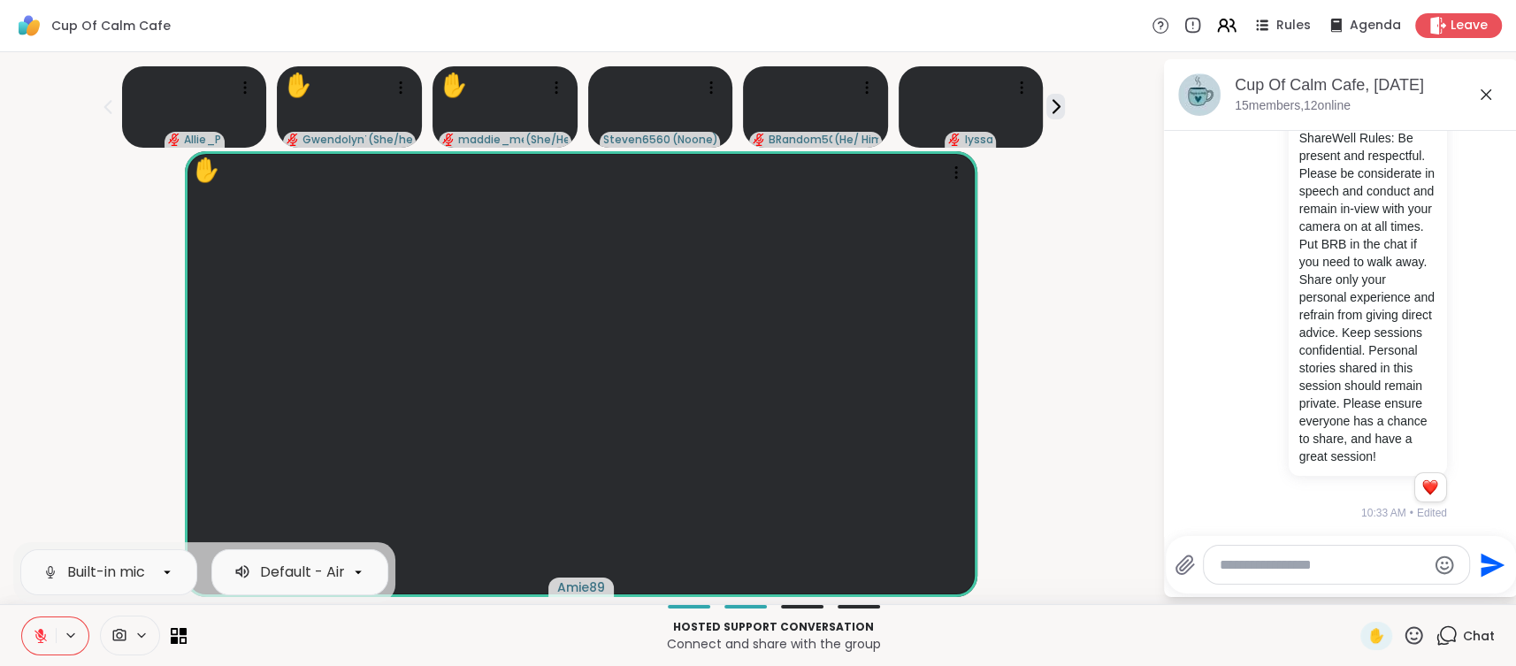
click at [69, 434] on div "✋ Amie89" at bounding box center [581, 374] width 1141 height 446
click at [69, 434] on div "Steven6560 ( Noone )" at bounding box center [581, 374] width 1141 height 446
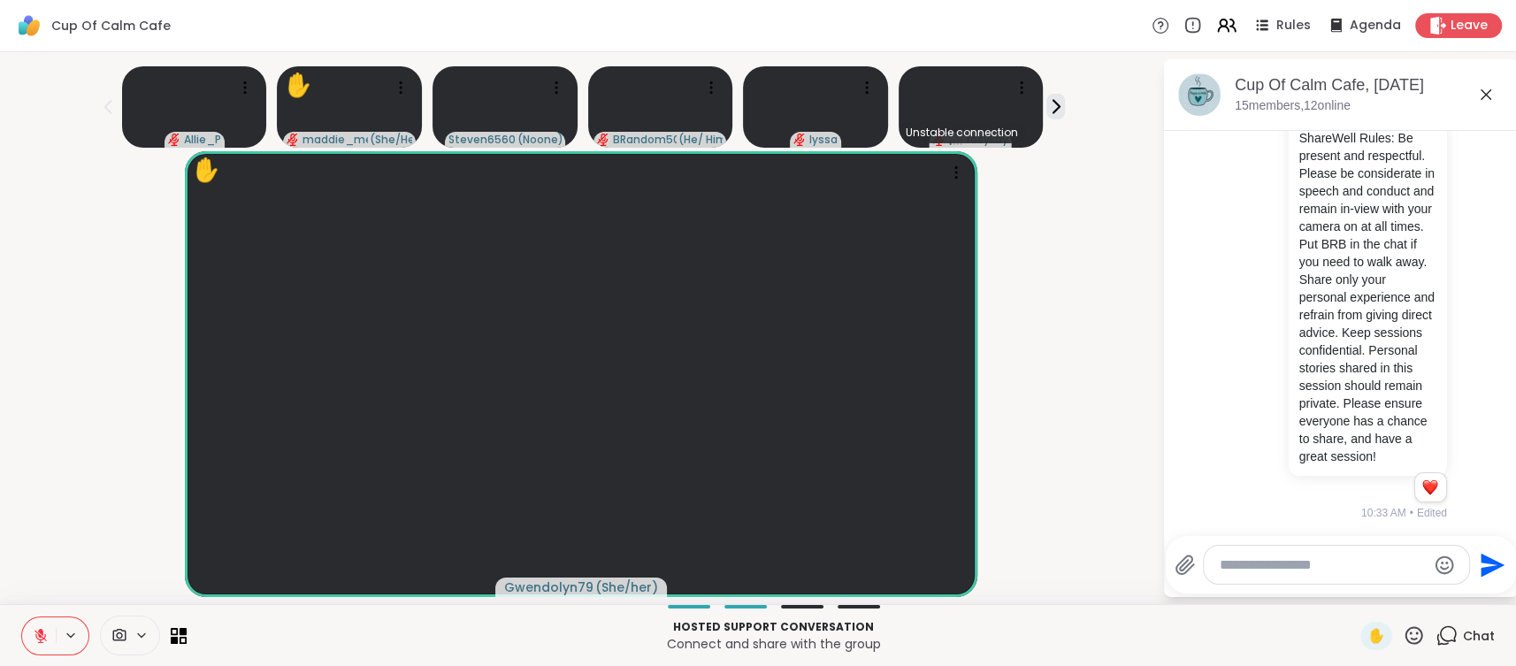
click at [1274, 569] on textarea "Type your message" at bounding box center [1323, 565] width 206 height 18
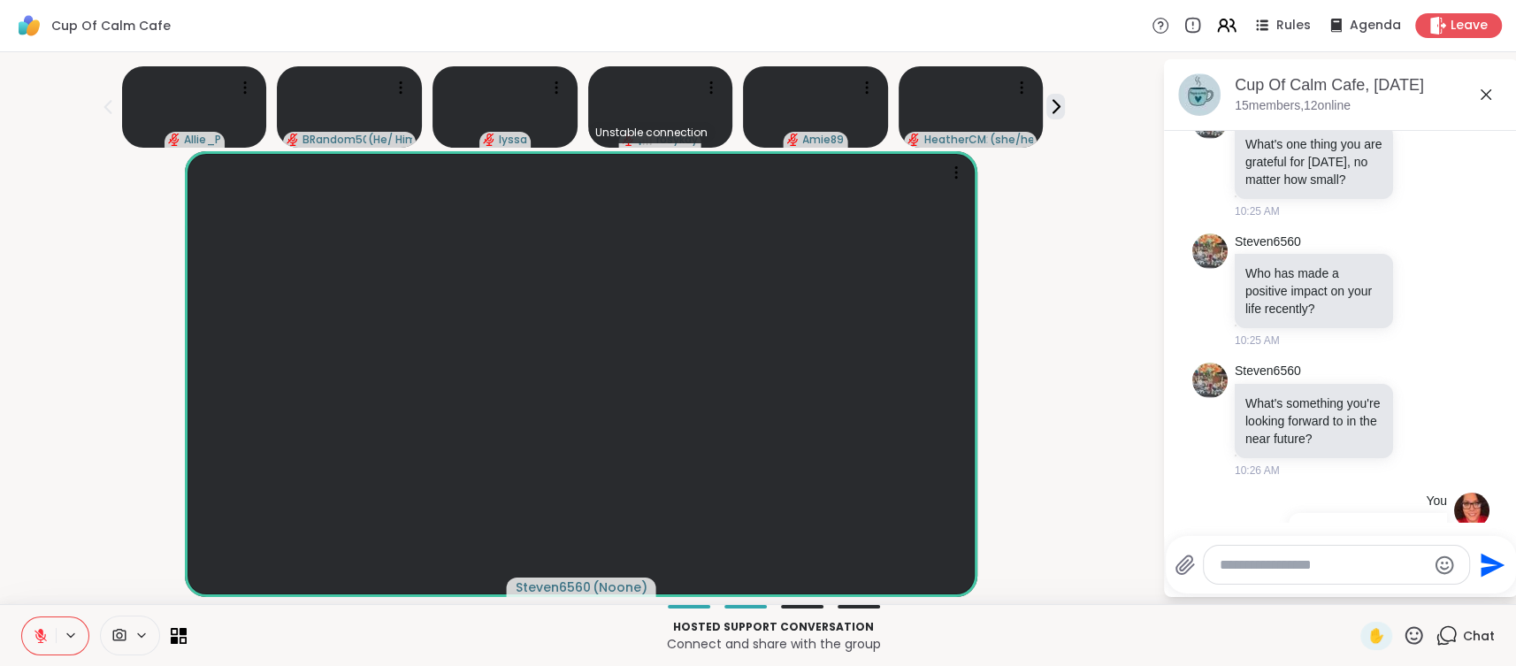
scroll to position [1469, 0]
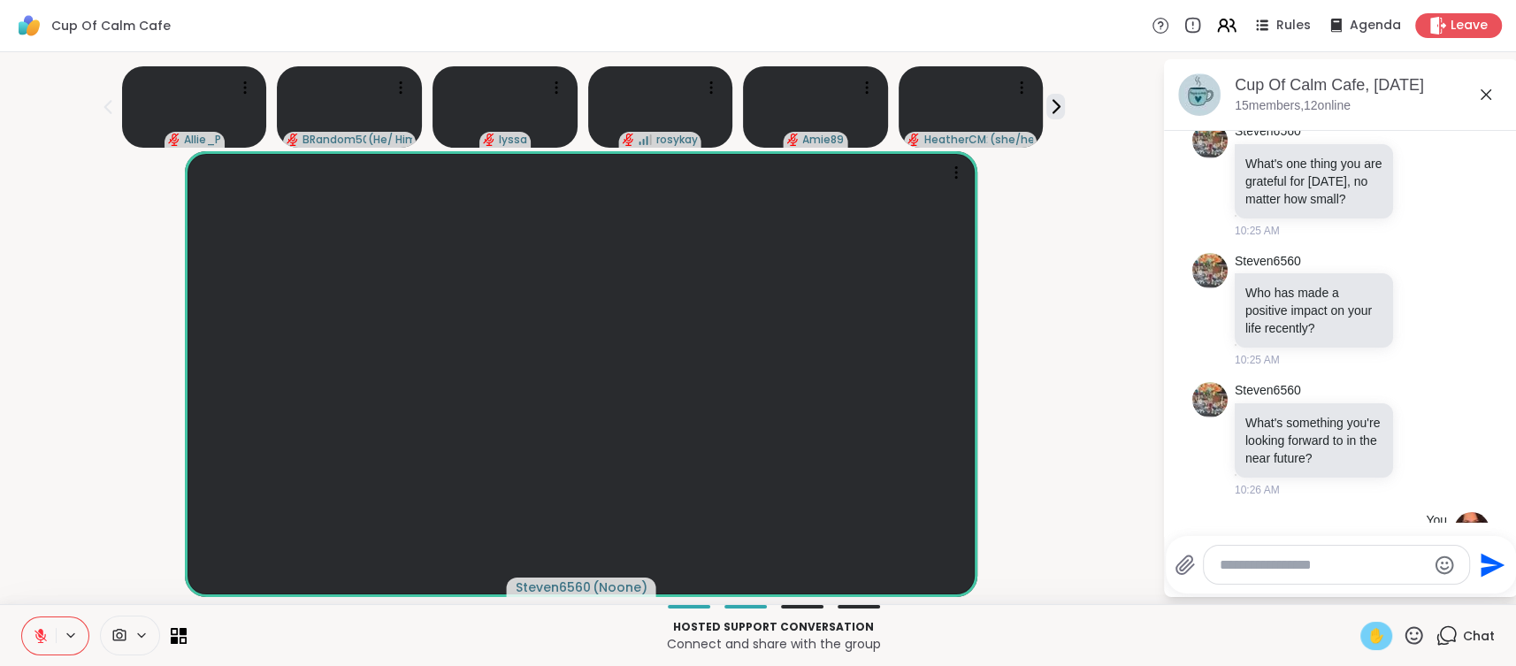
click at [1378, 644] on span "✋" at bounding box center [1377, 635] width 18 height 21
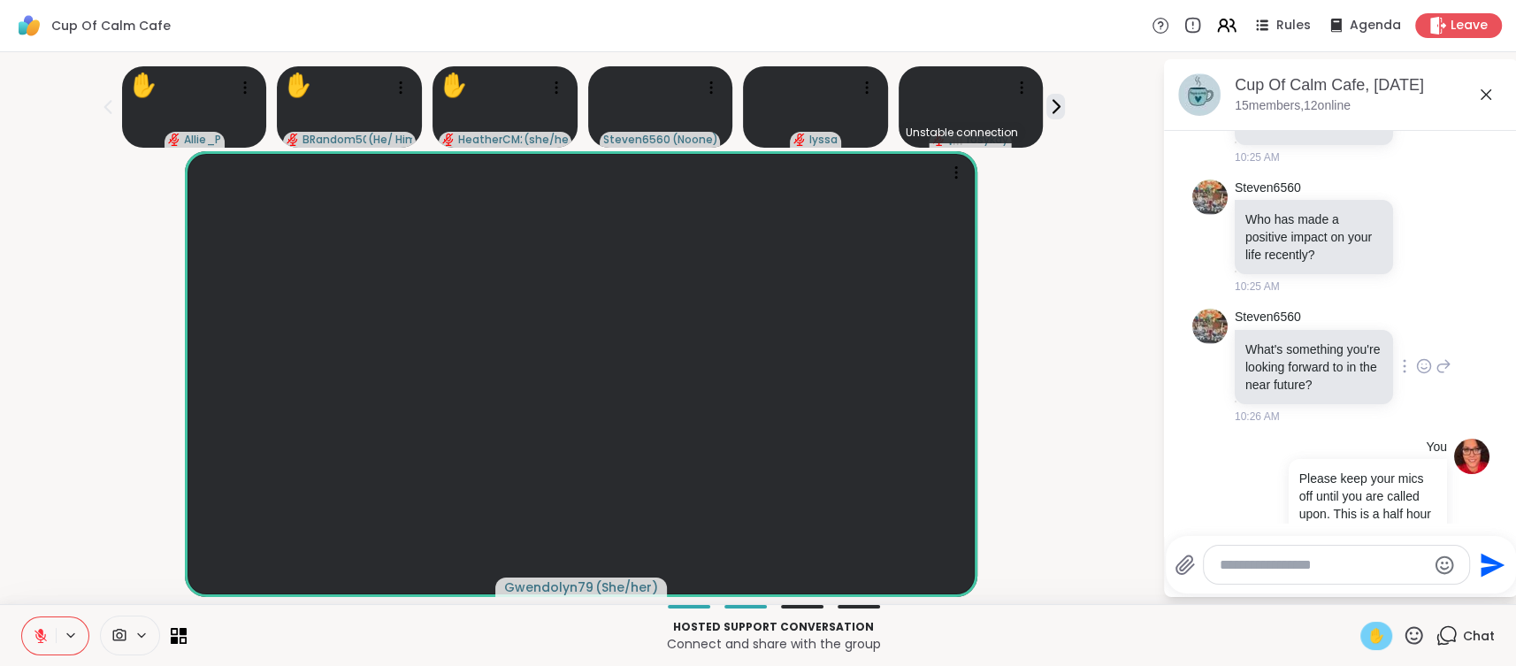
scroll to position [1555, 0]
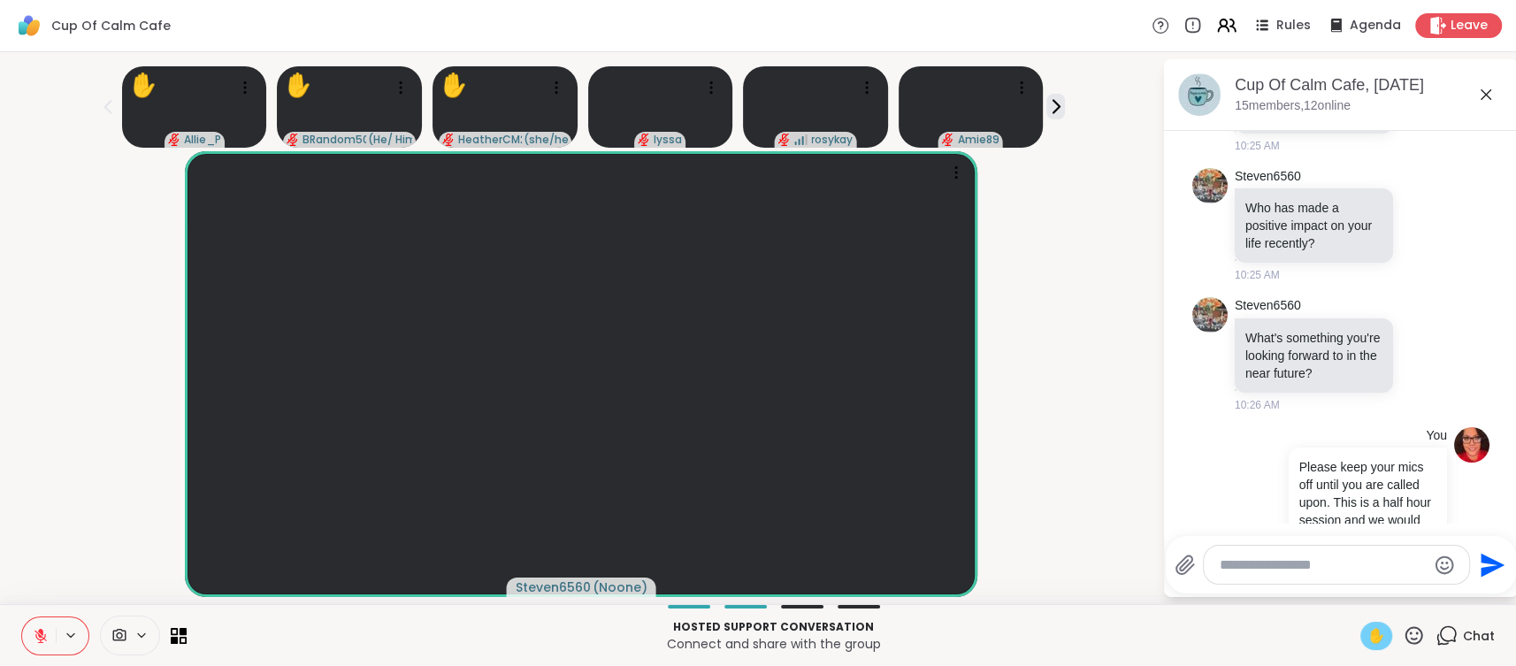
click at [47, 641] on icon at bounding box center [41, 636] width 16 height 16
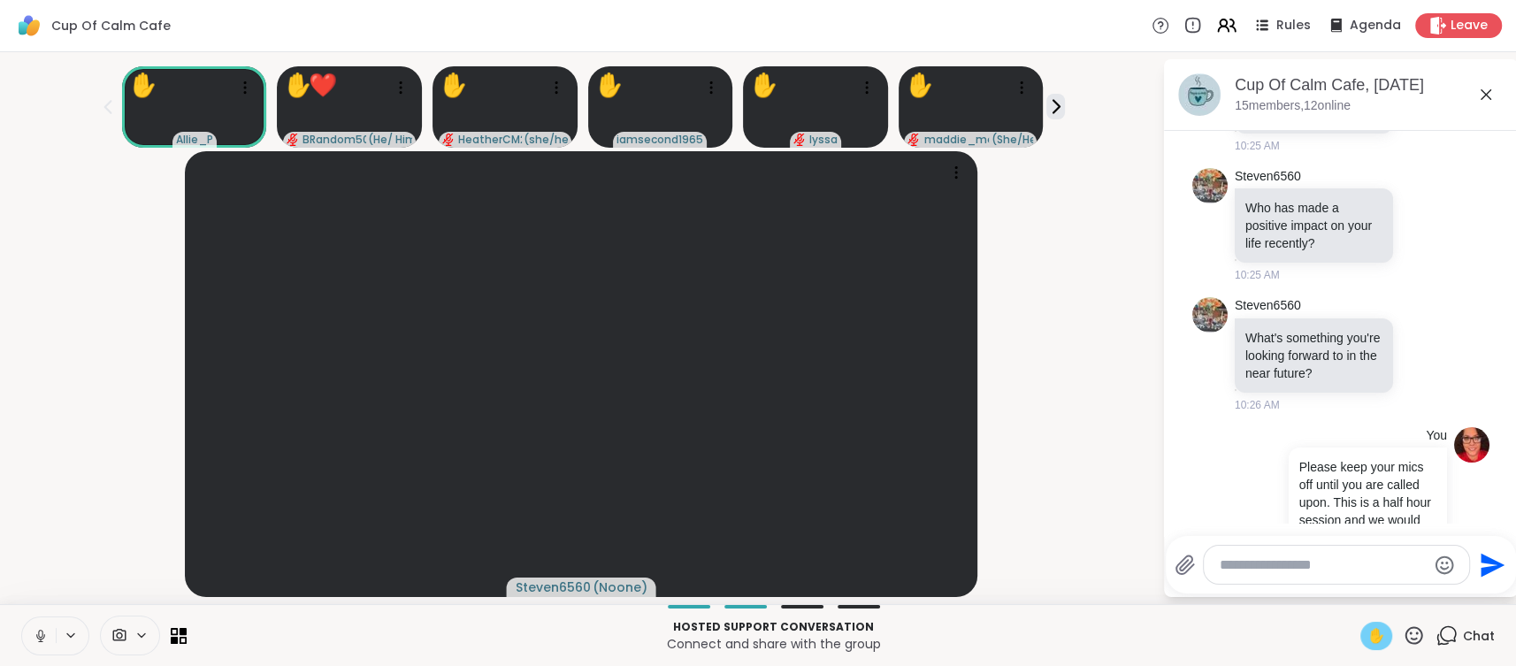
click at [38, 639] on icon at bounding box center [40, 635] width 9 height 5
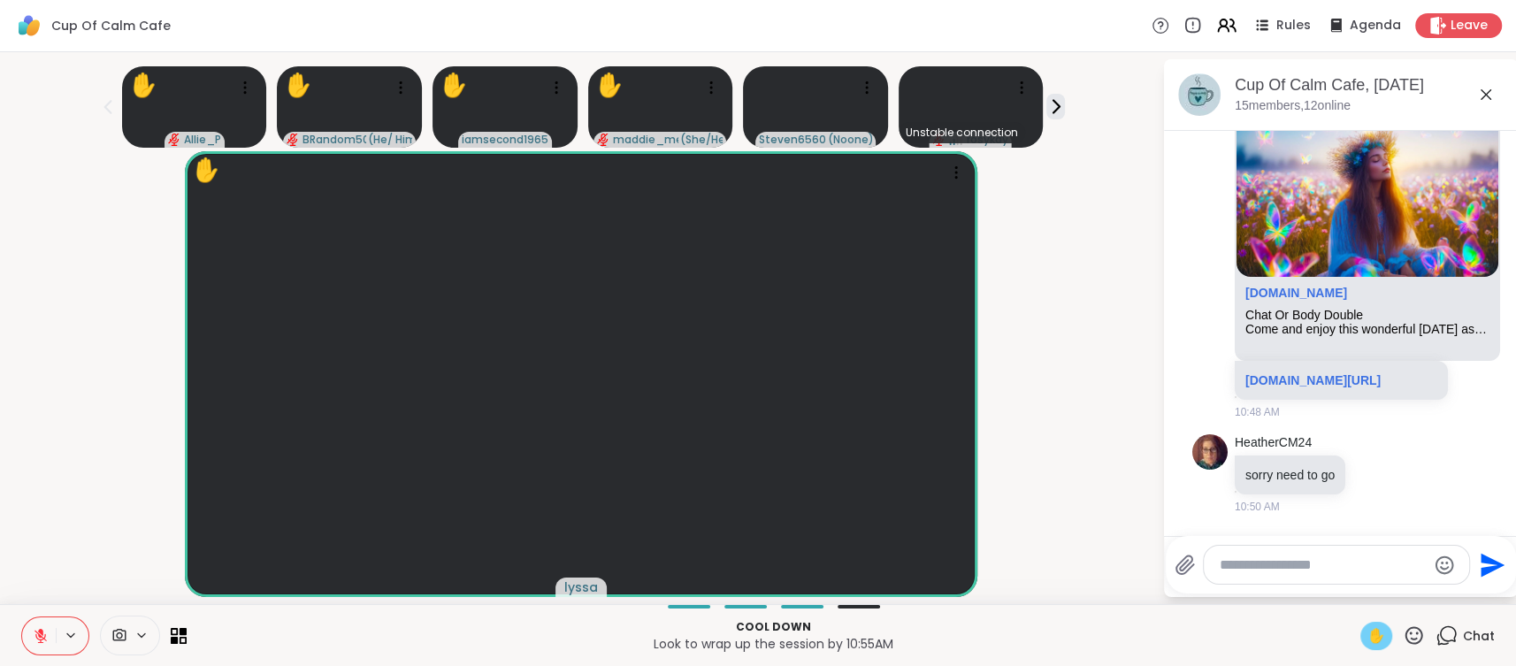
scroll to position [0, 0]
click at [1379, 639] on span "✋" at bounding box center [1377, 635] width 18 height 21
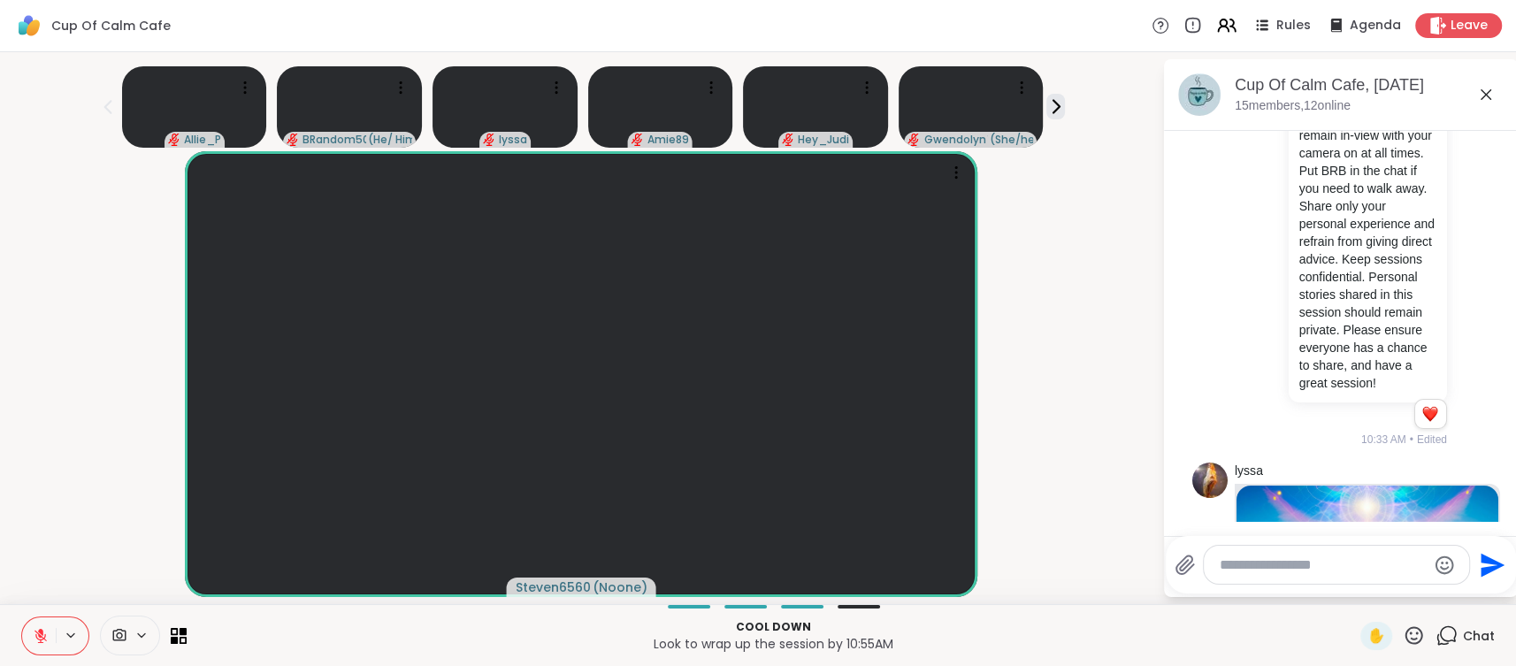
scroll to position [2890, 0]
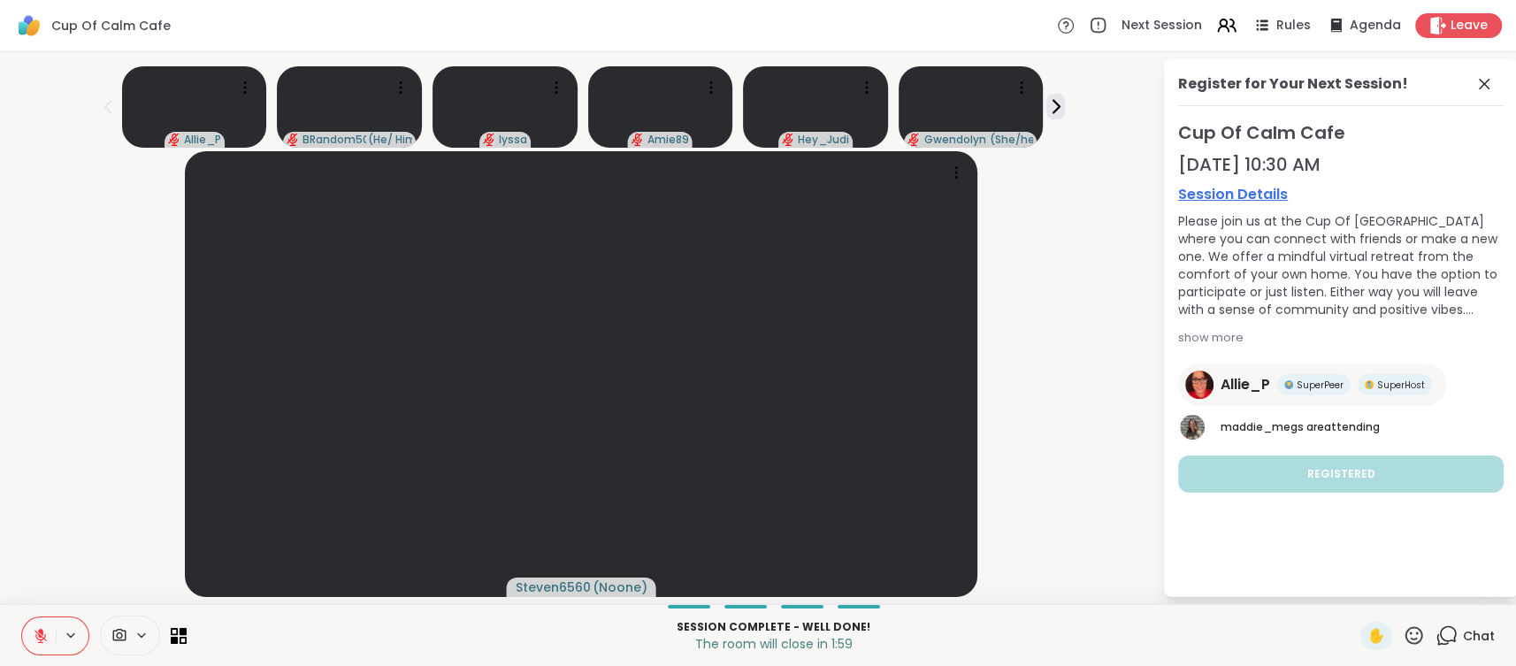
click at [40, 632] on icon at bounding box center [40, 631] width 5 height 7
click at [73, 640] on icon at bounding box center [71, 635] width 14 height 15
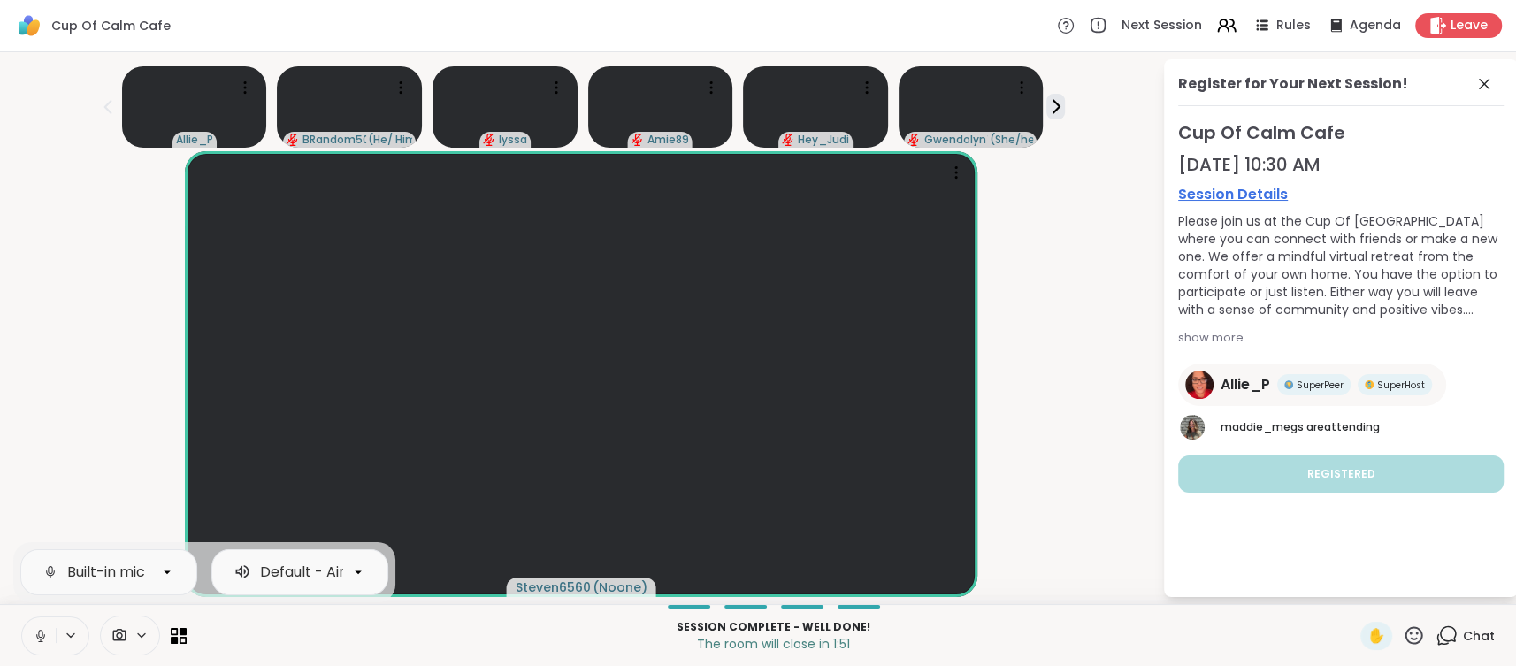
click at [80, 450] on div "Steven6560 ( Noone )" at bounding box center [581, 374] width 1141 height 446
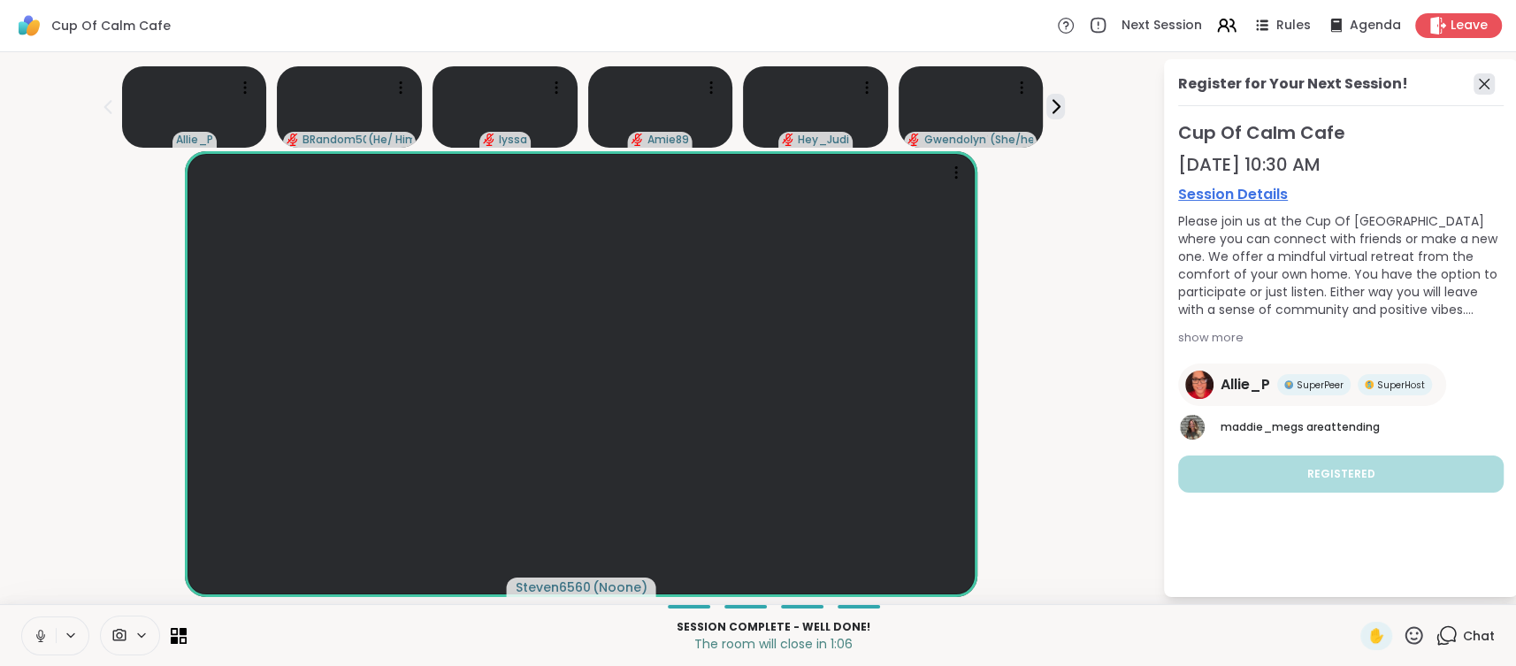
click at [1490, 87] on icon at bounding box center [1484, 83] width 21 height 21
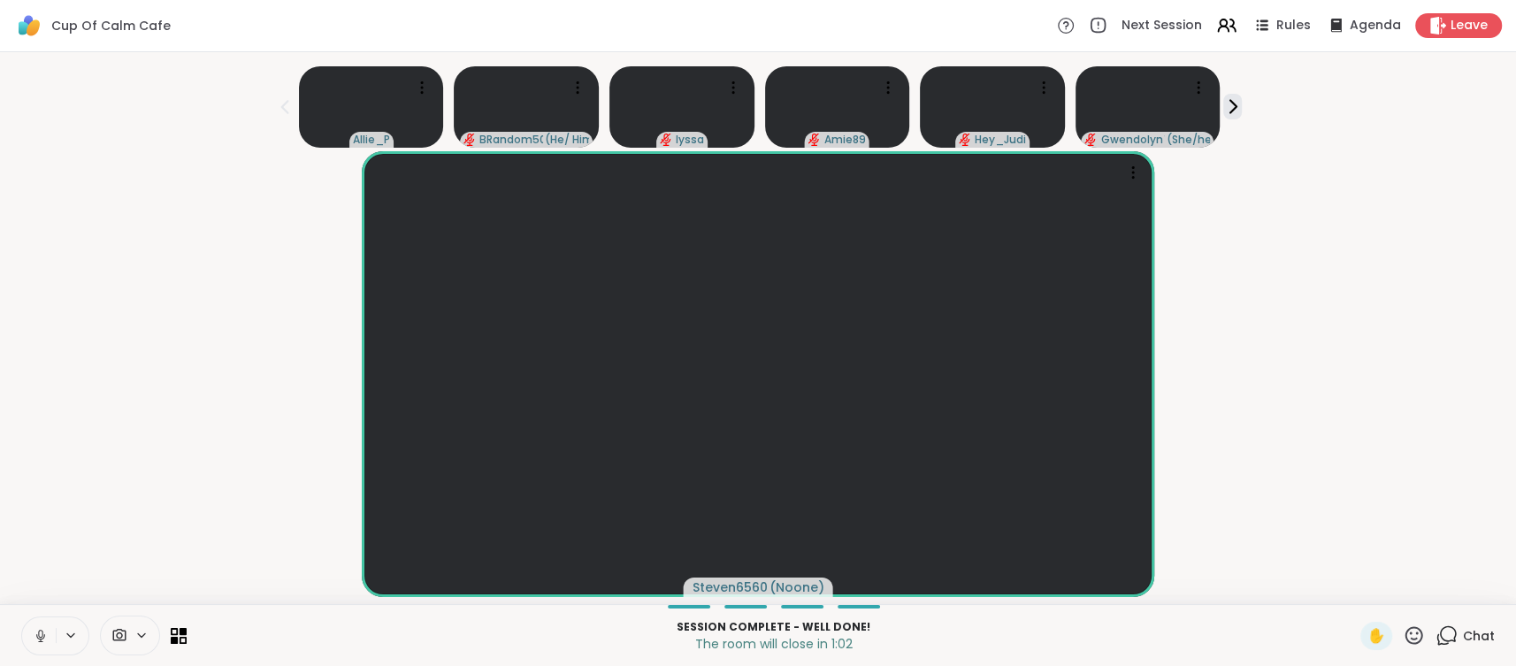
click at [1466, 634] on span "Chat" at bounding box center [1479, 636] width 32 height 18
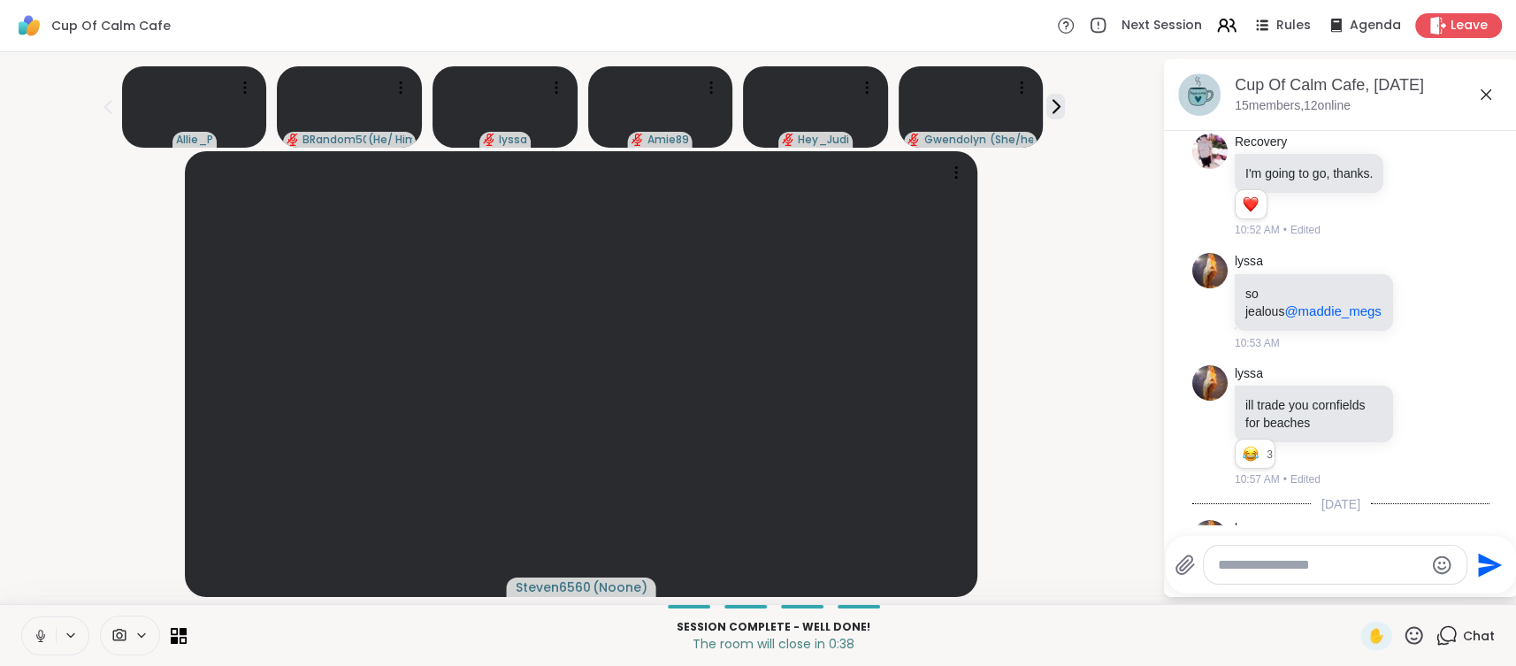
scroll to position [3003, 0]
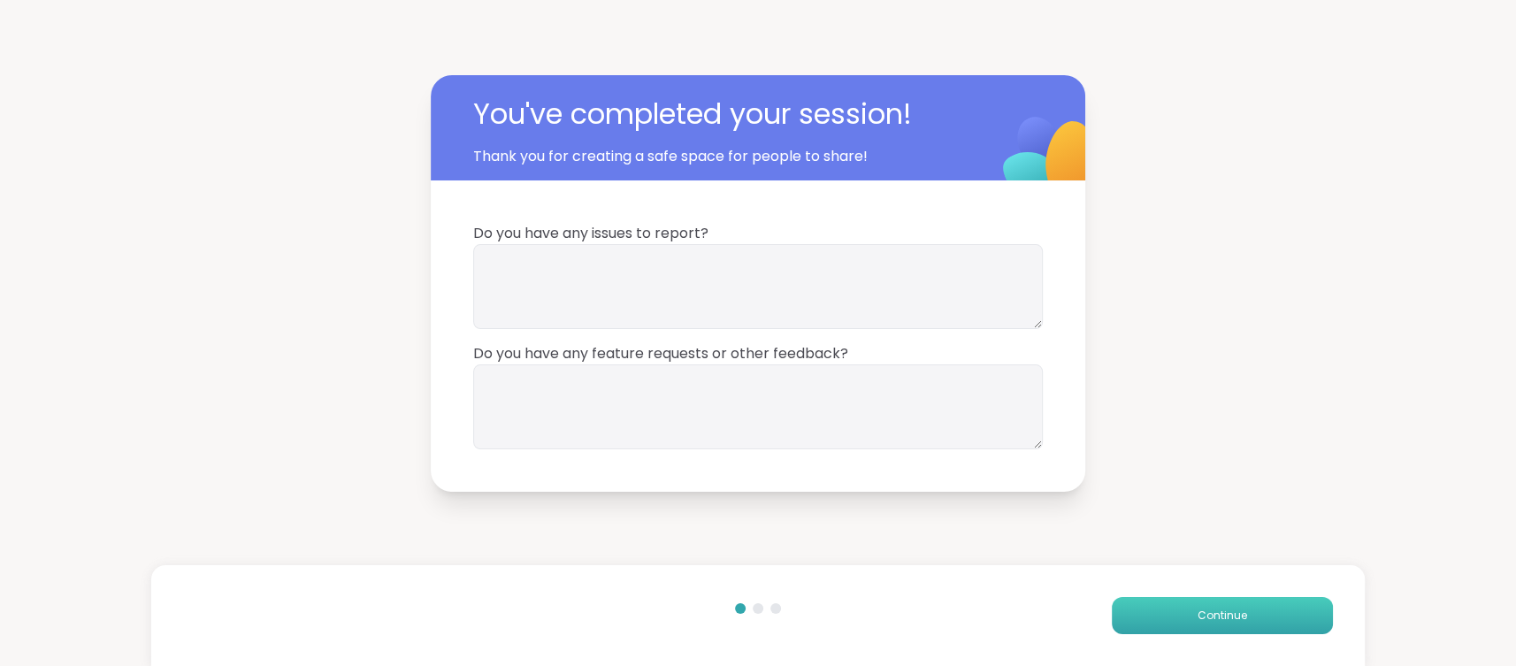
click at [1262, 621] on button "Continue" at bounding box center [1222, 615] width 221 height 37
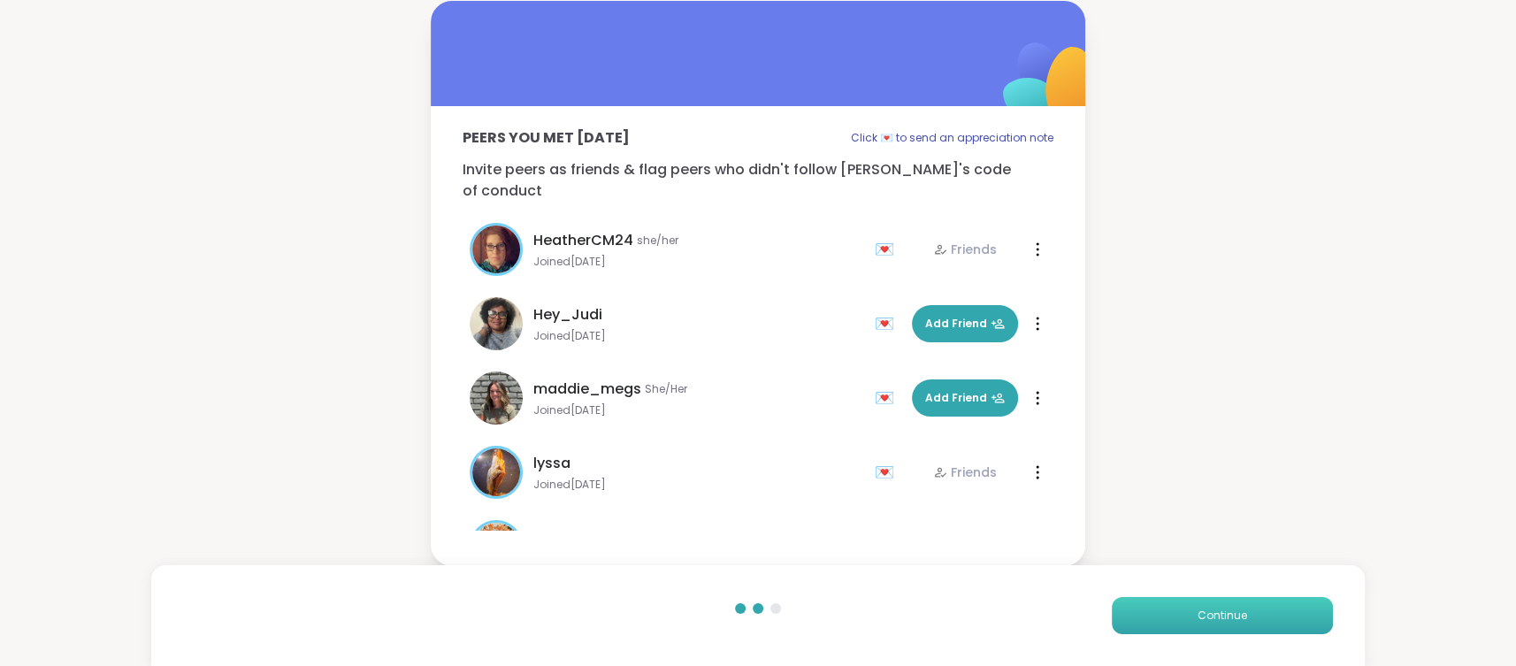
click at [1224, 616] on span "Continue" at bounding box center [1223, 616] width 50 height 16
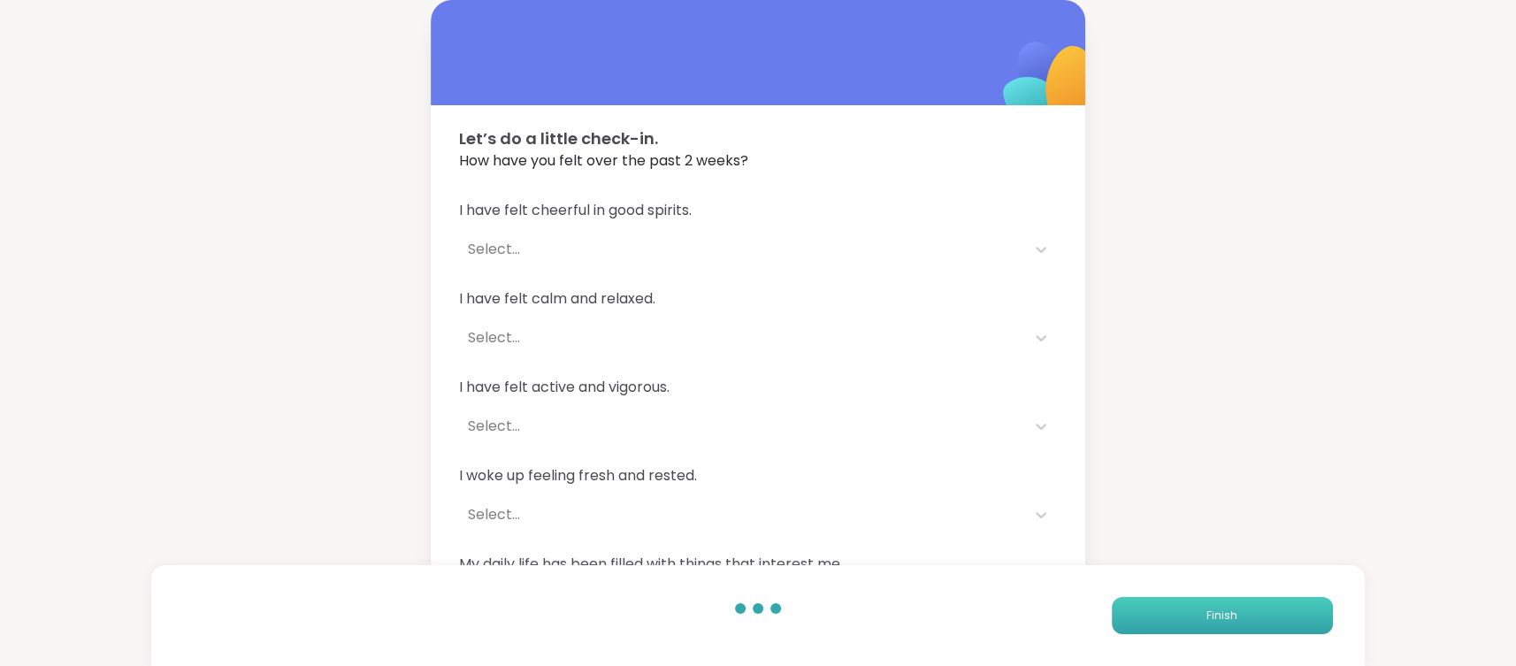
click at [1224, 616] on span "Finish" at bounding box center [1222, 616] width 31 height 16
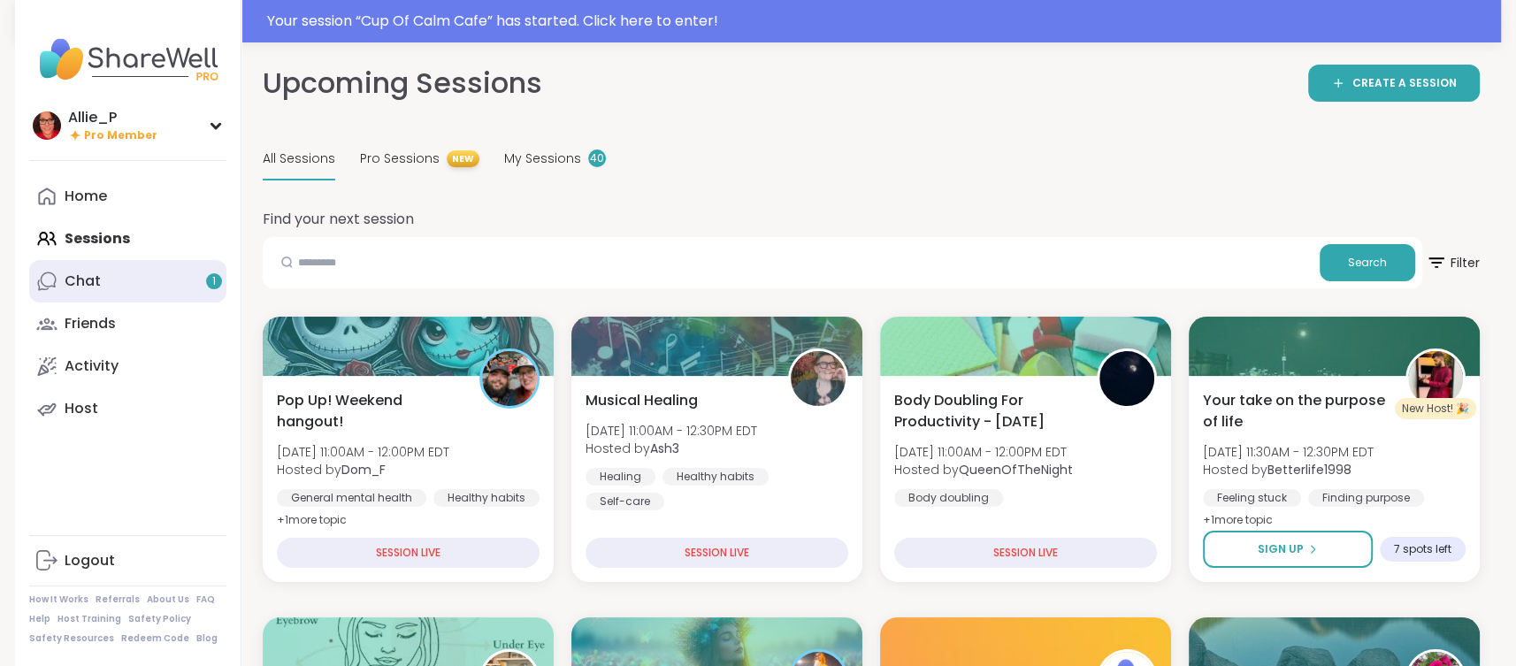
click at [81, 281] on div "Chat 1" at bounding box center [83, 281] width 36 height 19
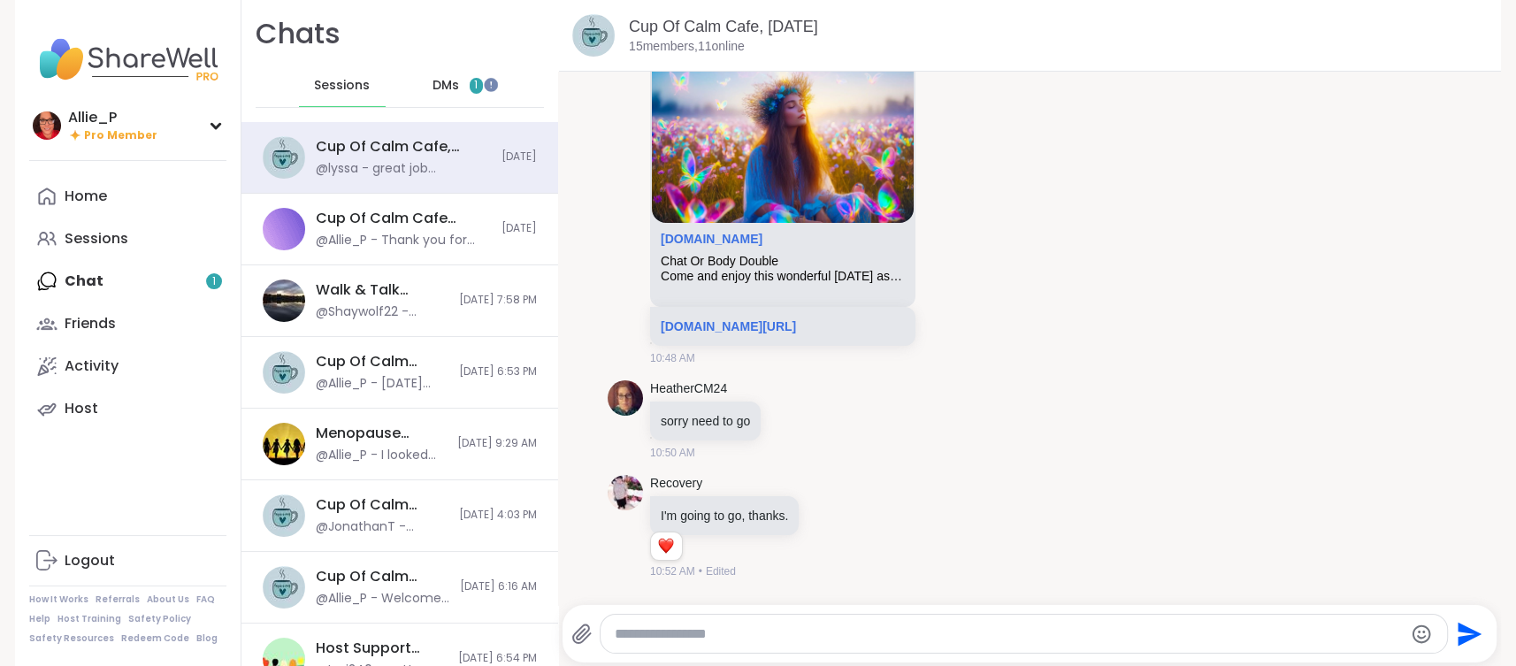
scroll to position [1511, 0]
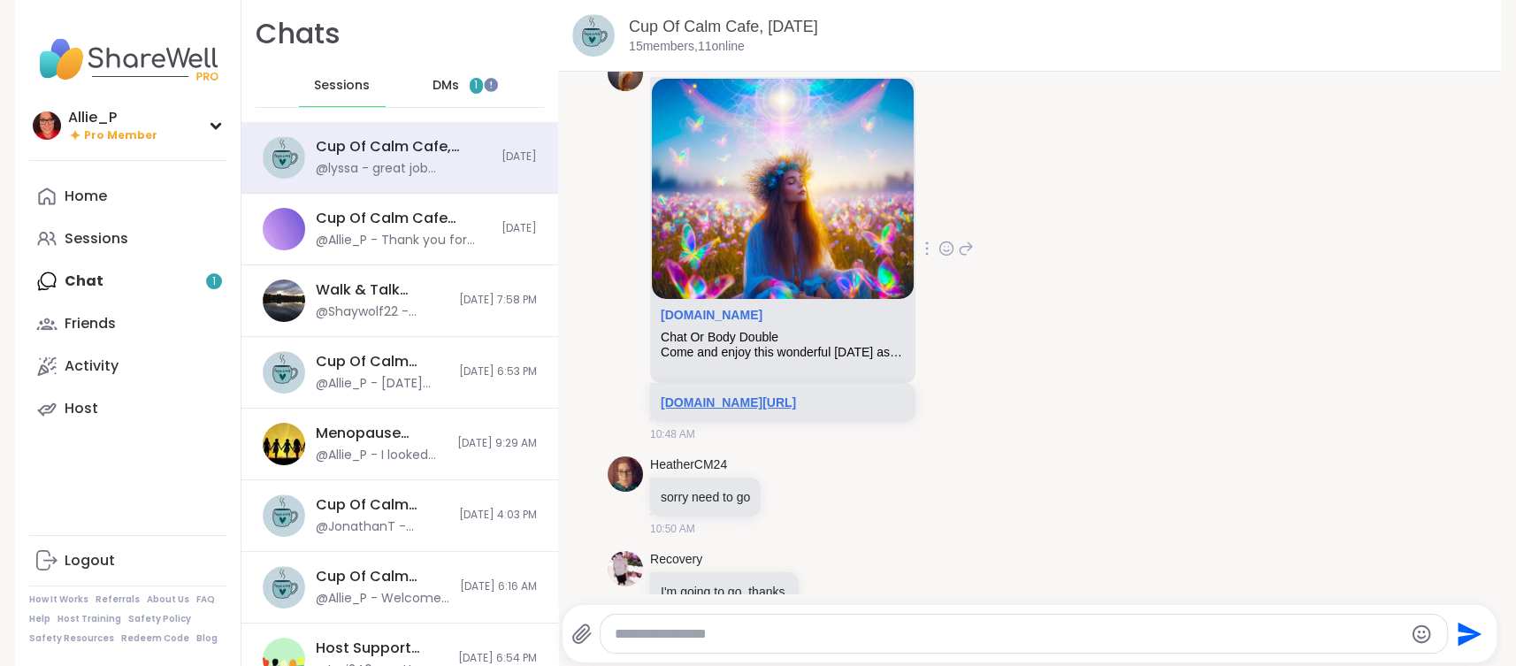
click at [796, 402] on link "[DOMAIN_NAME][URL]" at bounding box center [728, 402] width 135 height 14
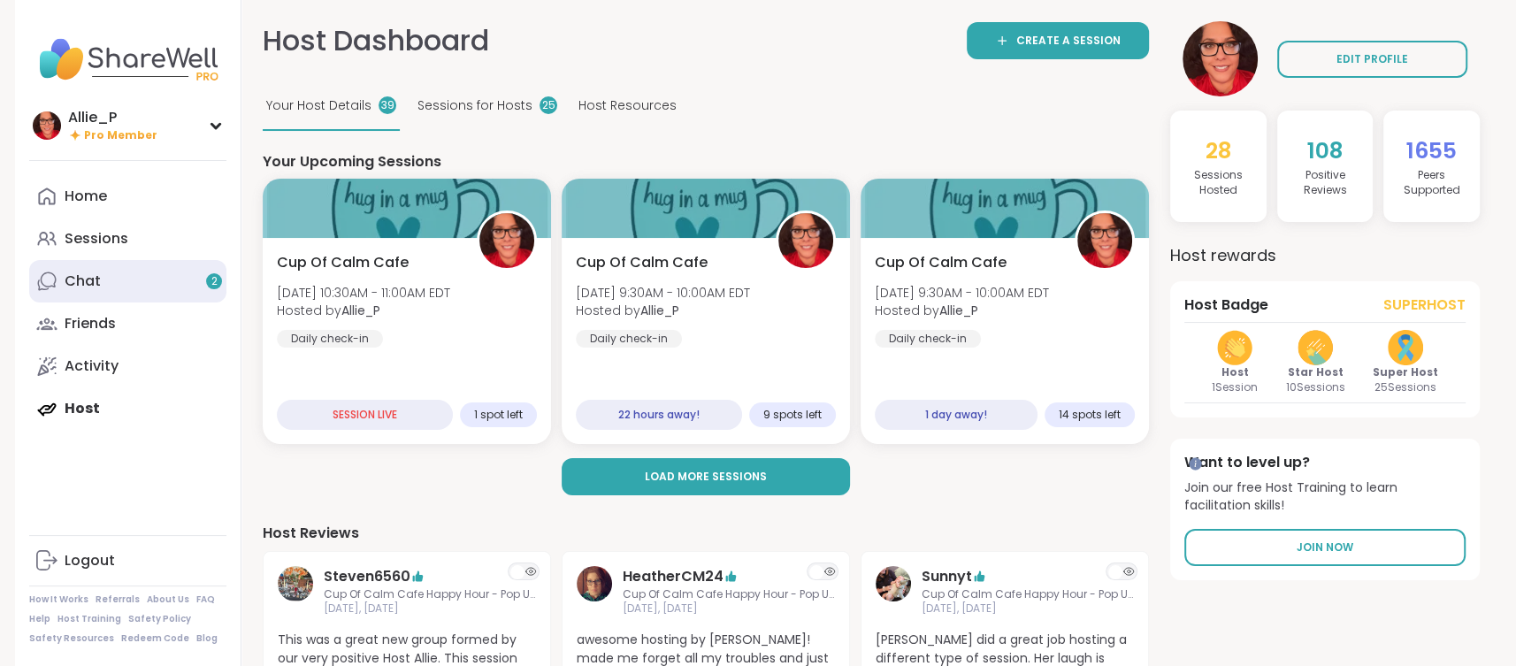
click at [119, 279] on link "Chat 2" at bounding box center [127, 281] width 197 height 42
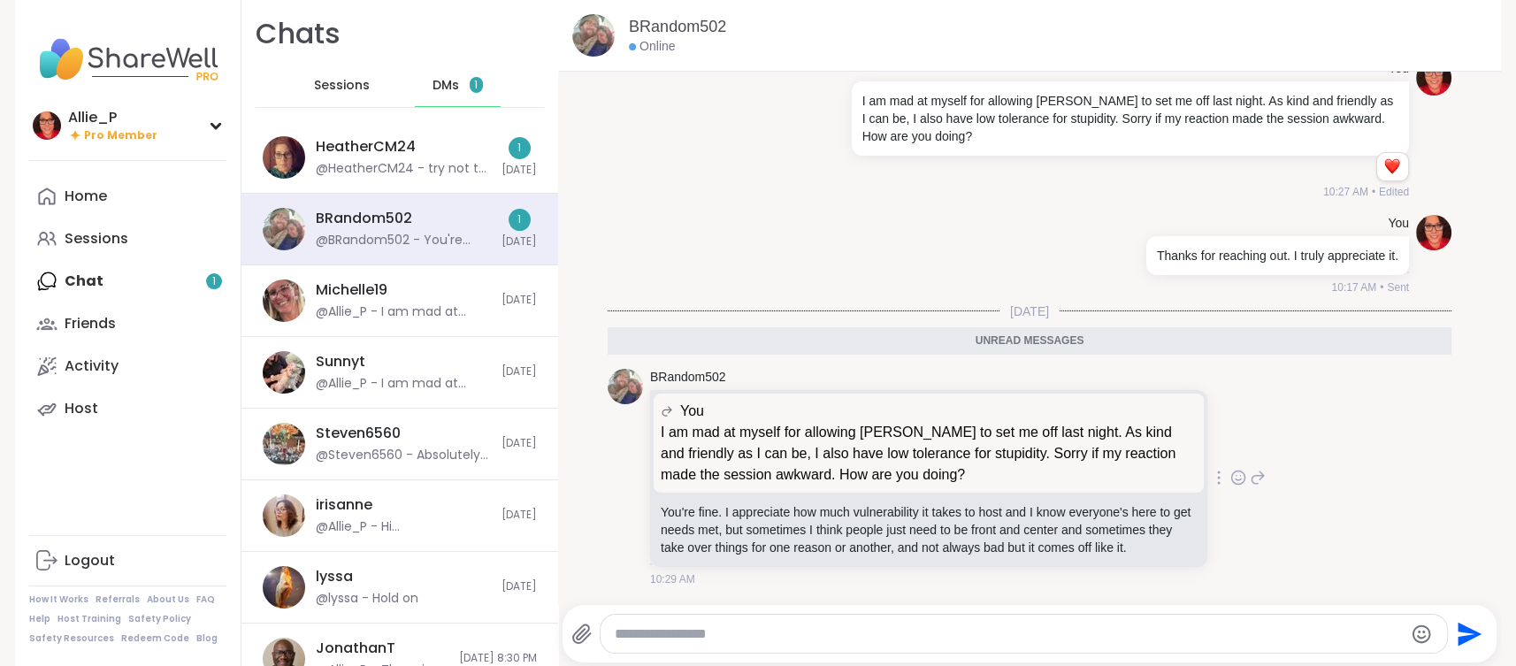
click at [1240, 481] on icon at bounding box center [1239, 478] width 16 height 18
click at [1061, 449] on div "Select Reaction: Thumbs up" at bounding box center [1059, 449] width 16 height 16
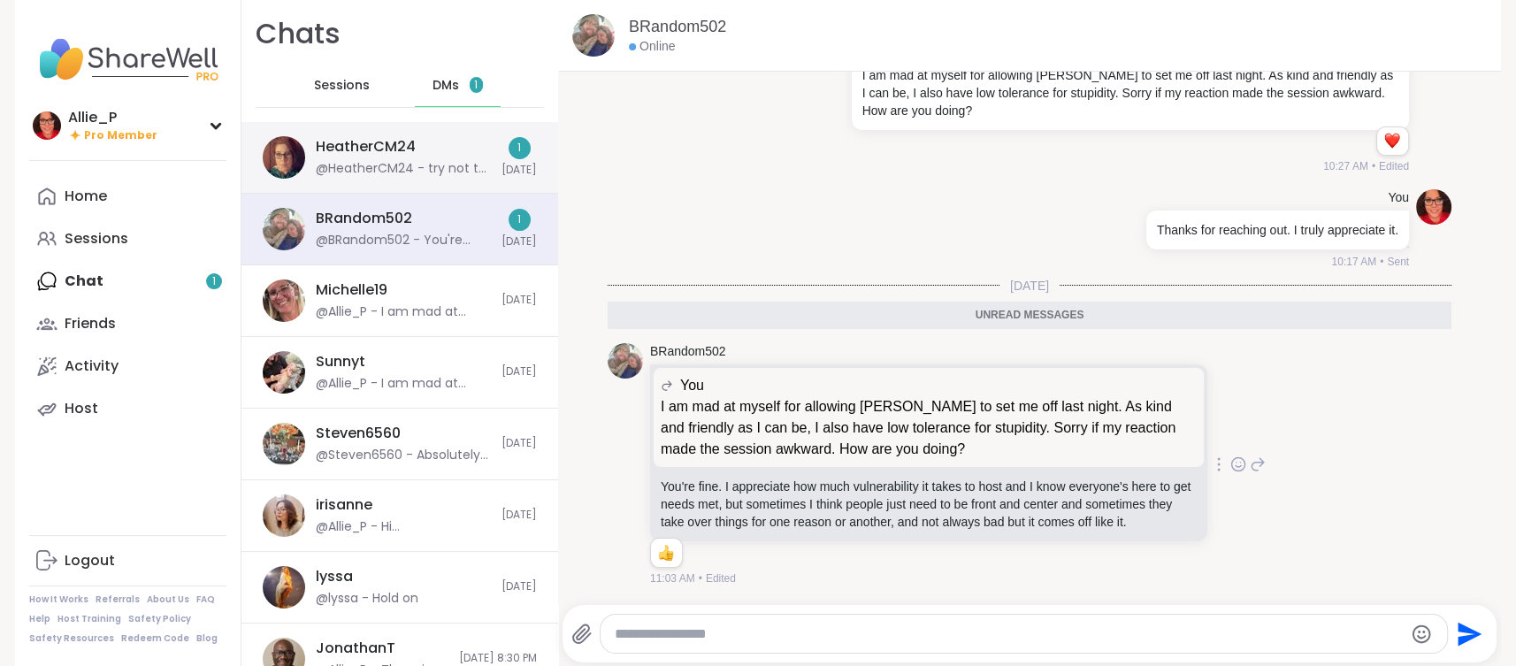
click at [384, 163] on div "@HeatherCM24 - try not to worry about it.. try to put it in the past. everyone …" at bounding box center [403, 169] width 175 height 18
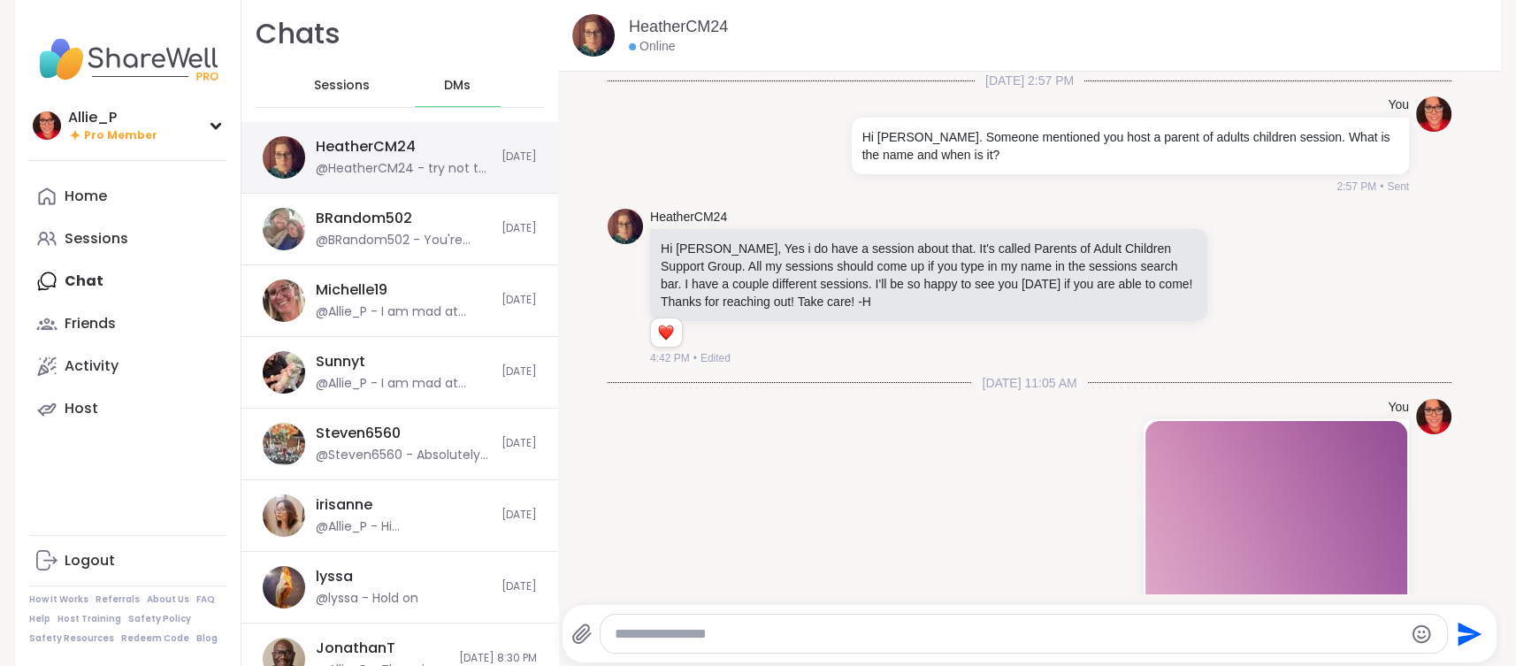
scroll to position [2597, 0]
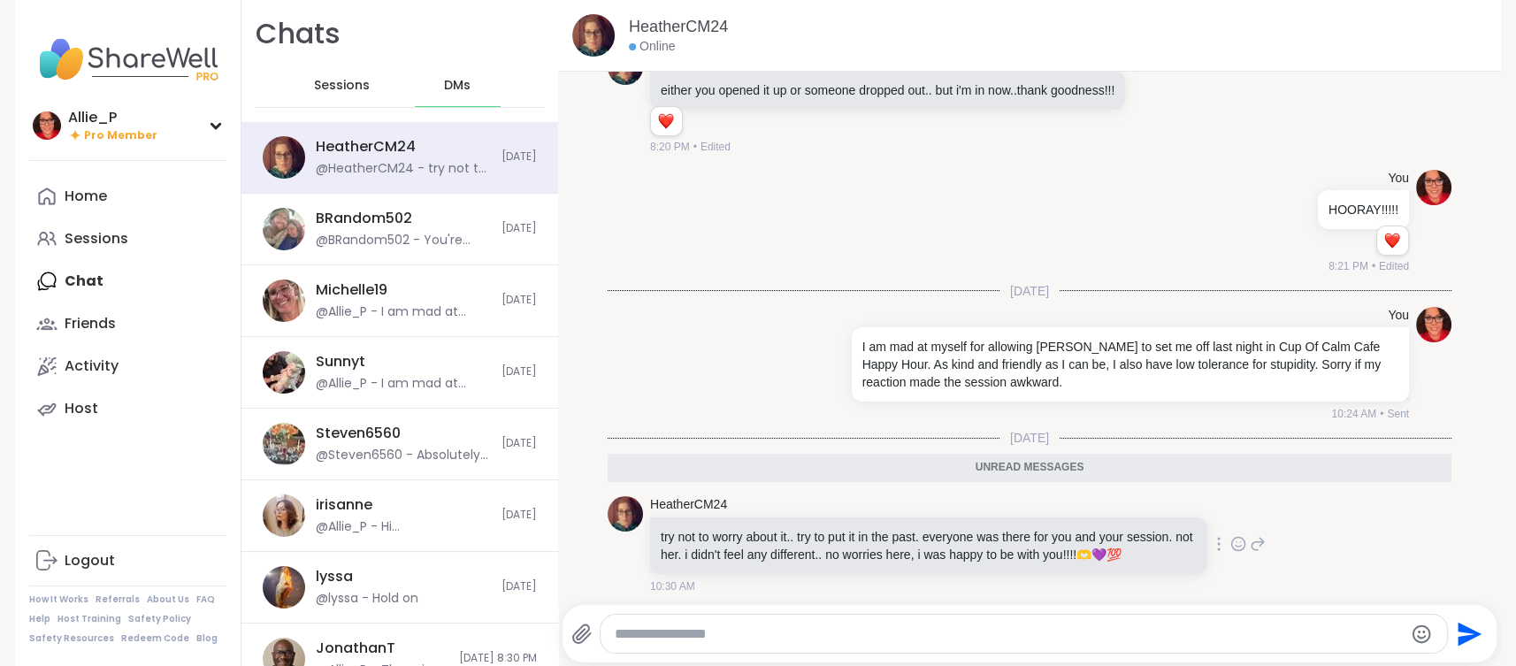
click at [1240, 544] on icon at bounding box center [1238, 544] width 13 height 13
click at [1098, 510] on div "Select Reaction: Heart" at bounding box center [1098, 516] width 16 height 16
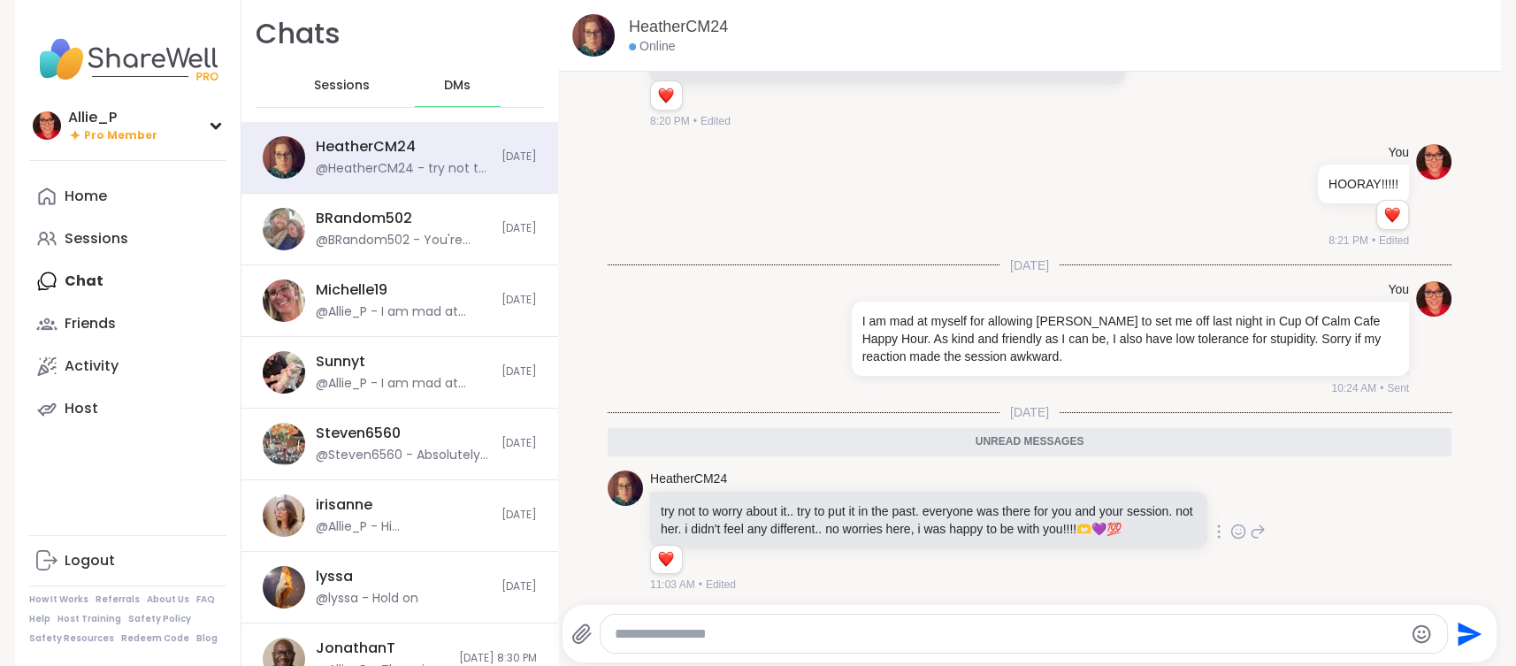
click at [337, 91] on span "Sessions" at bounding box center [342, 86] width 56 height 18
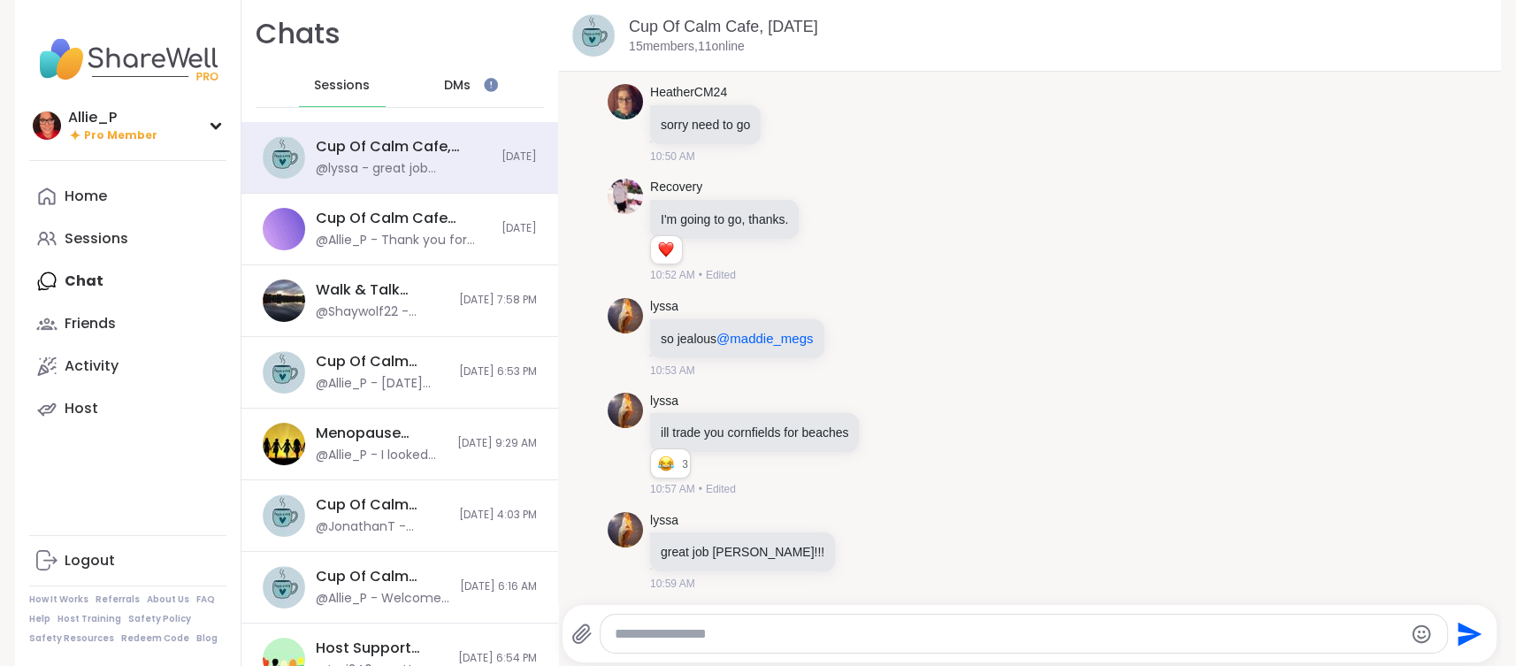
click at [708, 633] on textarea "Type your message" at bounding box center [1008, 634] width 787 height 18
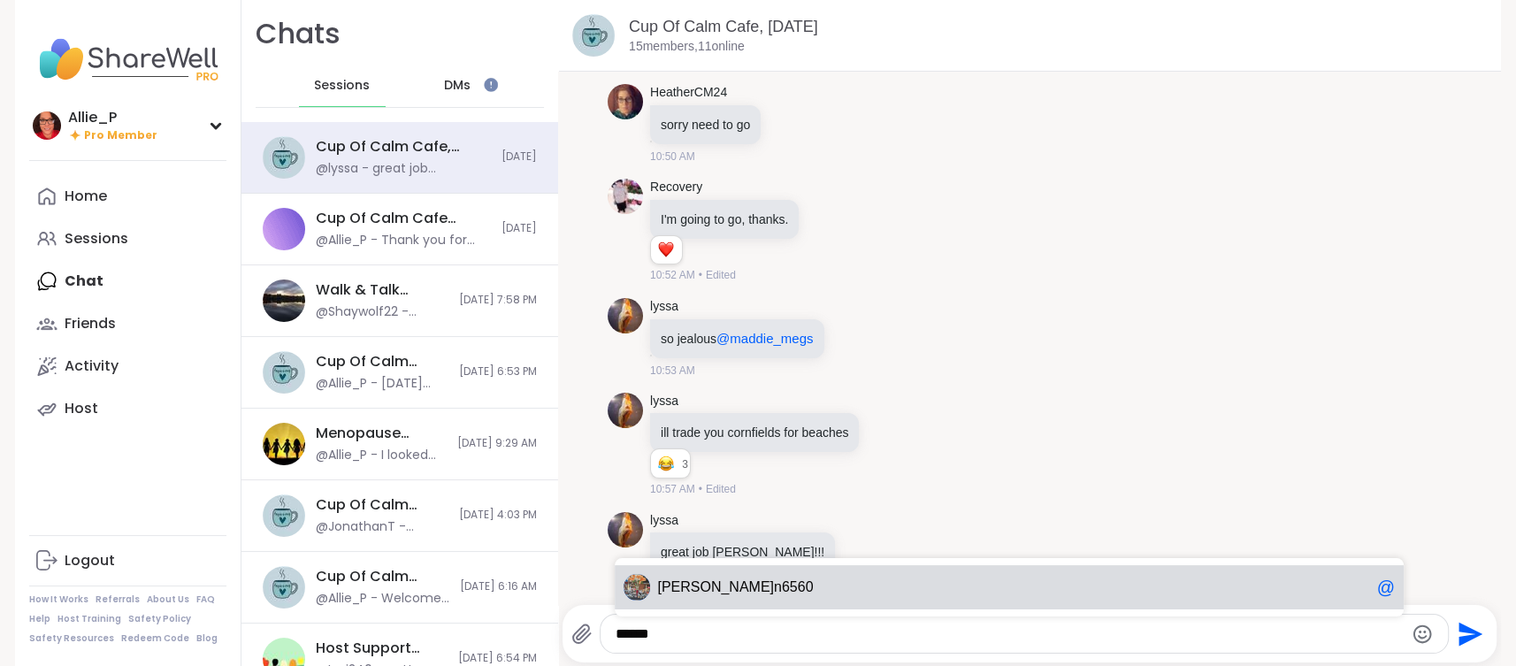
click at [797, 585] on span "[PERSON_NAME] n6560" at bounding box center [1013, 588] width 712 height 18
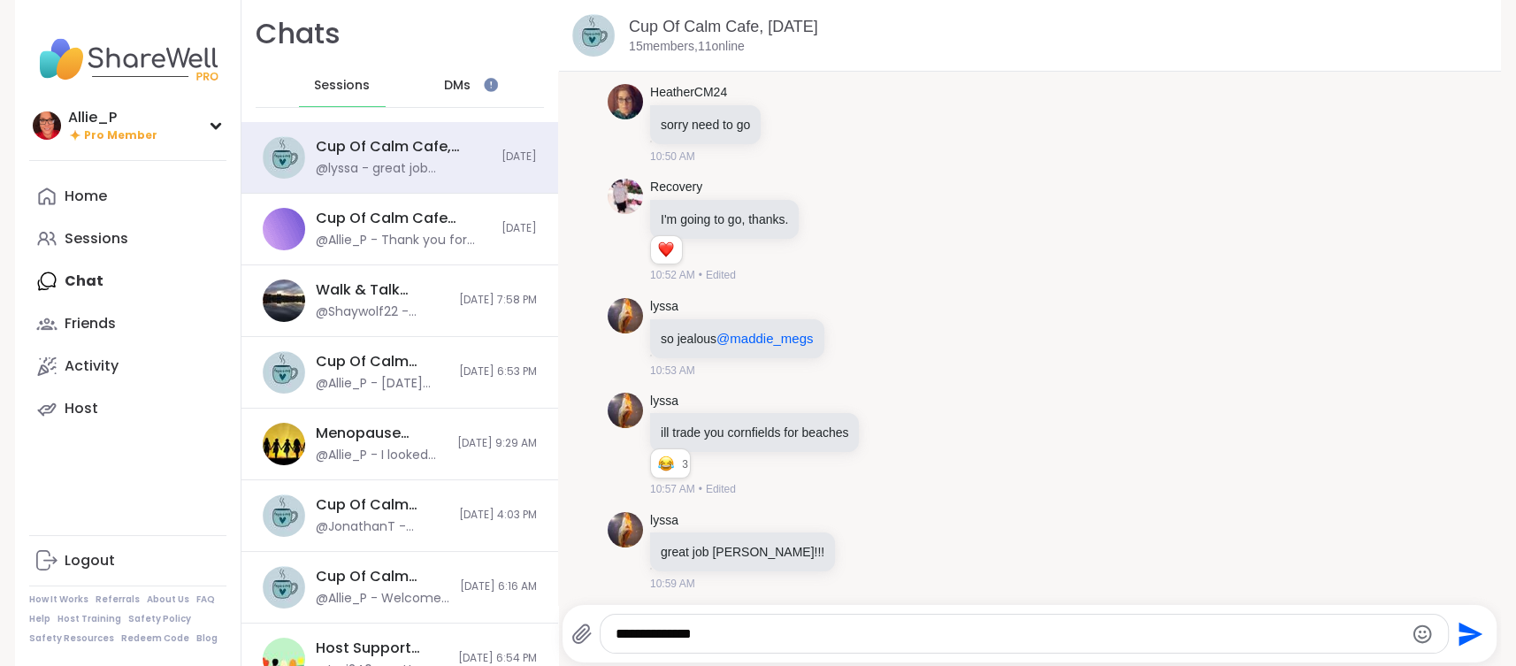
click at [885, 642] on textarea "**********" at bounding box center [1010, 634] width 788 height 18
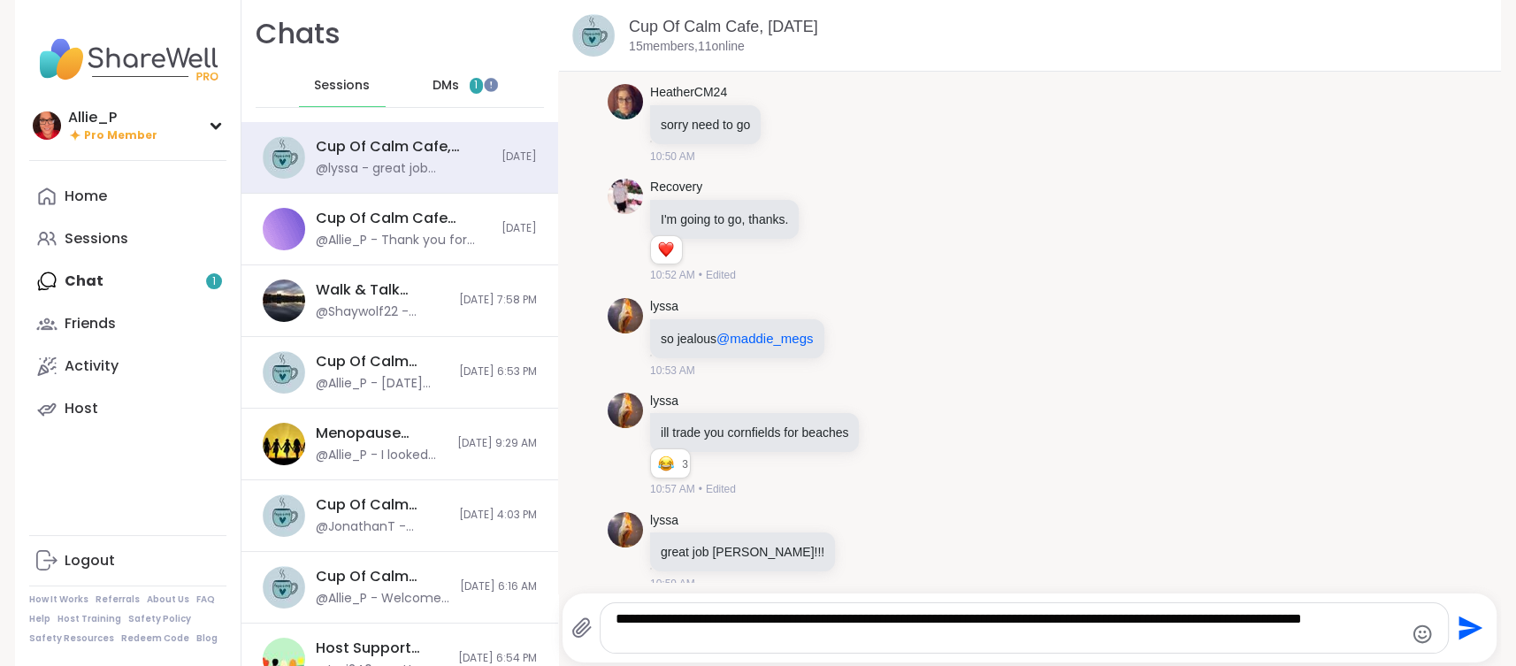
click at [965, 624] on textarea "**********" at bounding box center [1010, 627] width 788 height 35
click at [733, 645] on textarea "**********" at bounding box center [1010, 627] width 788 height 35
type textarea "**********"
click at [1466, 628] on icon "Send" at bounding box center [1468, 628] width 28 height 28
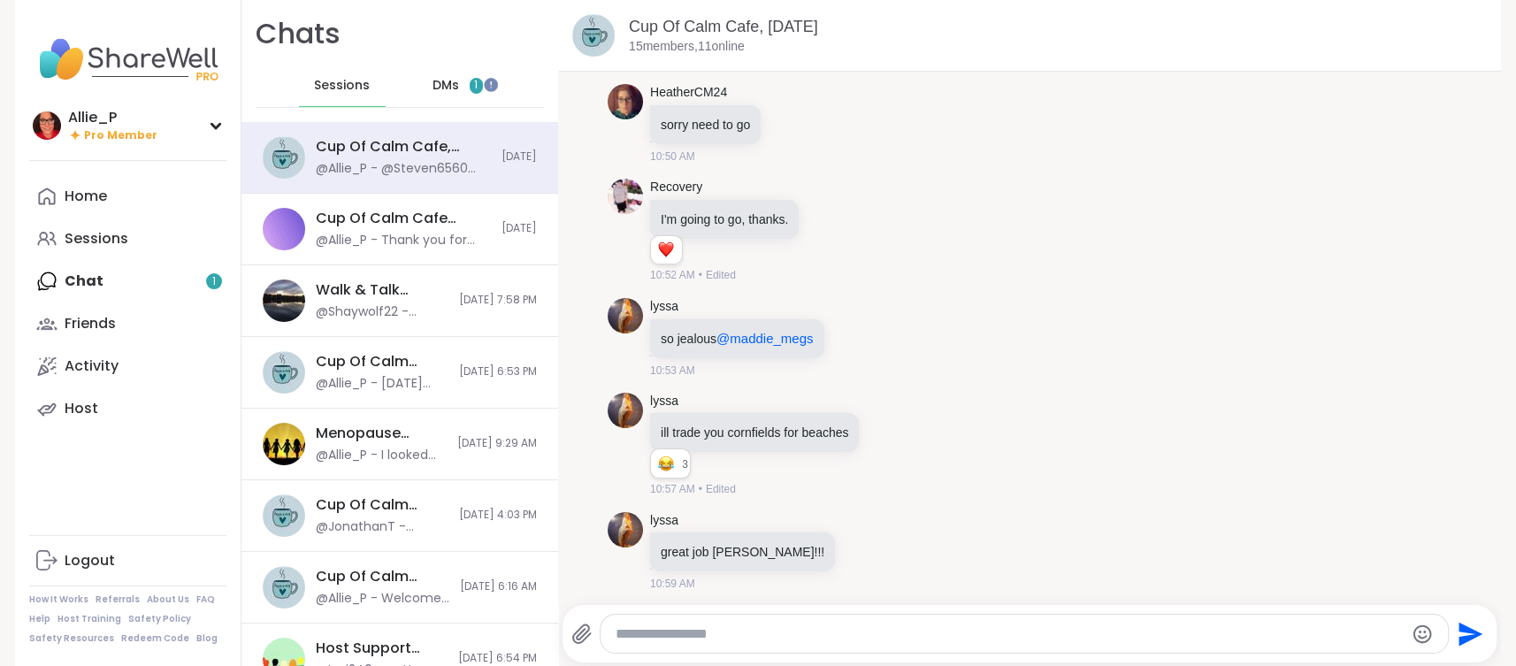
scroll to position [1996, 0]
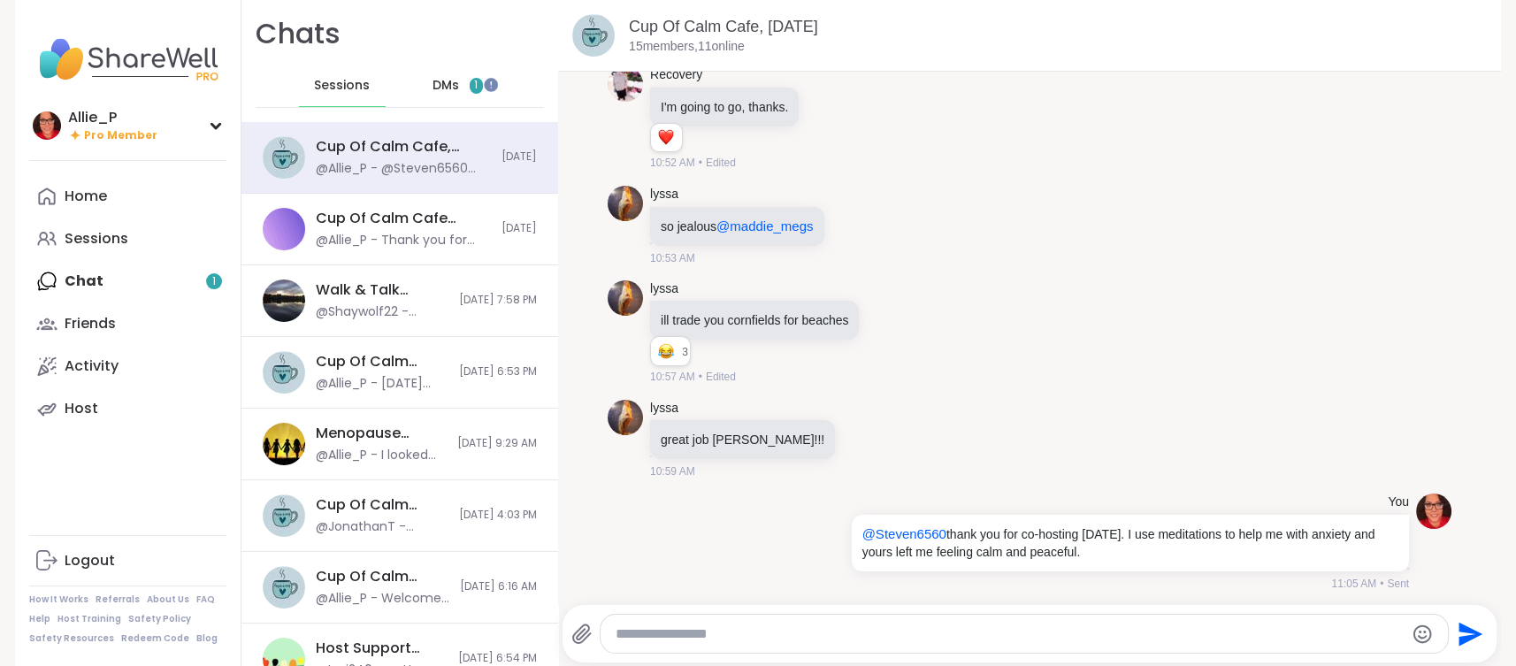
click at [436, 81] on span "DMs" at bounding box center [446, 86] width 27 height 18
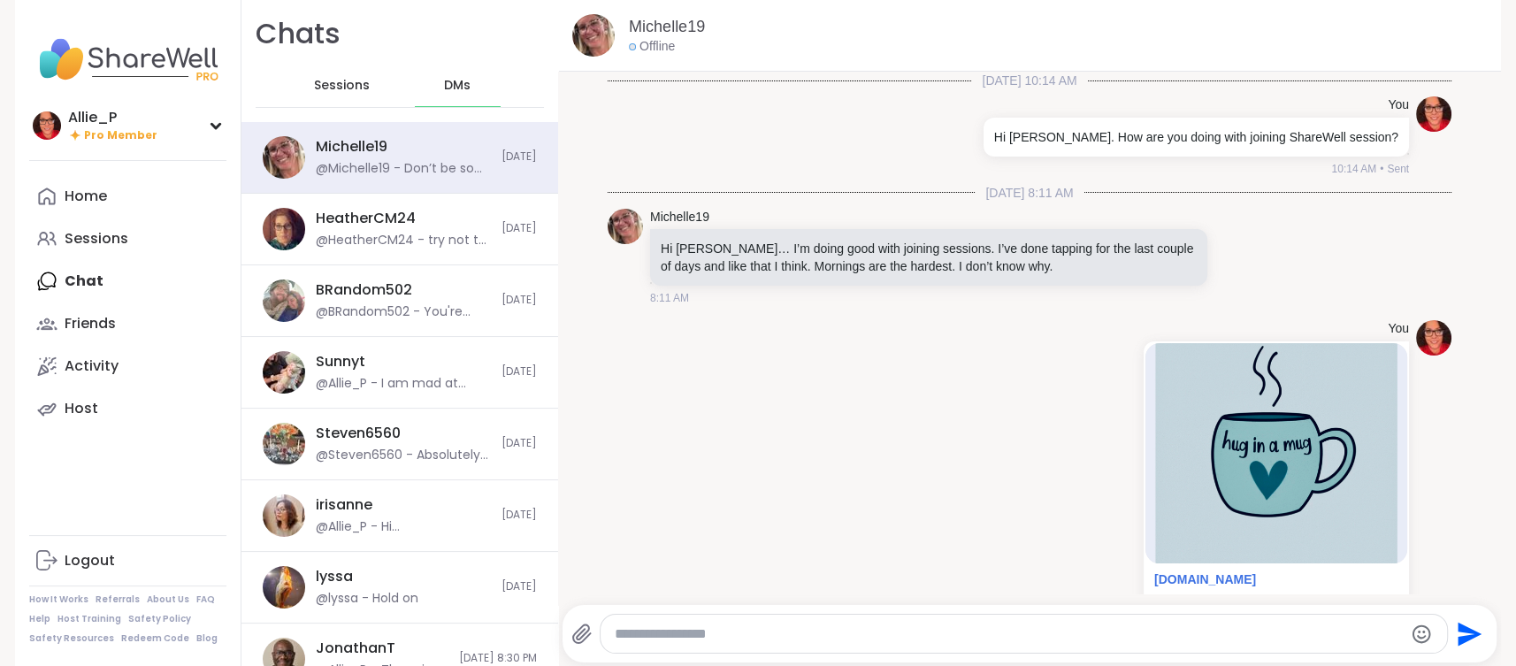
scroll to position [3160, 0]
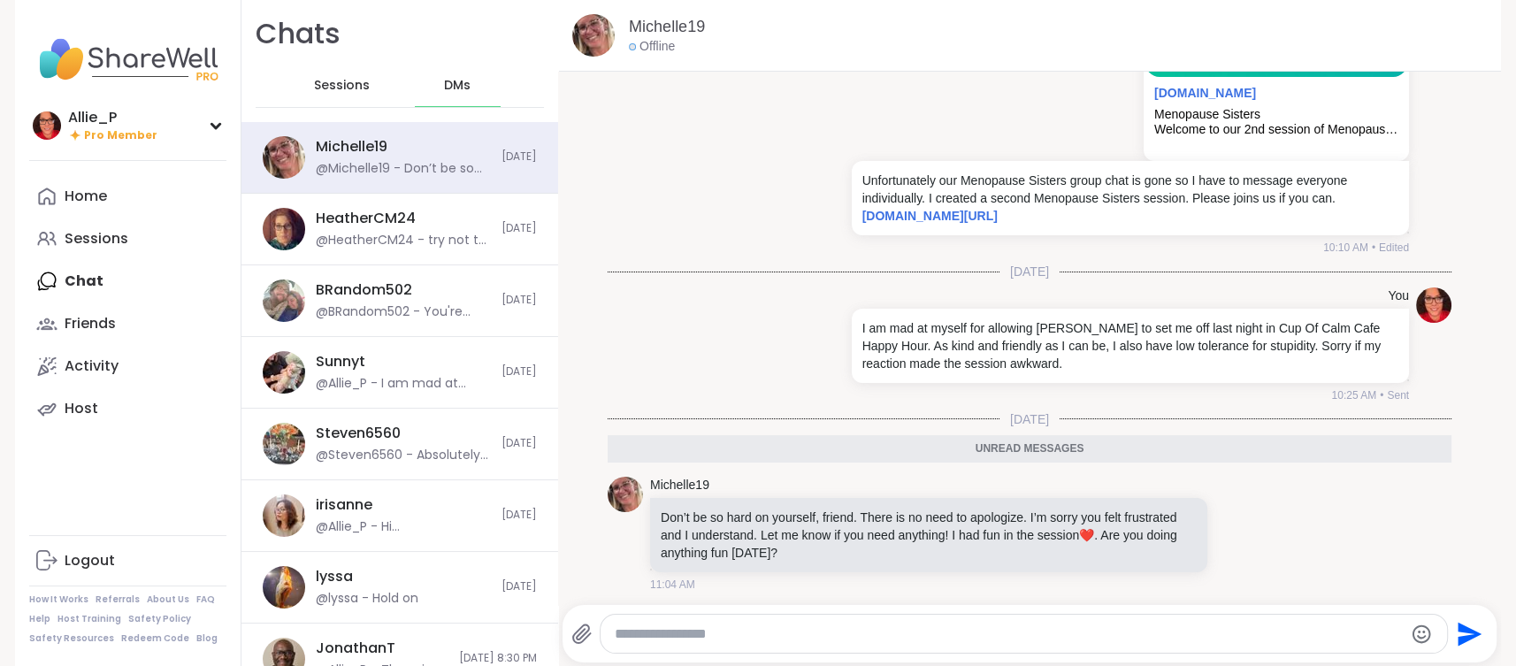
click at [771, 638] on textarea "Type your message" at bounding box center [1008, 634] width 787 height 18
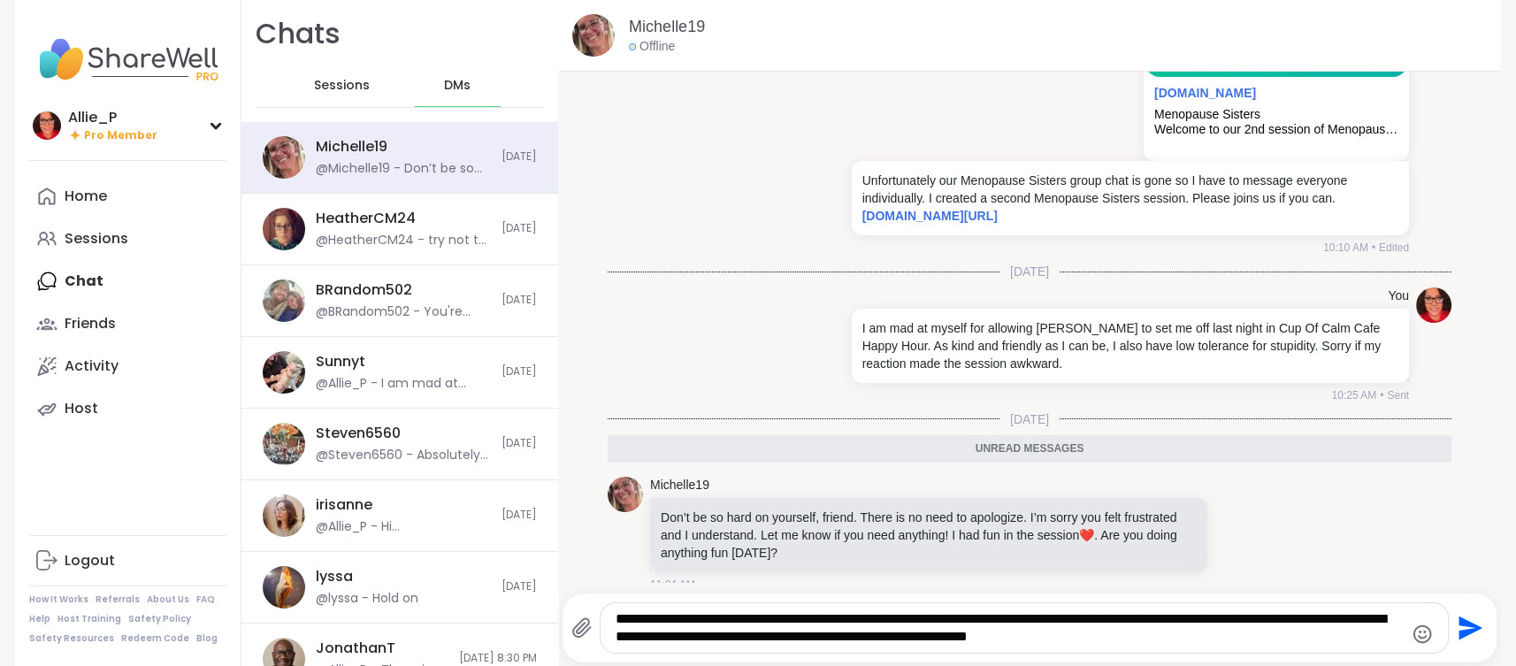
click at [1422, 635] on icon "Emoji picker" at bounding box center [1422, 634] width 21 height 21
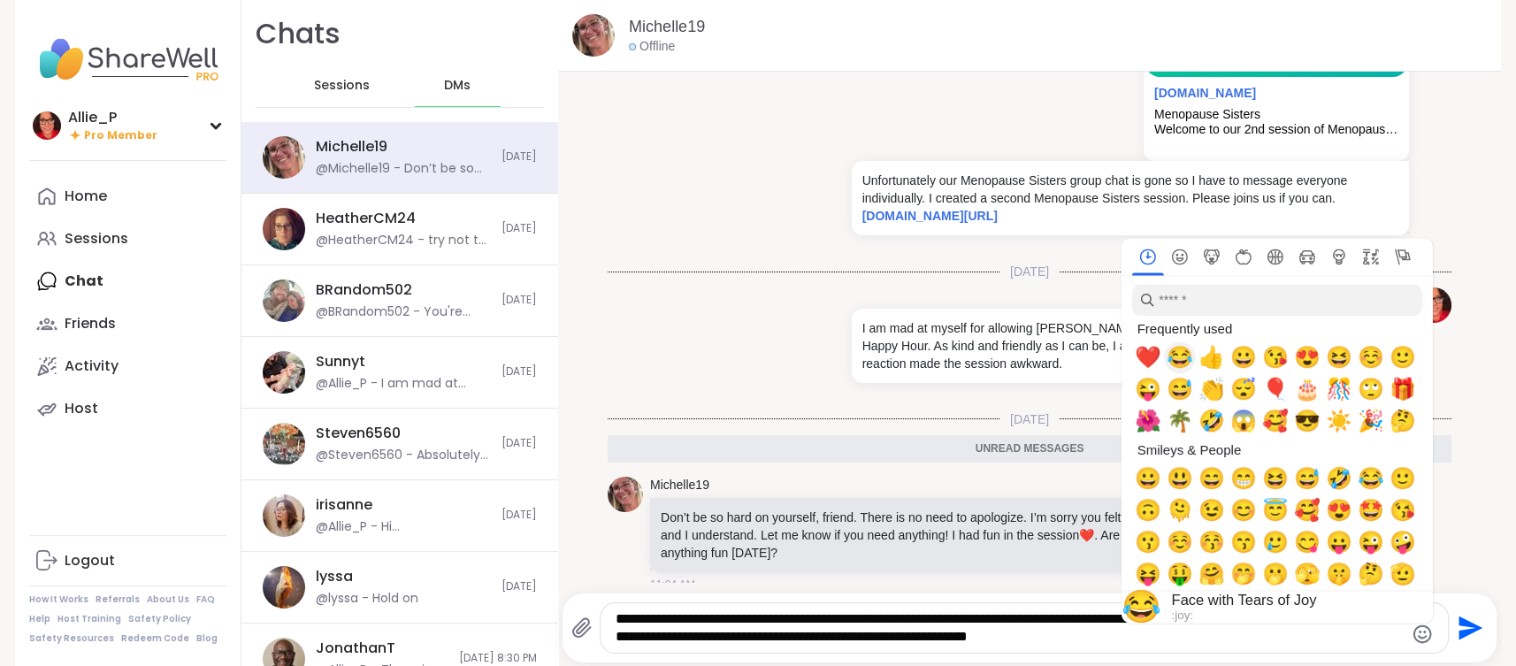
click at [1187, 357] on span "😂" at bounding box center [1179, 357] width 27 height 25
click at [1124, 638] on textarea "**********" at bounding box center [1010, 627] width 788 height 35
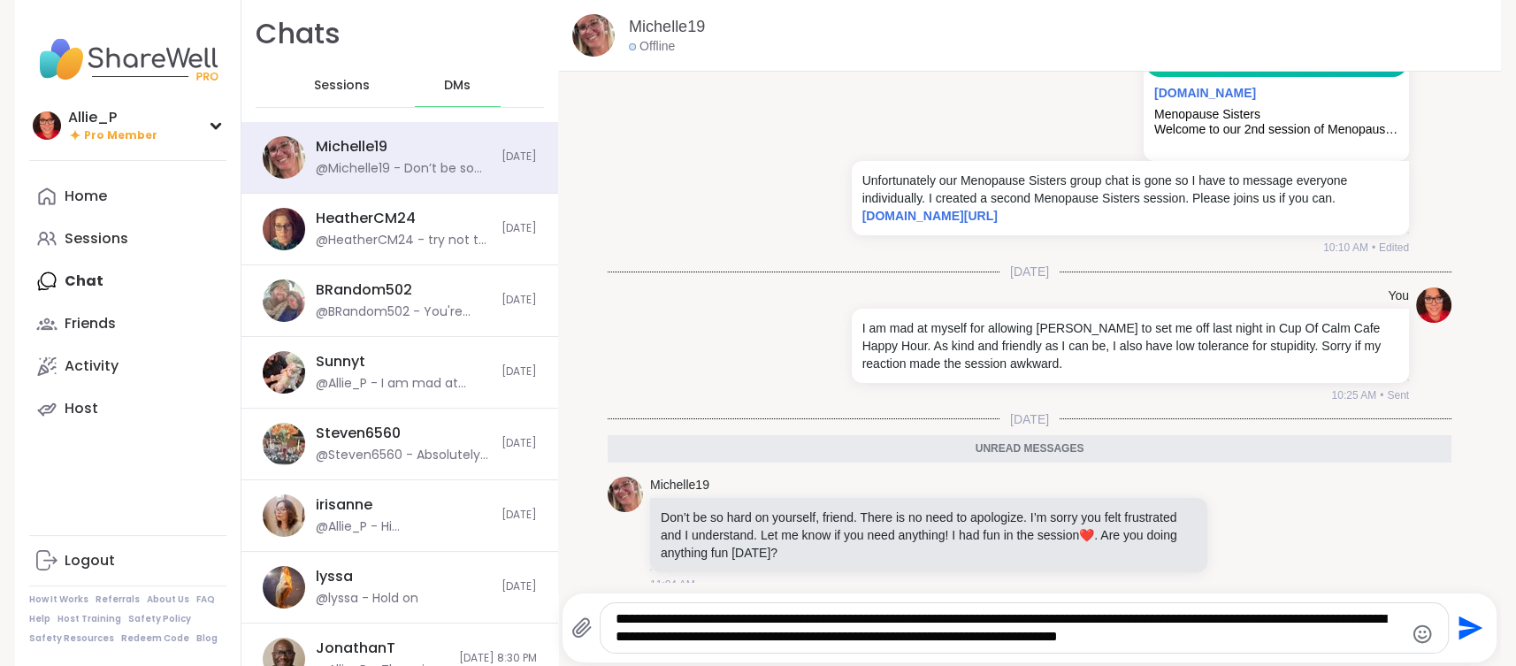
drag, startPoint x: 1204, startPoint y: 624, endPoint x: 1254, endPoint y: 592, distance: 58.9
click at [1206, 618] on textarea "**********" at bounding box center [1010, 627] width 788 height 35
click at [877, 618] on textarea "**********" at bounding box center [1010, 627] width 788 height 35
click at [966, 616] on textarea "**********" at bounding box center [1010, 627] width 788 height 35
click at [1009, 620] on textarea "**********" at bounding box center [1010, 627] width 788 height 35
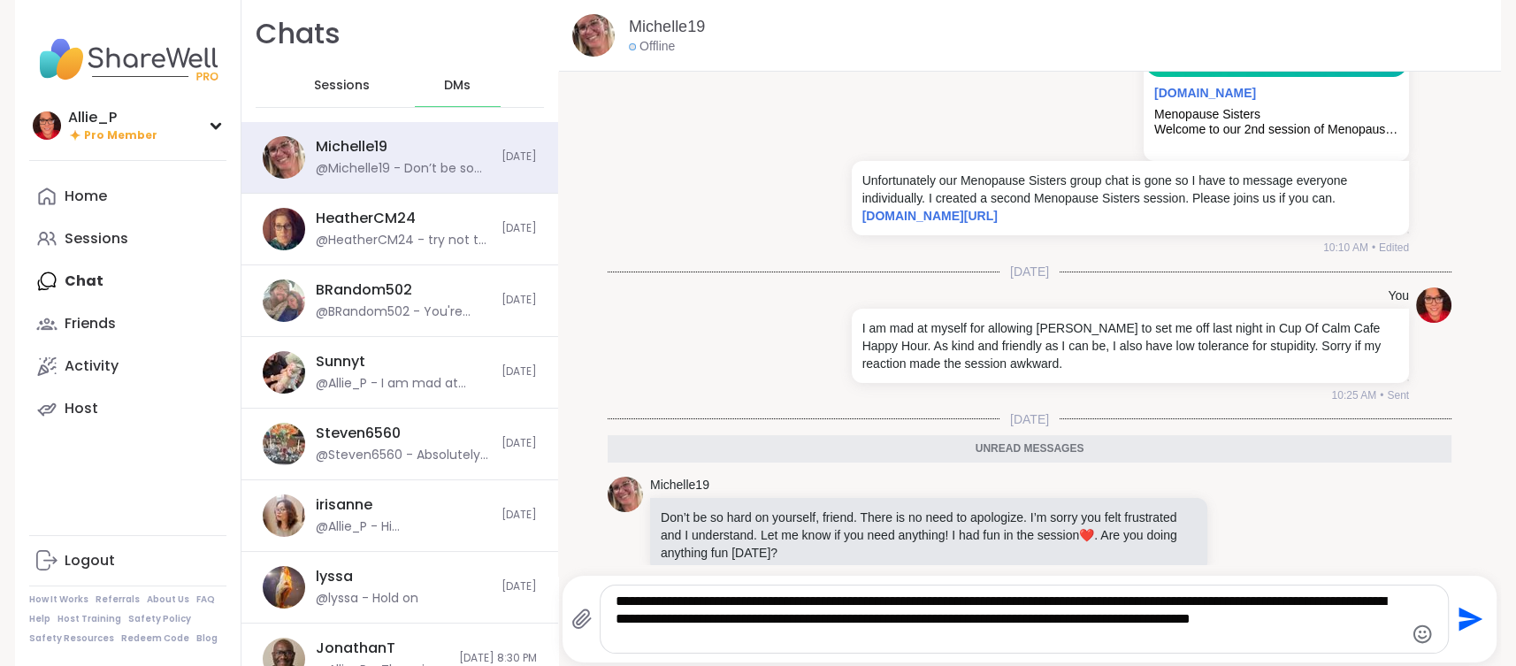
type textarea "**********"
click at [1467, 625] on icon "Send" at bounding box center [1472, 620] width 24 height 24
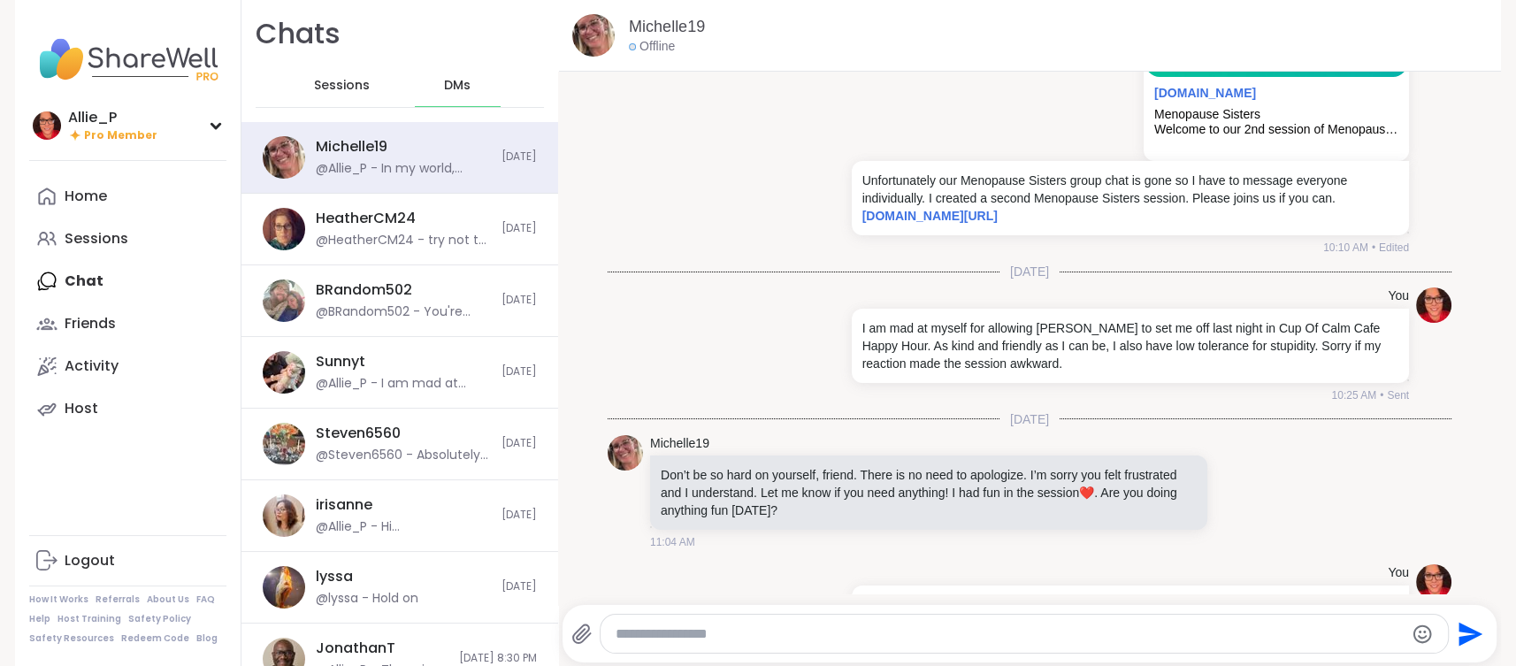
scroll to position [3248, 0]
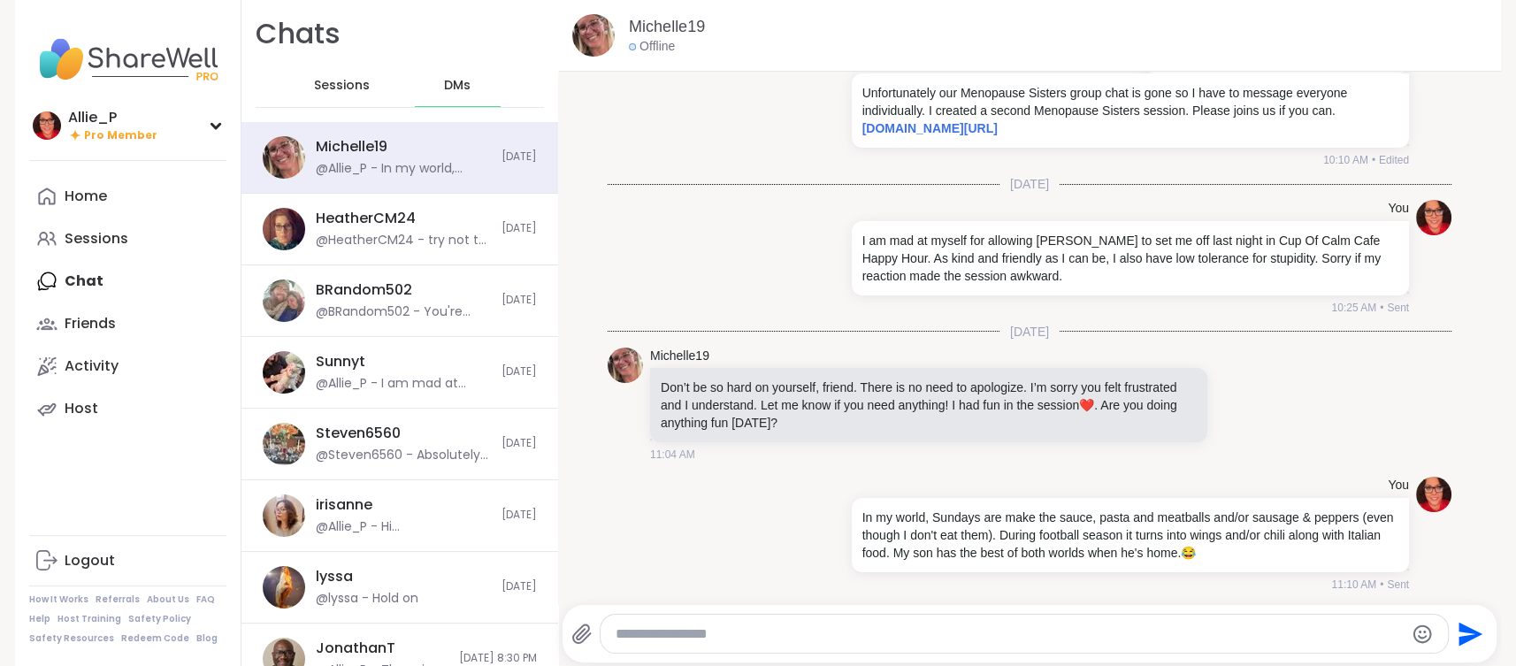
click at [794, 633] on textarea "Type your message" at bounding box center [1010, 634] width 788 height 18
type textarea "**********"
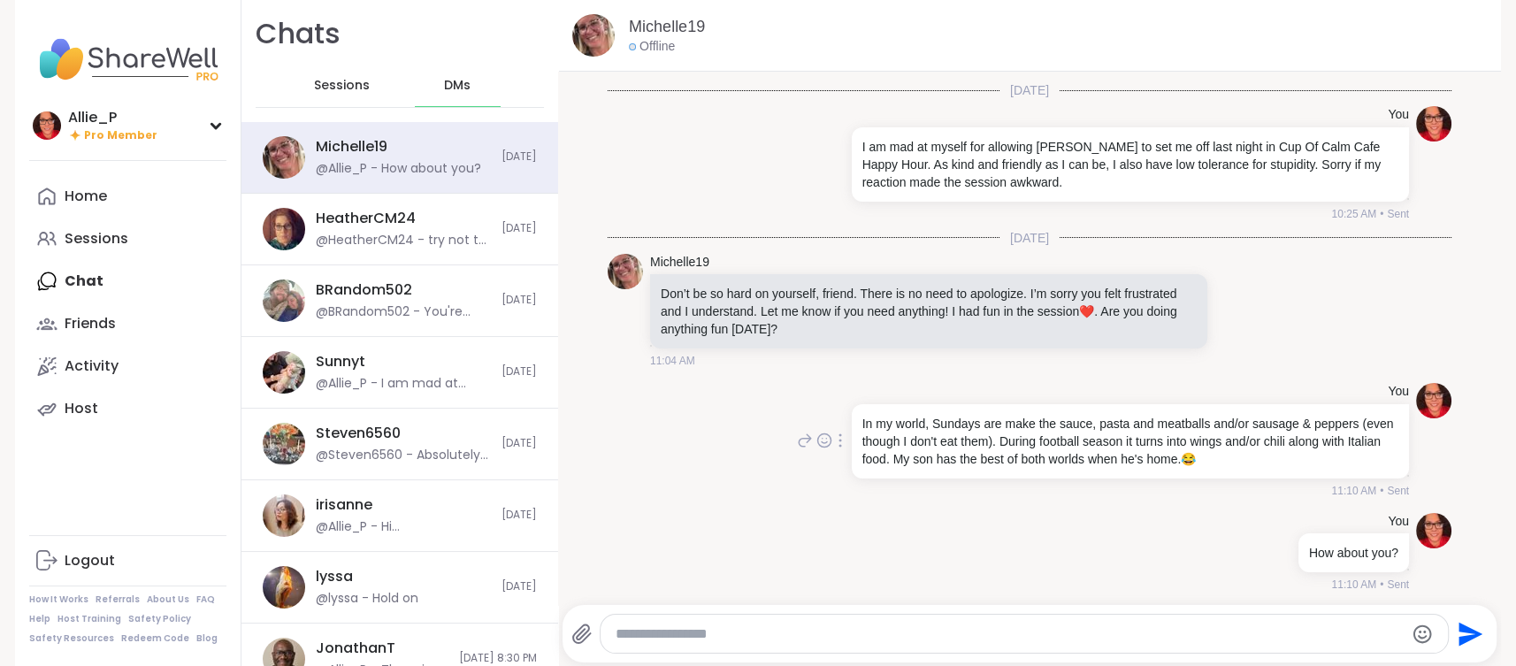
click at [841, 437] on icon at bounding box center [841, 440] width 4 height 14
click at [858, 464] on icon at bounding box center [862, 466] width 18 height 18
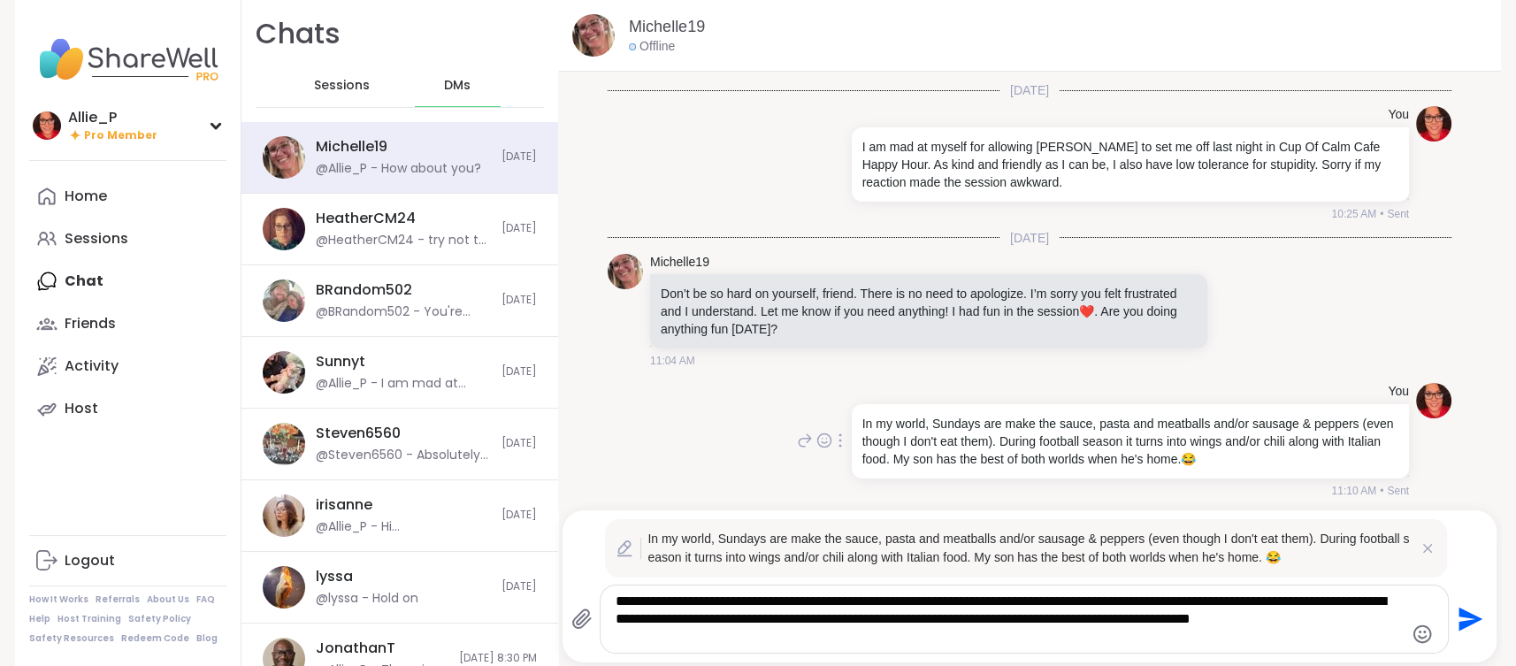
drag, startPoint x: 1152, startPoint y: 419, endPoint x: 1185, endPoint y: 406, distance: 36.1
click at [1152, 418] on p "In my world, Sundays are make the sauce, pasta and meatballs and/or sausage & p…" at bounding box center [1131, 441] width 536 height 53
click at [950, 596] on textarea "**********" at bounding box center [1010, 619] width 788 height 53
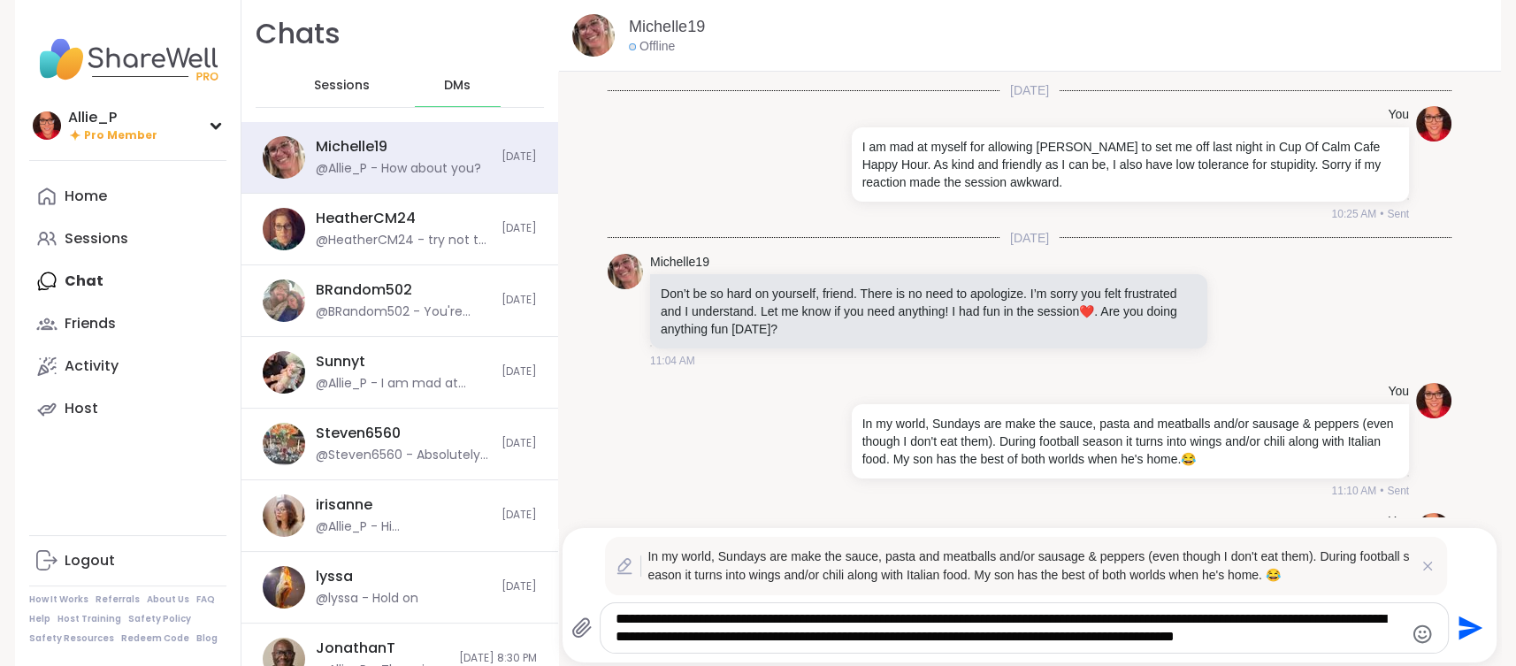
type textarea "**********"
click at [1473, 631] on icon "Send" at bounding box center [1472, 629] width 24 height 24
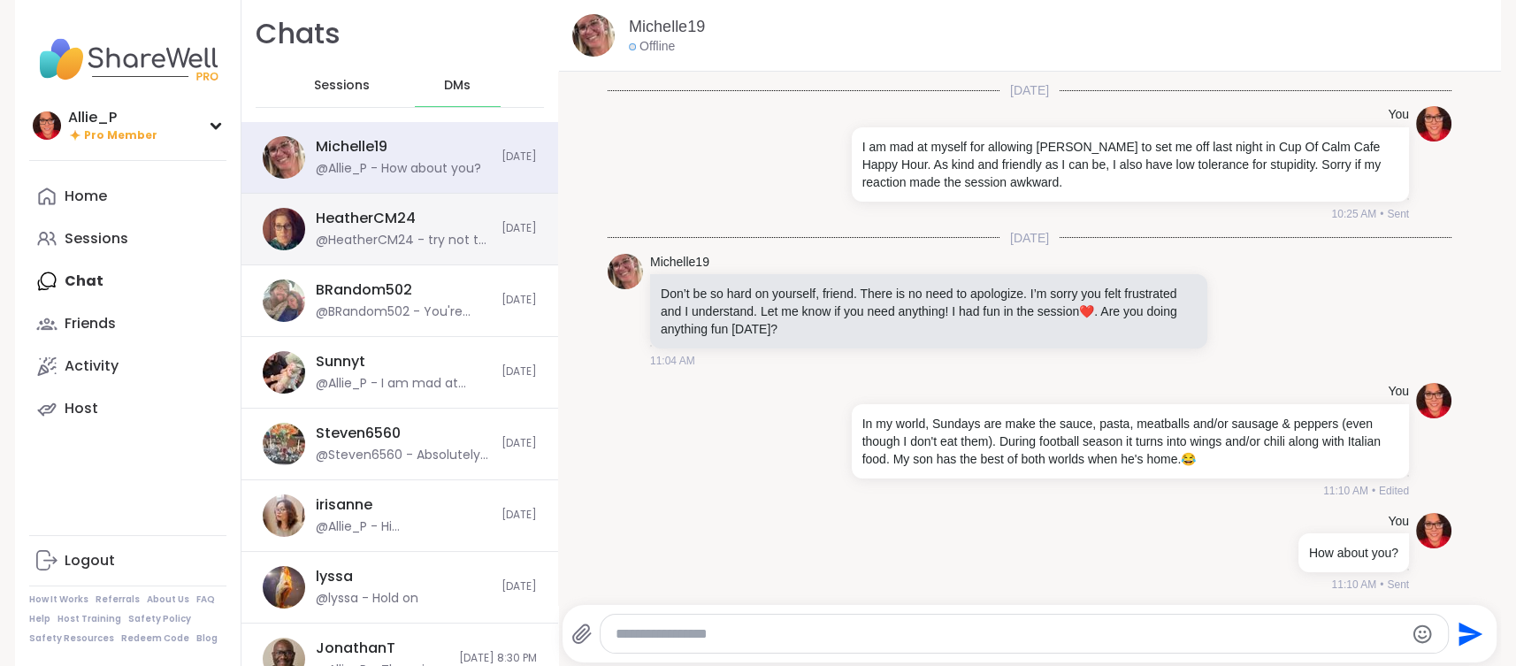
click at [409, 225] on div "HeatherCM24" at bounding box center [366, 218] width 100 height 19
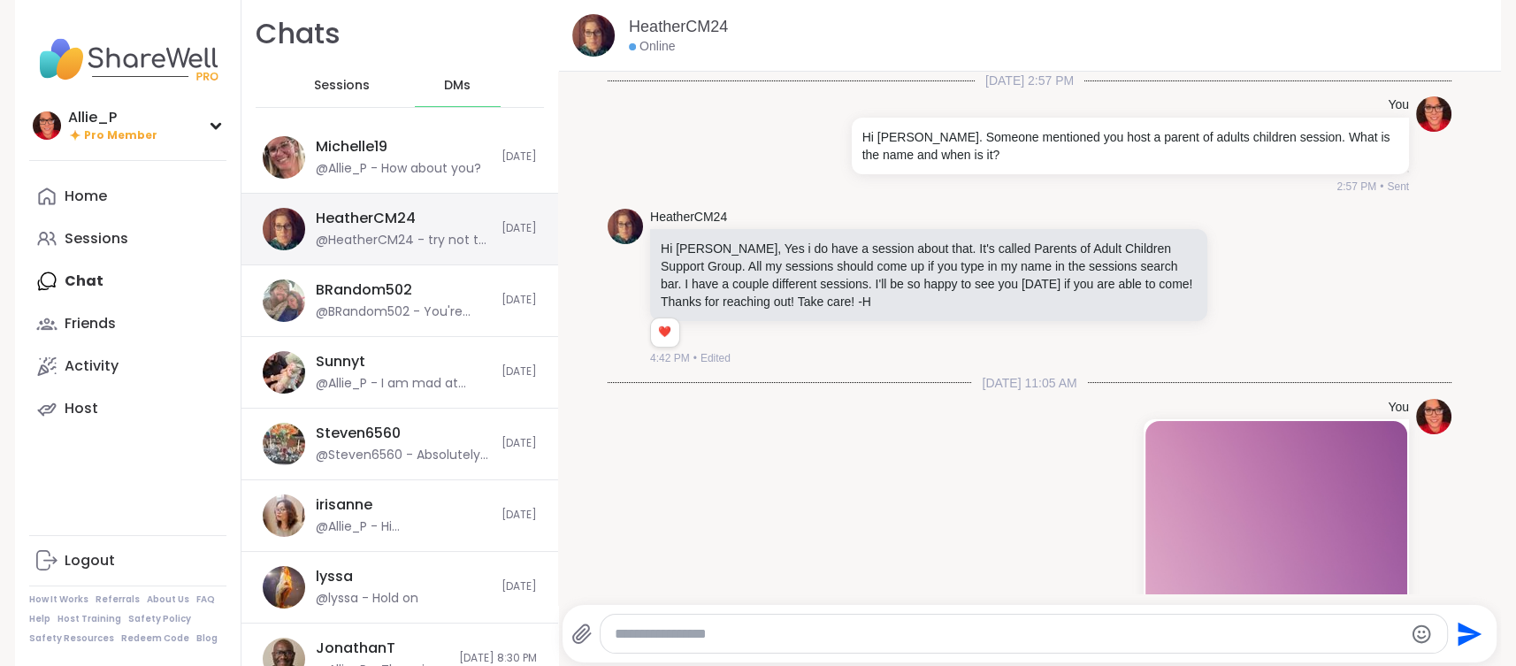
scroll to position [2563, 0]
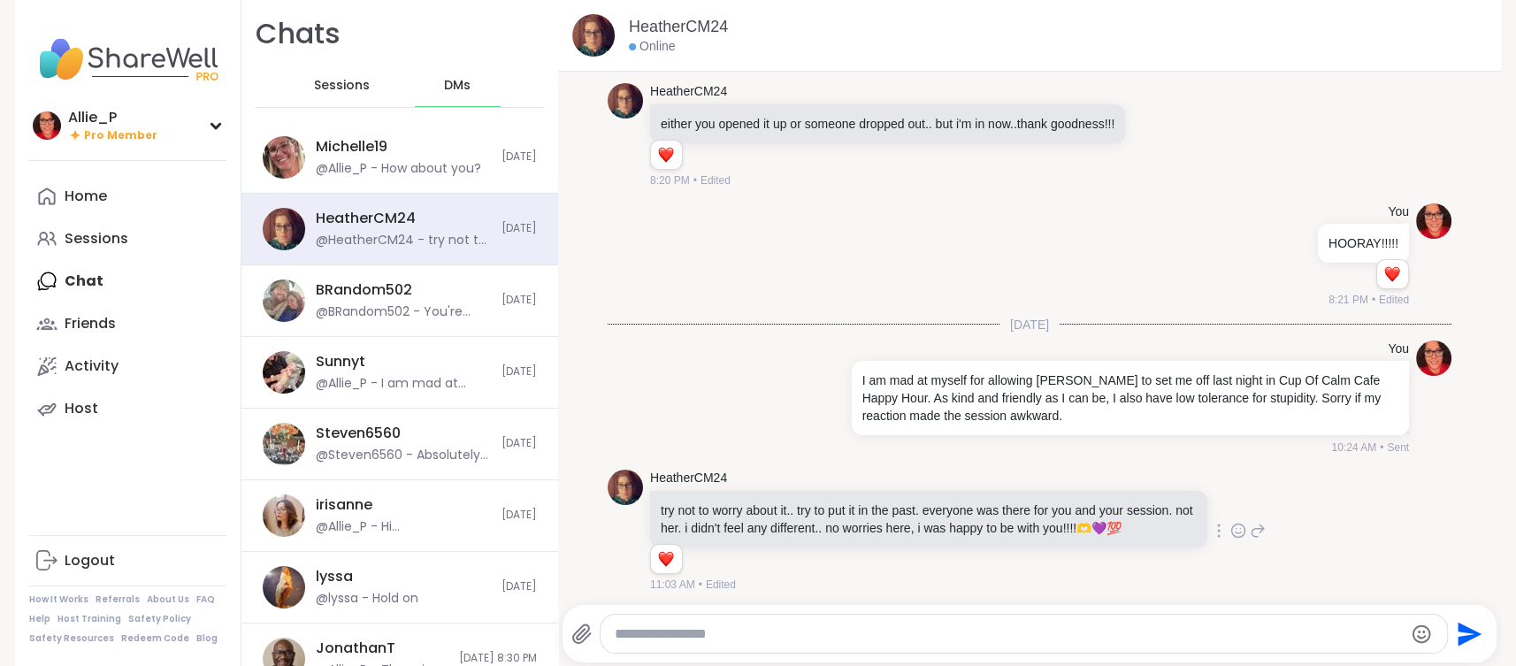
click at [1257, 525] on icon at bounding box center [1258, 530] width 16 height 21
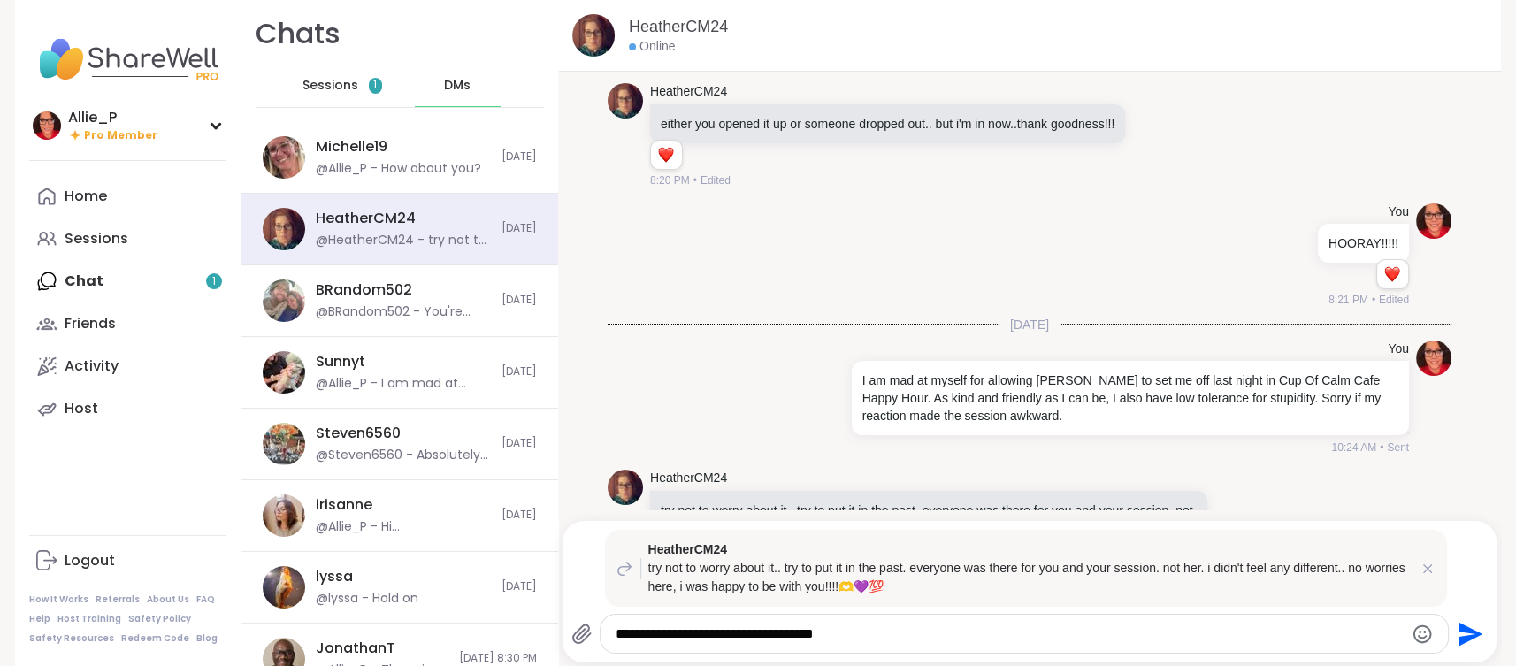
type textarea "**********"
click at [1467, 637] on icon "Send" at bounding box center [1472, 634] width 24 height 24
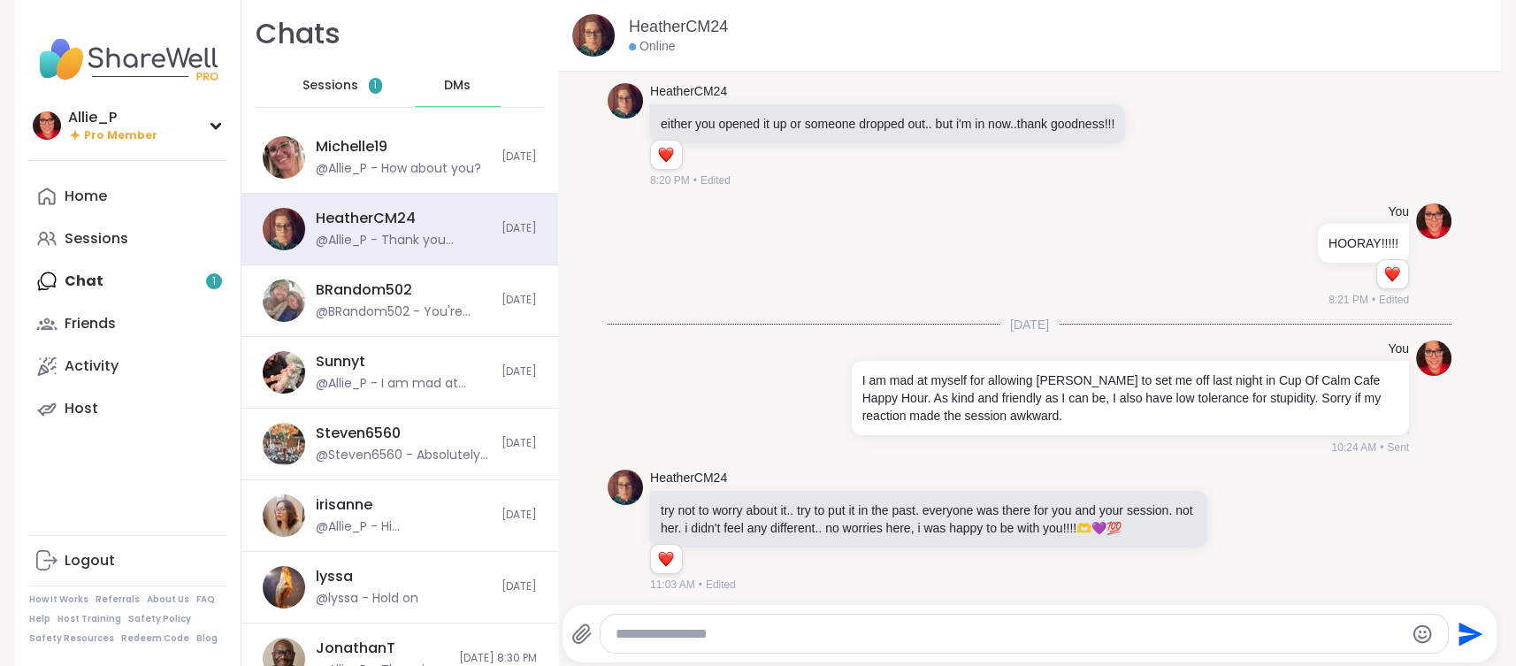
scroll to position [2759, 0]
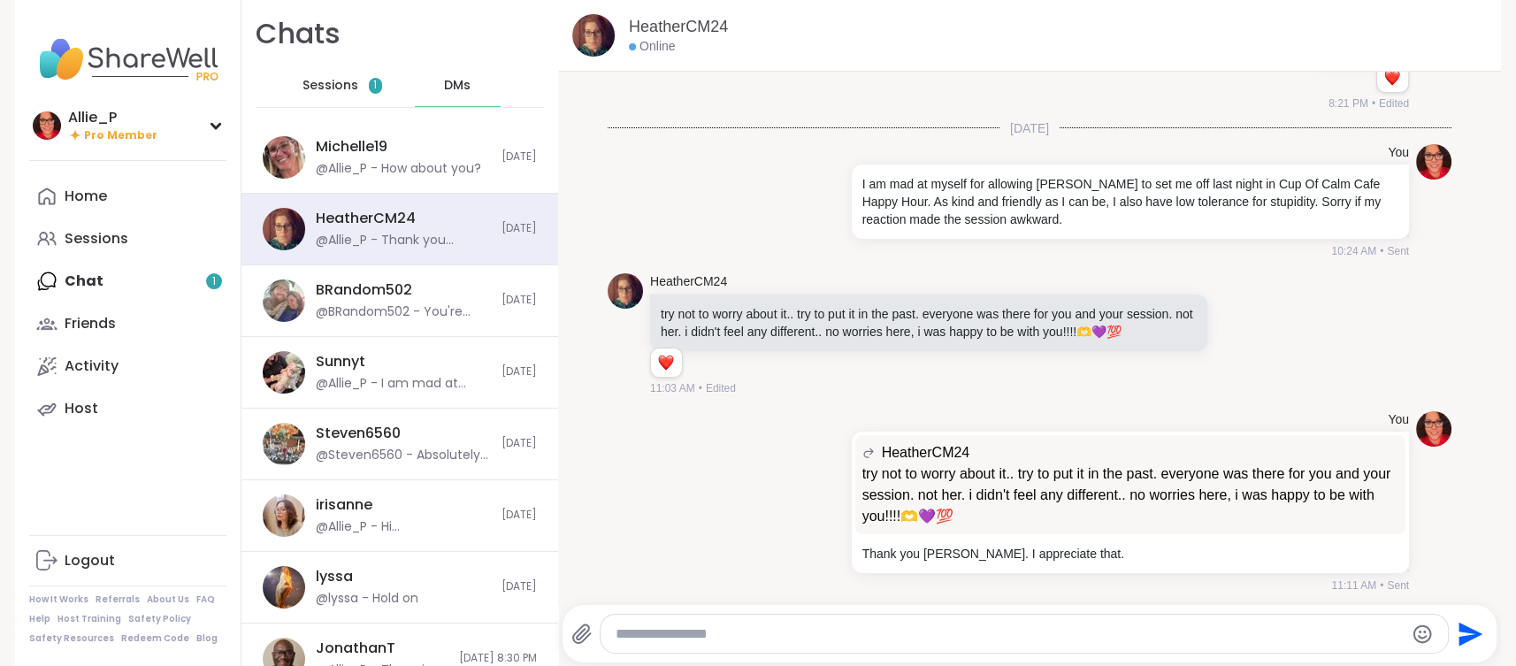
click at [311, 87] on span "Sessions" at bounding box center [331, 86] width 56 height 18
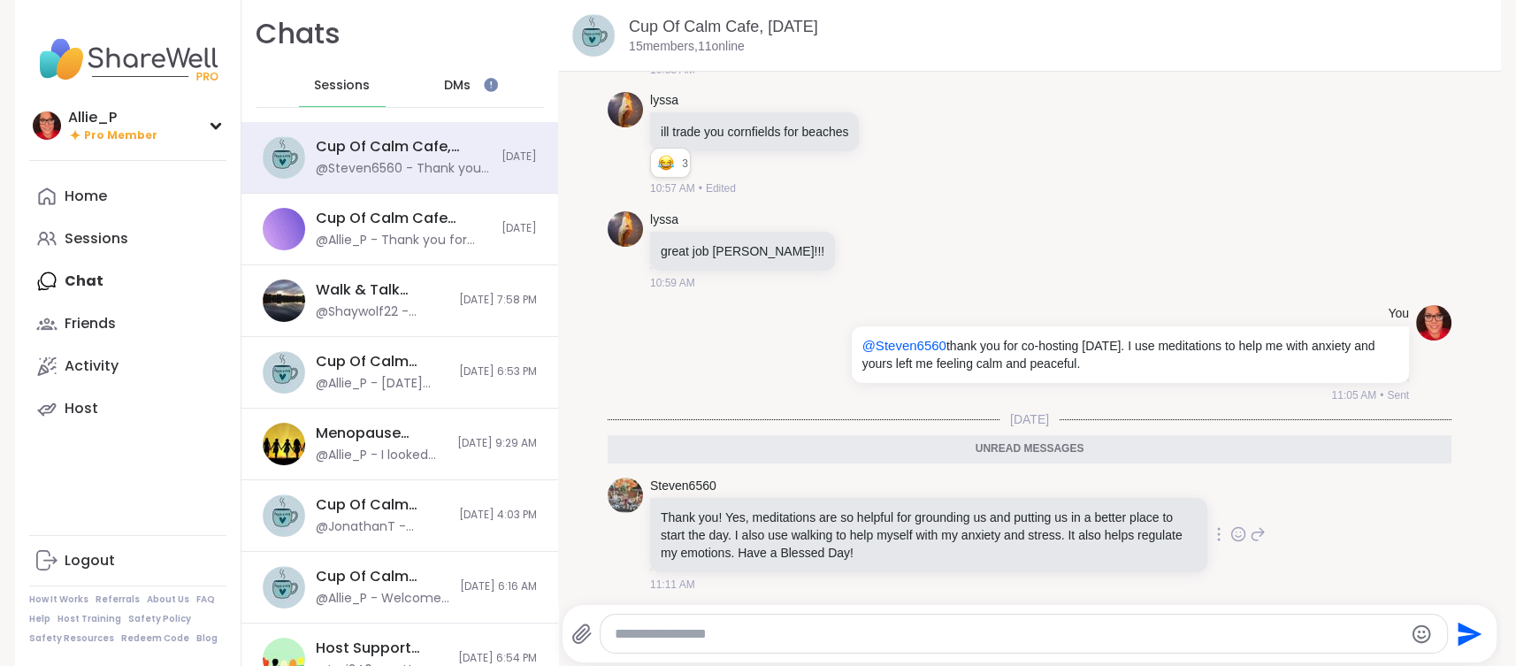
click at [1239, 534] on icon at bounding box center [1239, 534] width 16 height 18
click at [1057, 504] on div "Select Reaction: Thumbs up" at bounding box center [1059, 506] width 16 height 16
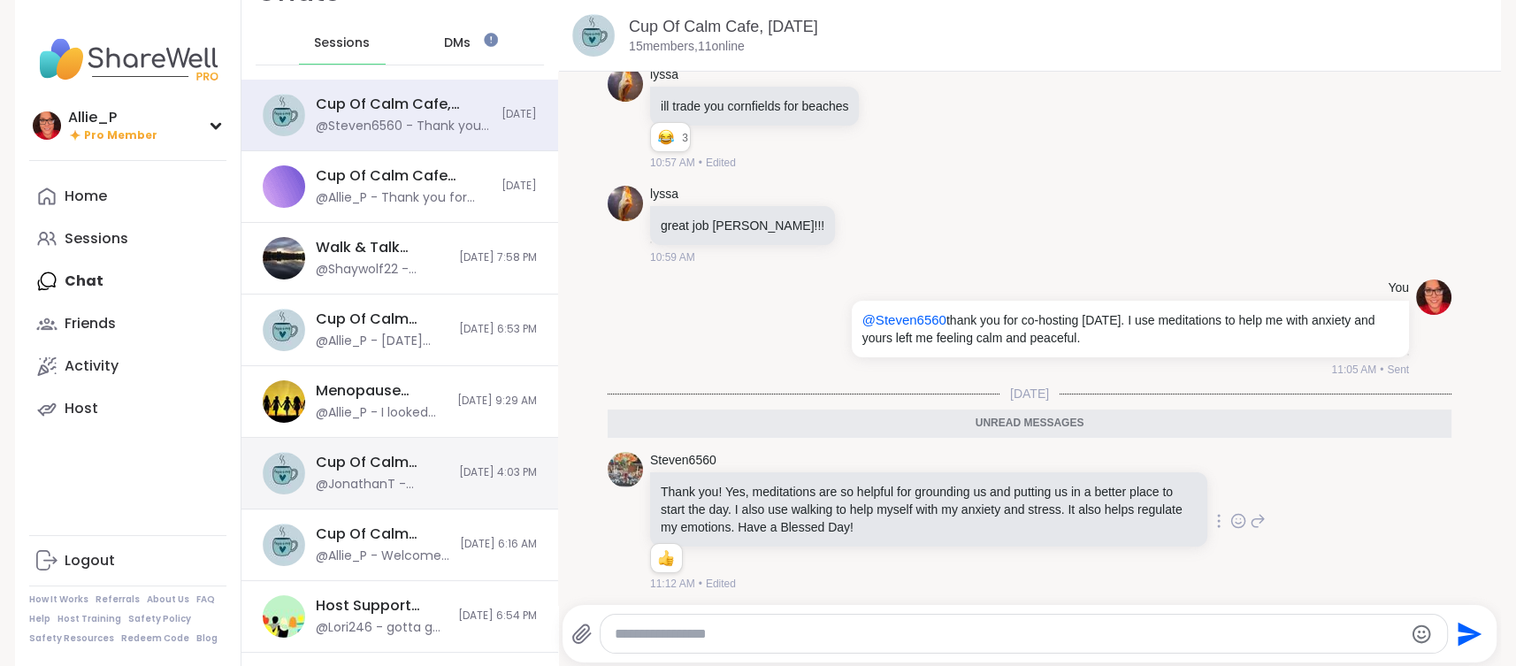
scroll to position [46, 0]
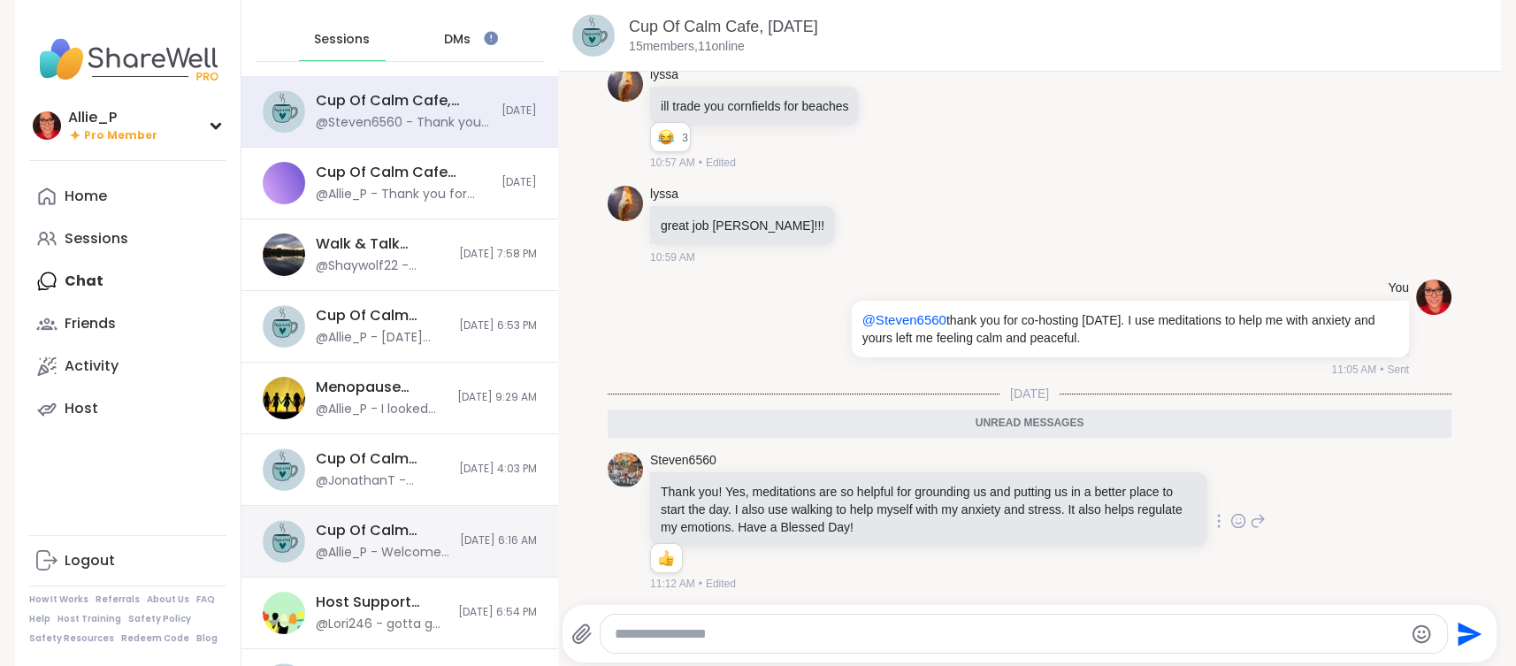
click at [411, 526] on div "Cup Of Calm Cafe, [DATE]" at bounding box center [383, 530] width 134 height 19
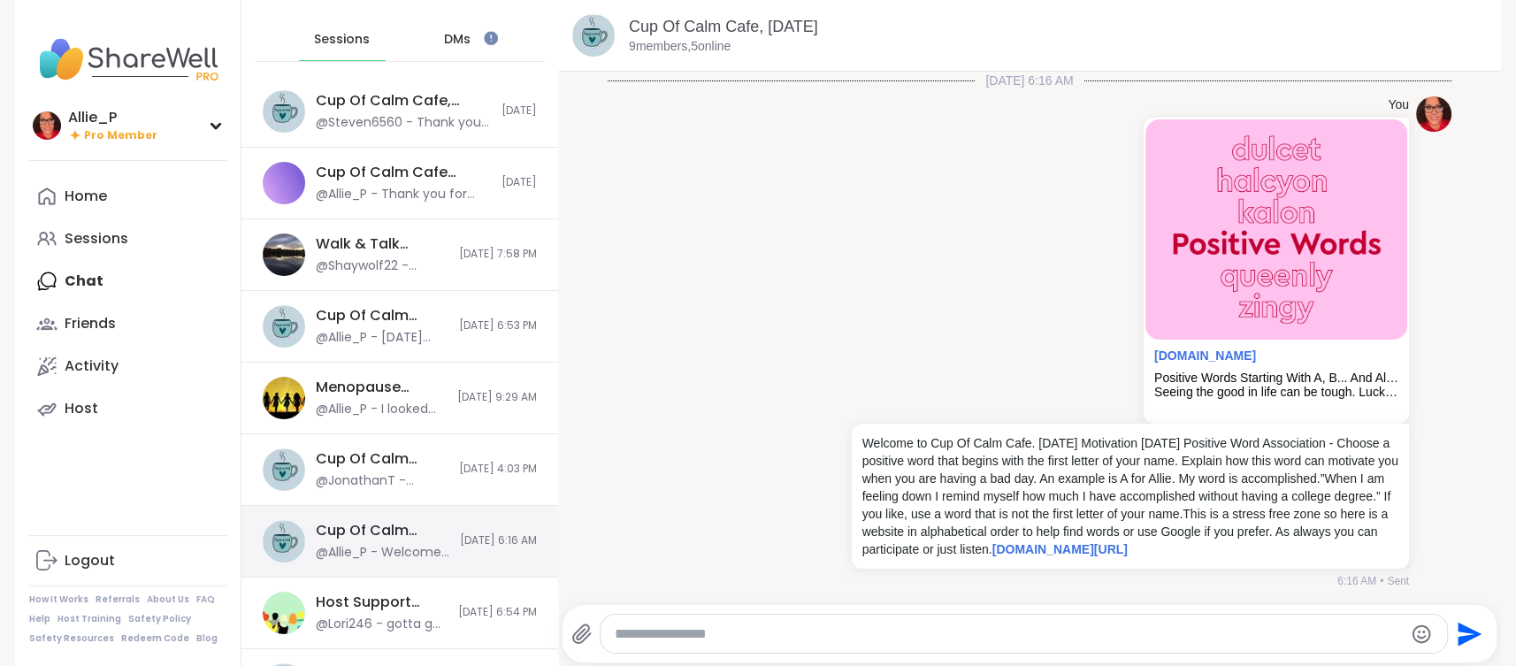
scroll to position [19, 0]
drag, startPoint x: 1036, startPoint y: 426, endPoint x: 1315, endPoint y: 542, distance: 301.8
click at [1333, 544] on p "Welcome to Cup Of Calm Cafe. [DATE] Motivation [DATE] Positive Word Association…" at bounding box center [1131, 495] width 536 height 124
copy p "[DATE] Motivation [DATE] Positive Word Association - Choose a positive word tha…"
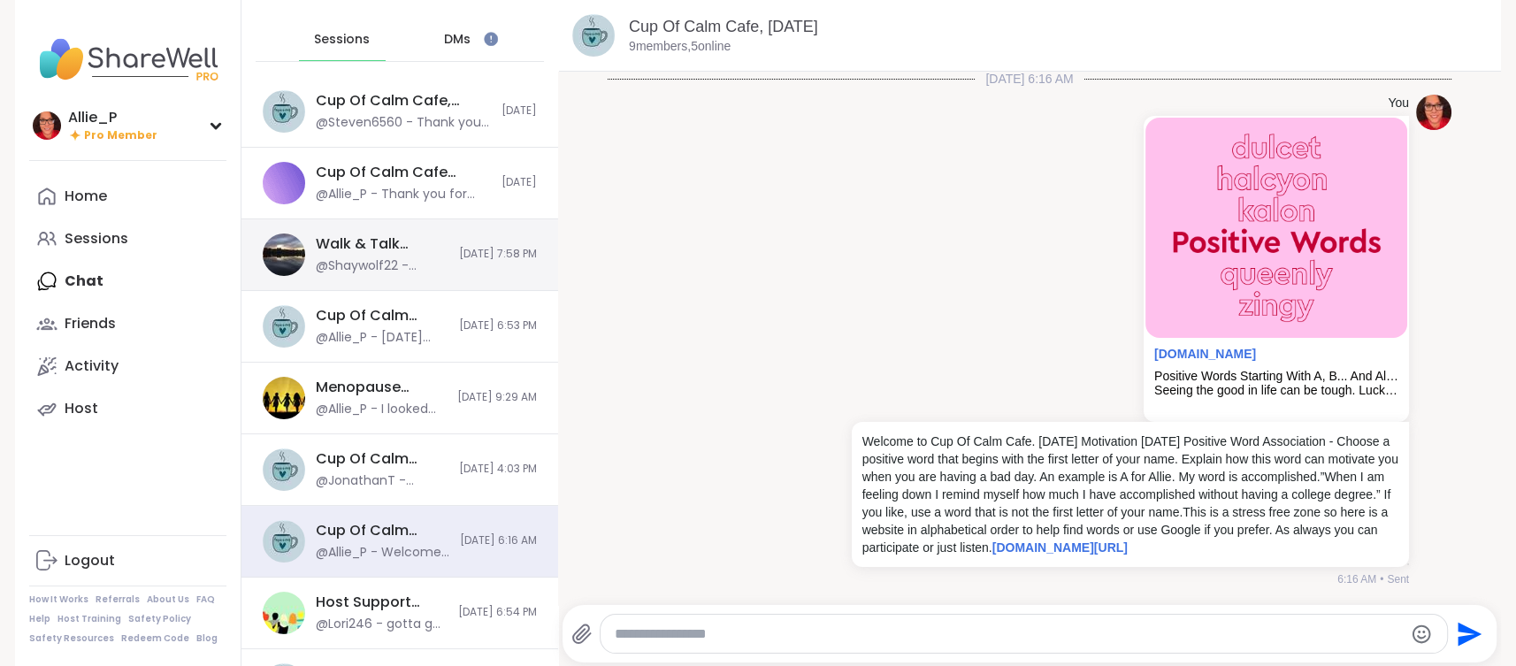
scroll to position [0, 0]
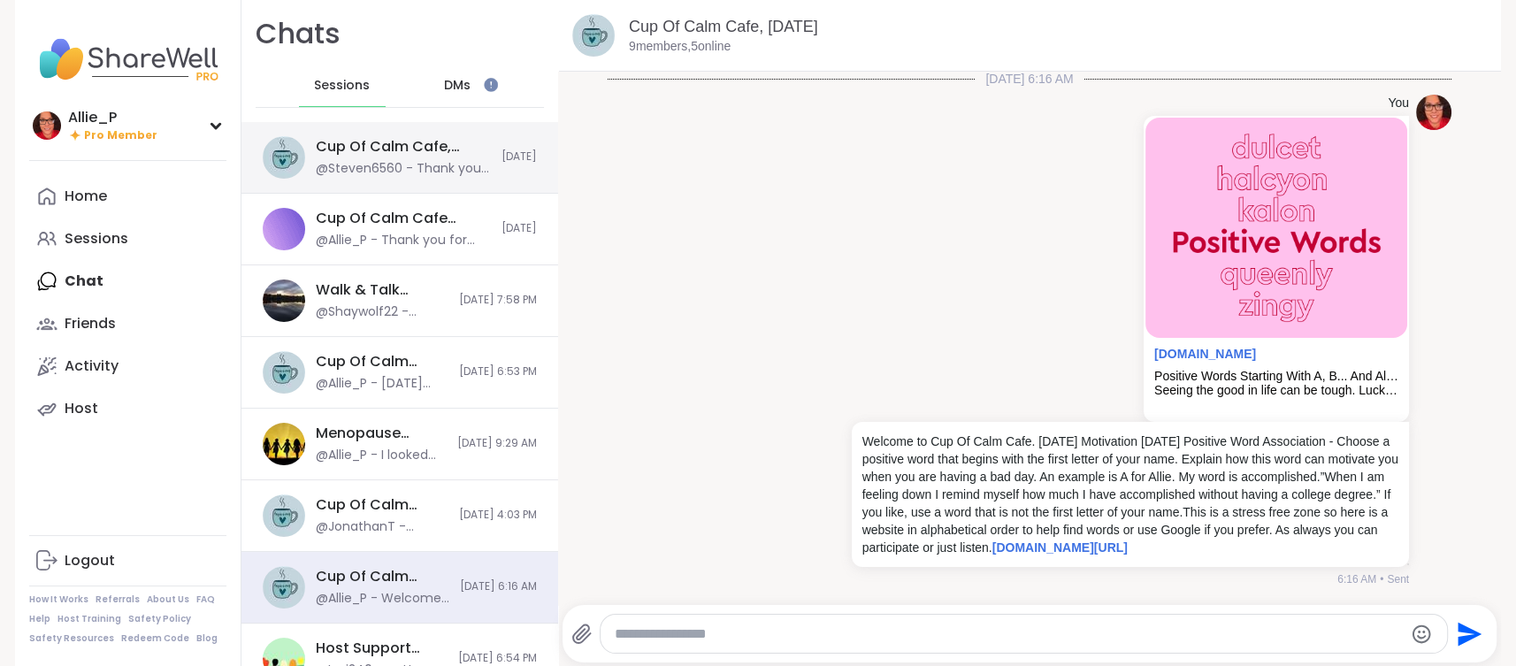
click at [378, 169] on div "@Steven6560 - Thank you! Yes, meditations are so helpful for grounding us and p…" at bounding box center [403, 169] width 175 height 18
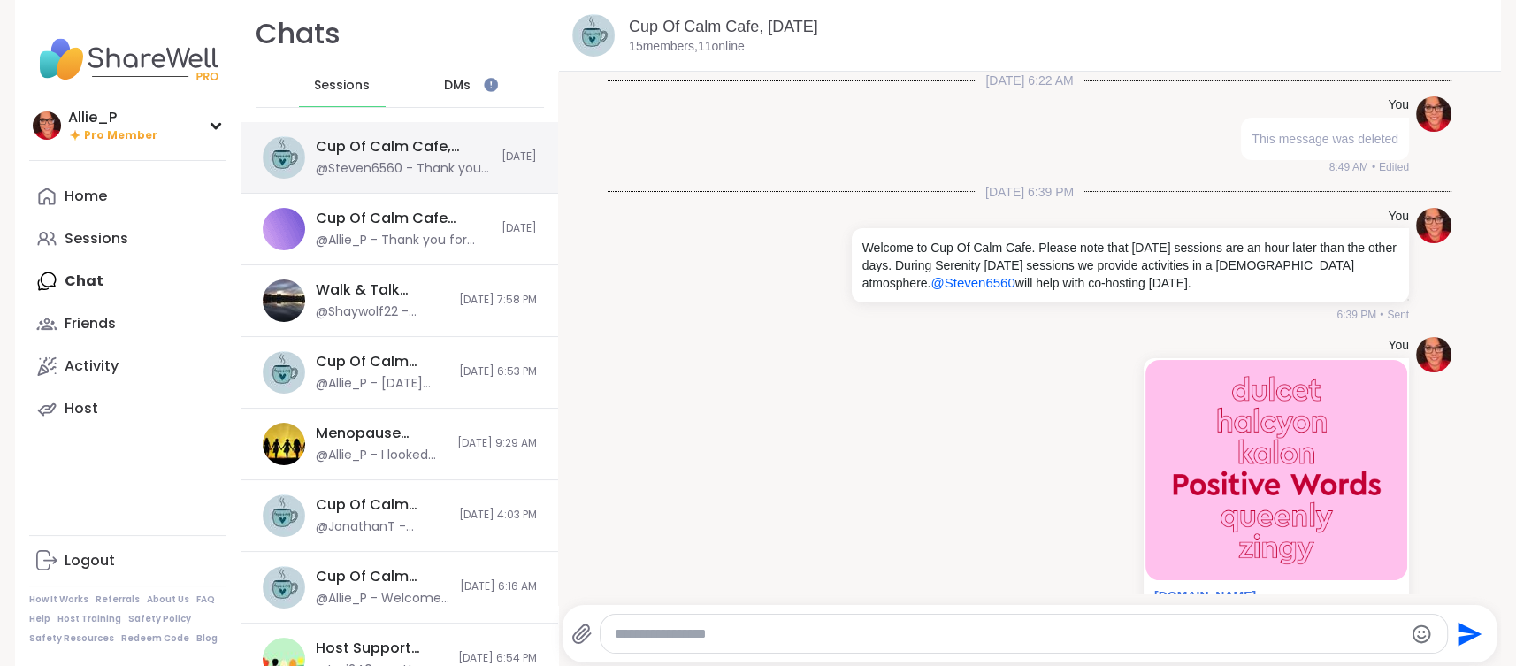
scroll to position [2151, 0]
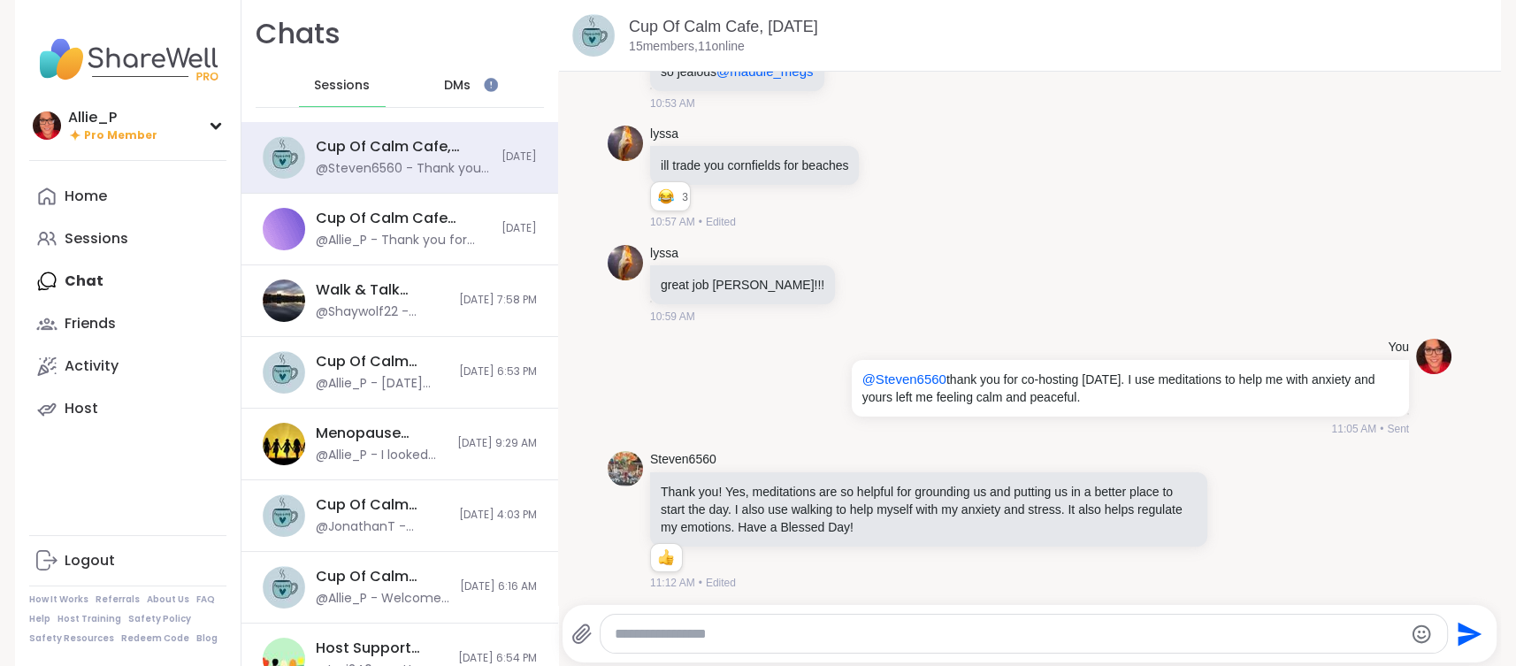
click at [714, 634] on textarea "Type your message" at bounding box center [1008, 634] width 787 height 18
paste textarea "**********"
type textarea "**********"
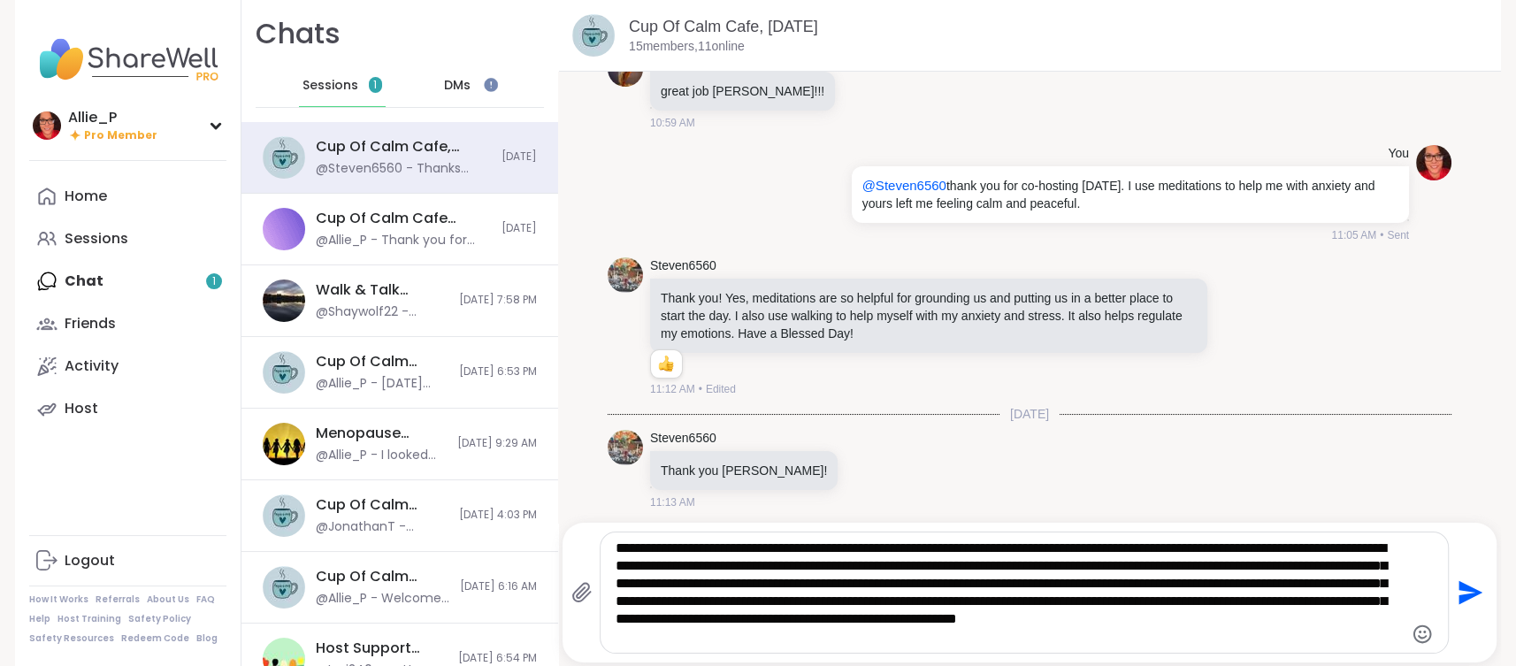
scroll to position [2456, 0]
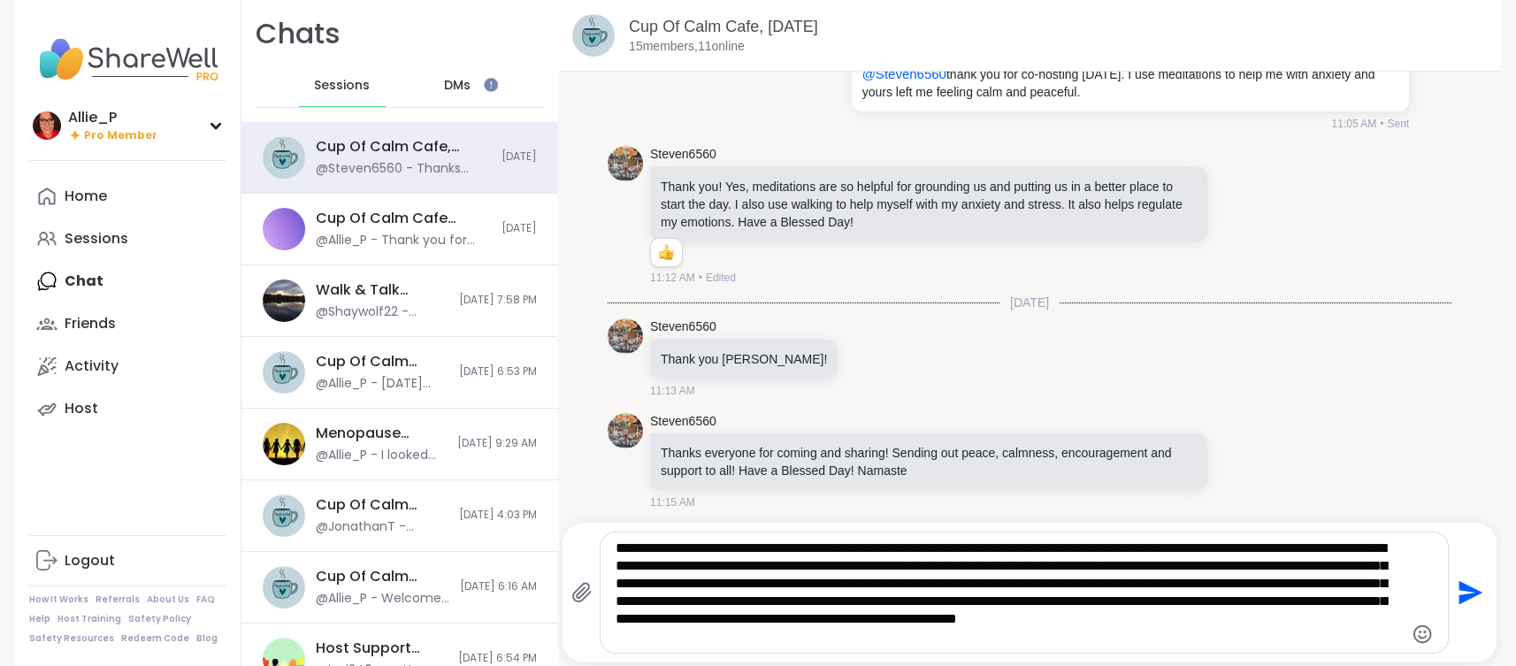
click at [1465, 595] on icon "Send" at bounding box center [1472, 593] width 24 height 24
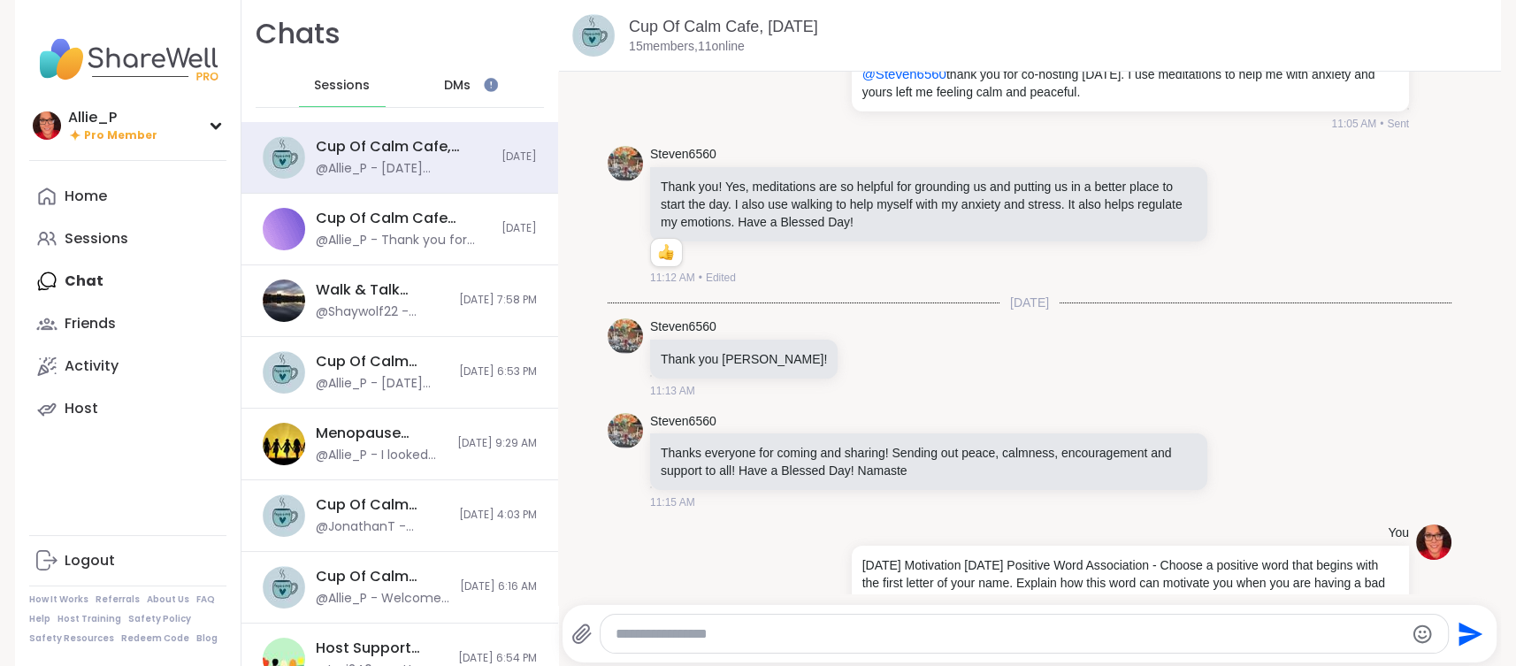
scroll to position [2574, 0]
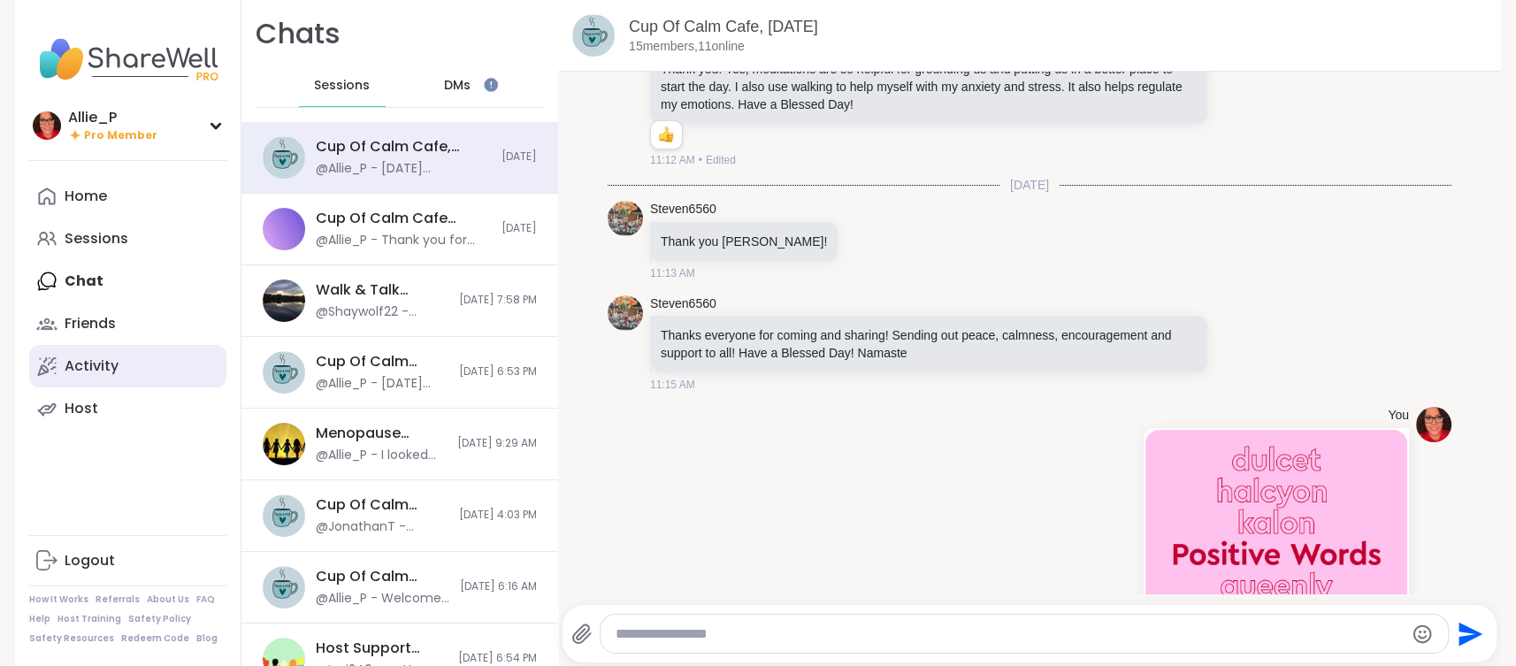
click at [96, 373] on div "Activity" at bounding box center [92, 366] width 54 height 19
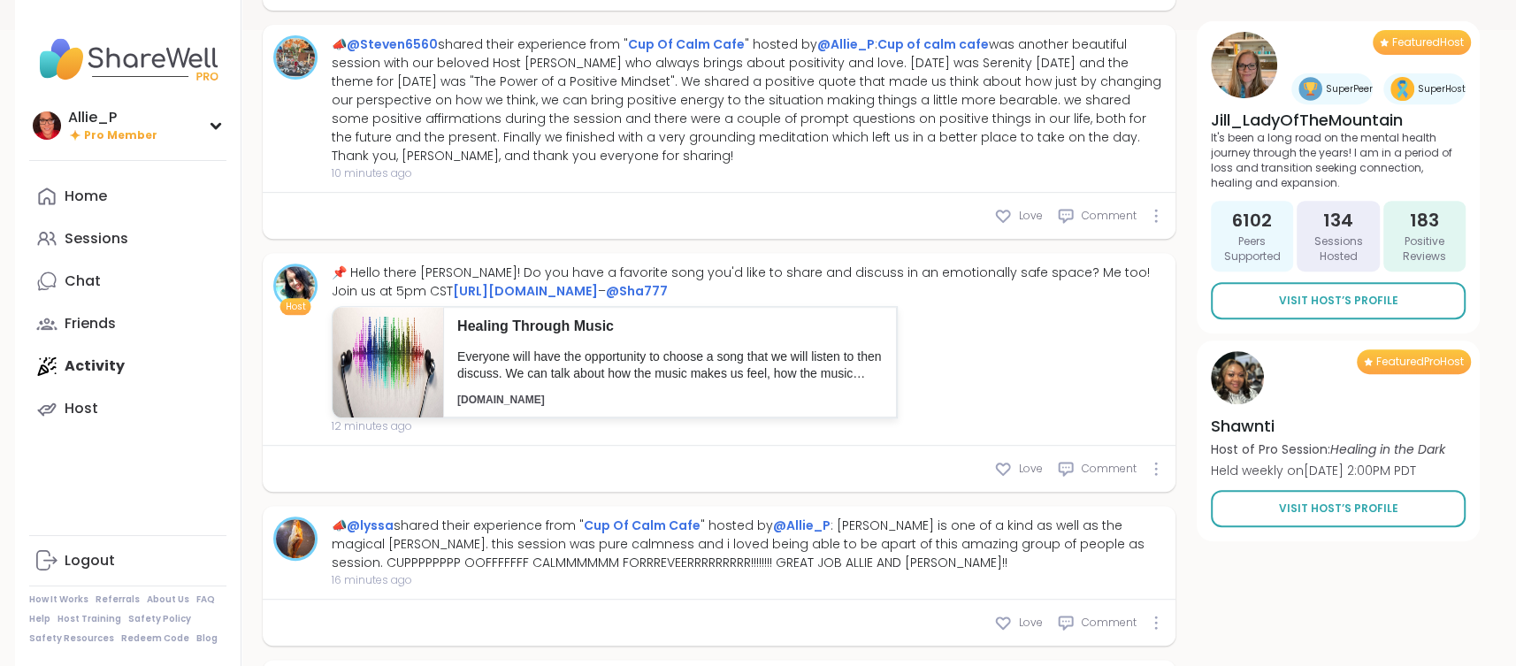
scroll to position [646, 0]
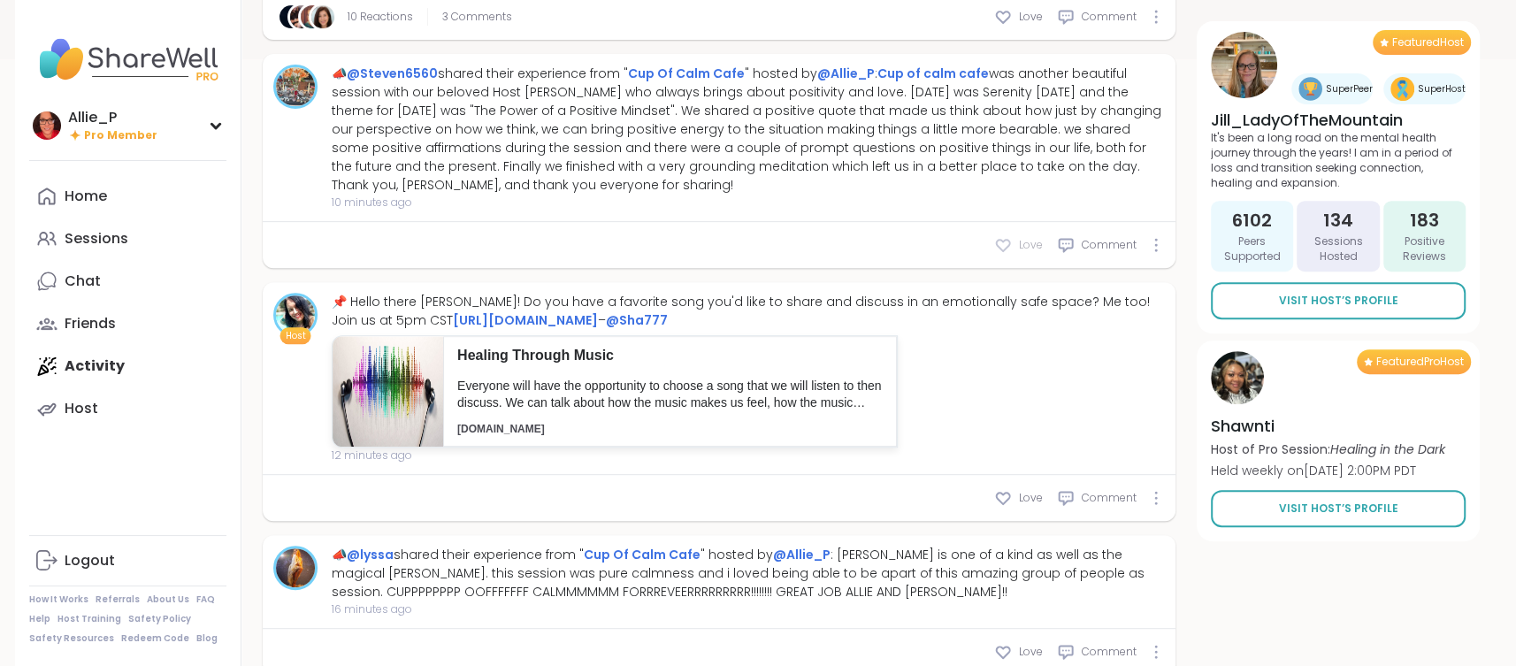
click at [1003, 251] on icon at bounding box center [1003, 246] width 13 height 12
type textarea "*"
click at [453, 268] on div "1 Reaction Love Comment" at bounding box center [719, 245] width 913 height 46
click at [1100, 253] on span "Comment" at bounding box center [1109, 245] width 55 height 16
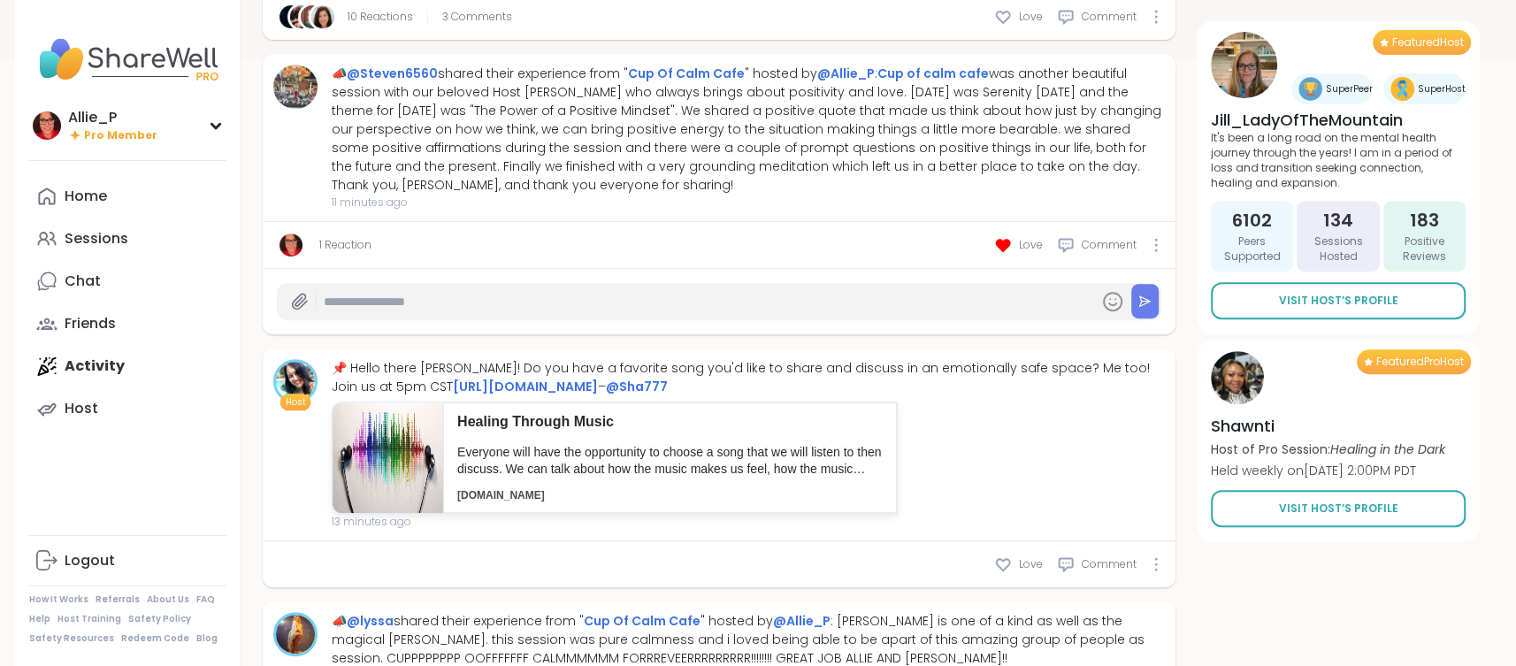
click at [392, 318] on input "text" at bounding box center [708, 302] width 768 height 31
type input "**********"
click at [1145, 306] on icon at bounding box center [1144, 301] width 11 height 10
type textarea "*"
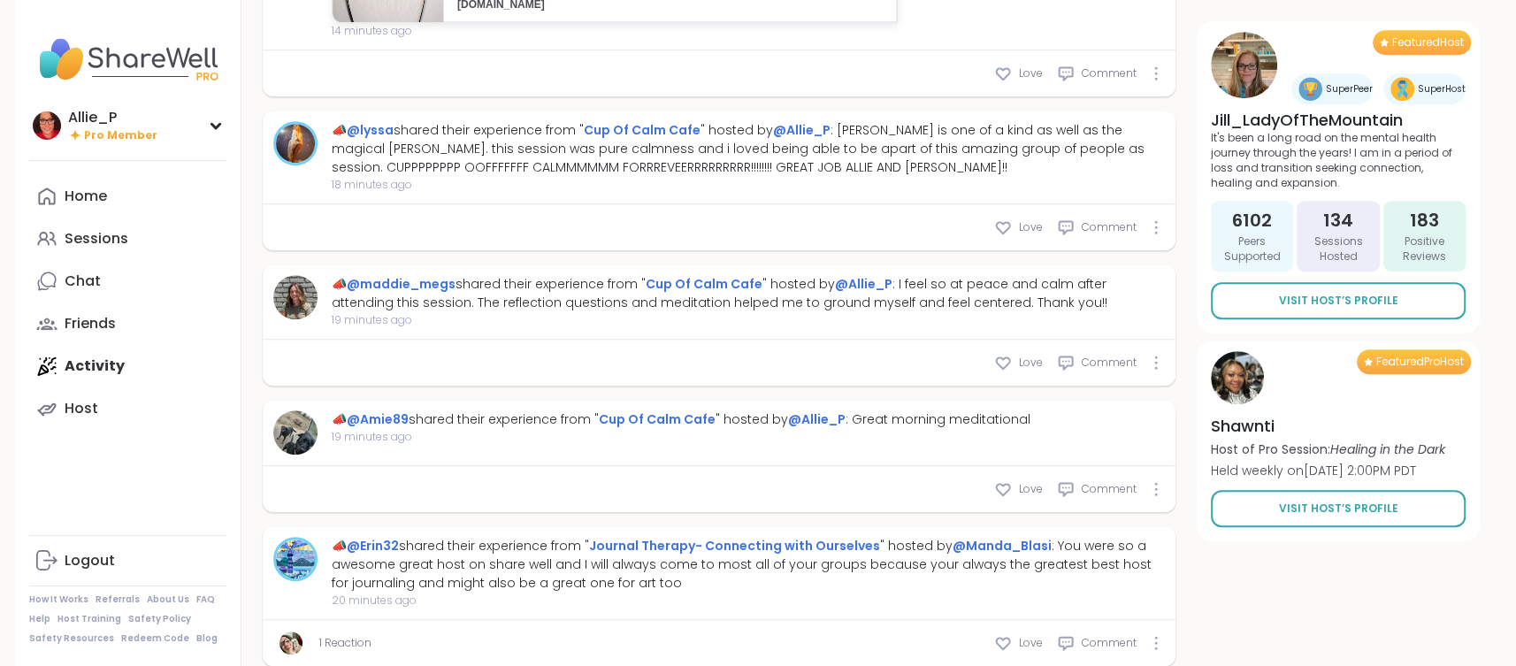
scroll to position [1259, 0]
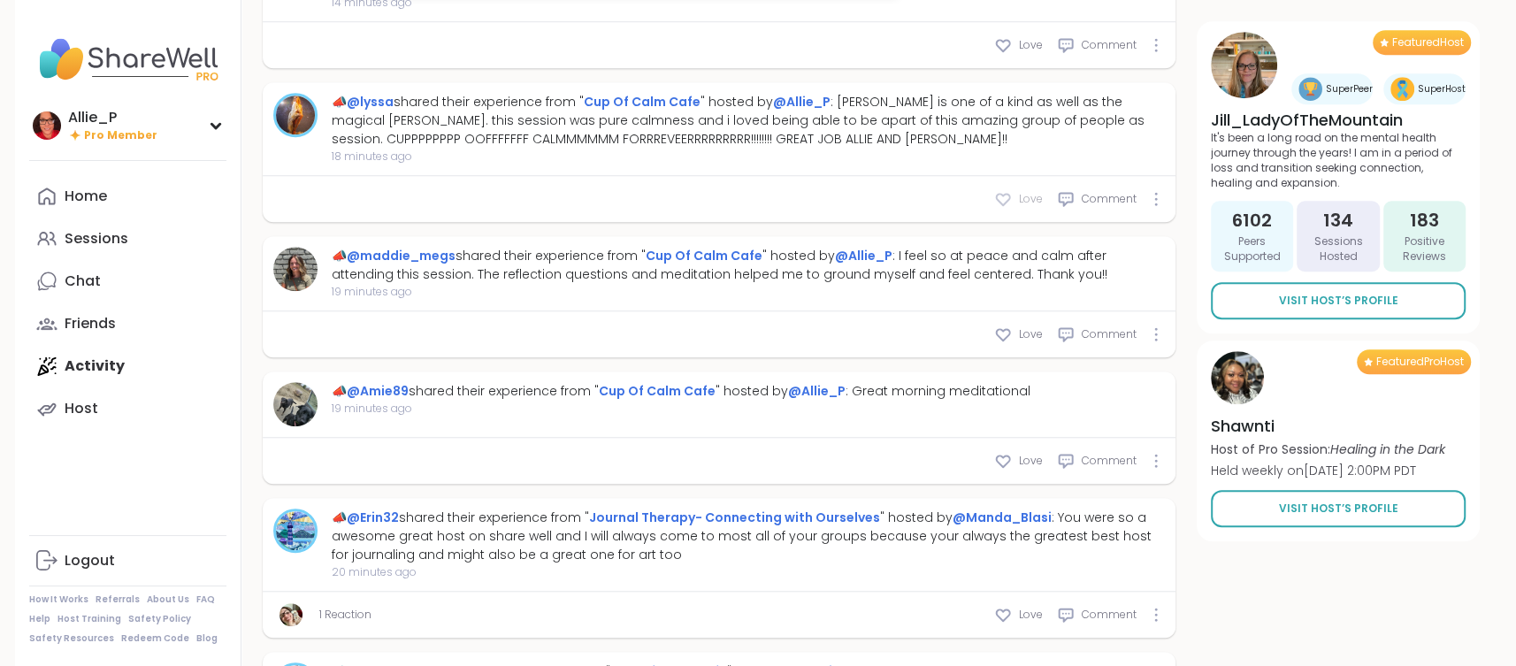
click at [1009, 205] on icon at bounding box center [1003, 200] width 13 height 12
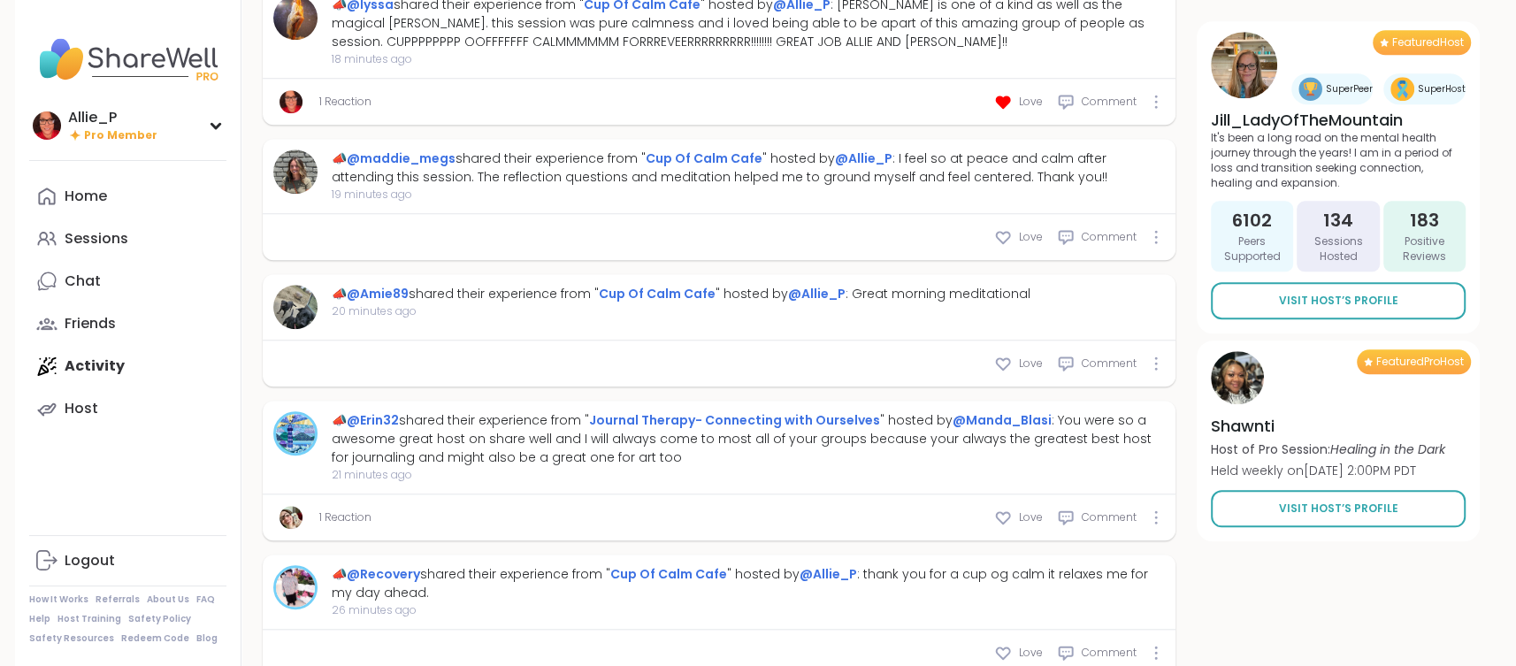
scroll to position [1369, 0]
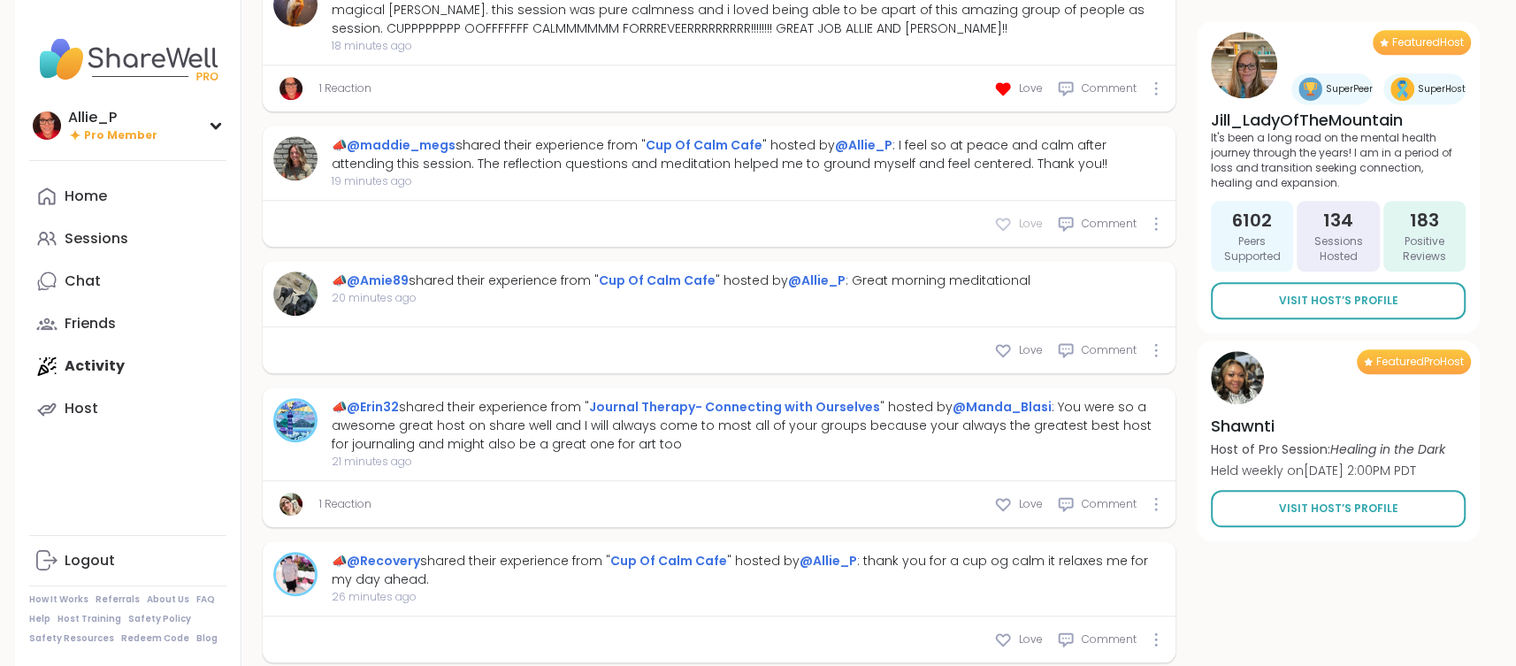
click at [1007, 233] on icon at bounding box center [1003, 224] width 18 height 18
click at [1009, 357] on icon at bounding box center [1003, 351] width 13 height 12
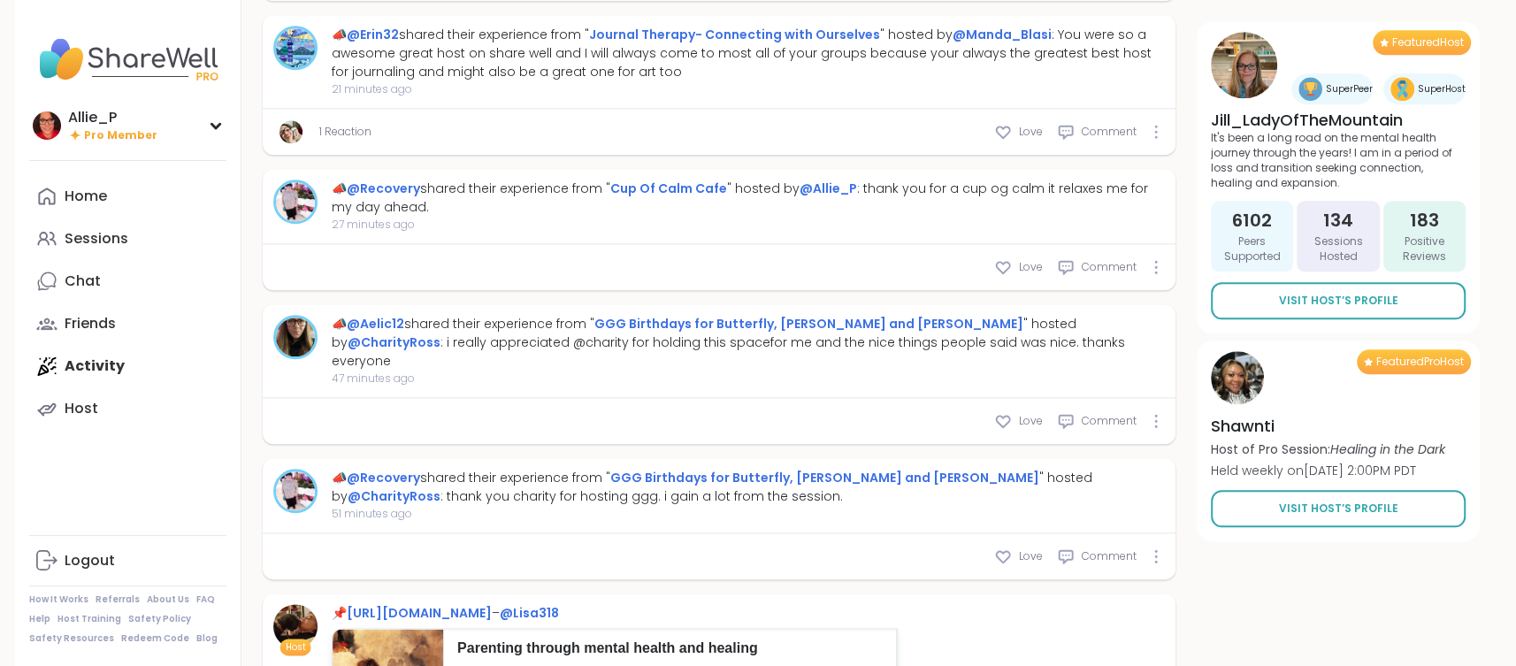
scroll to position [1748, 0]
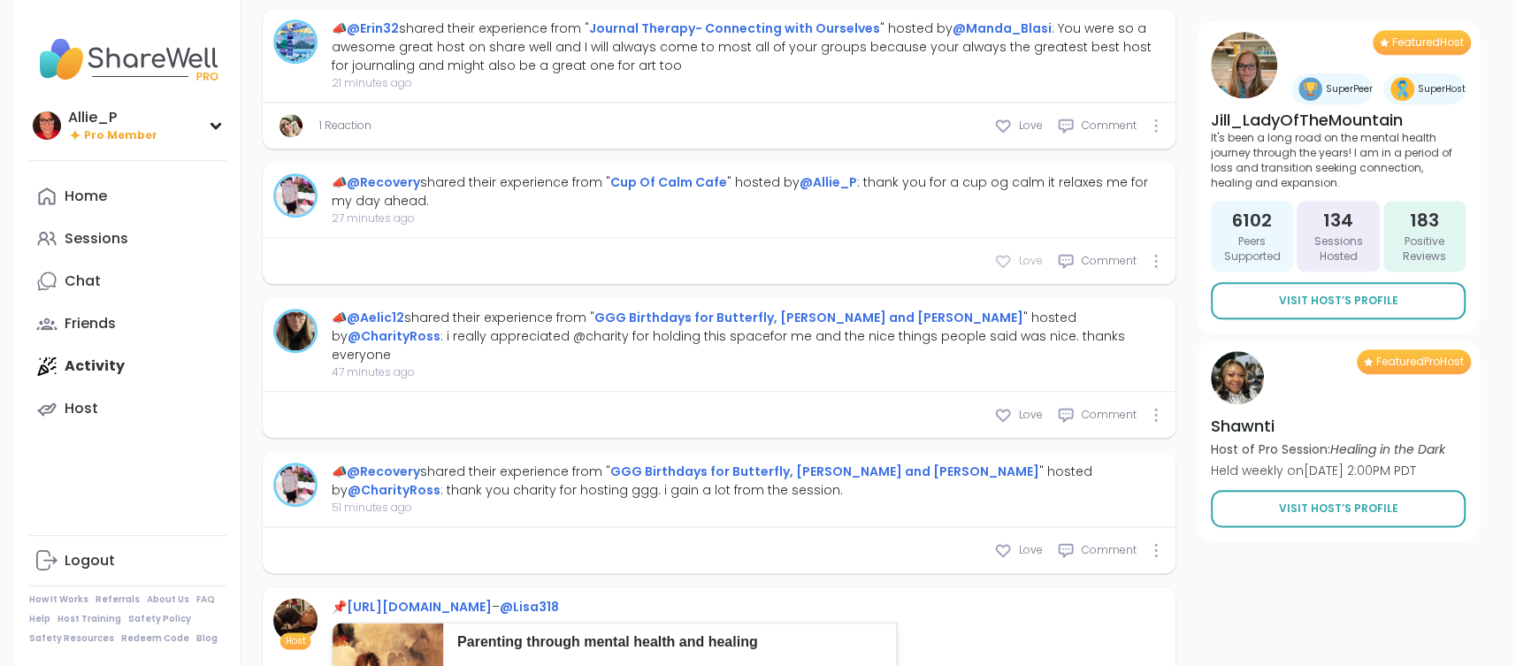
click at [1006, 267] on icon at bounding box center [1003, 262] width 13 height 12
type textarea "*"
click at [77, 410] on div "Host" at bounding box center [82, 408] width 34 height 19
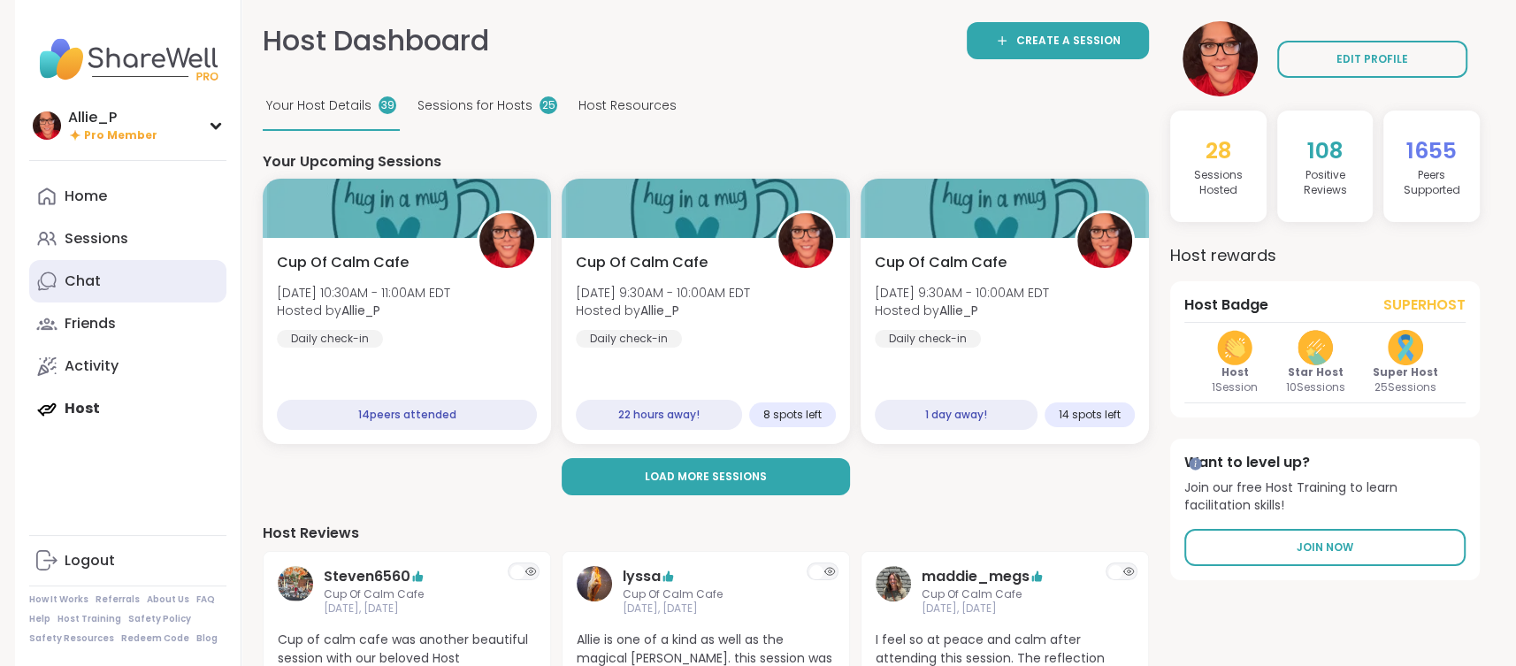
click at [87, 274] on div "Chat" at bounding box center [83, 281] width 36 height 19
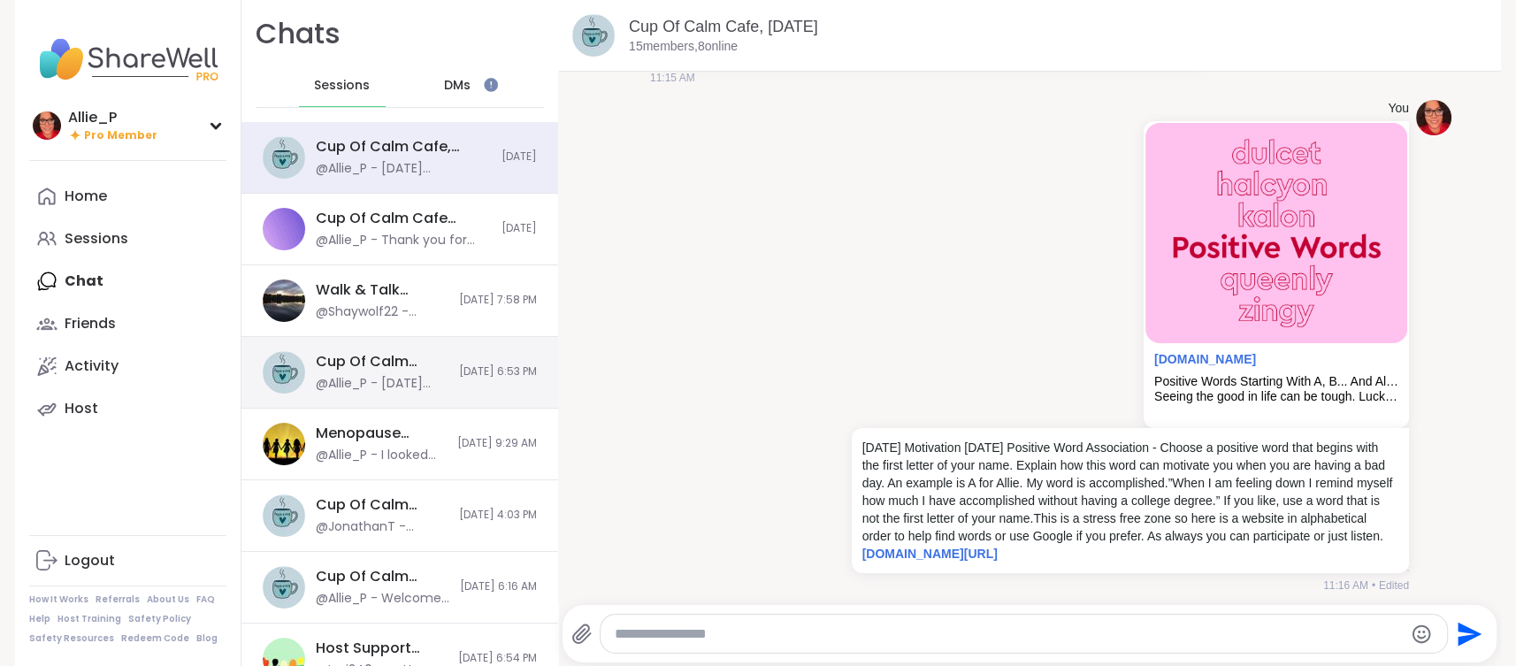
click at [363, 380] on div "@Allie_P - [DATE] Motivation [DATE] Positive Word Association - Choose a positi…" at bounding box center [382, 384] width 133 height 18
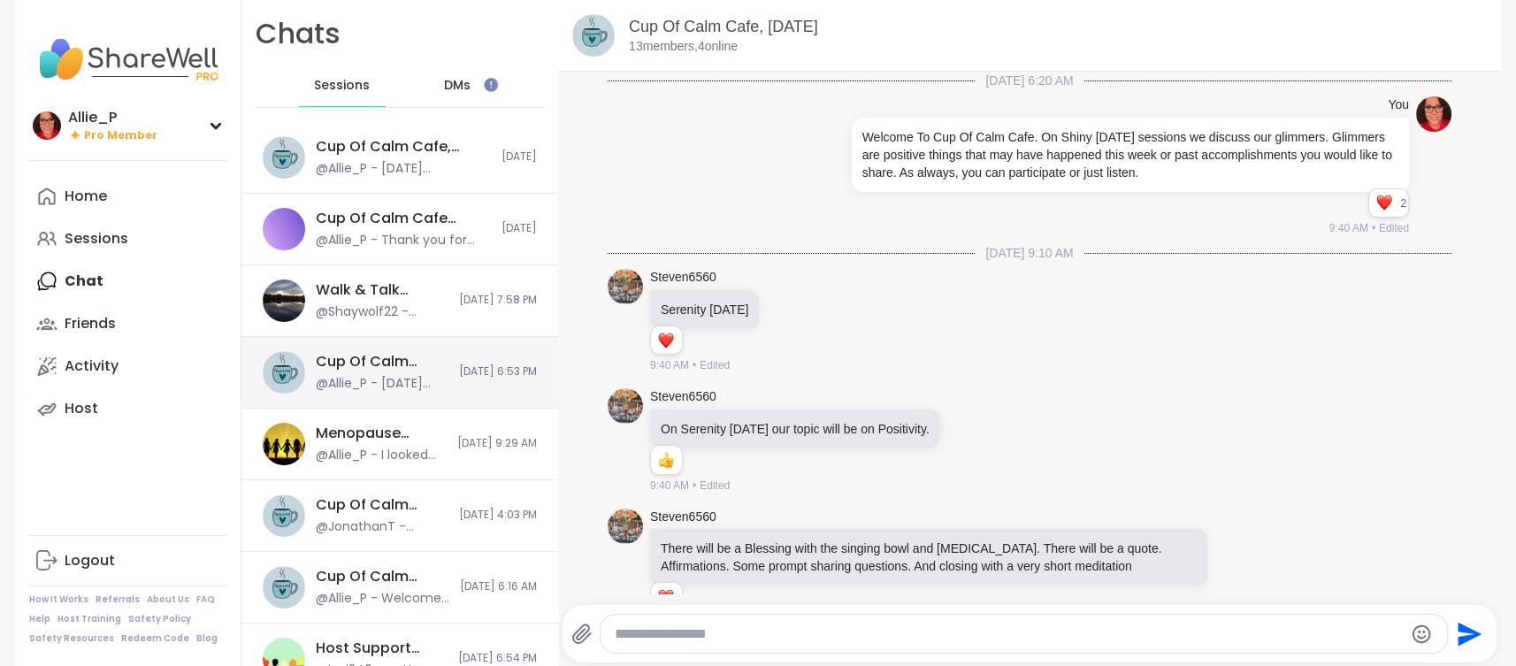
scroll to position [6247, 0]
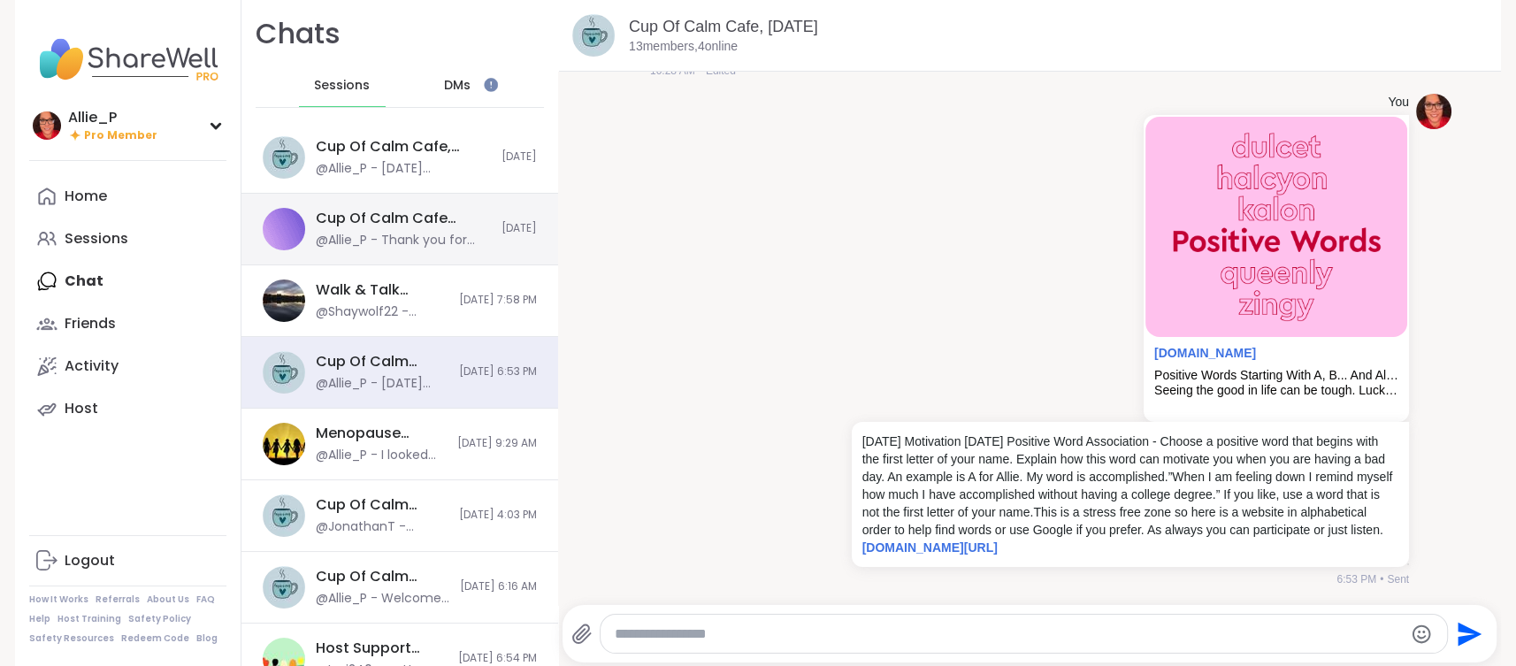
click at [372, 219] on div "Cup Of Calm Cafe Happy Hour - Pop Up Session, [DATE]" at bounding box center [403, 218] width 175 height 19
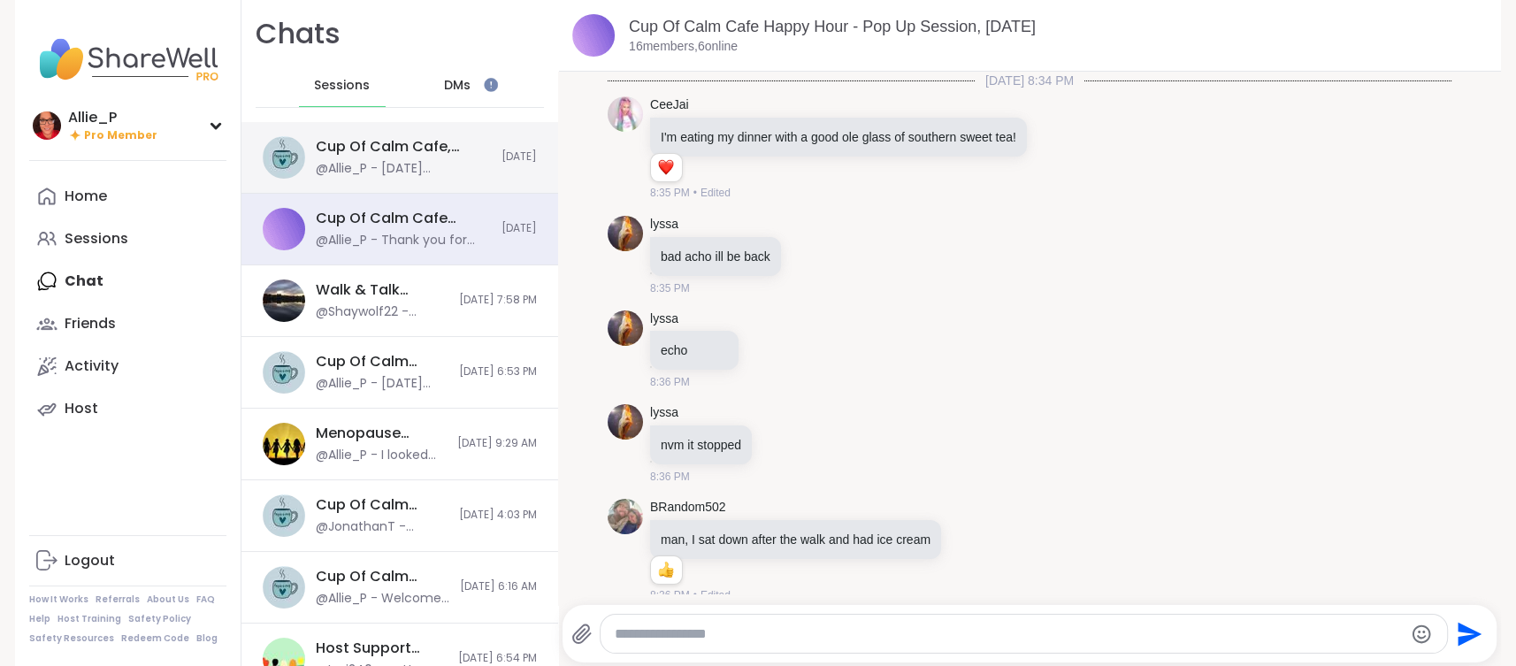
scroll to position [16734, 0]
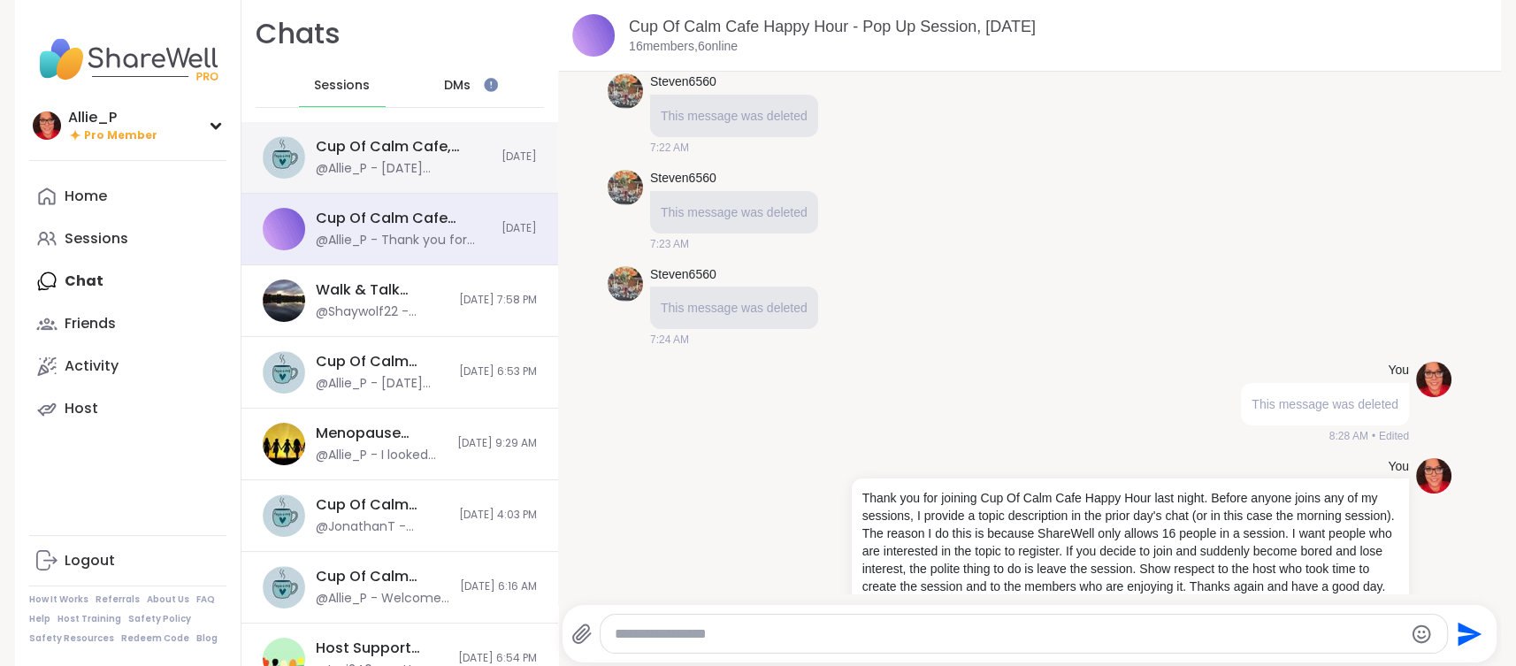
click at [400, 155] on div "Cup Of Calm Cafe, [DATE]" at bounding box center [403, 146] width 175 height 19
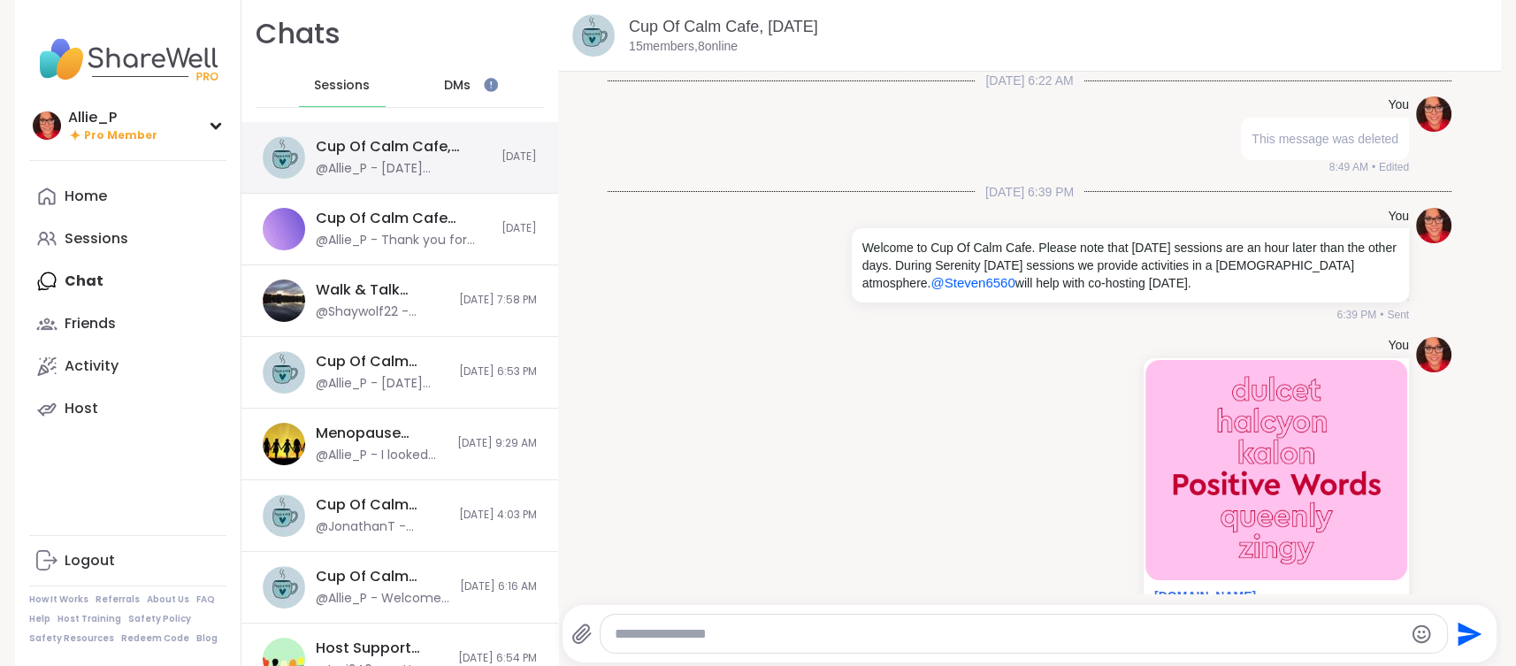
scroll to position [2863, 0]
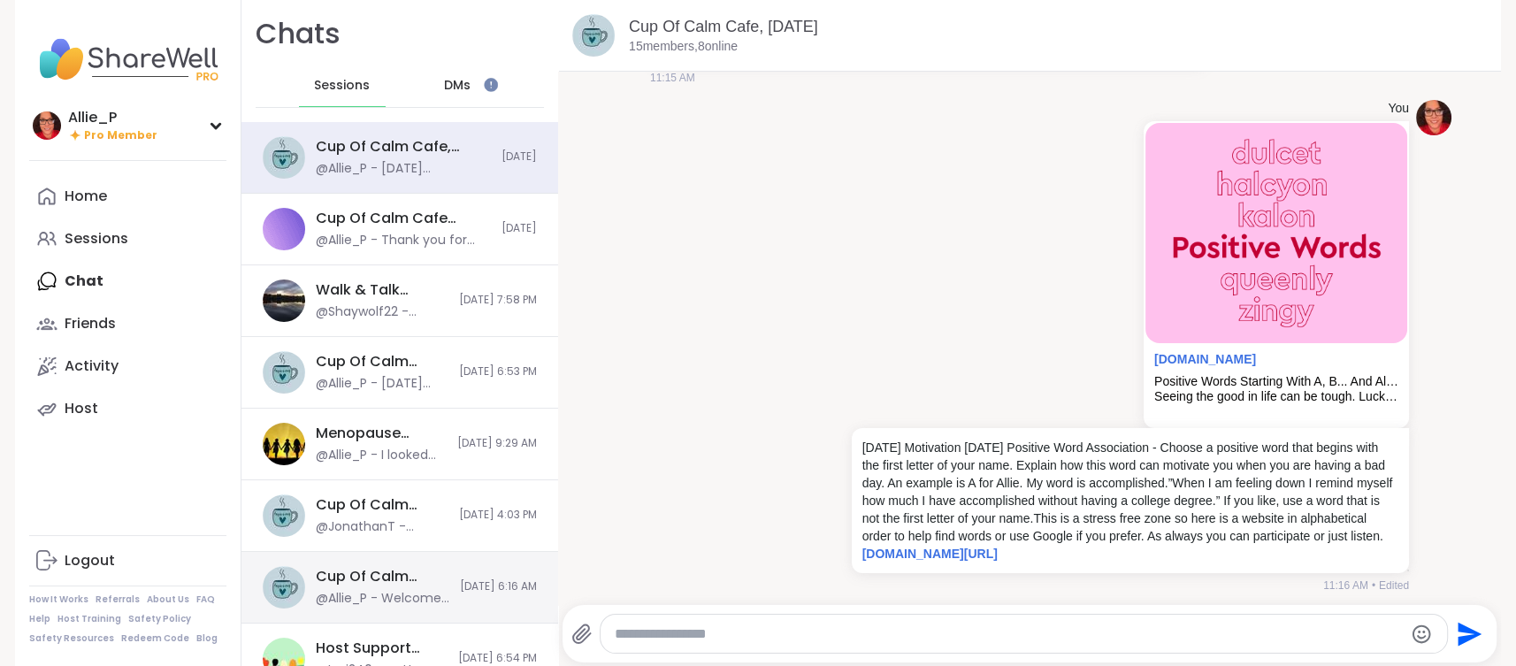
click at [369, 590] on div "@Allie_P - Welcome to Cup Of Calm Cafe. [DATE] Motivation [DATE] Positive Word …" at bounding box center [383, 599] width 134 height 18
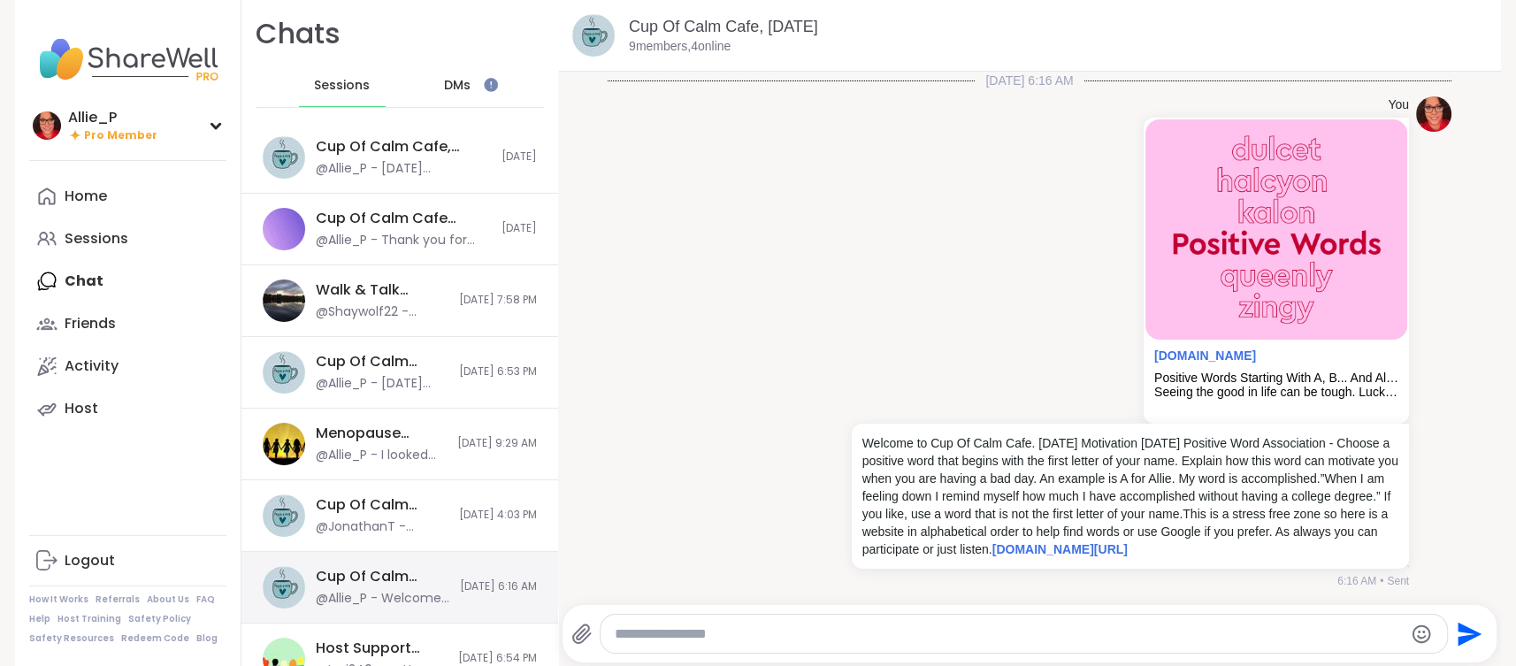
scroll to position [19, 0]
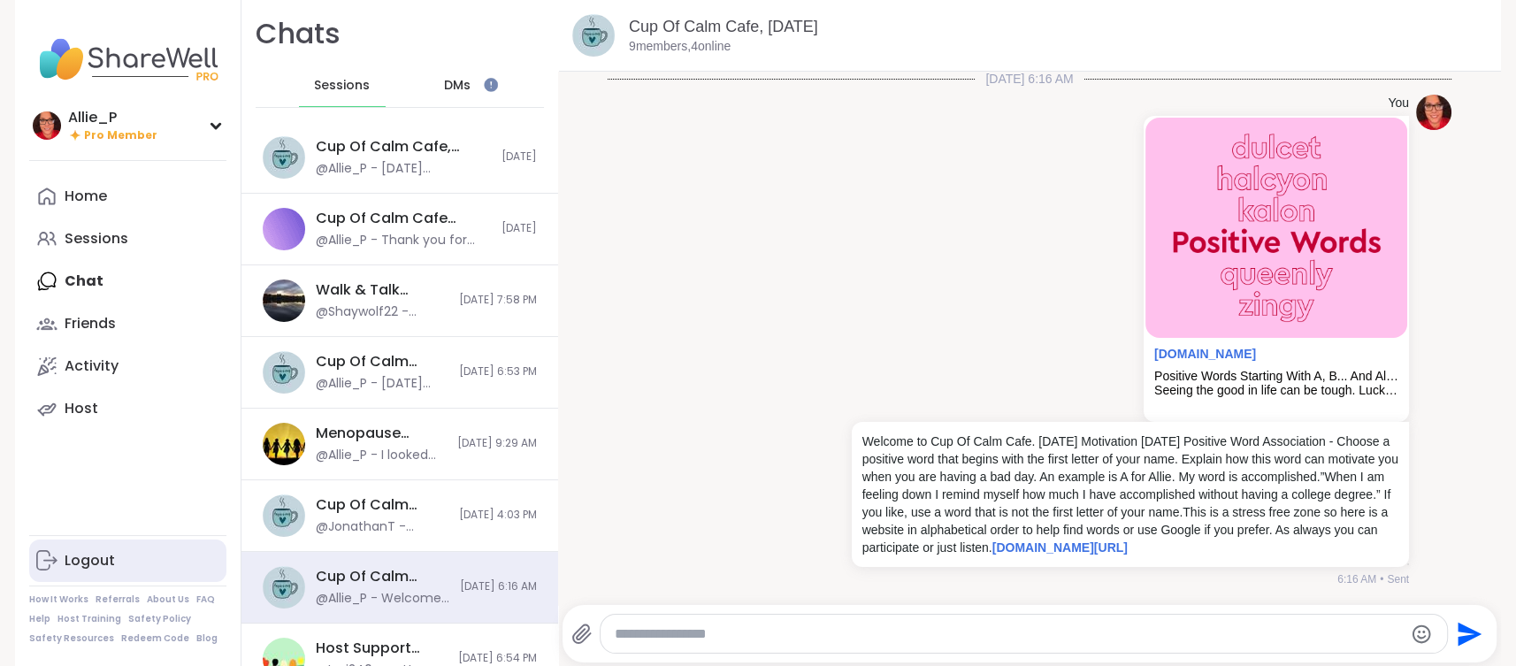
click at [98, 564] on div "Logout" at bounding box center [90, 560] width 50 height 19
